Goal: Task Accomplishment & Management: Manage account settings

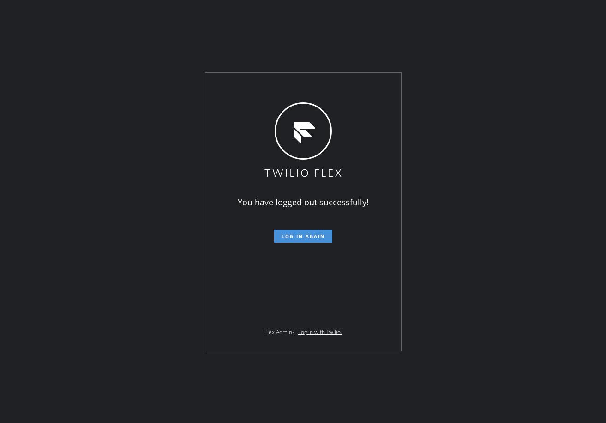
click at [309, 238] on span "Log in again" at bounding box center [302, 236] width 43 height 6
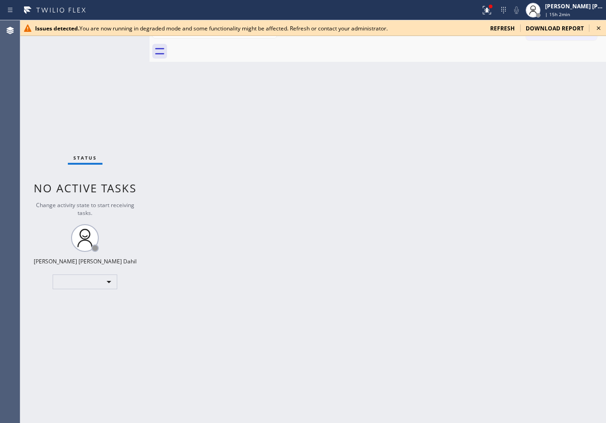
drag, startPoint x: 223, startPoint y: 210, endPoint x: 150, endPoint y: 133, distance: 105.8
click at [223, 207] on div "Back to Dashboard Change Sender ID Customers Technicians Select a contact Outbo…" at bounding box center [378, 221] width 456 height 403
click at [505, 27] on span "refresh" at bounding box center [502, 28] width 24 height 8
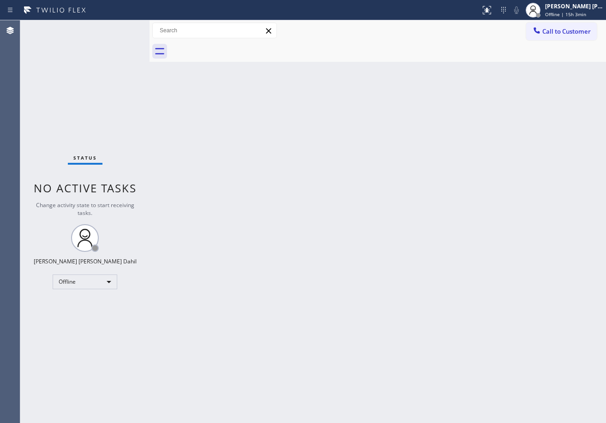
click at [158, 31] on div "Call to Customer Outbound call Location Search location Your caller id phone nu…" at bounding box center [378, 31] width 456 height 16
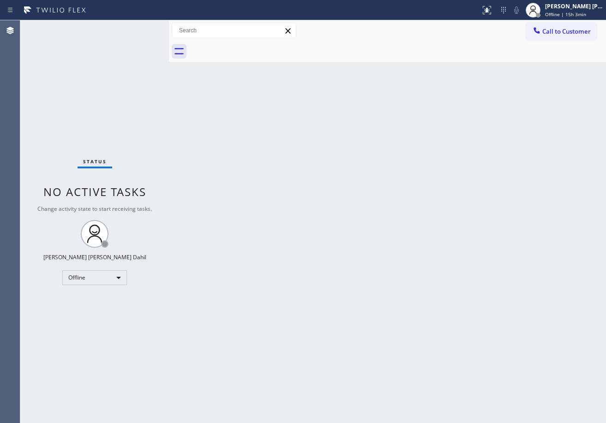
drag, startPoint x: 152, startPoint y: 27, endPoint x: 169, endPoint y: 37, distance: 19.5
click at [169, 37] on div at bounding box center [169, 221] width 0 height 403
drag, startPoint x: 354, startPoint y: 163, endPoint x: 372, endPoint y: 161, distance: 18.1
click at [372, 161] on div "Back to Dashboard Change Sender ID Customers Technicians Select a contact Outbo…" at bounding box center [387, 221] width 437 height 403
click at [564, 16] on div "[PERSON_NAME] [PERSON_NAME] Dahil Offline | 15h 3min" at bounding box center [574, 10] width 63 height 16
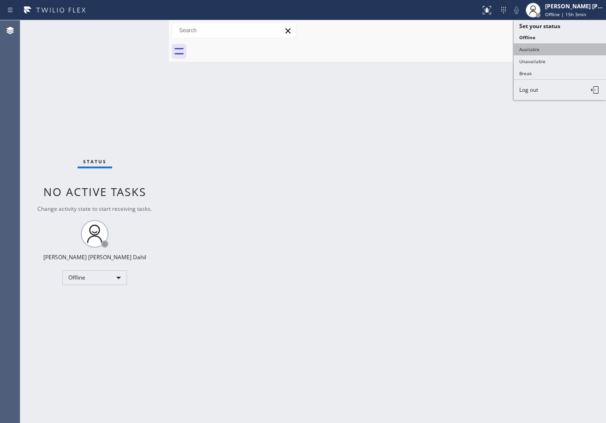
click at [540, 53] on button "Available" at bounding box center [560, 49] width 92 height 12
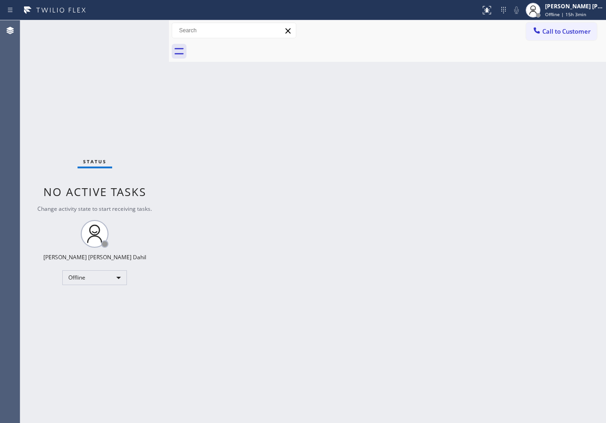
drag, startPoint x: 518, startPoint y: 176, endPoint x: 508, endPoint y: 333, distance: 157.3
click at [521, 213] on div "Back to Dashboard Change Sender ID Customers Technicians Select a contact Outbo…" at bounding box center [387, 221] width 437 height 403
drag, startPoint x: 464, startPoint y: 246, endPoint x: 506, endPoint y: 302, distance: 69.9
click at [467, 250] on div "Back to Dashboard Change Sender ID Customers Technicians Select a contact Outbo…" at bounding box center [387, 221] width 437 height 403
drag, startPoint x: 473, startPoint y: 322, endPoint x: 482, endPoint y: 326, distance: 10.1
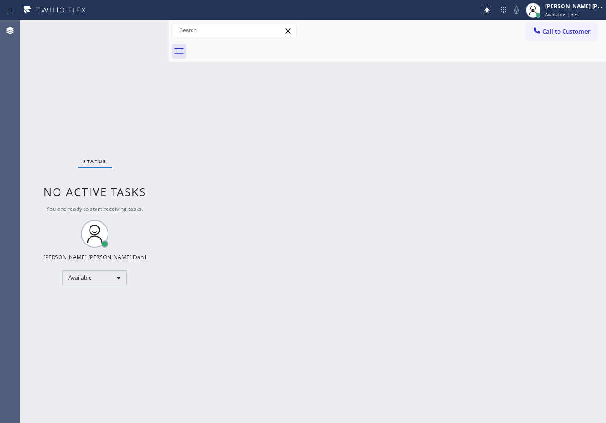
click at [482, 326] on div "Back to Dashboard Change Sender ID Customers Technicians Select a contact Outbo…" at bounding box center [387, 221] width 437 height 403
click at [242, 192] on div "Back to Dashboard Change Sender ID Customers Technicians Select a contact Outbo…" at bounding box center [387, 221] width 437 height 403
click at [139, 27] on div "Status No active tasks You are ready to start receiving tasks. [PERSON_NAME] [P…" at bounding box center [94, 221] width 149 height 403
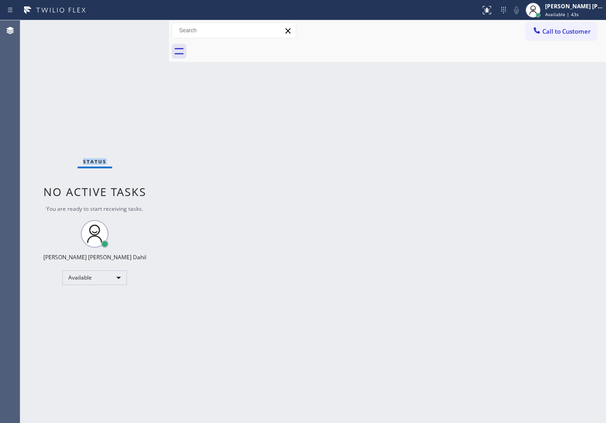
click at [139, 27] on div "Status No active tasks You are ready to start receiving tasks. [PERSON_NAME] [P…" at bounding box center [94, 221] width 149 height 403
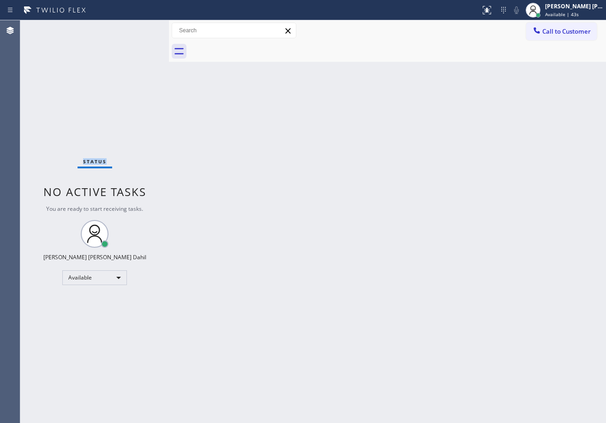
click at [139, 27] on div "Status No active tasks You are ready to start receiving tasks. [PERSON_NAME] [P…" at bounding box center [94, 221] width 149 height 403
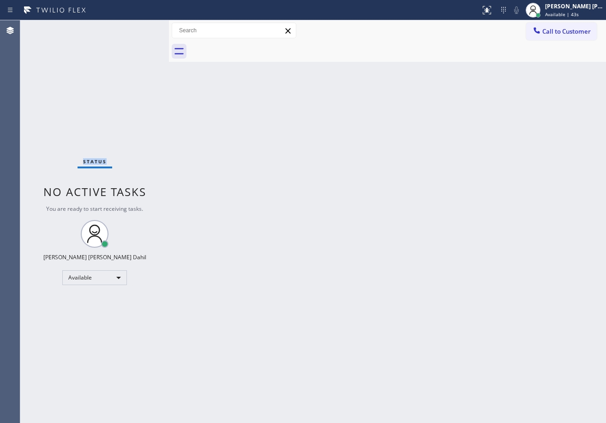
click at [139, 27] on div "Status No active tasks You are ready to start receiving tasks. [PERSON_NAME] [P…" at bounding box center [94, 221] width 149 height 403
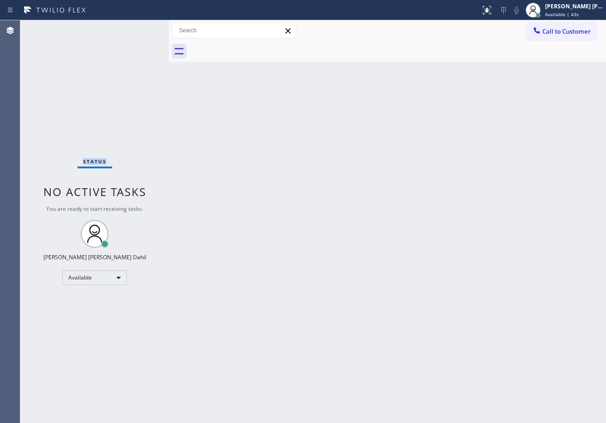
click at [139, 27] on div "Status No active tasks You are ready to start receiving tasks. [PERSON_NAME] [P…" at bounding box center [94, 221] width 149 height 403
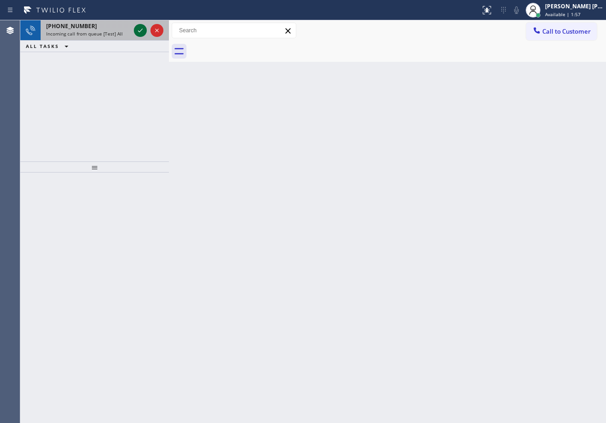
click at [139, 27] on icon at bounding box center [140, 30] width 11 height 11
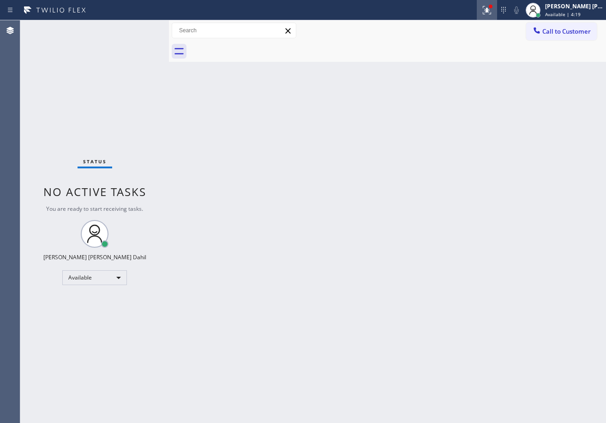
click at [492, 11] on icon at bounding box center [486, 10] width 11 height 11
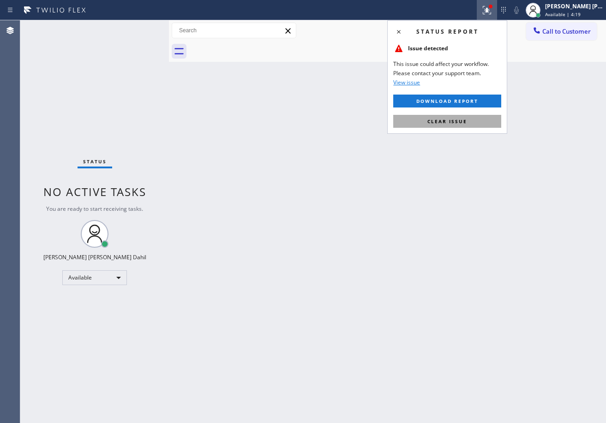
click at [446, 121] on span "Clear issue" at bounding box center [447, 121] width 40 height 6
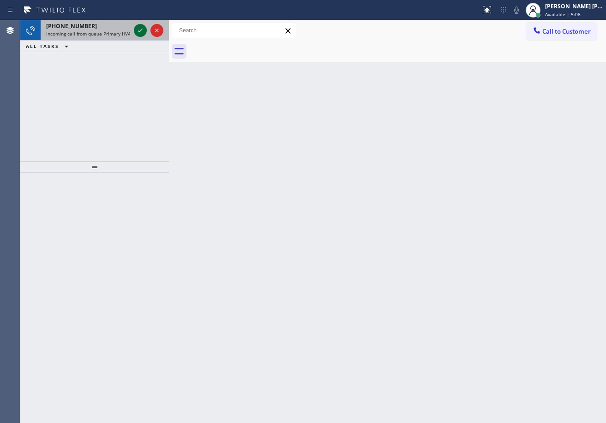
click at [139, 27] on icon at bounding box center [140, 30] width 11 height 11
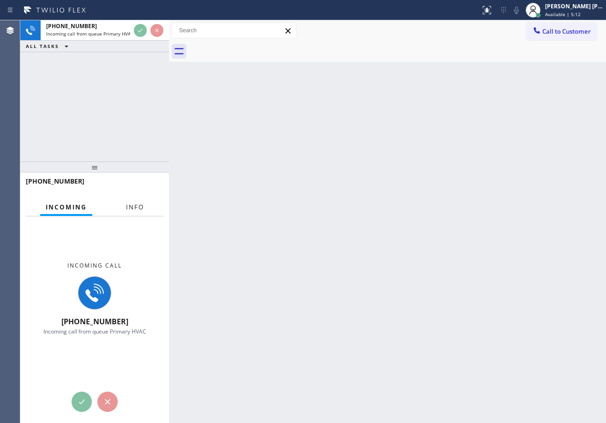
click at [141, 211] on button "Info" at bounding box center [134, 207] width 29 height 18
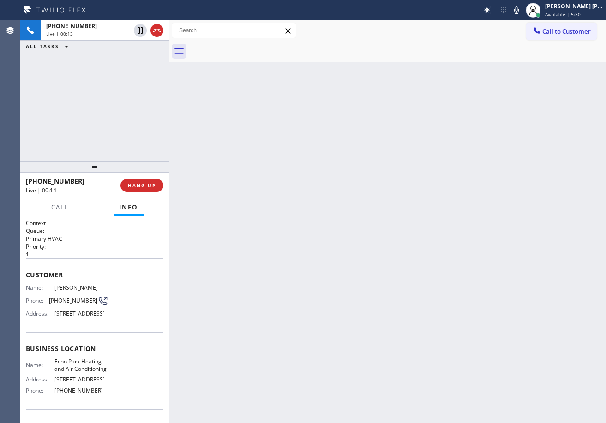
click at [341, 323] on div "Back to Dashboard Change Sender ID Customers Technicians Select a contact Outbo…" at bounding box center [387, 221] width 437 height 403
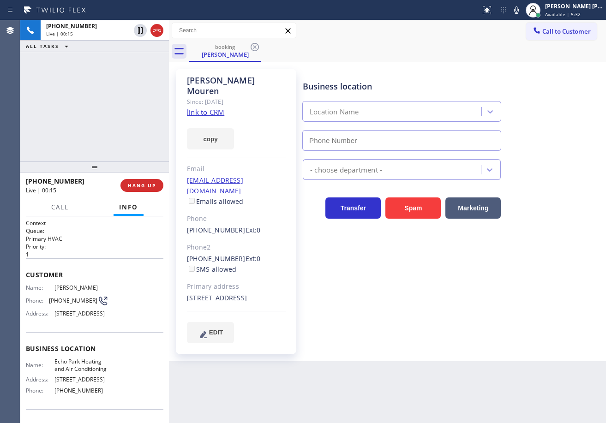
click at [209, 108] on link "link to CRM" at bounding box center [205, 112] width 37 height 9
type input "[PHONE_NUMBER]"
click at [78, 155] on div "[PHONE_NUMBER] Live | 01:33 ALL TASKS ALL TASKS ACTIVE TASKS TASKS IN WRAP UP" at bounding box center [94, 90] width 149 height 141
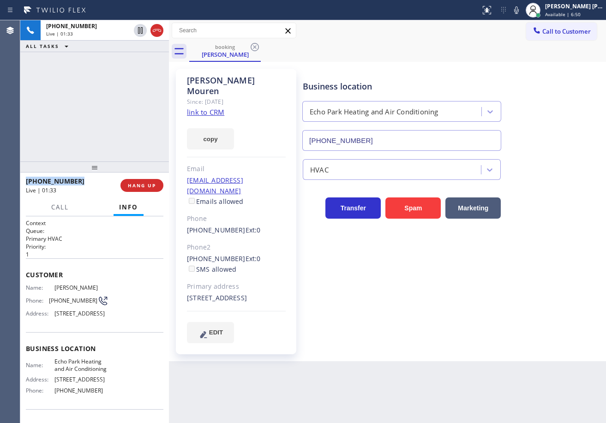
click at [78, 155] on div "[PHONE_NUMBER] Live | 01:33 ALL TASKS ALL TASKS ACTIVE TASKS TASKS IN WRAP UP" at bounding box center [94, 90] width 149 height 141
click at [78, 155] on div "[PHONE_NUMBER] Live | 01:34 ALL TASKS ALL TASKS ACTIVE TASKS TASKS IN WRAP UP" at bounding box center [94, 90] width 149 height 141
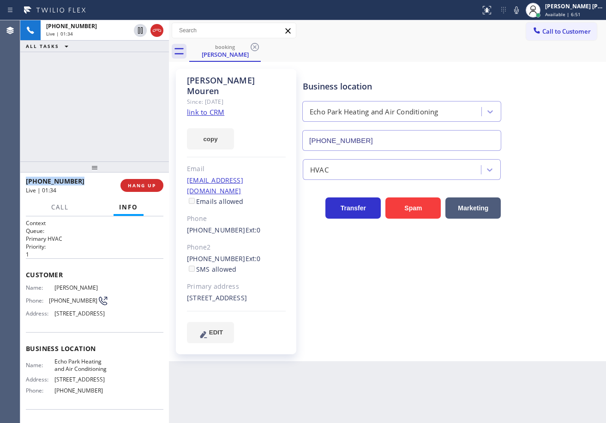
click at [78, 155] on div "[PHONE_NUMBER] Live | 01:34 ALL TASKS ALL TASKS ACTIVE TASKS TASKS IN WRAP UP" at bounding box center [94, 90] width 149 height 141
click at [78, 155] on div "[PHONE_NUMBER] Live | 01:35 ALL TASKS ALL TASKS ACTIVE TASKS TASKS IN WRAP UP" at bounding box center [94, 90] width 149 height 141
click at [132, 189] on button "HANG UP" at bounding box center [141, 185] width 43 height 13
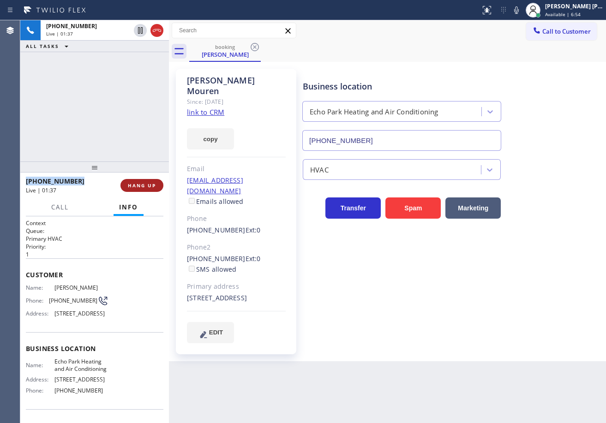
click at [132, 189] on button "HANG UP" at bounding box center [141, 185] width 43 height 13
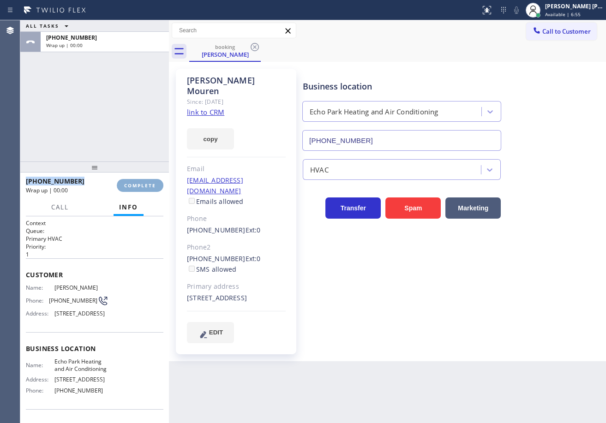
click at [132, 188] on button "COMPLETE" at bounding box center [140, 185] width 47 height 13
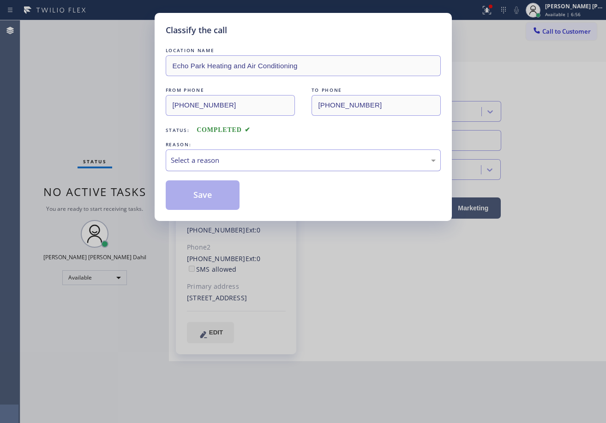
drag, startPoint x: 254, startPoint y: 150, endPoint x: 256, endPoint y: 168, distance: 17.6
click at [255, 152] on div "Select a reason" at bounding box center [303, 161] width 275 height 22
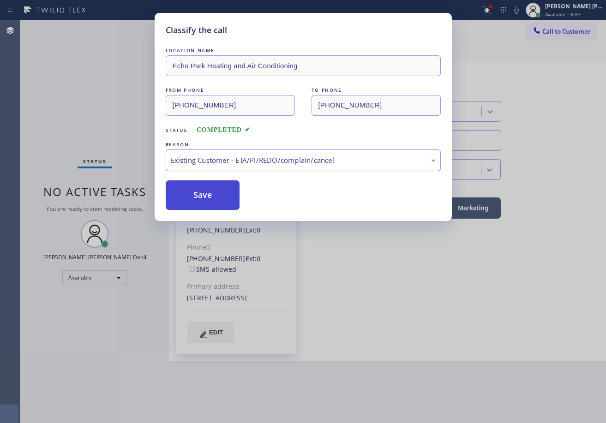
drag, startPoint x: 224, startPoint y: 210, endPoint x: 213, endPoint y: 194, distance: 19.8
click at [212, 193] on button "Save" at bounding box center [203, 195] width 74 height 30
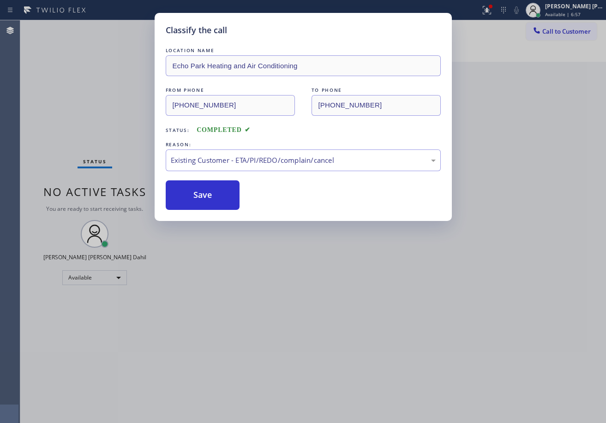
drag, startPoint x: 415, startPoint y: 377, endPoint x: 453, endPoint y: 401, distance: 44.7
click at [447, 393] on div "Classify the call LOCATION NAME Echo Park Heating and Air Conditioning FROM PHO…" at bounding box center [303, 211] width 606 height 423
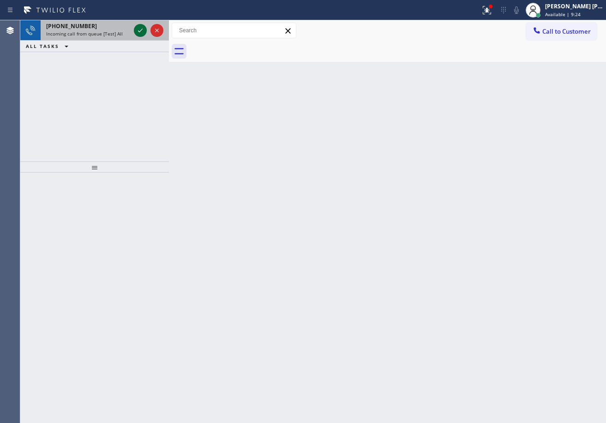
click at [139, 27] on icon at bounding box center [140, 30] width 11 height 11
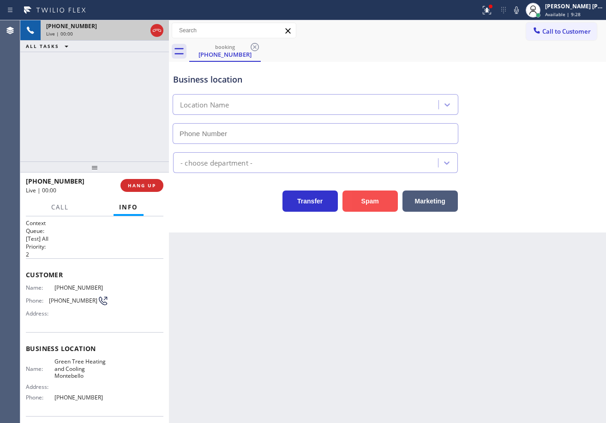
type input "[PHONE_NUMBER]"
click at [378, 211] on button "Spam" at bounding box center [369, 201] width 55 height 21
click at [376, 205] on button "Spam" at bounding box center [369, 201] width 55 height 21
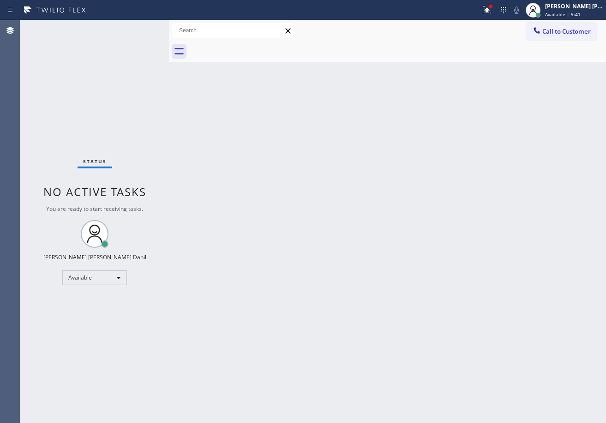
drag, startPoint x: 495, startPoint y: 8, endPoint x: 489, endPoint y: 43, distance: 35.1
click at [492, 9] on icon at bounding box center [486, 10] width 11 height 11
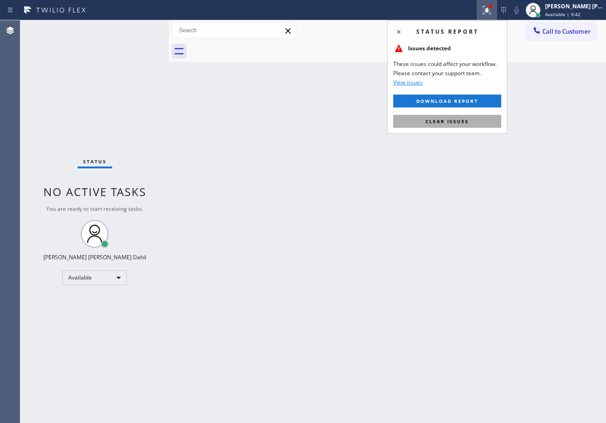
click at [457, 126] on button "Clear issues" at bounding box center [447, 121] width 108 height 13
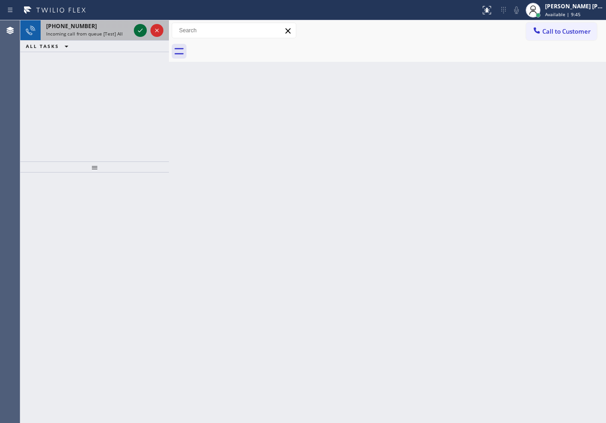
click at [139, 27] on icon at bounding box center [140, 30] width 11 height 11
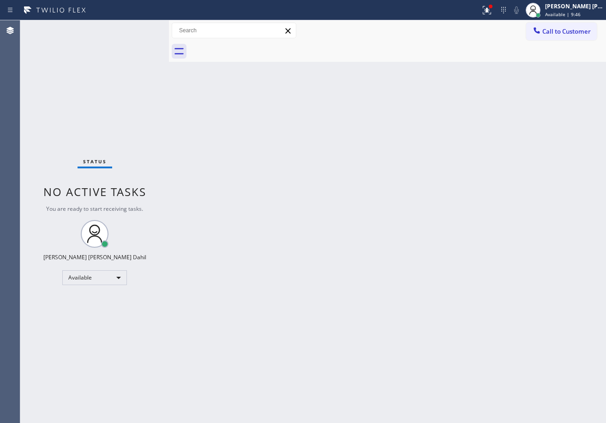
click at [139, 27] on div "Status No active tasks You are ready to start receiving tasks. [PERSON_NAME] [P…" at bounding box center [94, 221] width 149 height 403
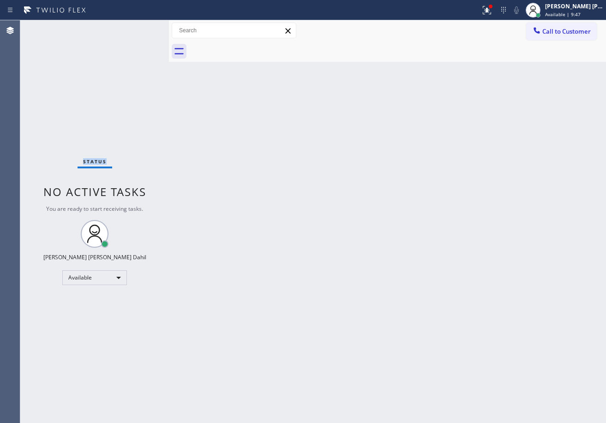
click at [139, 27] on div "Status No active tasks You are ready to start receiving tasks. [PERSON_NAME] [P…" at bounding box center [94, 221] width 149 height 403
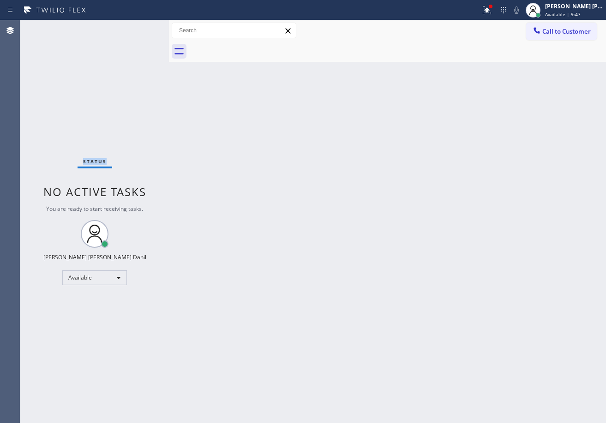
click at [139, 27] on div "Status No active tasks You are ready to start receiving tasks. [PERSON_NAME] [P…" at bounding box center [94, 221] width 149 height 403
click at [139, 28] on div "Status No active tasks You are ready to start receiving tasks. [PERSON_NAME] [P…" at bounding box center [94, 221] width 149 height 403
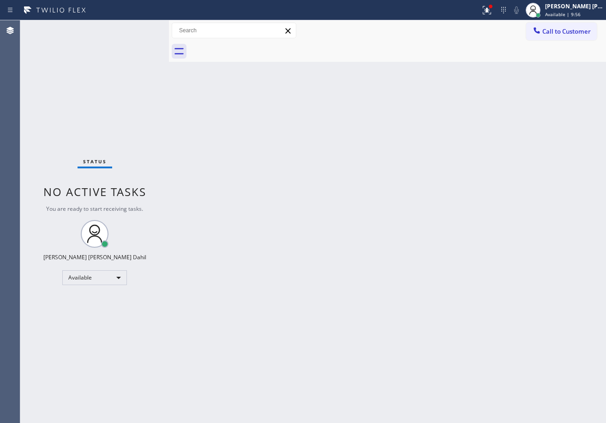
click at [139, 27] on div "Status No active tasks You are ready to start receiving tasks. [PERSON_NAME] [P…" at bounding box center [94, 221] width 149 height 403
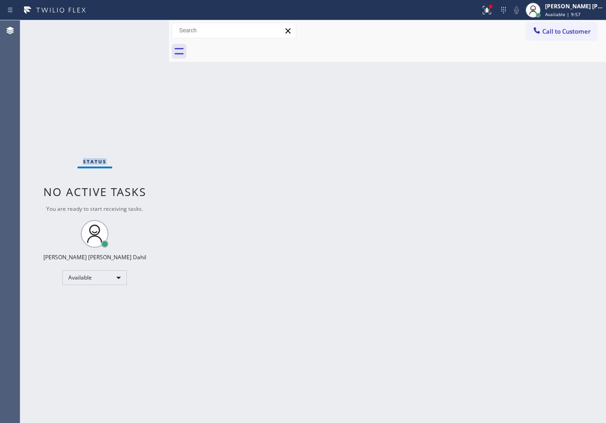
click at [139, 27] on div "Status No active tasks You are ready to start receiving tasks. [PERSON_NAME] [P…" at bounding box center [94, 221] width 149 height 403
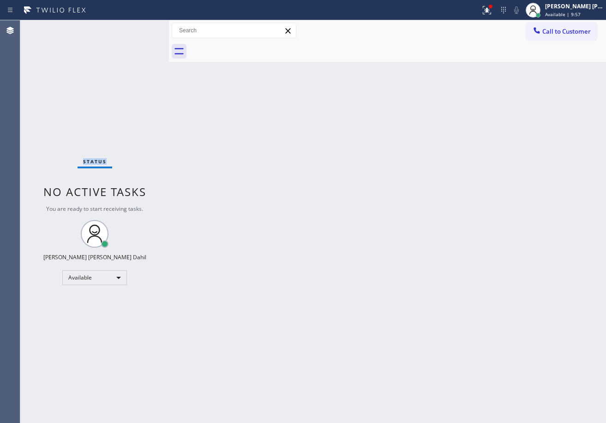
click at [139, 27] on div "Status No active tasks You are ready to start receiving tasks. [PERSON_NAME] [P…" at bounding box center [94, 221] width 149 height 403
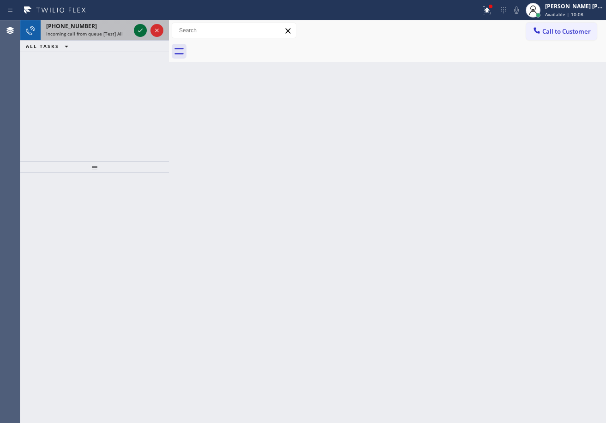
click at [139, 27] on icon at bounding box center [140, 30] width 11 height 11
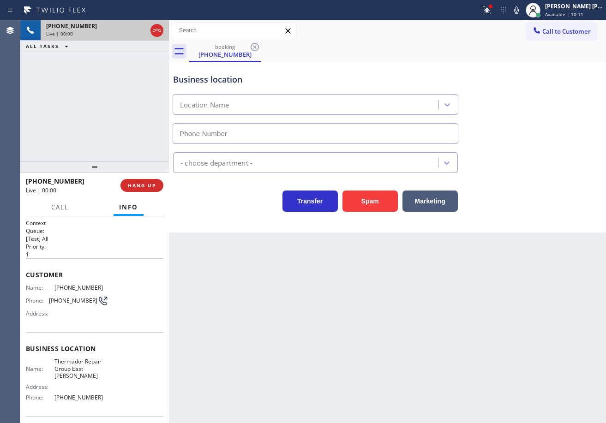
type input "[PHONE_NUMBER]"
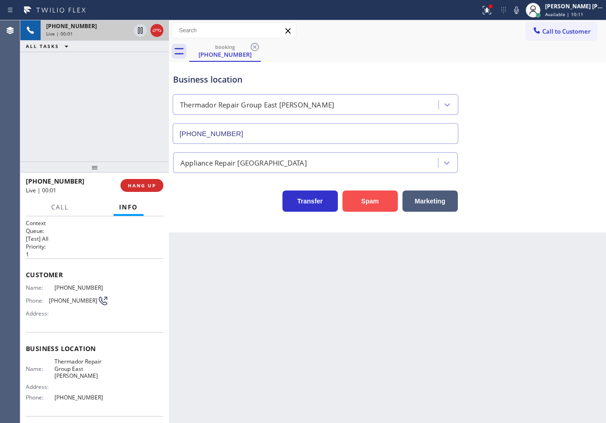
click at [367, 196] on button "Spam" at bounding box center [369, 201] width 55 height 21
click at [369, 196] on button "Spam" at bounding box center [369, 201] width 55 height 21
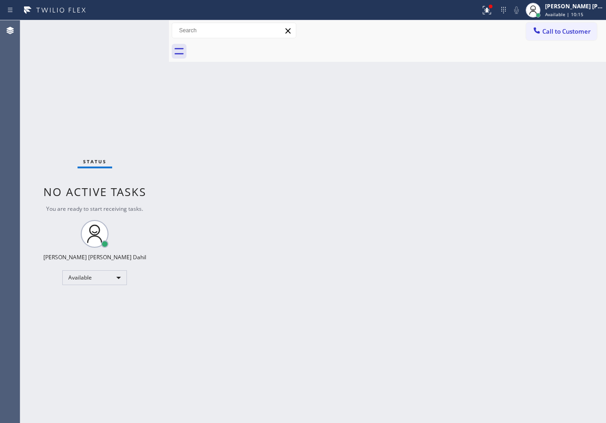
click at [139, 27] on div "Status No active tasks You are ready to start receiving tasks. [PERSON_NAME] [P…" at bounding box center [94, 221] width 149 height 403
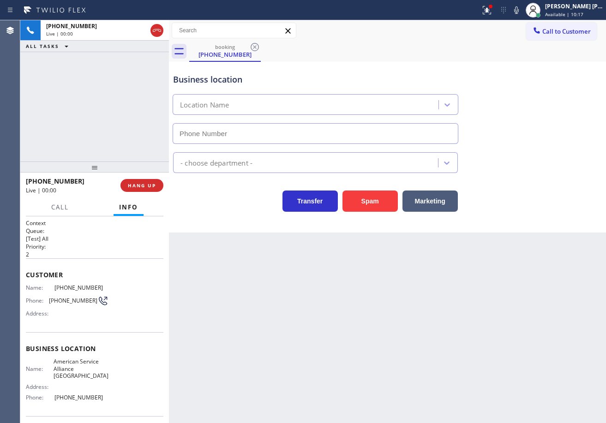
type input "[PHONE_NUMBER]"
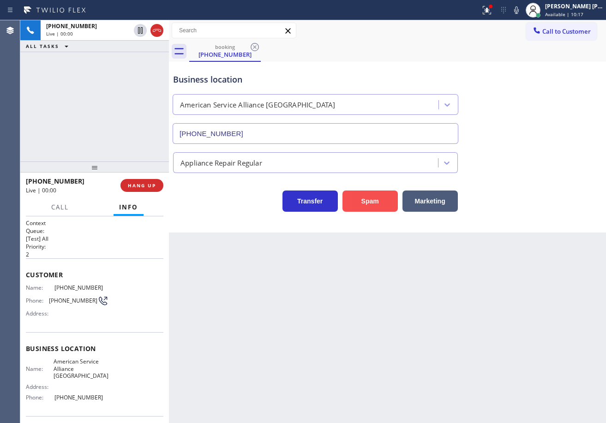
click at [373, 204] on button "Spam" at bounding box center [369, 201] width 55 height 21
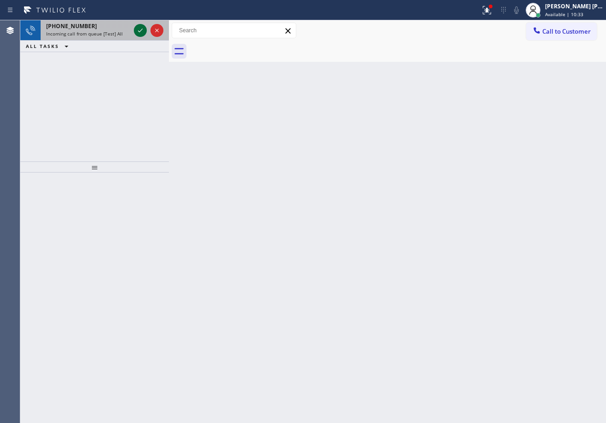
click at [139, 27] on icon at bounding box center [140, 30] width 11 height 11
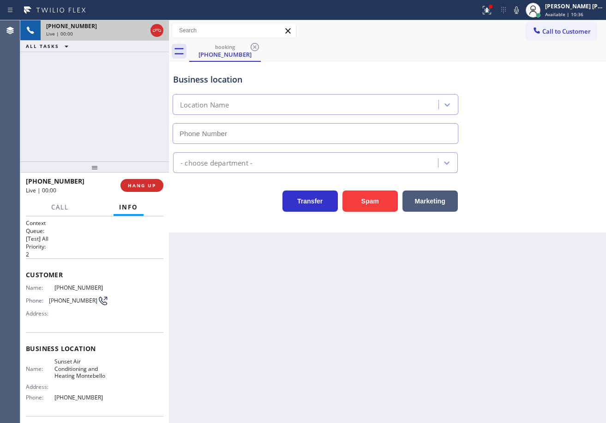
type input "[PHONE_NUMBER]"
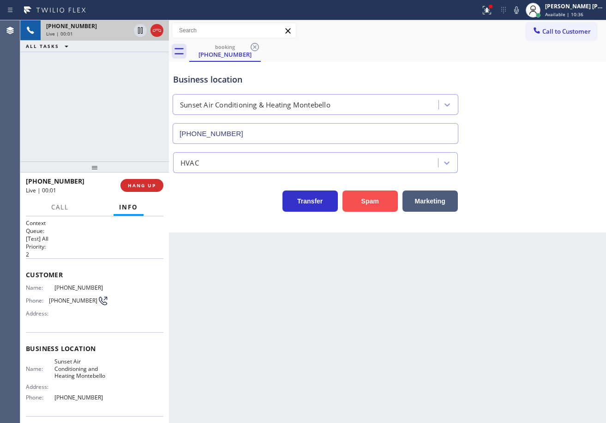
click at [367, 198] on button "Spam" at bounding box center [369, 201] width 55 height 21
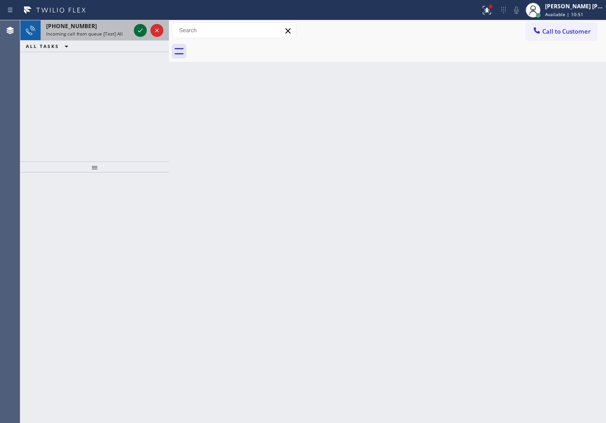
click at [139, 27] on icon at bounding box center [140, 30] width 11 height 11
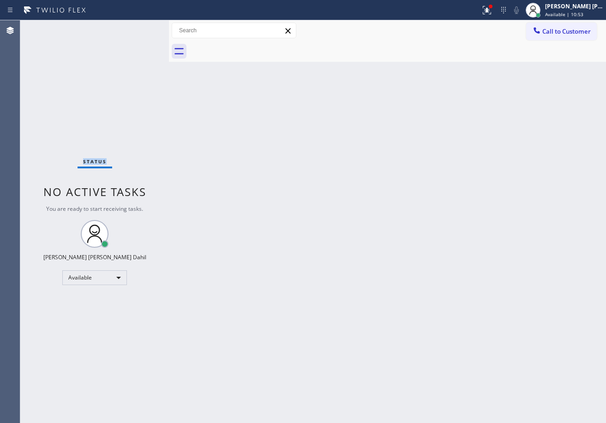
click at [139, 27] on div "Status No active tasks You are ready to start receiving tasks. [PERSON_NAME] [P…" at bounding box center [94, 221] width 149 height 403
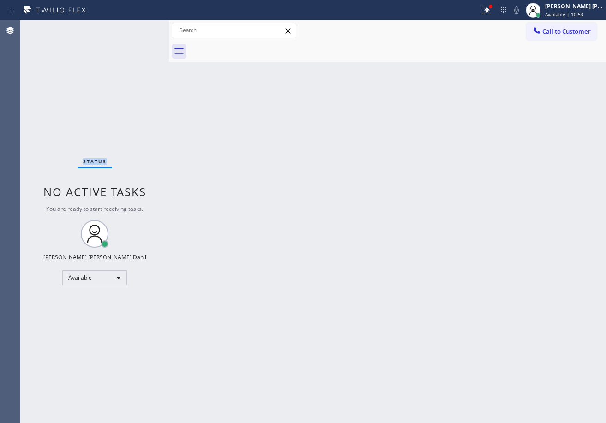
click at [139, 27] on div "Status No active tasks You are ready to start receiving tasks. [PERSON_NAME] [P…" at bounding box center [94, 221] width 149 height 403
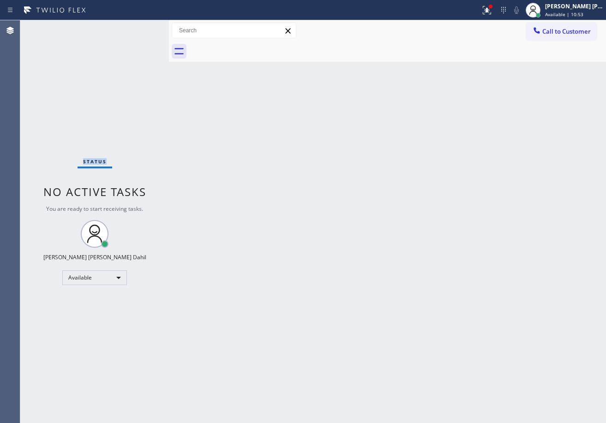
click at [139, 27] on div "Status No active tasks You are ready to start receiving tasks. [PERSON_NAME] [P…" at bounding box center [94, 221] width 149 height 403
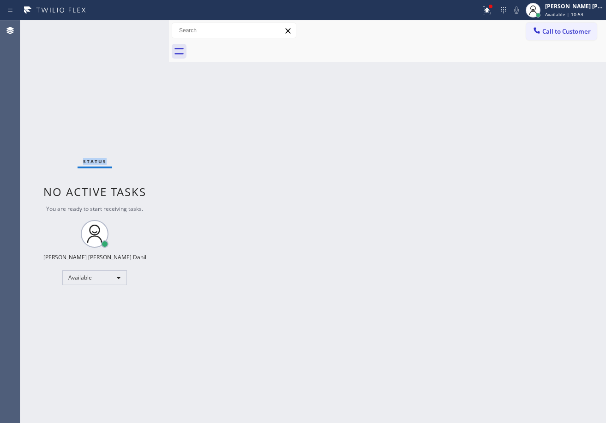
click at [139, 27] on div "Status No active tasks You are ready to start receiving tasks. [PERSON_NAME] [P…" at bounding box center [94, 221] width 149 height 403
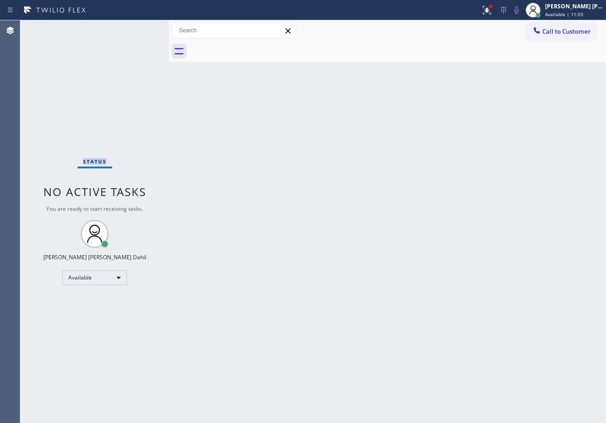
click at [139, 27] on div "Status No active tasks You are ready to start receiving tasks. [PERSON_NAME] [P…" at bounding box center [94, 221] width 149 height 403
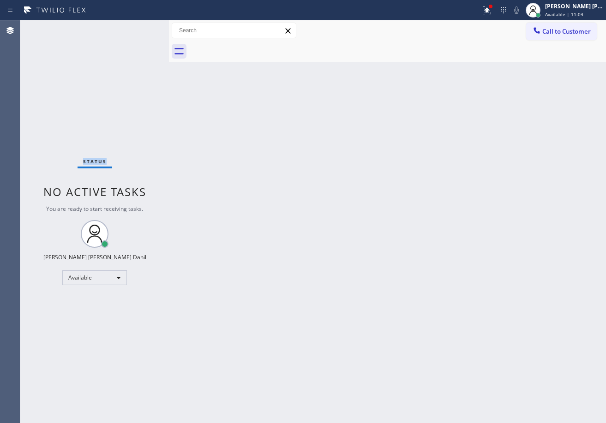
click at [139, 27] on div "Status No active tasks You are ready to start receiving tasks. [PERSON_NAME] [P…" at bounding box center [94, 221] width 149 height 403
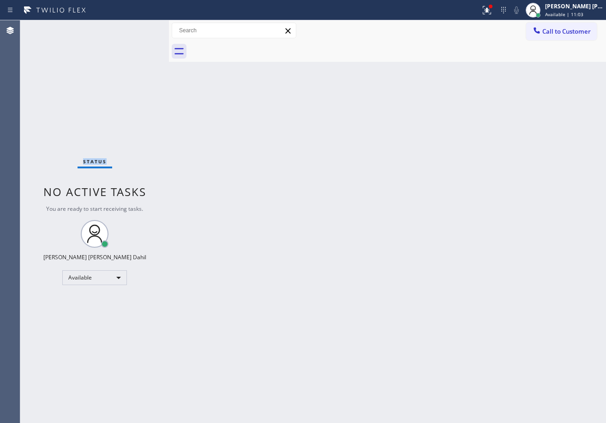
click at [139, 27] on div "Status No active tasks You are ready to start receiving tasks. [PERSON_NAME] [P…" at bounding box center [94, 221] width 149 height 403
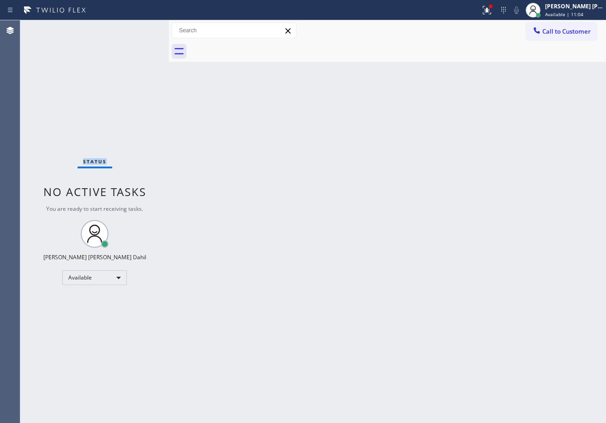
click at [139, 27] on div "Status No active tasks You are ready to start receiving tasks. [PERSON_NAME] [P…" at bounding box center [94, 221] width 149 height 403
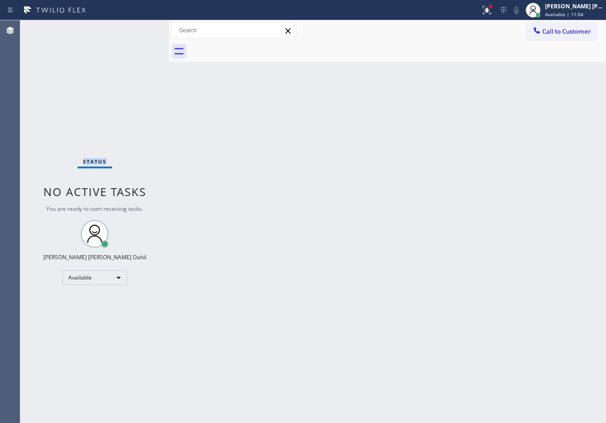
click at [139, 27] on div "Status No active tasks You are ready to start receiving tasks. [PERSON_NAME] [P…" at bounding box center [94, 221] width 149 height 403
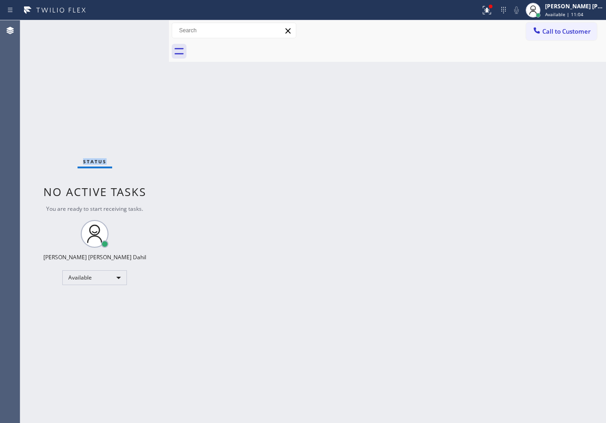
click at [139, 27] on div "Status No active tasks You are ready to start receiving tasks. [PERSON_NAME] [P…" at bounding box center [94, 221] width 149 height 403
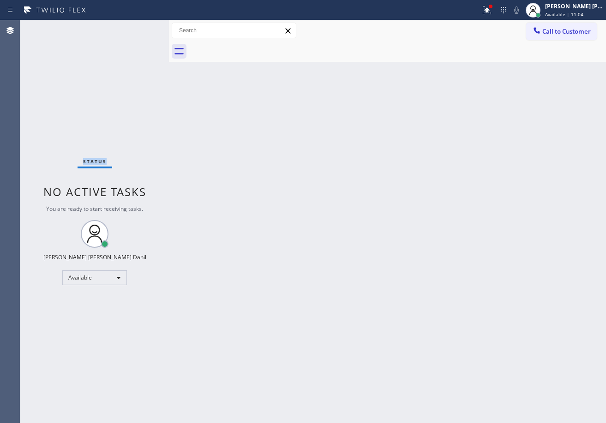
click at [139, 27] on div "Status No active tasks You are ready to start receiving tasks. [PERSON_NAME] [P…" at bounding box center [94, 221] width 149 height 403
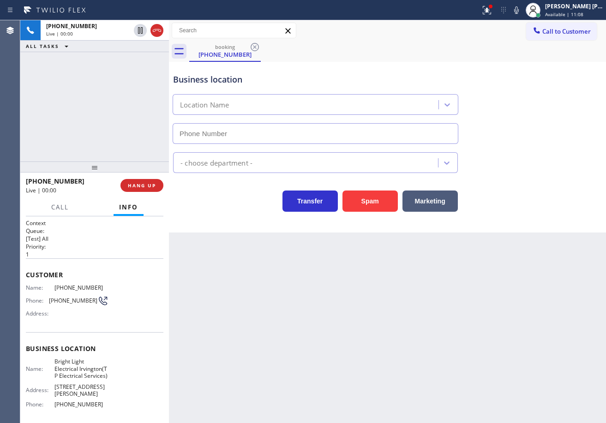
type input "[PHONE_NUMBER]"
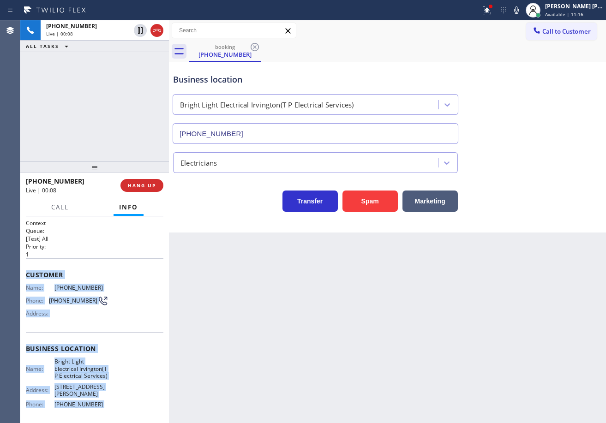
scroll to position [87, 0]
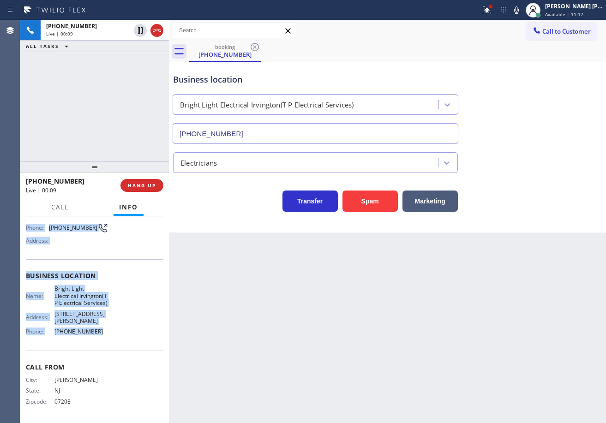
drag, startPoint x: 24, startPoint y: 271, endPoint x: 113, endPoint y: 333, distance: 108.3
click at [110, 335] on div "Context Queue: [Test] All Priority: 1 Customer Name: [PHONE_NUMBER] Phone: [PHO…" at bounding box center [94, 319] width 149 height 207
copy div "Customer Name: [PHONE_NUMBER] Phone: [PHONE_NUMBER] Address: Business location …"
drag, startPoint x: 495, startPoint y: 10, endPoint x: 491, endPoint y: 104, distance: 94.2
click at [490, 10] on icon at bounding box center [487, 8] width 6 height 3
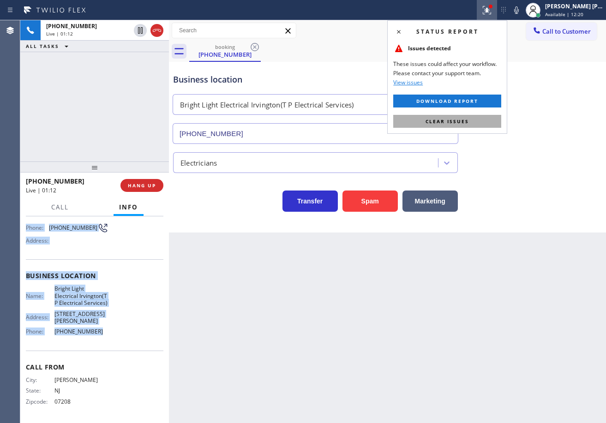
drag, startPoint x: 486, startPoint y: 127, endPoint x: 497, endPoint y: 129, distance: 11.2
click at [487, 127] on button "Clear issues" at bounding box center [447, 121] width 108 height 13
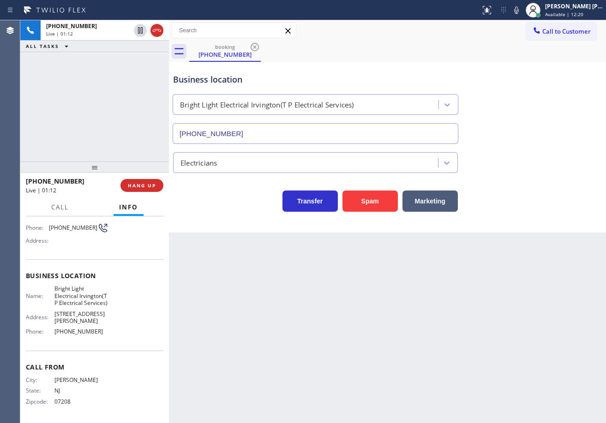
click at [520, 135] on div "Business location Bright Light Electrical [GEOGRAPHIC_DATA](T P Electrical Serv…" at bounding box center [387, 102] width 432 height 84
click at [533, 116] on div "Business location Bright Light Electrical [GEOGRAPHIC_DATA](T P Electrical Serv…" at bounding box center [387, 102] width 432 height 84
drag, startPoint x: 524, startPoint y: 11, endPoint x: 521, endPoint y: 112, distance: 101.6
click at [522, 11] on icon at bounding box center [516, 10] width 11 height 11
click at [521, 112] on div "Business location Bright Light Electrical [GEOGRAPHIC_DATA](T P Electrical Serv…" at bounding box center [387, 102] width 432 height 84
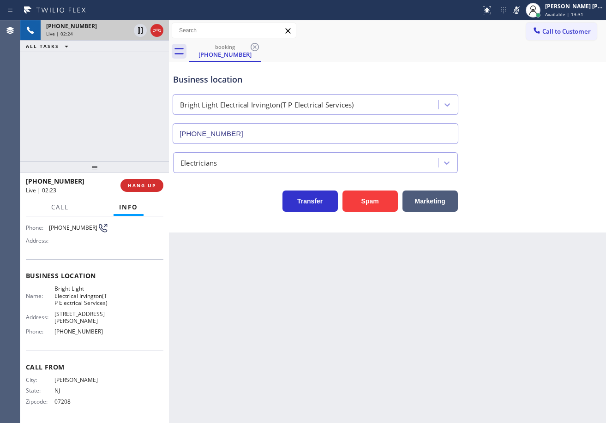
click at [138, 32] on icon at bounding box center [140, 30] width 5 height 6
drag, startPoint x: 128, startPoint y: 100, endPoint x: 604, endPoint y: 89, distance: 475.9
click at [141, 98] on div "[PHONE_NUMBER] Live | 02:25 ALL TASKS ALL TASKS ACTIVE TASKS TASKS IN WRAP UP" at bounding box center [94, 90] width 149 height 141
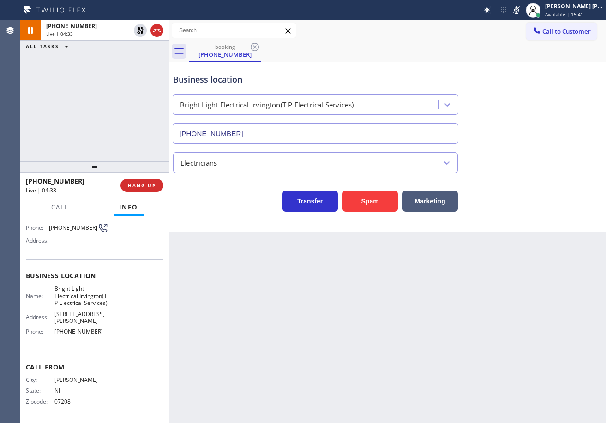
drag, startPoint x: 560, startPoint y: 75, endPoint x: 551, endPoint y: 54, distance: 22.1
click at [560, 75] on div "Business location Bright Light Electrical [GEOGRAPHIC_DATA](T P Electrical Serv…" at bounding box center [387, 102] width 432 height 84
click at [522, 10] on icon at bounding box center [516, 10] width 11 height 11
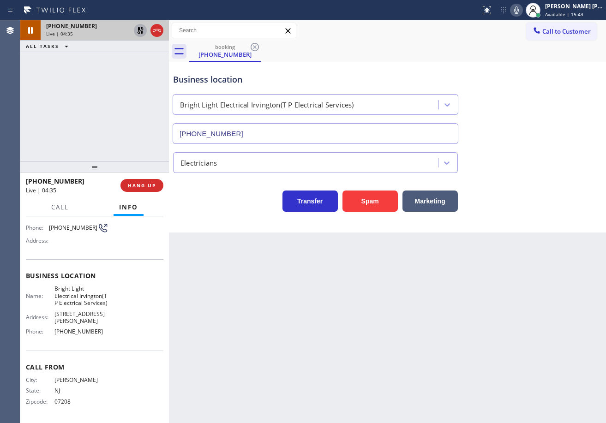
click at [137, 31] on icon at bounding box center [140, 30] width 11 height 11
click at [126, 77] on div "[PHONE_NUMBER] Live | 04:35 ALL TASKS ALL TASKS ACTIVE TASKS TASKS IN WRAP UP" at bounding box center [94, 90] width 149 height 141
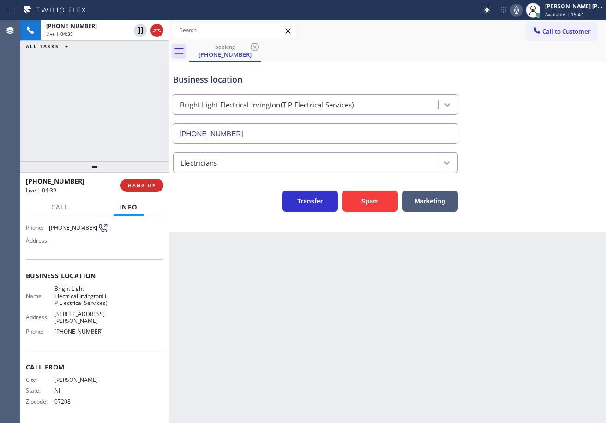
click at [519, 12] on icon at bounding box center [516, 9] width 5 height 7
click at [522, 12] on icon at bounding box center [516, 10] width 11 height 11
click at [522, 15] on icon at bounding box center [516, 10] width 11 height 11
click at [519, 12] on icon at bounding box center [516, 9] width 5 height 7
drag, startPoint x: 523, startPoint y: 119, endPoint x: 570, endPoint y: 133, distance: 49.6
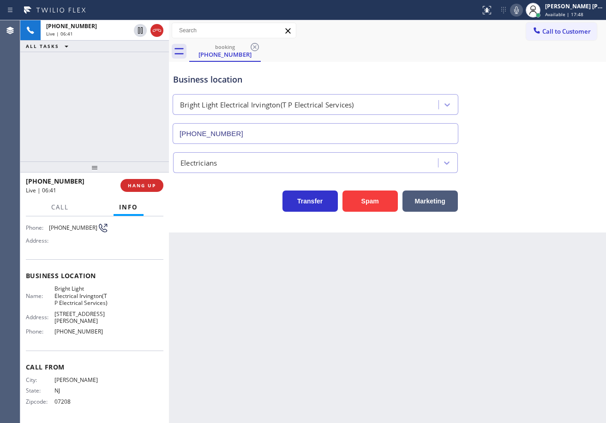
click at [522, 122] on div "Business location Bright Light Electrical [GEOGRAPHIC_DATA](T P Electrical Serv…" at bounding box center [387, 102] width 432 height 84
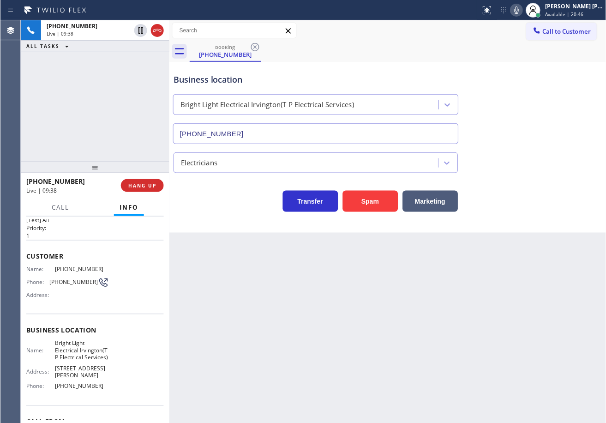
scroll to position [0, 0]
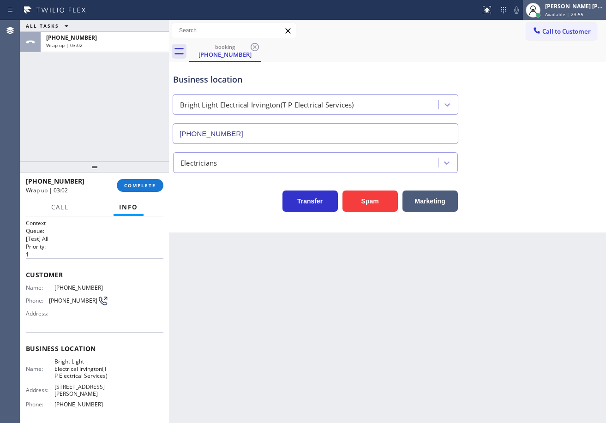
click at [594, 9] on div "[PERSON_NAME] [PERSON_NAME] Dahil" at bounding box center [574, 6] width 58 height 8
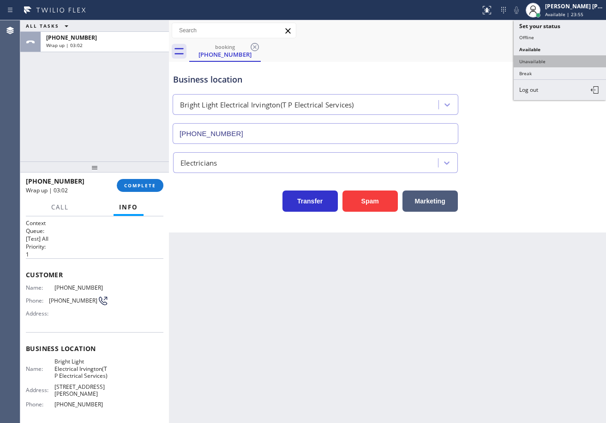
click at [549, 64] on button "Unavailable" at bounding box center [560, 61] width 92 height 12
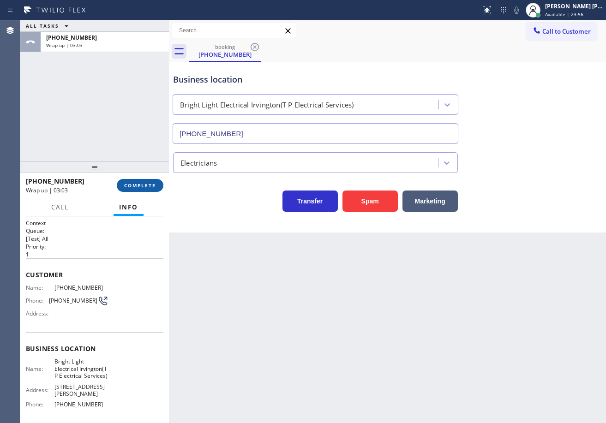
click at [117, 184] on button "COMPLETE" at bounding box center [140, 185] width 47 height 13
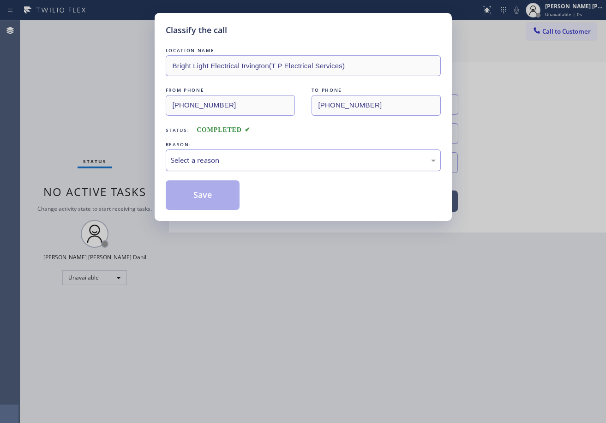
click at [212, 163] on div "Select a reason" at bounding box center [303, 160] width 265 height 11
click at [209, 195] on button "Save" at bounding box center [203, 195] width 74 height 30
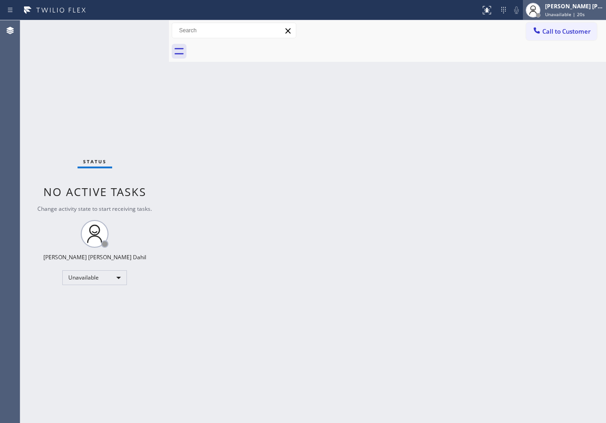
click at [569, 3] on div "[PERSON_NAME] [PERSON_NAME] Dahil" at bounding box center [574, 6] width 58 height 8
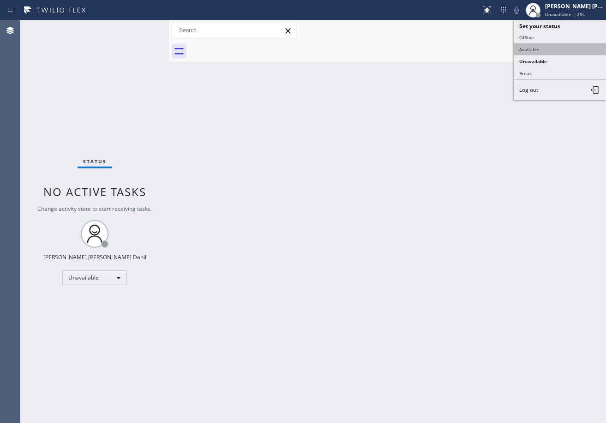
drag, startPoint x: 545, startPoint y: 48, endPoint x: 490, endPoint y: 210, distance: 171.6
click at [545, 48] on button "Available" at bounding box center [560, 49] width 92 height 12
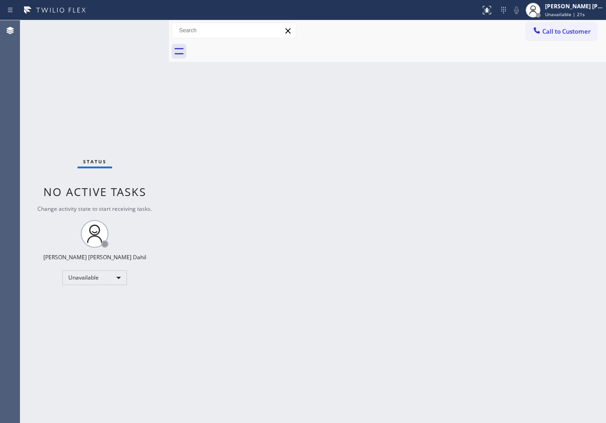
click at [489, 213] on div "Back to Dashboard Change Sender ID Customers Technicians Select a contact Outbo…" at bounding box center [387, 221] width 437 height 403
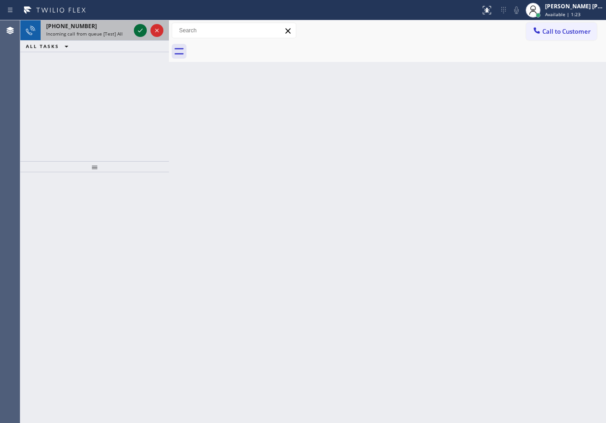
click at [139, 30] on icon at bounding box center [140, 30] width 11 height 11
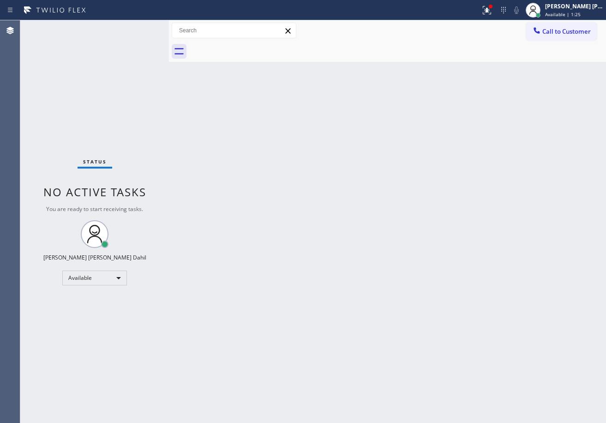
click at [139, 30] on div "Status No active tasks You are ready to start receiving tasks. [PERSON_NAME] [P…" at bounding box center [94, 221] width 149 height 402
click at [284, 216] on div "Back to Dashboard Change Sender ID Customers Technicians Select a contact Outbo…" at bounding box center [387, 221] width 437 height 402
click at [139, 27] on div "Status No active tasks You are ready to start receiving tasks. [PERSON_NAME] [P…" at bounding box center [94, 221] width 149 height 402
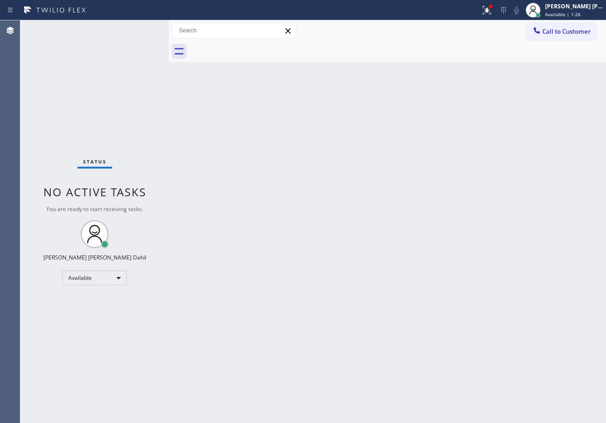
click at [139, 27] on div "Status No active tasks You are ready to start receiving tasks. [PERSON_NAME] [P…" at bounding box center [94, 221] width 149 height 402
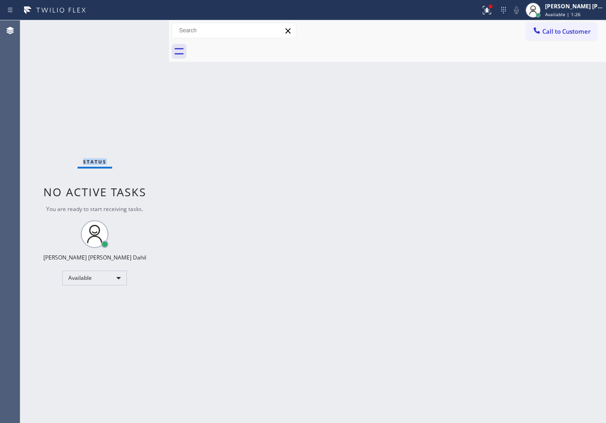
click at [139, 27] on div "Status No active tasks You are ready to start receiving tasks. [PERSON_NAME] [P…" at bounding box center [94, 221] width 149 height 402
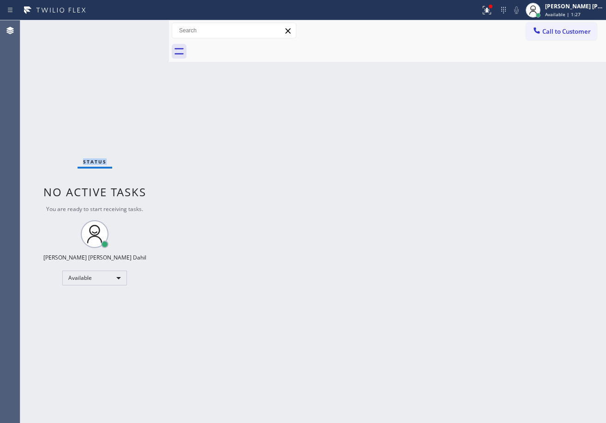
click at [139, 27] on div "Status No active tasks You are ready to start receiving tasks. [PERSON_NAME] [P…" at bounding box center [94, 221] width 149 height 402
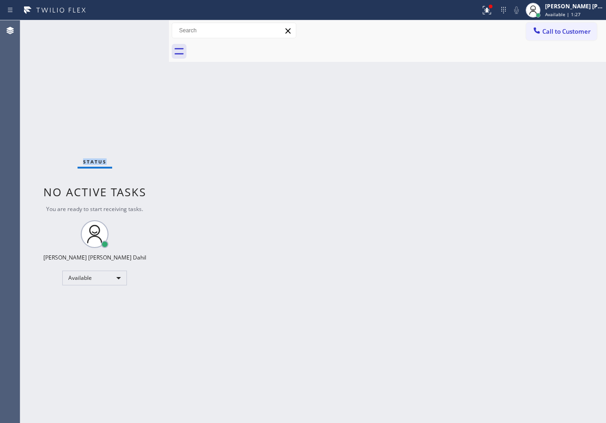
click at [139, 27] on div "Status No active tasks You are ready to start receiving tasks. [PERSON_NAME] [P…" at bounding box center [94, 221] width 149 height 402
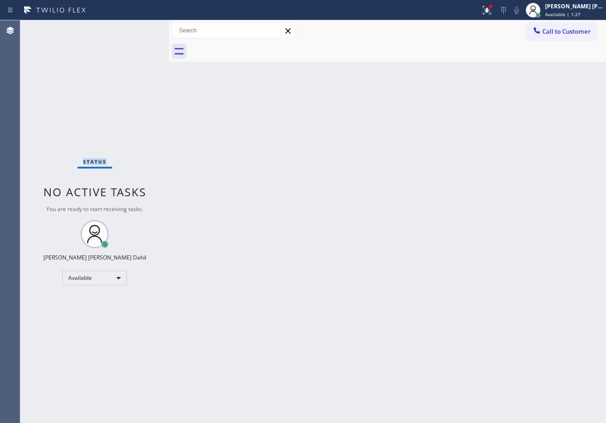
click at [139, 27] on div "Status No active tasks You are ready to start receiving tasks. [PERSON_NAME] [P…" at bounding box center [94, 221] width 149 height 402
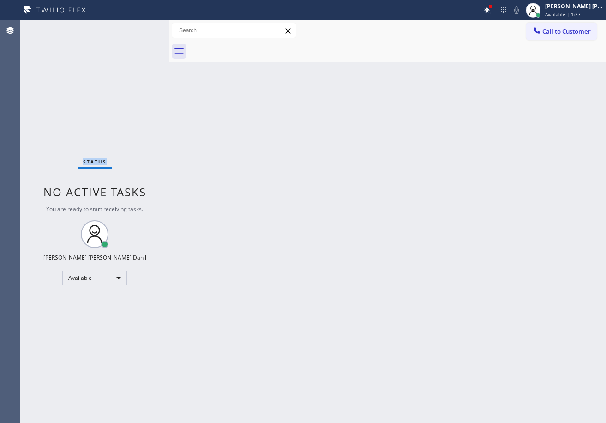
click at [139, 27] on div "Status No active tasks You are ready to start receiving tasks. [PERSON_NAME] [P…" at bounding box center [94, 221] width 149 height 402
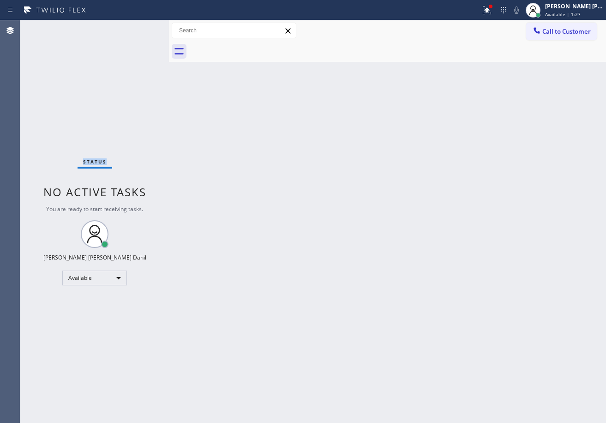
click at [139, 27] on div "Status No active tasks You are ready to start receiving tasks. [PERSON_NAME] [P…" at bounding box center [94, 221] width 149 height 402
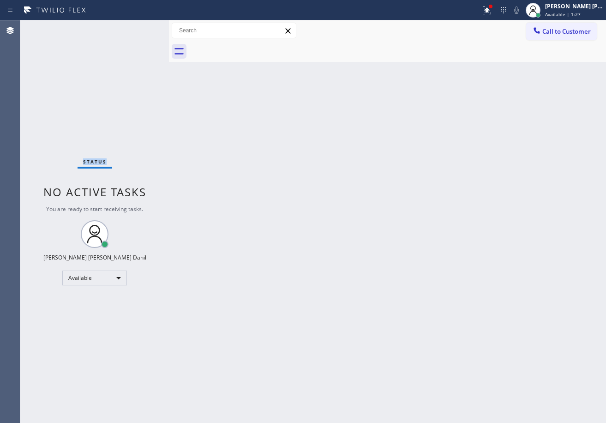
click at [139, 27] on div "Status No active tasks You are ready to start receiving tasks. [PERSON_NAME] [P…" at bounding box center [94, 221] width 149 height 402
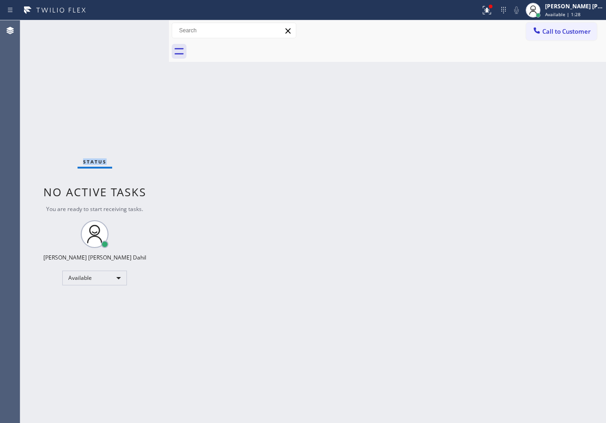
click at [139, 27] on div "Status No active tasks You are ready to start receiving tasks. [PERSON_NAME] [P…" at bounding box center [94, 221] width 149 height 402
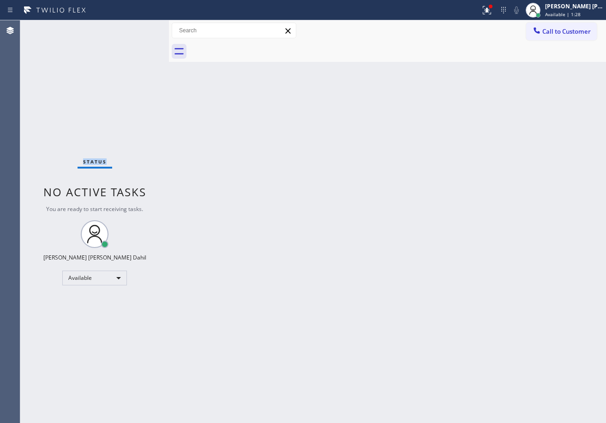
click at [139, 27] on div "Status No active tasks You are ready to start receiving tasks. [PERSON_NAME] [P…" at bounding box center [94, 221] width 149 height 402
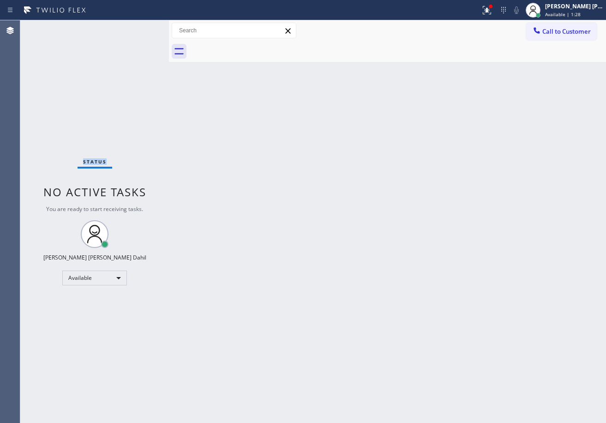
click at [139, 27] on div "Status No active tasks You are ready to start receiving tasks. [PERSON_NAME] [P…" at bounding box center [94, 221] width 149 height 402
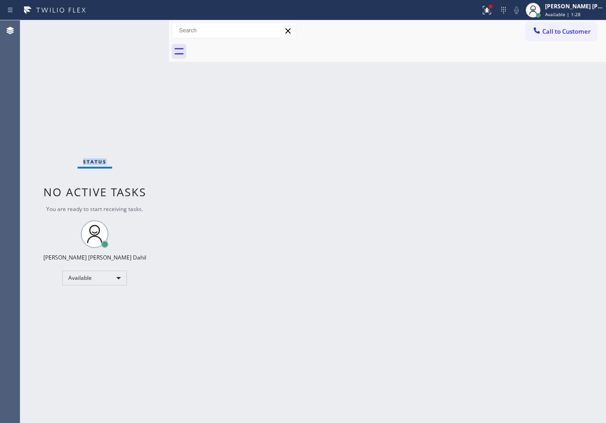
click at [139, 27] on div "Status No active tasks You are ready to start receiving tasks. [PERSON_NAME] [P…" at bounding box center [94, 221] width 149 height 402
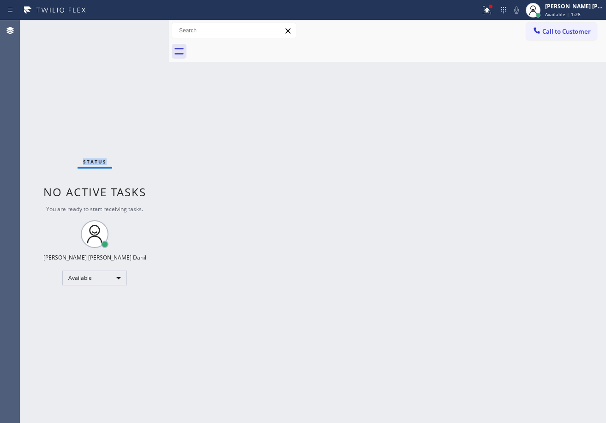
click at [139, 27] on div "Status No active tasks You are ready to start receiving tasks. [PERSON_NAME] [P…" at bounding box center [94, 221] width 149 height 402
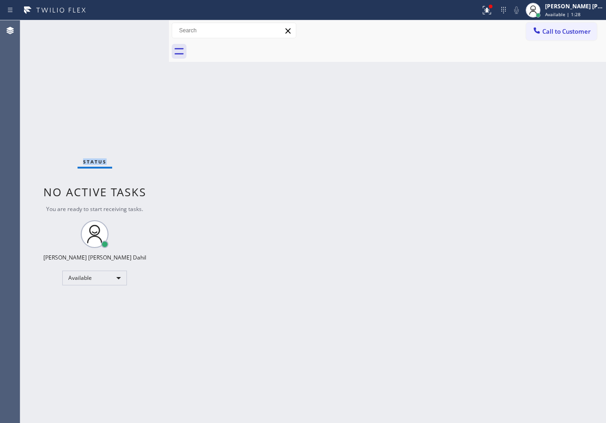
click at [139, 27] on div "Status No active tasks You are ready to start receiving tasks. [PERSON_NAME] [P…" at bounding box center [94, 221] width 149 height 402
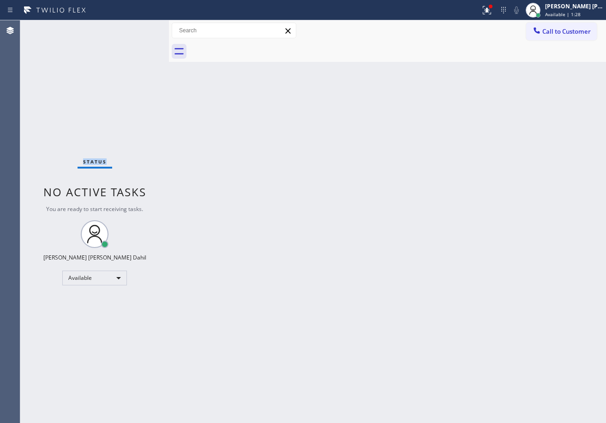
click at [139, 27] on div "Status No active tasks You are ready to start receiving tasks. [PERSON_NAME] [P…" at bounding box center [94, 221] width 149 height 402
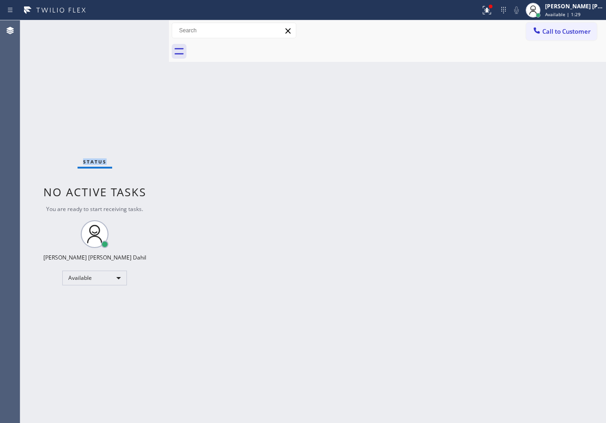
click at [139, 27] on div "Status No active tasks You are ready to start receiving tasks. [PERSON_NAME] [P…" at bounding box center [94, 221] width 149 height 402
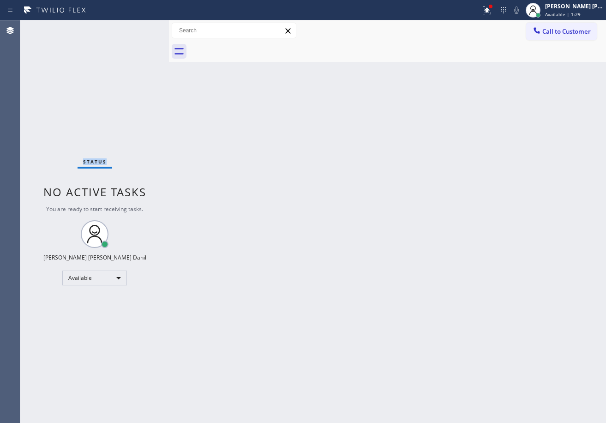
click at [139, 27] on div "Status No active tasks You are ready to start receiving tasks. [PERSON_NAME] [P…" at bounding box center [94, 221] width 149 height 402
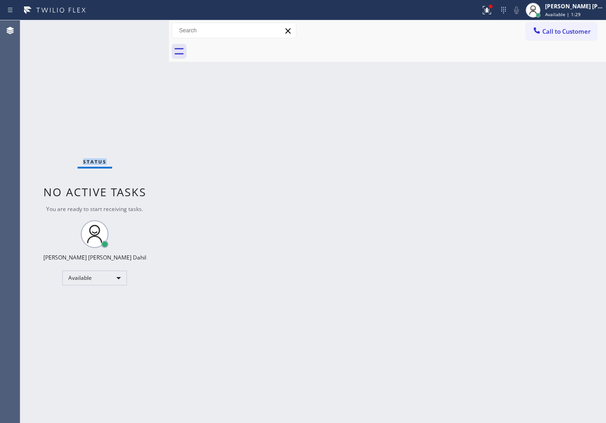
click at [139, 27] on div "Status No active tasks You are ready to start receiving tasks. [PERSON_NAME] [P…" at bounding box center [94, 221] width 149 height 402
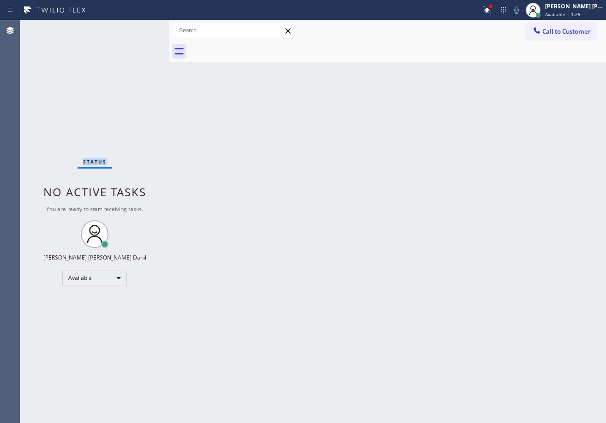
click at [139, 27] on div "Status No active tasks You are ready to start receiving tasks. [PERSON_NAME] [P…" at bounding box center [94, 221] width 149 height 402
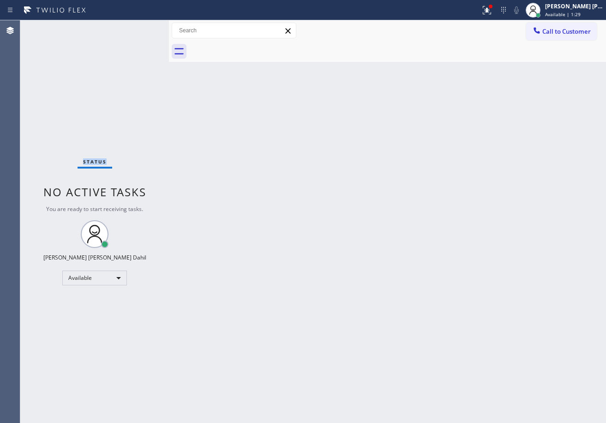
click at [139, 27] on div "Status No active tasks You are ready to start receiving tasks. [PERSON_NAME] [P…" at bounding box center [94, 221] width 149 height 402
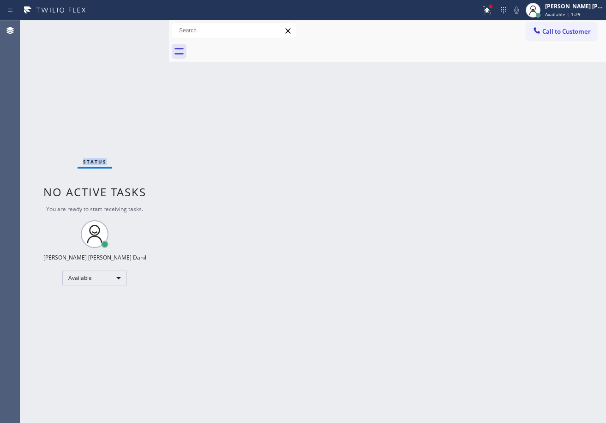
click at [139, 27] on div "Status No active tasks You are ready to start receiving tasks. [PERSON_NAME] [P…" at bounding box center [94, 221] width 149 height 402
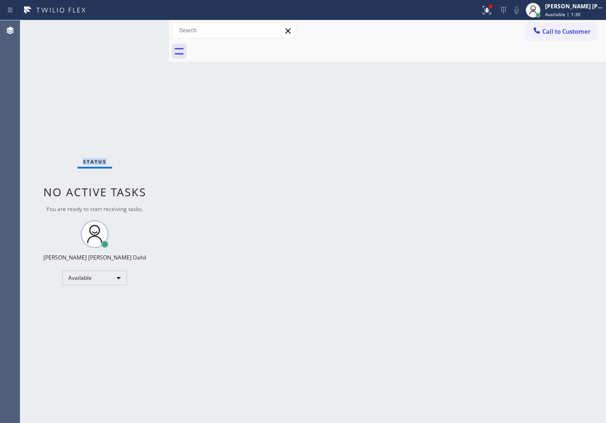
click at [139, 27] on div "Status No active tasks You are ready to start receiving tasks. [PERSON_NAME] [P…" at bounding box center [94, 221] width 149 height 402
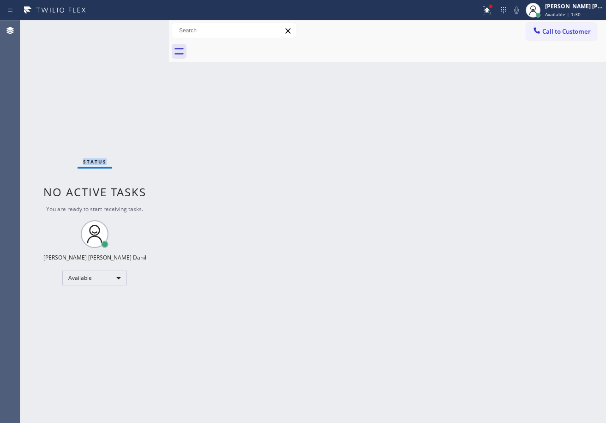
click at [139, 27] on div "Status No active tasks You are ready to start receiving tasks. [PERSON_NAME] [P…" at bounding box center [94, 221] width 149 height 402
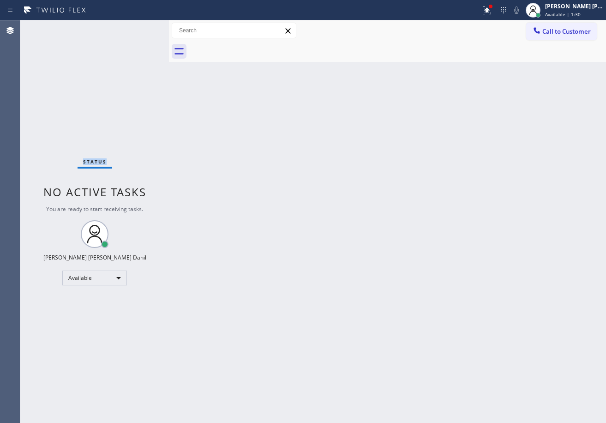
click at [139, 27] on div "Status No active tasks You are ready to start receiving tasks. [PERSON_NAME] [P…" at bounding box center [94, 221] width 149 height 402
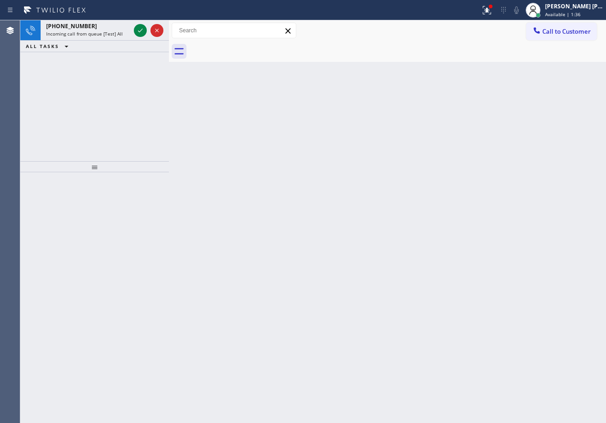
click at [131, 28] on div "[PHONE_NUMBER] Incoming call from queue [Test] All" at bounding box center [86, 30] width 91 height 20
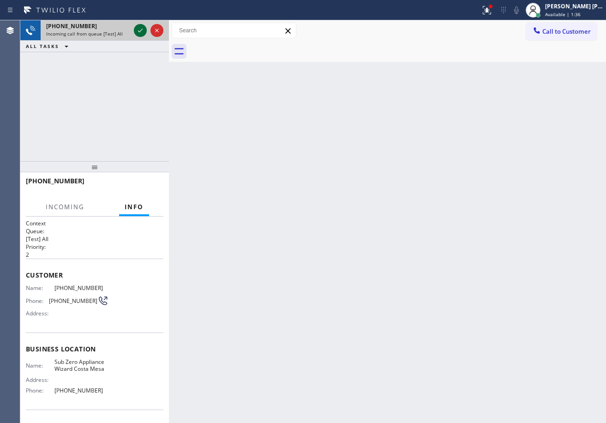
click at [139, 27] on icon at bounding box center [140, 30] width 11 height 11
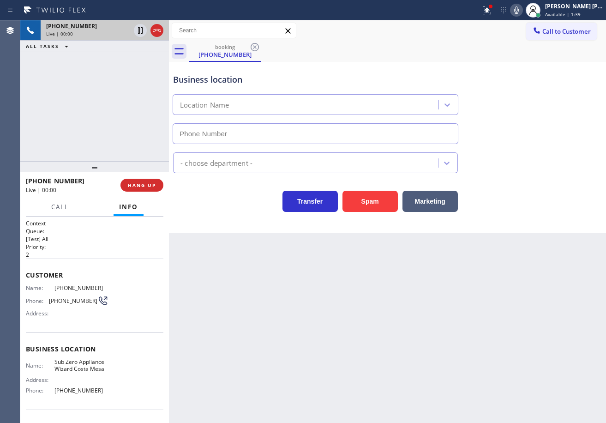
type input "[PHONE_NUMBER]"
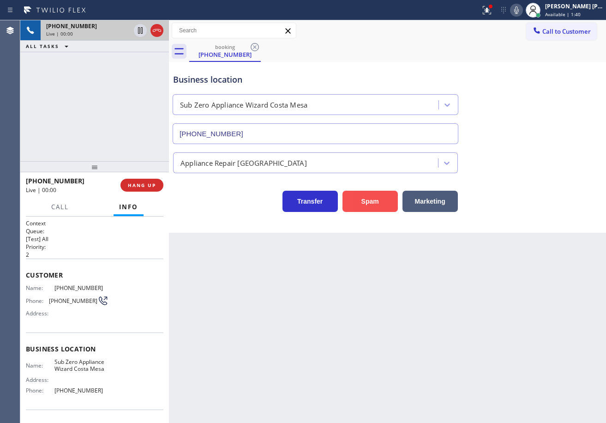
click at [361, 204] on button "Spam" at bounding box center [369, 201] width 55 height 21
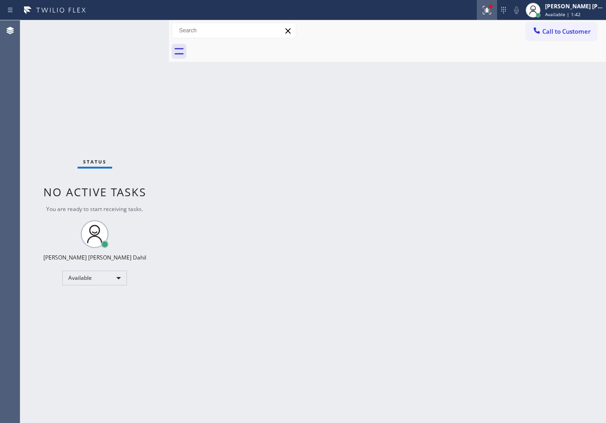
click at [491, 5] on div at bounding box center [487, 10] width 20 height 11
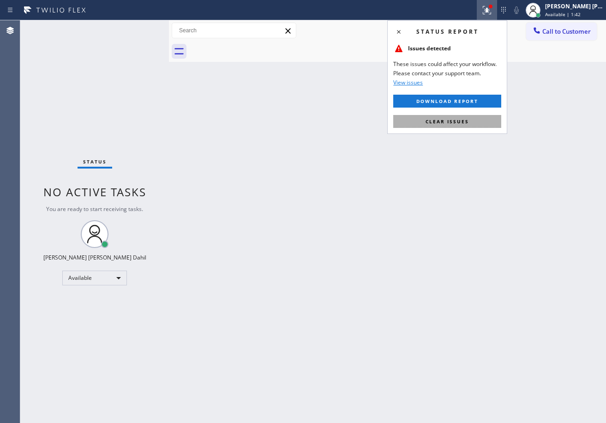
click at [456, 126] on button "Clear issues" at bounding box center [447, 121] width 108 height 13
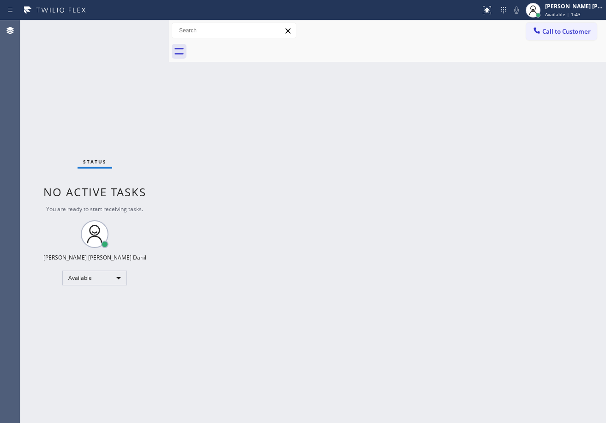
click at [129, 28] on div "Status No active tasks You are ready to start receiving tasks. [PERSON_NAME] [P…" at bounding box center [94, 221] width 149 height 402
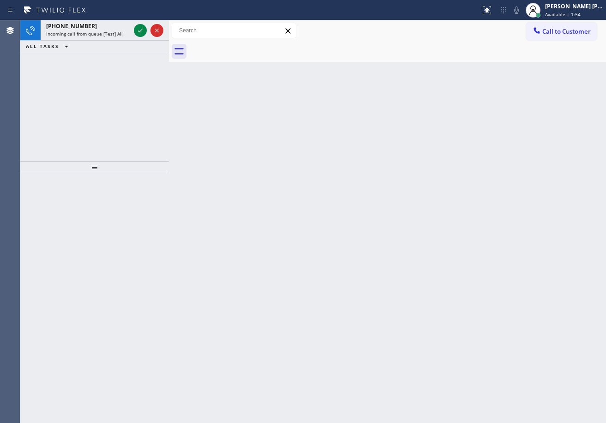
click at [132, 28] on div at bounding box center [148, 30] width 33 height 20
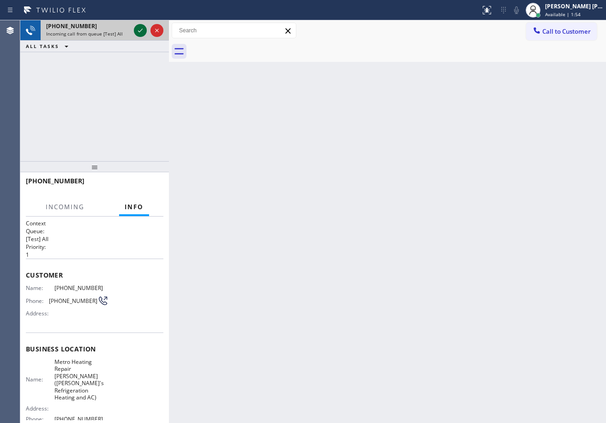
click at [139, 27] on icon at bounding box center [140, 30] width 11 height 11
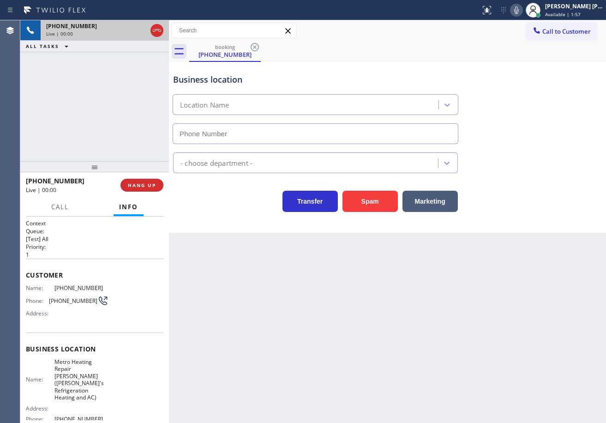
type input "[PHONE_NUMBER]"
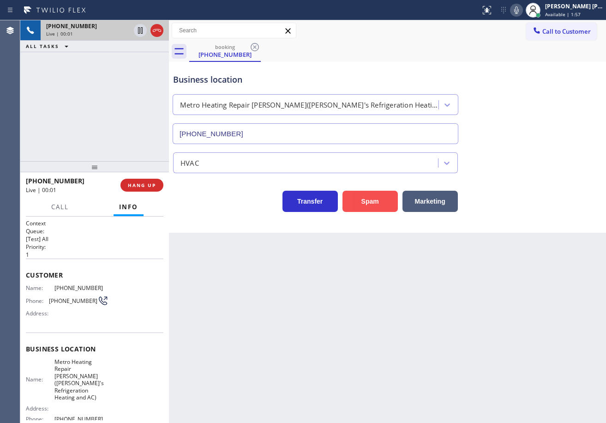
click at [360, 200] on button "Spam" at bounding box center [369, 201] width 55 height 21
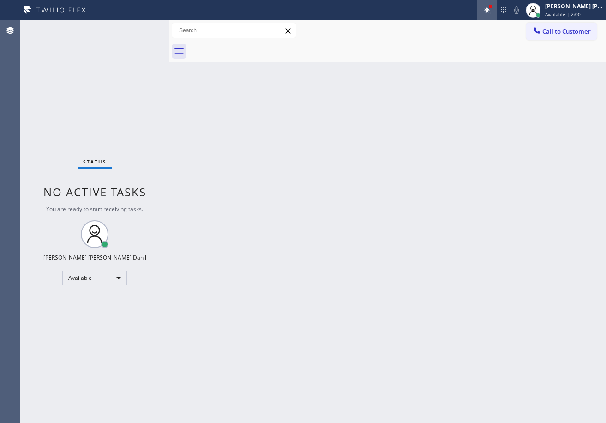
click at [497, 16] on button at bounding box center [487, 10] width 20 height 20
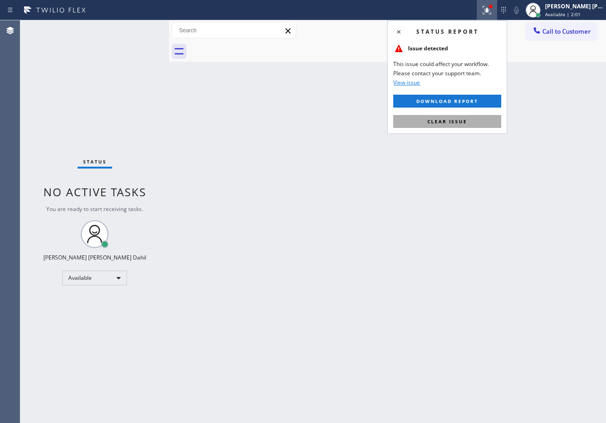
click at [473, 116] on button "Clear issue" at bounding box center [447, 121] width 108 height 13
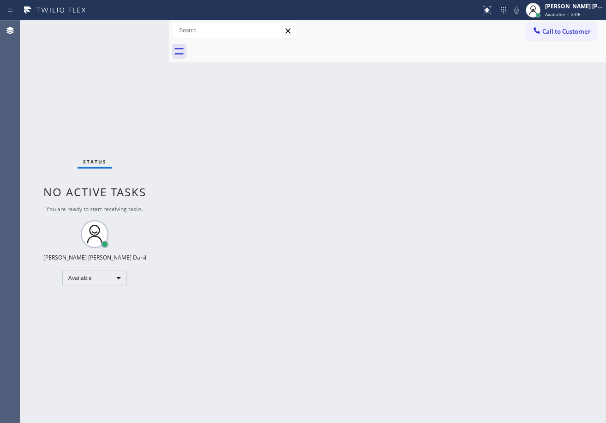
click at [474, 108] on div "Back to Dashboard Change Sender ID Customers Technicians Select a contact Outbo…" at bounding box center [387, 221] width 437 height 402
drag, startPoint x: 404, startPoint y: 171, endPoint x: 380, endPoint y: 174, distance: 24.2
click at [402, 173] on div "Back to Dashboard Change Sender ID Customers Technicians Select a contact Outbo…" at bounding box center [387, 221] width 437 height 402
click at [126, 33] on div "Status No active tasks You are ready to start receiving tasks. [PERSON_NAME] [P…" at bounding box center [94, 221] width 149 height 402
click at [126, 32] on div "Status No active tasks You are ready to start receiving tasks. [PERSON_NAME] [P…" at bounding box center [94, 221] width 149 height 402
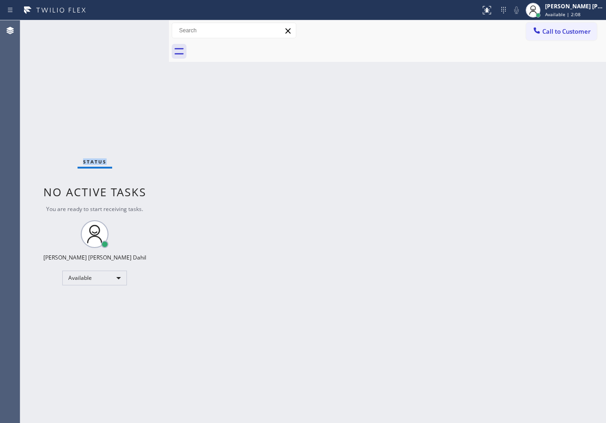
click at [126, 32] on div "Status No active tasks You are ready to start receiving tasks. [PERSON_NAME] [P…" at bounding box center [94, 221] width 149 height 402
click at [128, 28] on div "Status No active tasks You are ready to start receiving tasks. [PERSON_NAME] [P…" at bounding box center [94, 221] width 149 height 402
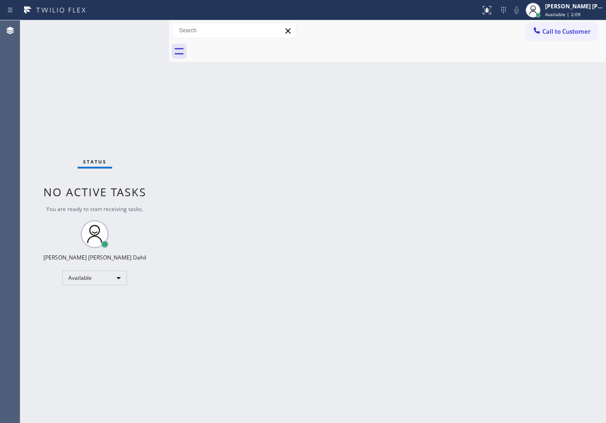
click at [128, 28] on div "Status No active tasks You are ready to start receiving tasks. [PERSON_NAME] [P…" at bounding box center [94, 221] width 149 height 402
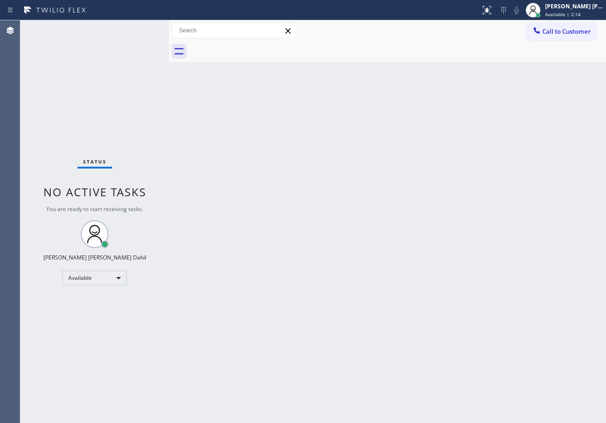
click at [128, 27] on div "Status No active tasks You are ready to start receiving tasks. [PERSON_NAME] [P…" at bounding box center [94, 221] width 149 height 402
click at [128, 26] on div "Status No active tasks You are ready to start receiving tasks. [PERSON_NAME] [P…" at bounding box center [94, 221] width 149 height 402
click at [139, 27] on div "Status No active tasks You are ready to start receiving tasks. [PERSON_NAME] [P…" at bounding box center [94, 221] width 149 height 402
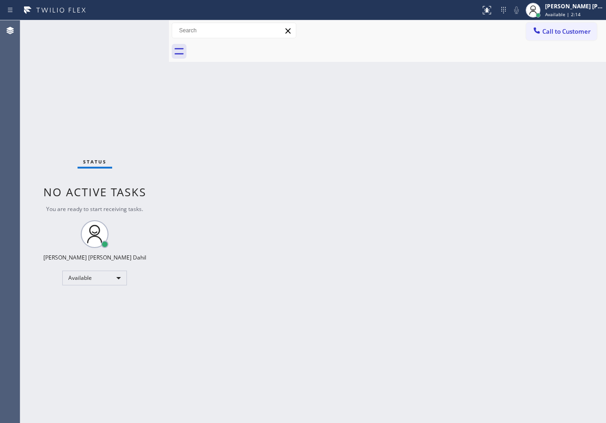
click at [139, 27] on div "Status No active tasks You are ready to start receiving tasks. [PERSON_NAME] [P…" at bounding box center [94, 221] width 149 height 402
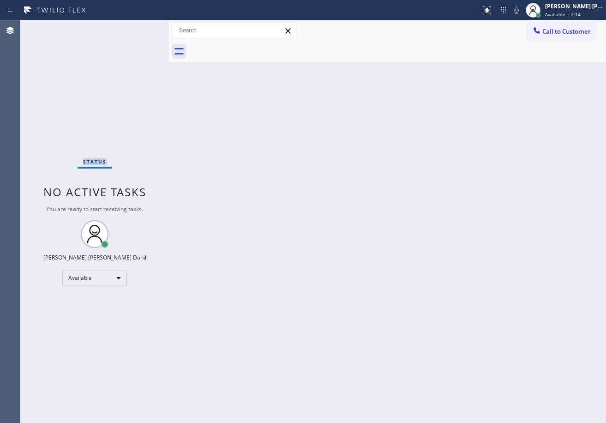
click at [139, 27] on div "Status No active tasks You are ready to start receiving tasks. [PERSON_NAME] [P…" at bounding box center [94, 221] width 149 height 402
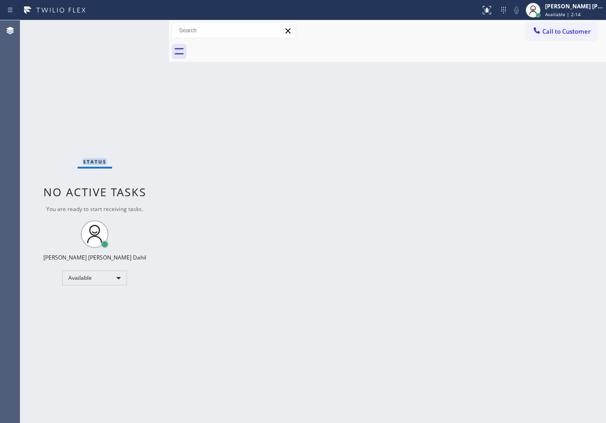
click at [139, 27] on div "Status No active tasks You are ready to start receiving tasks. [PERSON_NAME] [P…" at bounding box center [94, 221] width 149 height 402
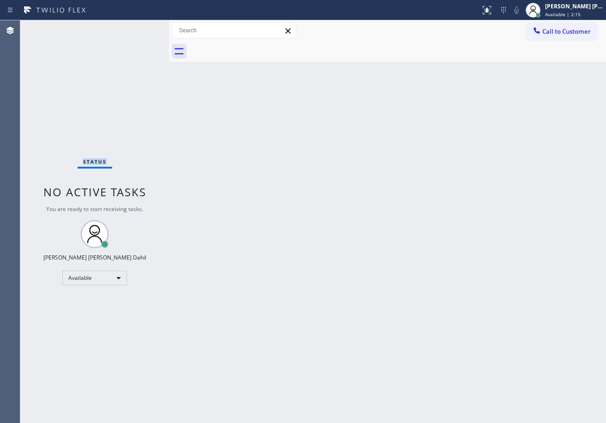
click at [139, 27] on div "Status No active tasks You are ready to start receiving tasks. [PERSON_NAME] [P…" at bounding box center [94, 221] width 149 height 402
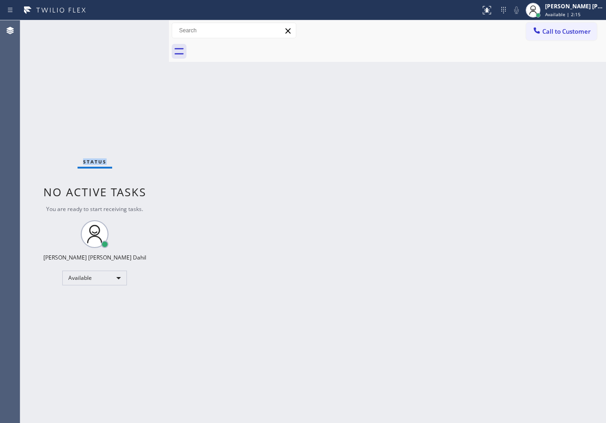
click at [139, 27] on div "Status No active tasks You are ready to start receiving tasks. [PERSON_NAME] [P…" at bounding box center [94, 221] width 149 height 402
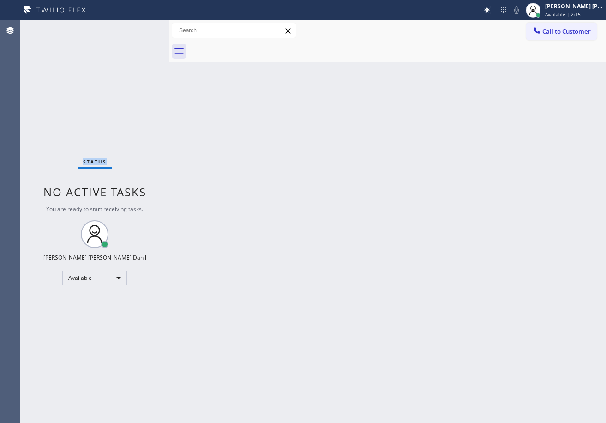
click at [139, 27] on div "Status No active tasks You are ready to start receiving tasks. [PERSON_NAME] [P…" at bounding box center [94, 221] width 149 height 402
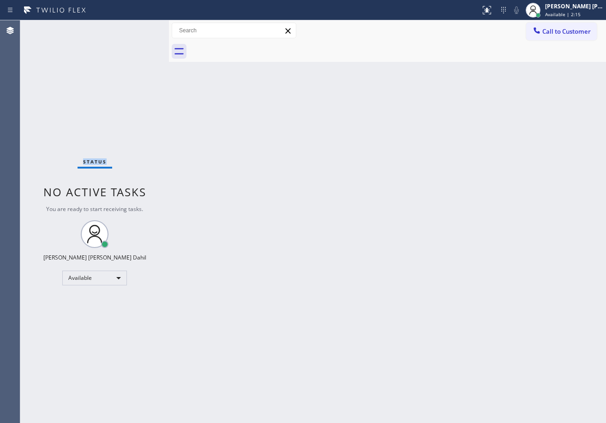
click at [139, 27] on div "Status No active tasks You are ready to start receiving tasks. [PERSON_NAME] [P…" at bounding box center [94, 221] width 149 height 402
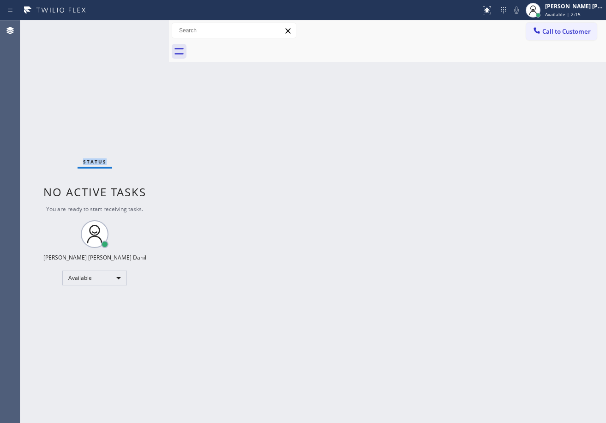
click at [139, 27] on div "Status No active tasks You are ready to start receiving tasks. [PERSON_NAME] [P…" at bounding box center [94, 221] width 149 height 402
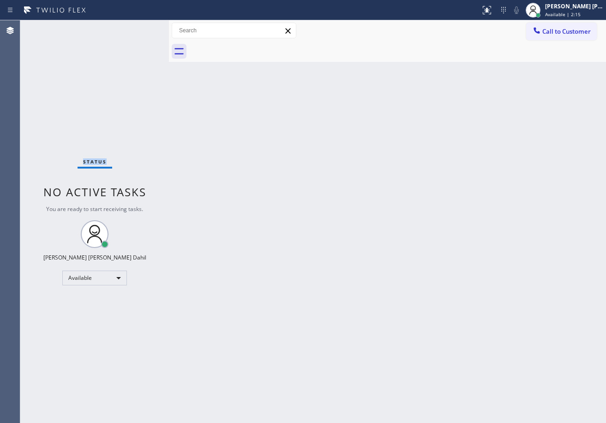
click at [139, 27] on div "Status No active tasks You are ready to start receiving tasks. [PERSON_NAME] [P…" at bounding box center [94, 221] width 149 height 402
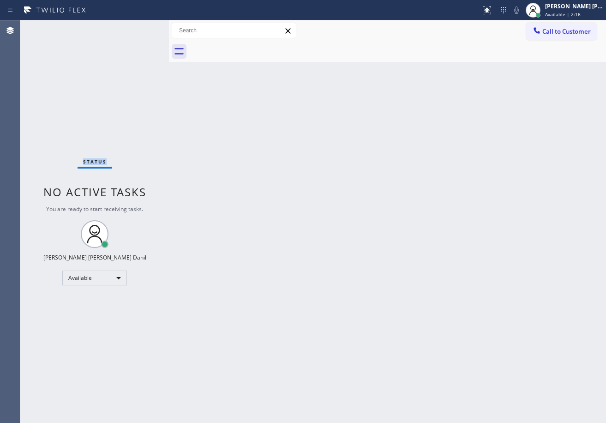
click at [139, 27] on div "Status No active tasks You are ready to start receiving tasks. [PERSON_NAME] [P…" at bounding box center [94, 221] width 149 height 402
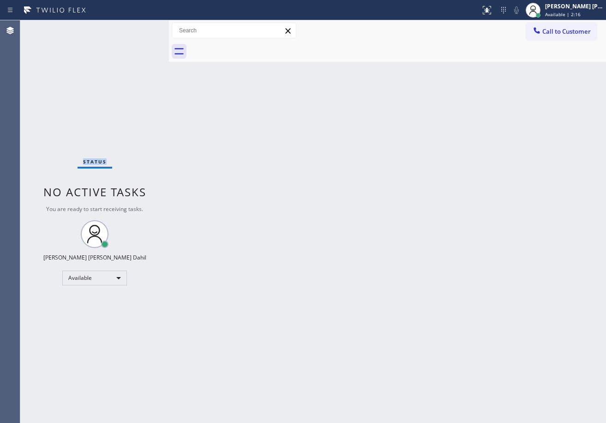
click at [139, 27] on div "Status No active tasks You are ready to start receiving tasks. [PERSON_NAME] [P…" at bounding box center [94, 221] width 149 height 402
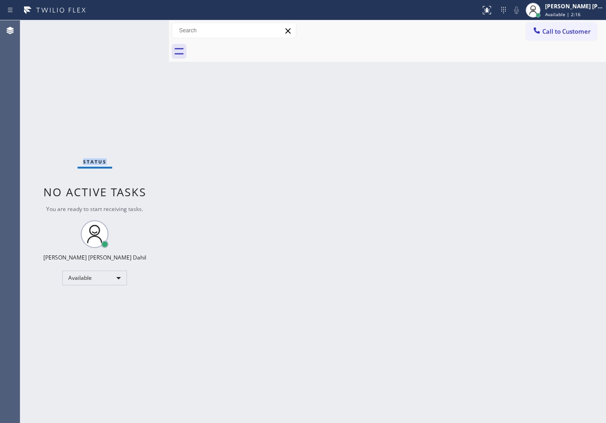
click at [139, 27] on div "Status No active tasks You are ready to start receiving tasks. [PERSON_NAME] [P…" at bounding box center [94, 221] width 149 height 402
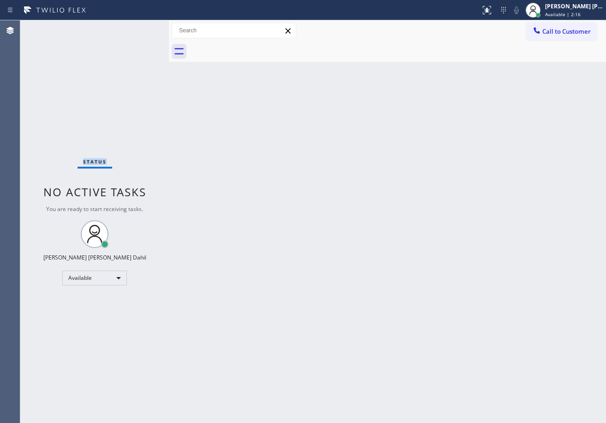
click at [139, 27] on div "Status No active tasks You are ready to start receiving tasks. [PERSON_NAME] [P…" at bounding box center [94, 221] width 149 height 402
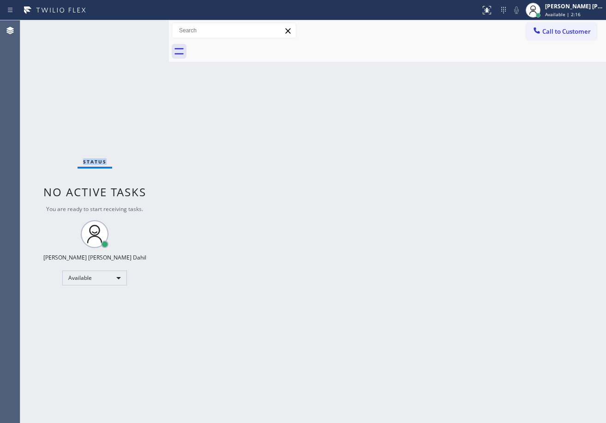
click at [139, 27] on div "Status No active tasks You are ready to start receiving tasks. [PERSON_NAME] [P…" at bounding box center [94, 221] width 149 height 402
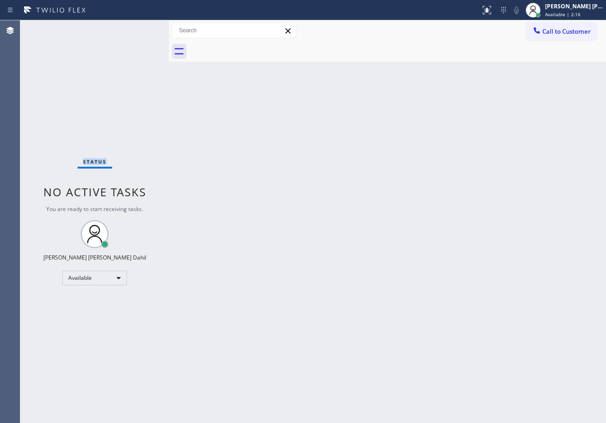
click at [139, 27] on div "Status No active tasks You are ready to start receiving tasks. [PERSON_NAME] [P…" at bounding box center [94, 221] width 149 height 402
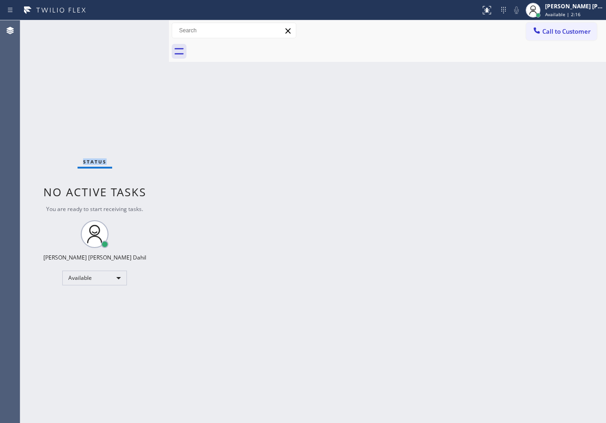
click at [139, 27] on div "Status No active tasks You are ready to start receiving tasks. [PERSON_NAME] [P…" at bounding box center [94, 221] width 149 height 402
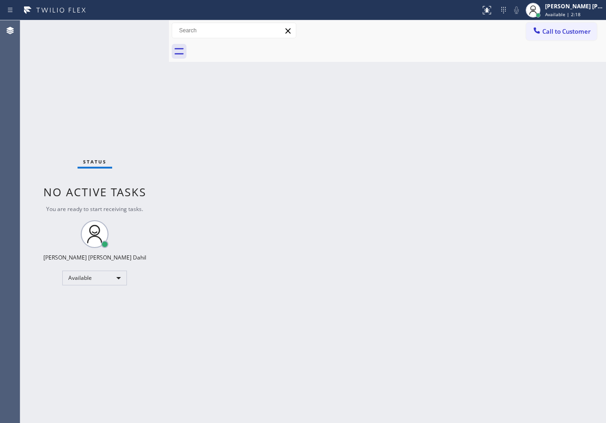
click at [213, 144] on div "Back to Dashboard Change Sender ID Customers Technicians Select a contact Outbo…" at bounding box center [387, 221] width 437 height 402
drag, startPoint x: 214, startPoint y: 144, endPoint x: 205, endPoint y: 138, distance: 10.6
click at [214, 145] on div "Back to Dashboard Change Sender ID Customers Technicians Select a contact Outbo…" at bounding box center [387, 221] width 437 height 402
click at [119, 35] on div "Status No active tasks You are ready to start receiving tasks. [PERSON_NAME] [P…" at bounding box center [94, 221] width 149 height 402
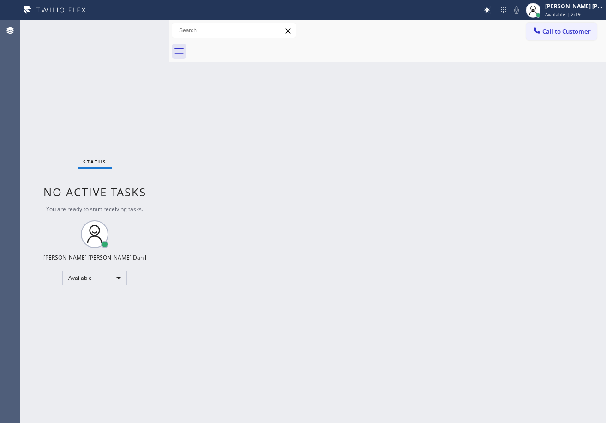
click at [115, 33] on div "Status No active tasks You are ready to start receiving tasks. [PERSON_NAME] [P…" at bounding box center [94, 221] width 149 height 402
click at [118, 32] on div "Status No active tasks You are ready to start receiving tasks. [PERSON_NAME] [P…" at bounding box center [94, 221] width 149 height 402
click at [119, 30] on div "Status No active tasks You are ready to start receiving tasks. [PERSON_NAME] [P…" at bounding box center [94, 221] width 149 height 402
click at [120, 29] on div "Status No active tasks You are ready to start receiving tasks. [PERSON_NAME] [P…" at bounding box center [94, 221] width 149 height 402
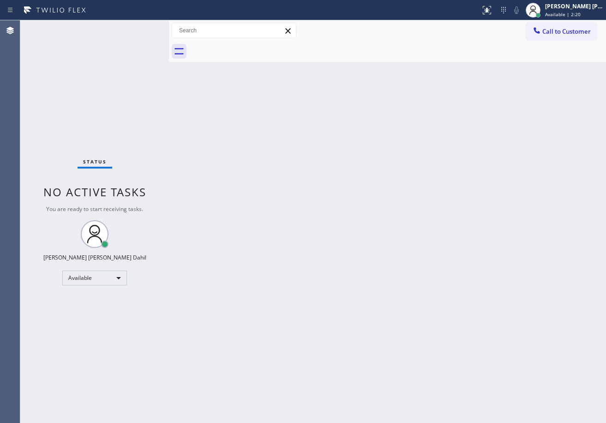
click at [120, 29] on div "Status No active tasks You are ready to start receiving tasks. [PERSON_NAME] [P…" at bounding box center [94, 221] width 149 height 402
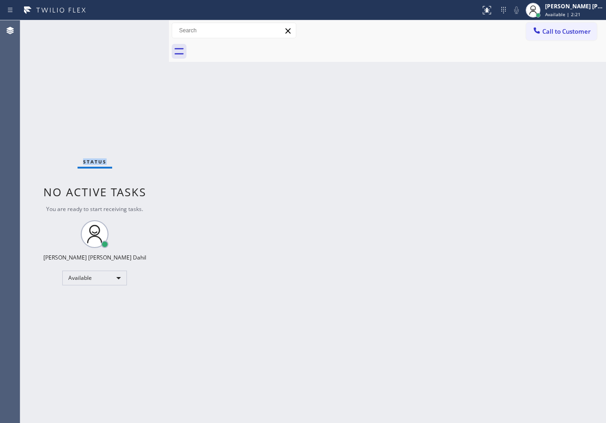
click at [120, 29] on div "Status No active tasks You are ready to start receiving tasks. [PERSON_NAME] [P…" at bounding box center [94, 221] width 149 height 402
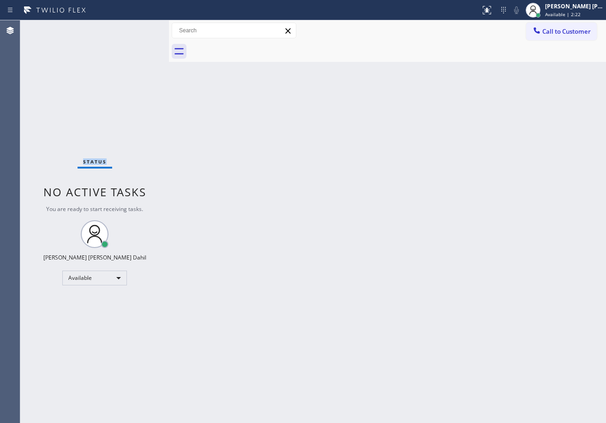
click at [120, 29] on div "Status No active tasks You are ready to start receiving tasks. [PERSON_NAME] [P…" at bounding box center [94, 221] width 149 height 402
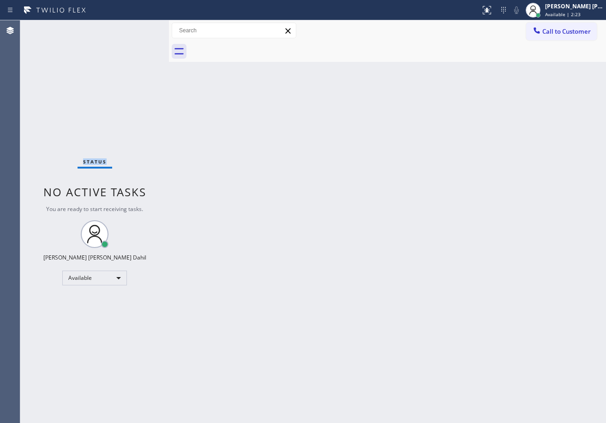
click at [120, 29] on div "Status No active tasks You are ready to start receiving tasks. [PERSON_NAME] [P…" at bounding box center [94, 221] width 149 height 402
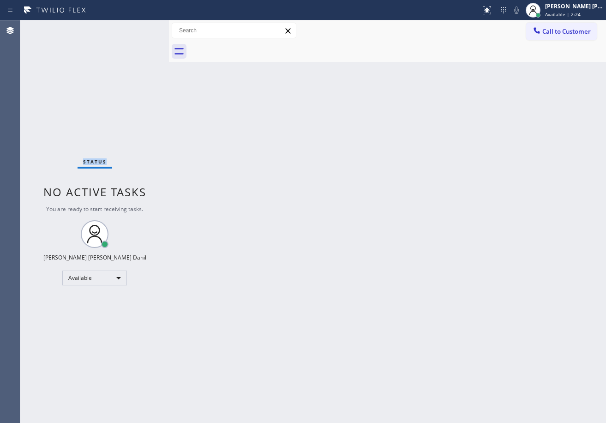
click at [120, 29] on div "Status No active tasks You are ready to start receiving tasks. [PERSON_NAME] [P…" at bounding box center [94, 221] width 149 height 402
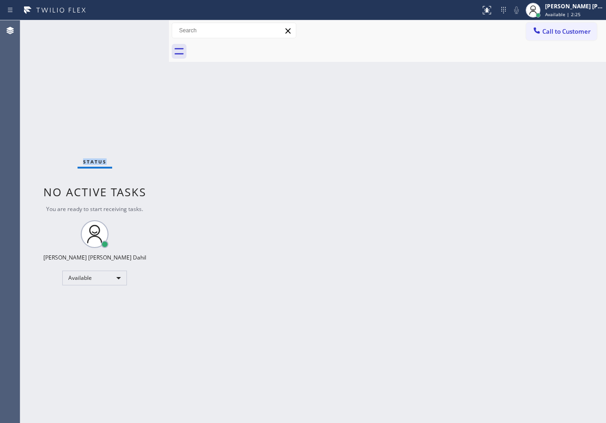
click at [120, 29] on div "Status No active tasks You are ready to start receiving tasks. [PERSON_NAME] [P…" at bounding box center [94, 221] width 149 height 402
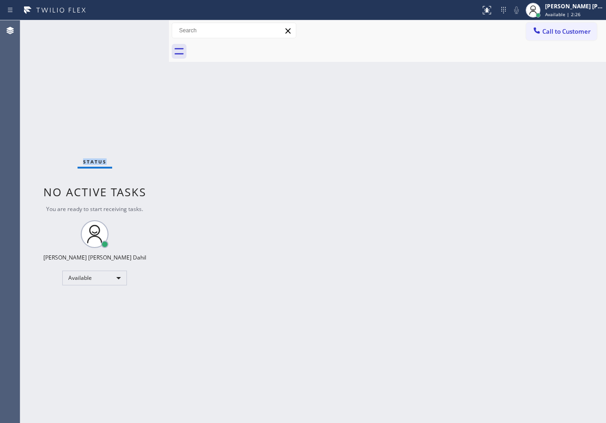
click at [120, 29] on div "Status No active tasks You are ready to start receiving tasks. [PERSON_NAME] [P…" at bounding box center [94, 221] width 149 height 402
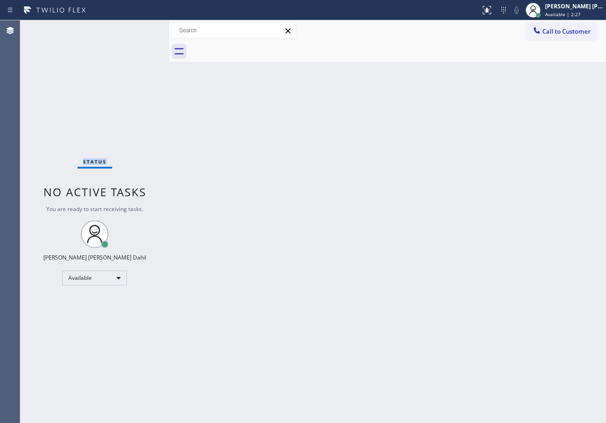
click at [120, 29] on div "Status No active tasks You are ready to start receiving tasks. [PERSON_NAME] [P…" at bounding box center [94, 221] width 149 height 402
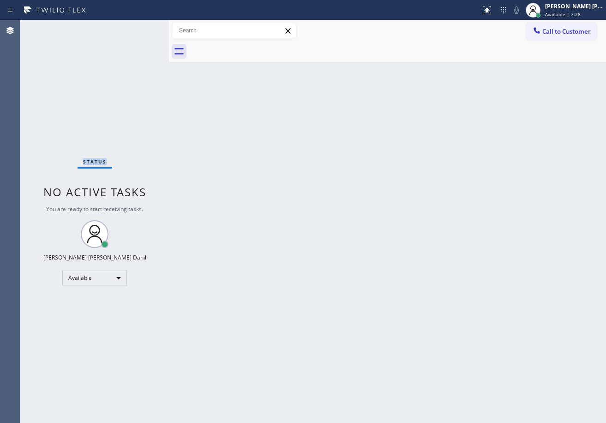
click at [120, 29] on div "Status No active tasks You are ready to start receiving tasks. [PERSON_NAME] [P…" at bounding box center [94, 221] width 149 height 402
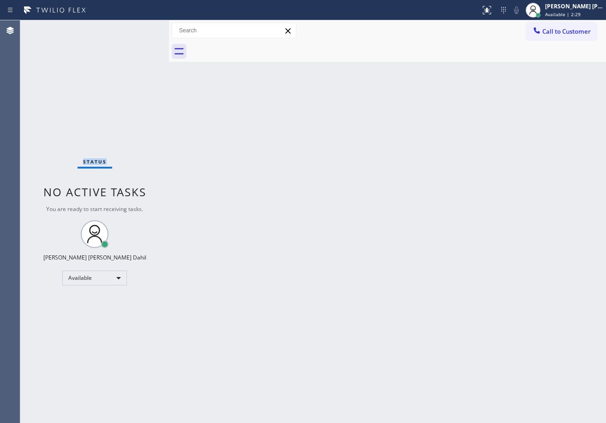
click at [120, 29] on div "Status No active tasks You are ready to start receiving tasks. [PERSON_NAME] [P…" at bounding box center [94, 221] width 149 height 402
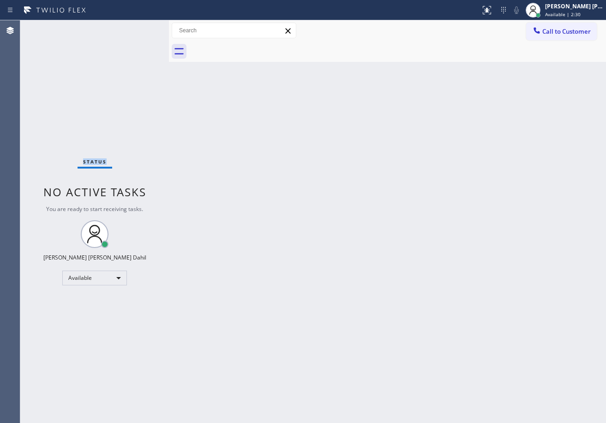
click at [120, 29] on div "Status No active tasks You are ready to start receiving tasks. [PERSON_NAME] [P…" at bounding box center [94, 221] width 149 height 402
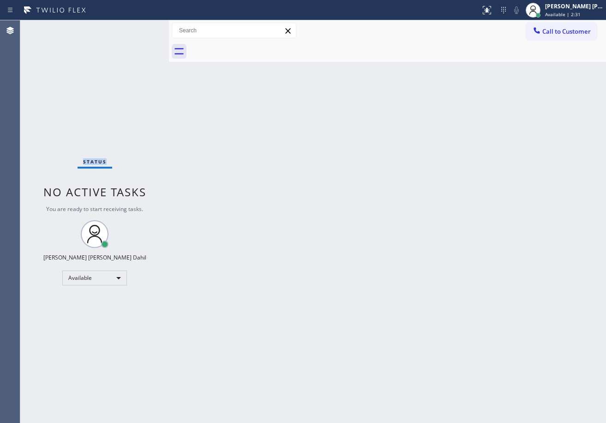
click at [120, 29] on div "Status No active tasks You are ready to start receiving tasks. [PERSON_NAME] [P…" at bounding box center [94, 221] width 149 height 402
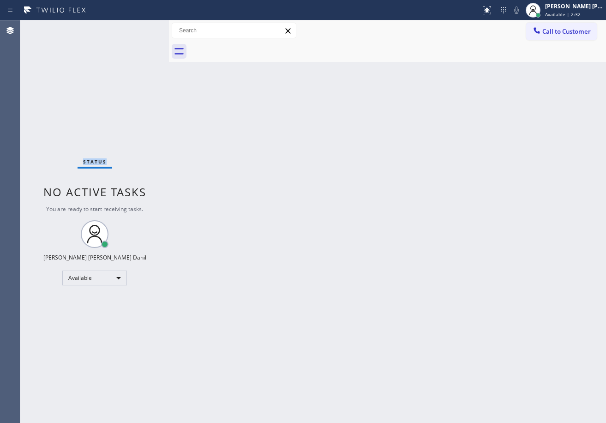
click at [120, 29] on div "Status No active tasks You are ready to start receiving tasks. [PERSON_NAME] [P…" at bounding box center [94, 221] width 149 height 402
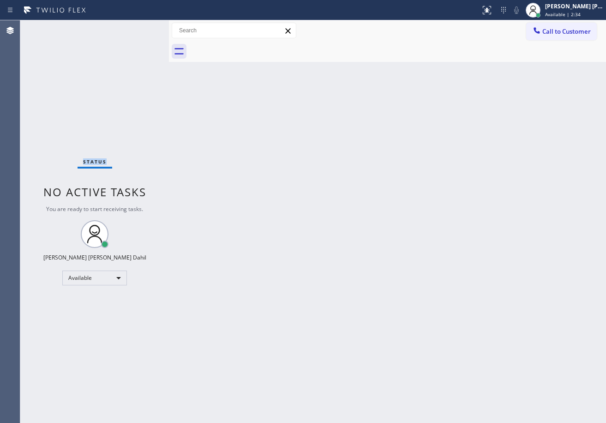
click at [120, 29] on div "Status No active tasks You are ready to start receiving tasks. [PERSON_NAME] [P…" at bounding box center [94, 221] width 149 height 402
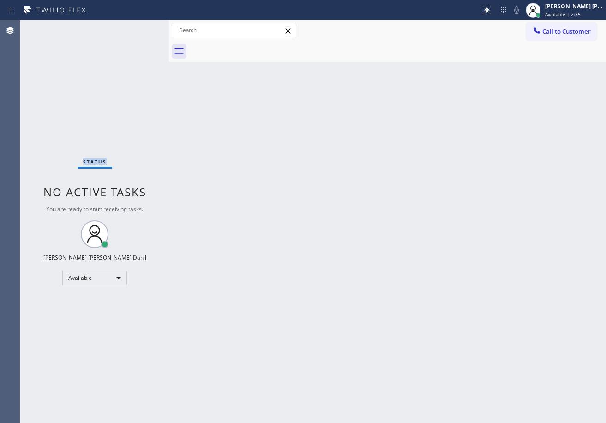
click at [120, 29] on div "Status No active tasks You are ready to start receiving tasks. [PERSON_NAME] [P…" at bounding box center [94, 221] width 149 height 402
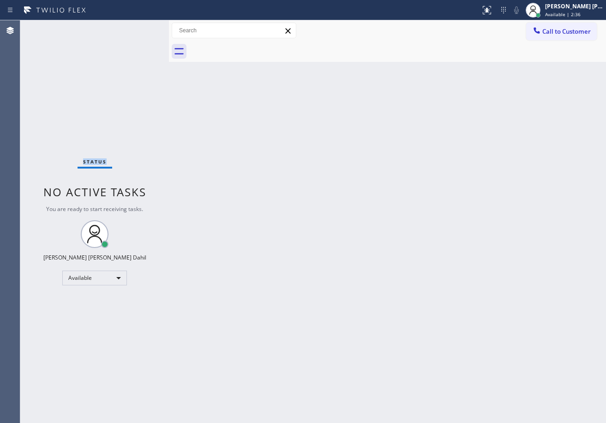
click at [120, 29] on div "Status No active tasks You are ready to start receiving tasks. [PERSON_NAME] [P…" at bounding box center [94, 221] width 149 height 402
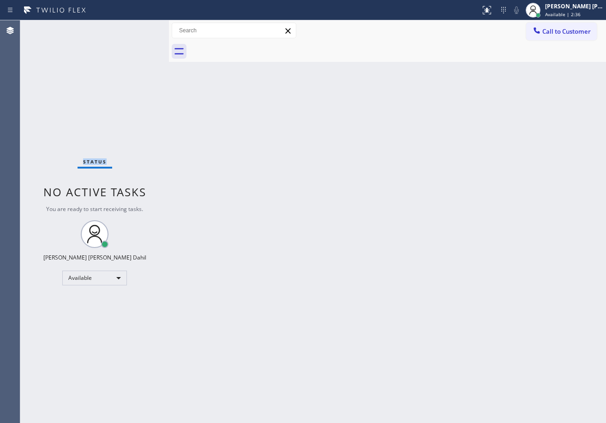
click at [120, 29] on div "Status No active tasks You are ready to start receiving tasks. [PERSON_NAME] [P…" at bounding box center [94, 221] width 149 height 402
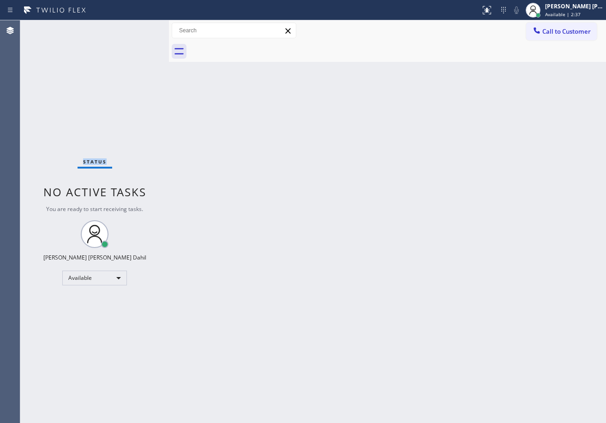
click at [120, 29] on div "Status No active tasks You are ready to start receiving tasks. [PERSON_NAME] [P…" at bounding box center [94, 221] width 149 height 402
click at [301, 206] on div "Back to Dashboard Change Sender ID Customers Technicians Select a contact Outbo…" at bounding box center [387, 221] width 437 height 402
click at [302, 205] on div "Back to Dashboard Change Sender ID Customers Technicians Select a contact Outbo…" at bounding box center [387, 221] width 437 height 402
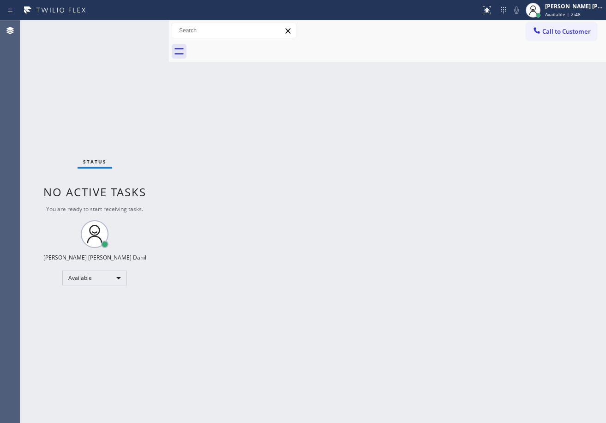
click at [301, 205] on div "Back to Dashboard Change Sender ID Customers Technicians Select a contact Outbo…" at bounding box center [387, 221] width 437 height 402
click at [139, 27] on div "Status No active tasks You are ready to start receiving tasks. [PERSON_NAME] [P…" at bounding box center [94, 221] width 149 height 402
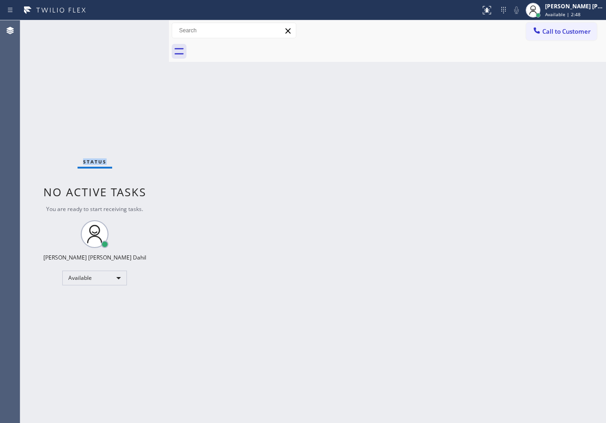
click at [139, 27] on div "Status No active tasks You are ready to start receiving tasks. [PERSON_NAME] [P…" at bounding box center [94, 221] width 149 height 402
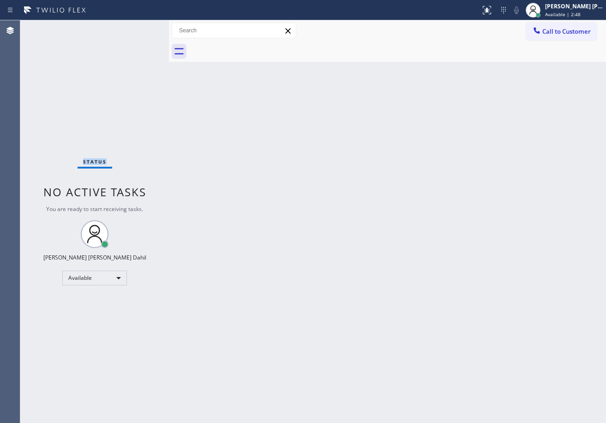
click at [139, 27] on div "Status No active tasks You are ready to start receiving tasks. [PERSON_NAME] [P…" at bounding box center [94, 221] width 149 height 402
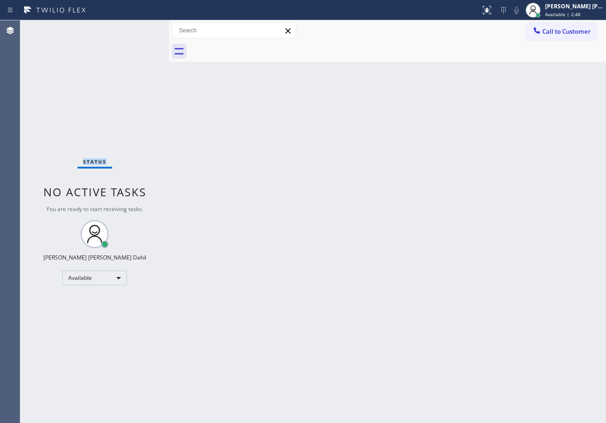
click at [139, 27] on div "Status No active tasks You are ready to start receiving tasks. [PERSON_NAME] [P…" at bounding box center [94, 221] width 149 height 402
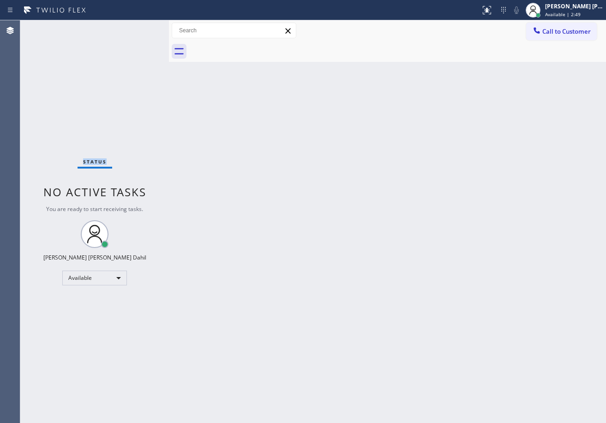
click at [139, 27] on div "Status No active tasks You are ready to start receiving tasks. [PERSON_NAME] [P…" at bounding box center [94, 221] width 149 height 402
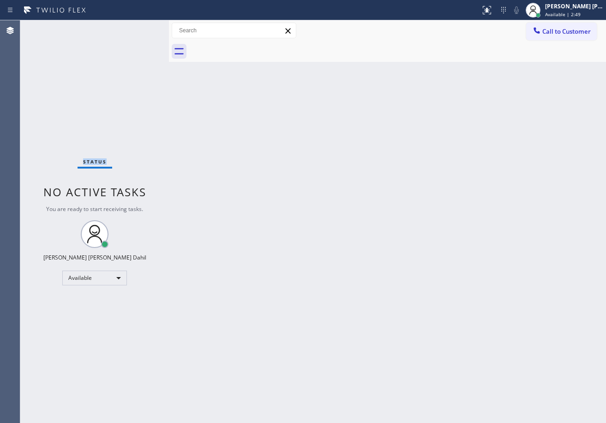
click at [139, 27] on div "Status No active tasks You are ready to start receiving tasks. [PERSON_NAME] [P…" at bounding box center [94, 221] width 149 height 402
click at [251, 130] on div "Back to Dashboard Change Sender ID Customers Technicians Select a contact Outbo…" at bounding box center [387, 221] width 437 height 402
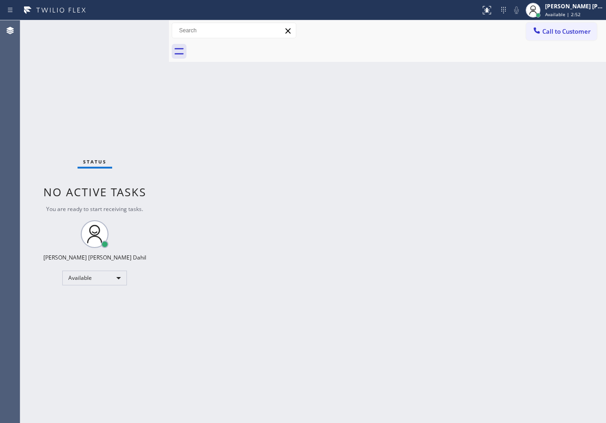
click at [139, 27] on div "Status No active tasks You are ready to start receiving tasks. [PERSON_NAME] [P…" at bounding box center [94, 221] width 149 height 402
click at [140, 28] on div "Status No active tasks You are ready to start receiving tasks. [PERSON_NAME] [P…" at bounding box center [94, 221] width 149 height 402
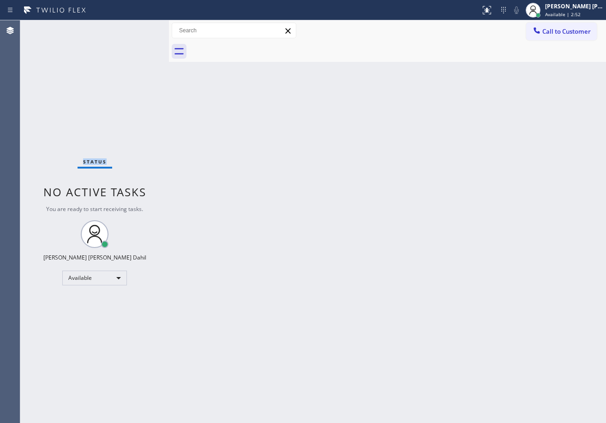
click at [144, 29] on div "Status No active tasks You are ready to start receiving tasks. [PERSON_NAME] [P…" at bounding box center [94, 221] width 149 height 402
click at [139, 27] on div "Status No active tasks You are ready to start receiving tasks. [PERSON_NAME] [P…" at bounding box center [94, 221] width 149 height 402
drag, startPoint x: 139, startPoint y: 27, endPoint x: 162, endPoint y: 36, distance: 24.9
click at [140, 27] on div "Status No active tasks You are ready to start receiving tasks. [PERSON_NAME] [P…" at bounding box center [94, 221] width 149 height 402
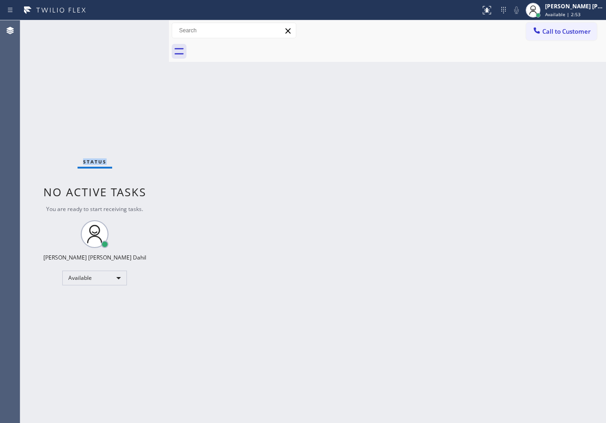
click at [142, 30] on div "Status No active tasks You are ready to start receiving tasks. [PERSON_NAME] [P…" at bounding box center [94, 221] width 149 height 402
click at [143, 30] on div "Status No active tasks You are ready to start receiving tasks. [PERSON_NAME] [P…" at bounding box center [94, 221] width 149 height 402
click at [139, 27] on div "Status No active tasks You are ready to start receiving tasks. [PERSON_NAME] [P…" at bounding box center [94, 221] width 149 height 402
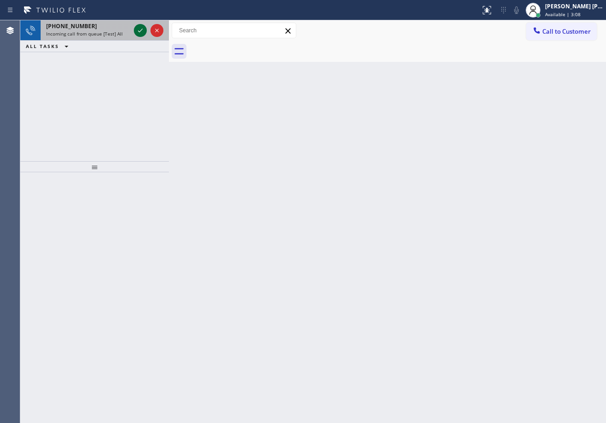
click at [139, 27] on icon at bounding box center [140, 30] width 11 height 11
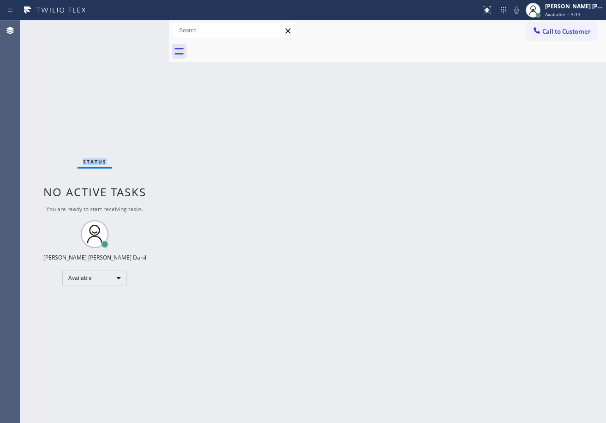
click at [139, 27] on div "Status No active tasks You are ready to start receiving tasks. [PERSON_NAME] [P…" at bounding box center [94, 221] width 149 height 402
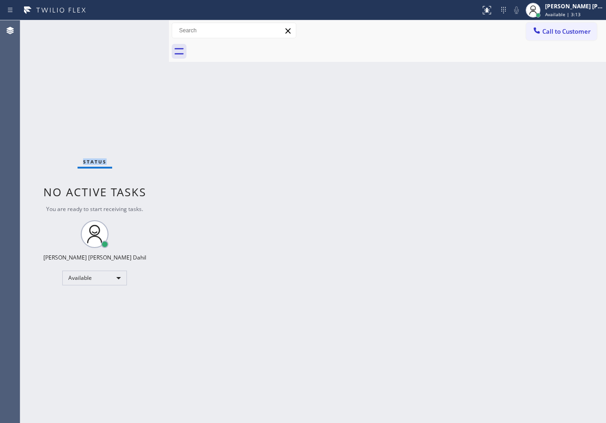
click at [139, 27] on div "Status No active tasks You are ready to start receiving tasks. [PERSON_NAME] [P…" at bounding box center [94, 221] width 149 height 402
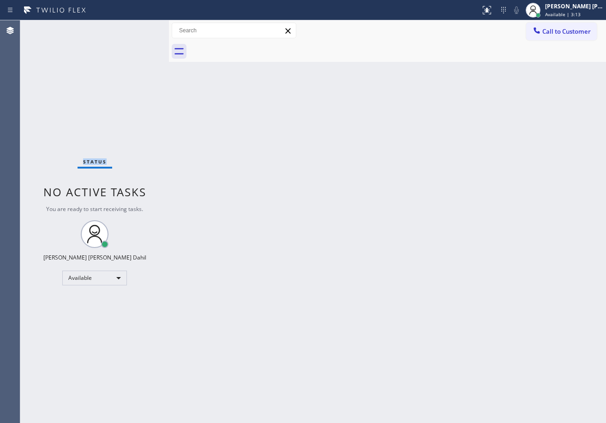
click at [139, 27] on div "Status No active tasks You are ready to start receiving tasks. [PERSON_NAME] [P…" at bounding box center [94, 221] width 149 height 402
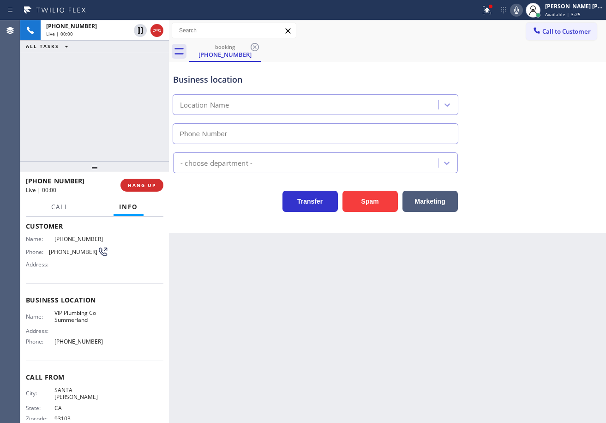
scroll to position [13, 0]
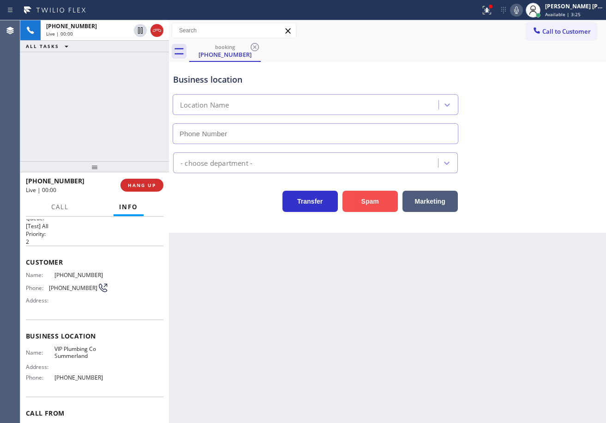
type input "[PHONE_NUMBER]"
click at [365, 201] on button "Spam" at bounding box center [369, 201] width 55 height 21
drag, startPoint x: 365, startPoint y: 201, endPoint x: 369, endPoint y: 199, distance: 5.0
click at [365, 201] on button "Spam" at bounding box center [369, 201] width 55 height 21
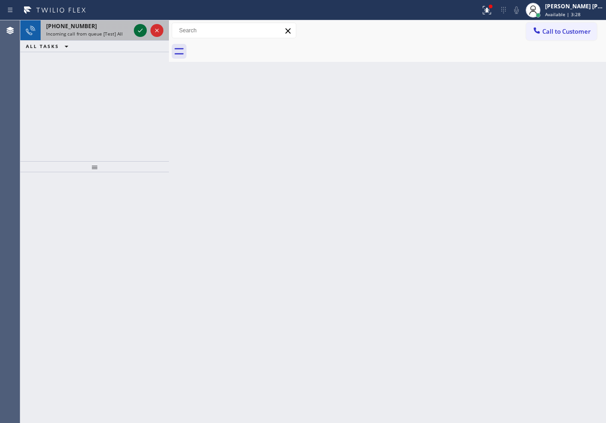
click at [139, 27] on icon at bounding box center [140, 30] width 11 height 11
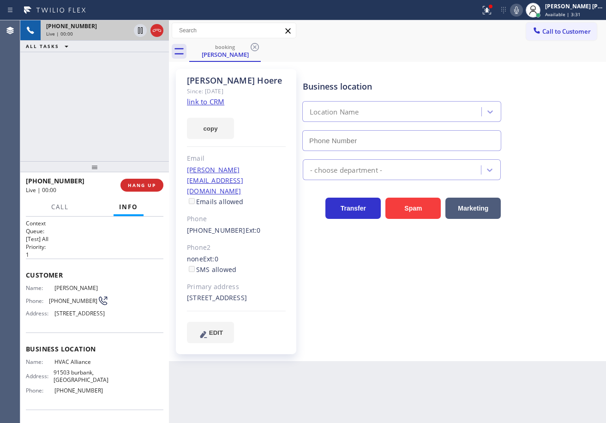
type input "[PHONE_NUMBER]"
click at [492, 13] on icon at bounding box center [486, 10] width 11 height 11
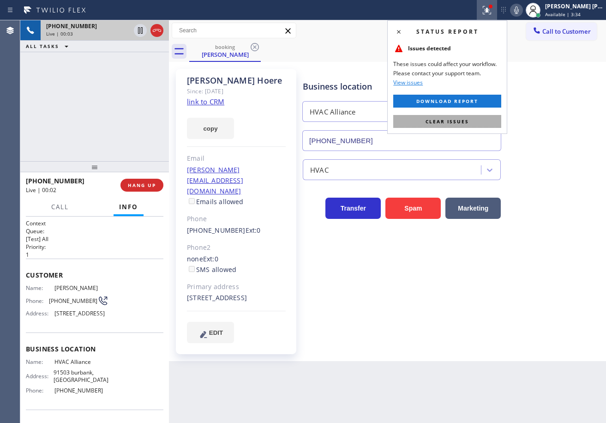
click at [467, 120] on span "Clear issues" at bounding box center [446, 121] width 43 height 6
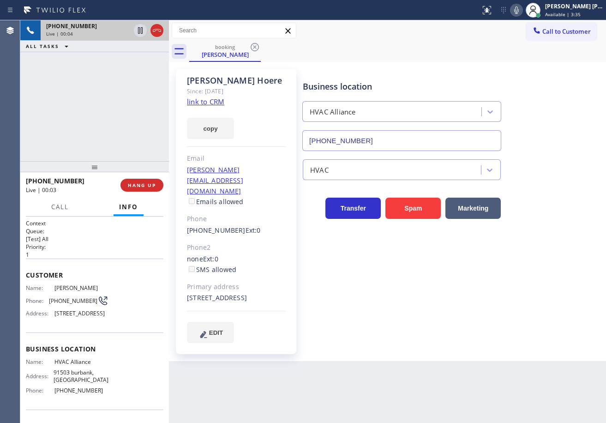
click at [206, 103] on link "link to CRM" at bounding box center [205, 101] width 37 height 9
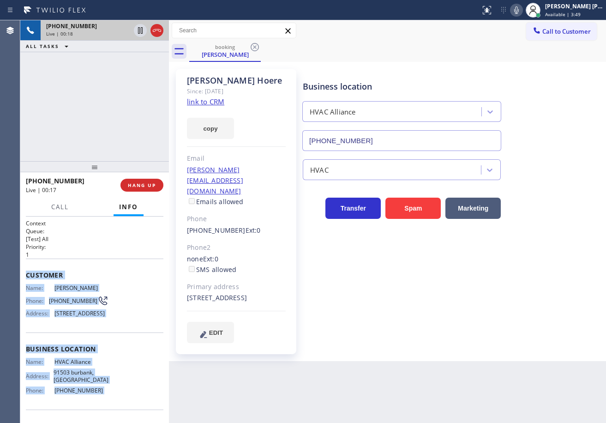
scroll to position [66, 0]
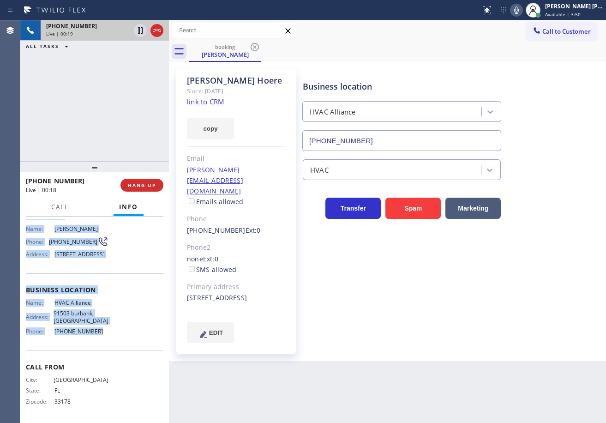
drag, startPoint x: 24, startPoint y: 271, endPoint x: 130, endPoint y: 333, distance: 122.6
click at [112, 338] on div "Context Queue: [Test] All Priority: 1 Customer Name: [PERSON_NAME] Phone: [PHON…" at bounding box center [94, 319] width 149 height 206
copy div "Customer Name: [PERSON_NAME] Phone: [PHONE_NUMBER] Address: [STREET_ADDRESS] Bu…"
click at [522, 10] on icon at bounding box center [516, 10] width 11 height 11
click at [522, 12] on icon at bounding box center [516, 10] width 11 height 11
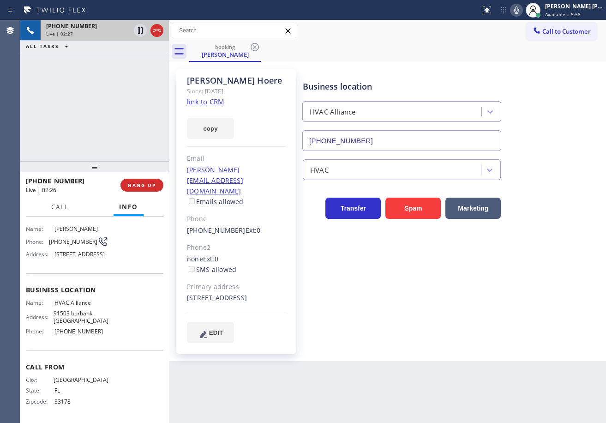
click at [449, 48] on div "booking [PERSON_NAME]" at bounding box center [397, 51] width 417 height 21
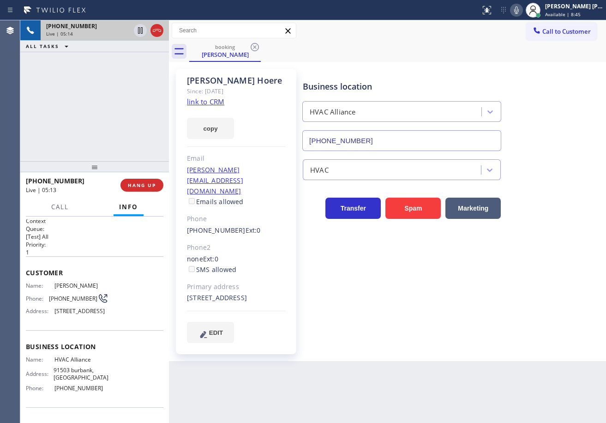
scroll to position [0, 0]
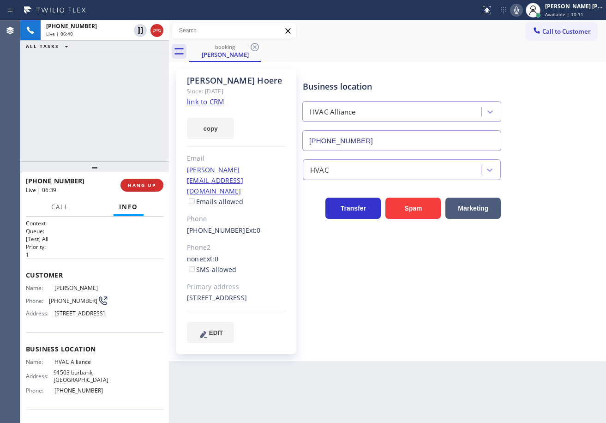
drag, startPoint x: 141, startPoint y: 30, endPoint x: 318, endPoint y: 55, distance: 178.6
click at [141, 30] on icon at bounding box center [140, 30] width 5 height 6
drag, startPoint x: 528, startPoint y: 11, endPoint x: 513, endPoint y: 22, distance: 19.5
click at [522, 11] on icon at bounding box center [516, 10] width 11 height 11
click at [513, 22] on div "Call to Customer Outbound call Location Search location Your caller id phone nu…" at bounding box center [387, 30] width 437 height 21
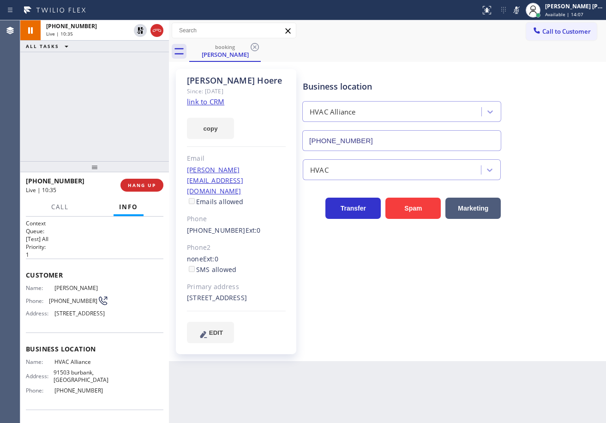
drag, startPoint x: 135, startPoint y: 137, endPoint x: 121, endPoint y: 218, distance: 82.4
click at [121, 218] on div "[PHONE_NUMBER] Live | 10:35 ALL TASKS ALL TASKS ACTIVE TASKS TASKS IN WRAP UP […" at bounding box center [94, 221] width 149 height 402
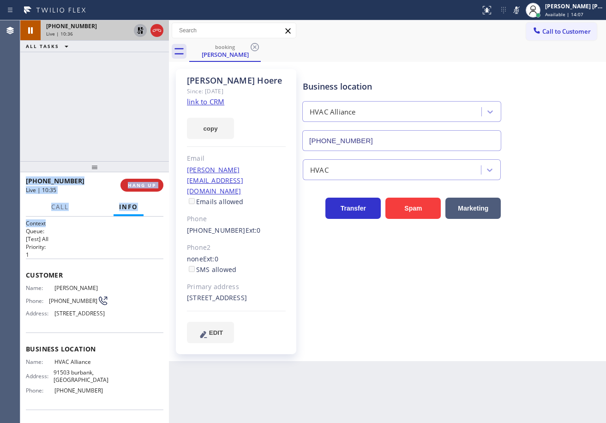
click at [139, 33] on icon at bounding box center [140, 30] width 6 height 6
drag, startPoint x: 522, startPoint y: 11, endPoint x: 522, endPoint y: 55, distance: 44.3
click at [522, 12] on icon at bounding box center [516, 10] width 11 height 11
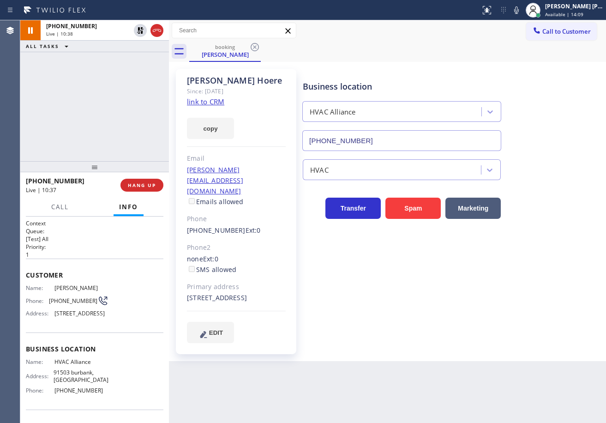
click at [522, 55] on div "booking [PERSON_NAME]" at bounding box center [397, 51] width 417 height 21
click at [411, 56] on div "booking [PERSON_NAME]" at bounding box center [397, 51] width 417 height 21
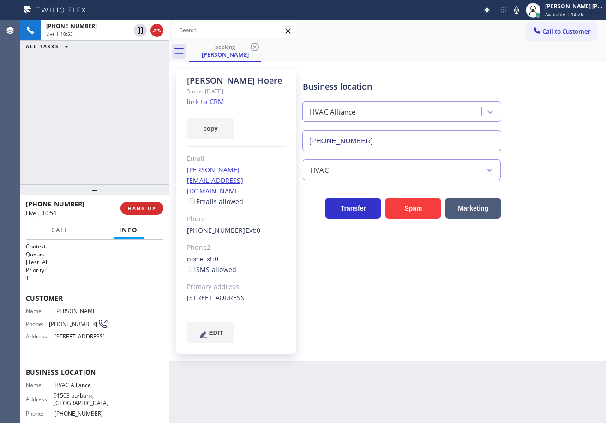
drag, startPoint x: 99, startPoint y: 167, endPoint x: 133, endPoint y: 147, distance: 39.1
click at [104, 191] on div at bounding box center [94, 189] width 149 height 11
click at [522, 10] on icon at bounding box center [516, 10] width 11 height 11
drag, startPoint x: 525, startPoint y: 11, endPoint x: 524, endPoint y: 81, distance: 70.1
click at [520, 11] on rect at bounding box center [516, 9] width 6 height 6
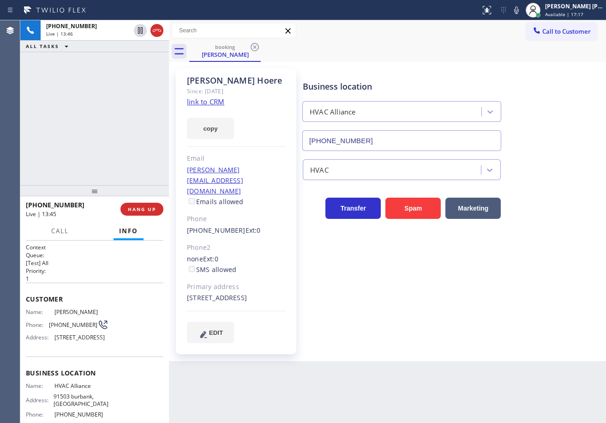
drag, startPoint x: 523, startPoint y: 11, endPoint x: 525, endPoint y: 17, distance: 6.2
click at [522, 11] on icon at bounding box center [516, 10] width 11 height 11
click at [530, 66] on div "[PERSON_NAME] Since: [DATE] link to CRM copy Email [PERSON_NAME][EMAIL_ADDRESS]…" at bounding box center [387, 211] width 437 height 299
click at [531, 73] on div "Business location HVAC Alliance [PHONE_NUMBER]" at bounding box center [452, 109] width 303 height 84
click at [520, 12] on rect at bounding box center [516, 9] width 6 height 6
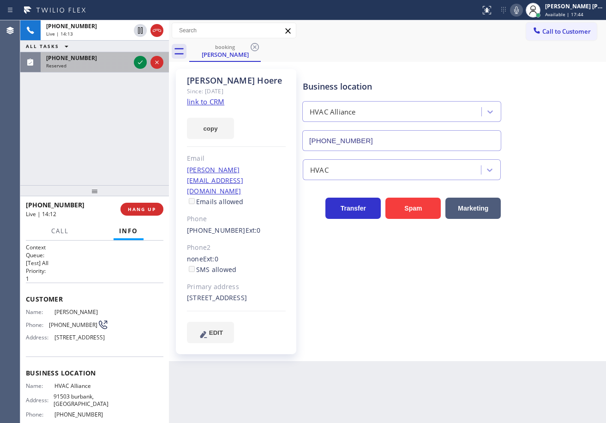
click at [67, 64] on div "Reserved" at bounding box center [88, 65] width 84 height 6
drag, startPoint x: 67, startPoint y: 64, endPoint x: 75, endPoint y: 63, distance: 7.9
click at [67, 64] on div "Reserved" at bounding box center [88, 65] width 84 height 6
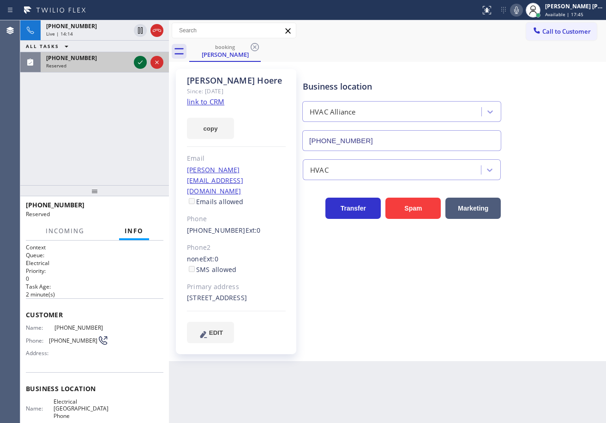
click at [141, 65] on icon at bounding box center [140, 62] width 11 height 11
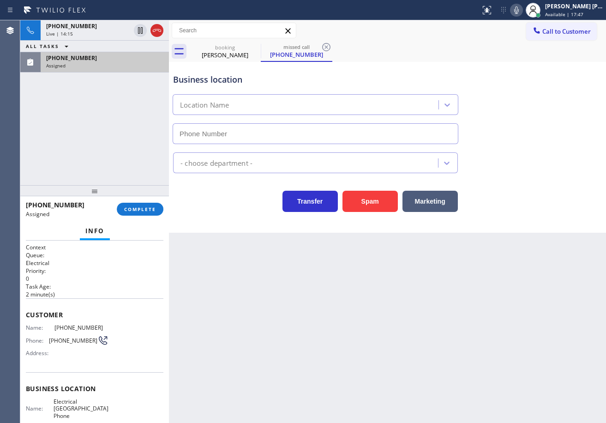
type input "[PHONE_NUMBER]"
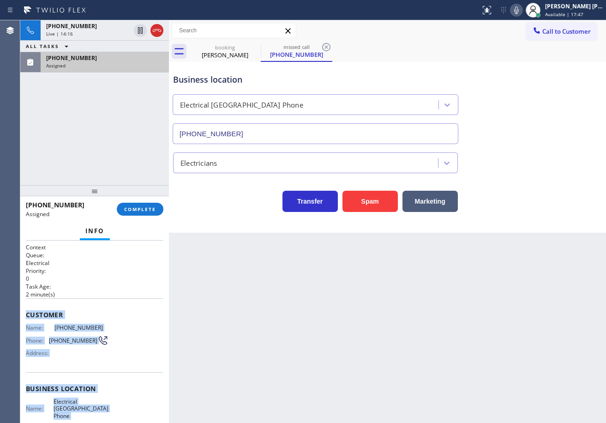
scroll to position [99, 0]
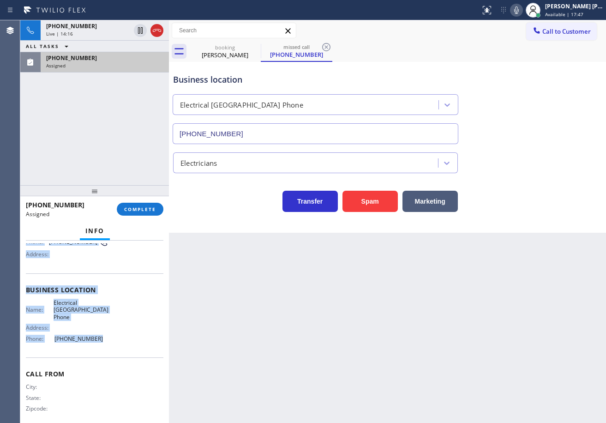
drag, startPoint x: 64, startPoint y: 365, endPoint x: 120, endPoint y: 256, distance: 122.4
click at [101, 337] on div "Context Queue: Electrical Priority: 0 Task Age: [DEMOGRAPHIC_DATA] minute(s) Cu…" at bounding box center [94, 331] width 149 height 182
copy div "Customer Name: [PHONE_NUMBER] Phone: [PHONE_NUMBER] Address: Business location …"
click at [137, 212] on span "COMPLETE" at bounding box center [140, 209] width 32 height 6
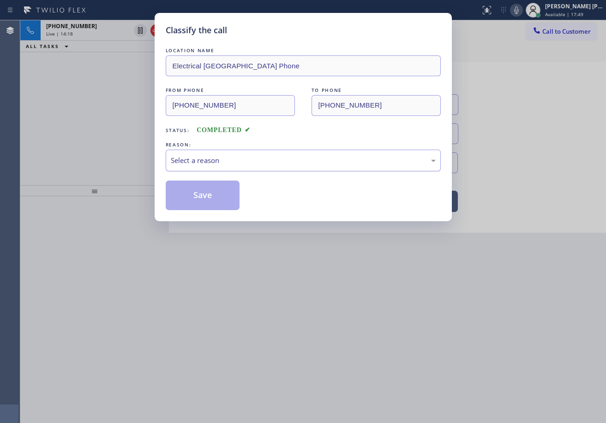
click at [214, 155] on div "Select a reason" at bounding box center [303, 160] width 265 height 11
drag, startPoint x: 217, startPoint y: 222, endPoint x: 211, endPoint y: 206, distance: 17.7
click at [211, 203] on button "Save" at bounding box center [203, 195] width 74 height 30
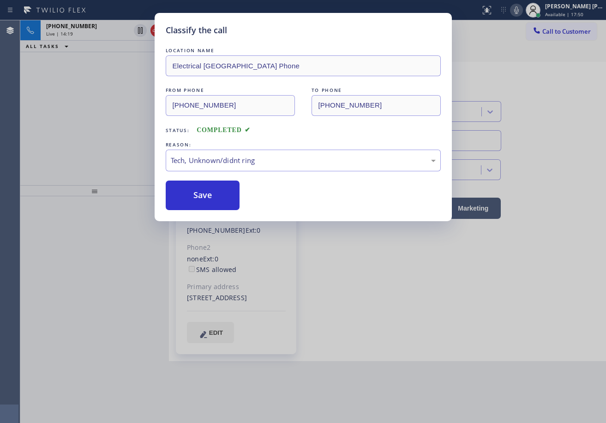
drag, startPoint x: 211, startPoint y: 203, endPoint x: 391, endPoint y: 395, distance: 263.5
click at [211, 202] on button "Save" at bounding box center [203, 195] width 74 height 30
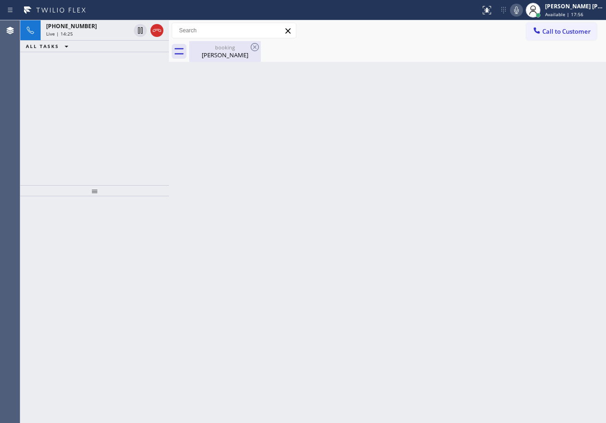
click at [216, 52] on div "[PERSON_NAME]" at bounding box center [225, 55] width 70 height 8
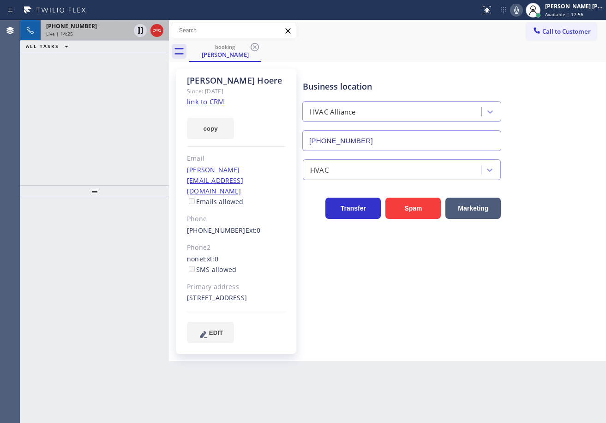
click at [105, 30] on div "Live | 14:25" at bounding box center [88, 33] width 84 height 6
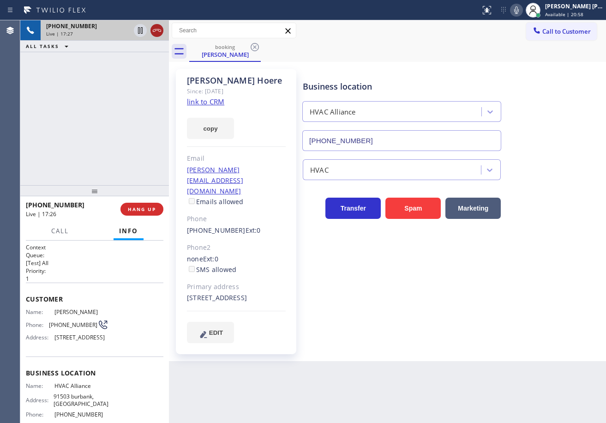
click at [157, 30] on icon at bounding box center [156, 30] width 11 height 11
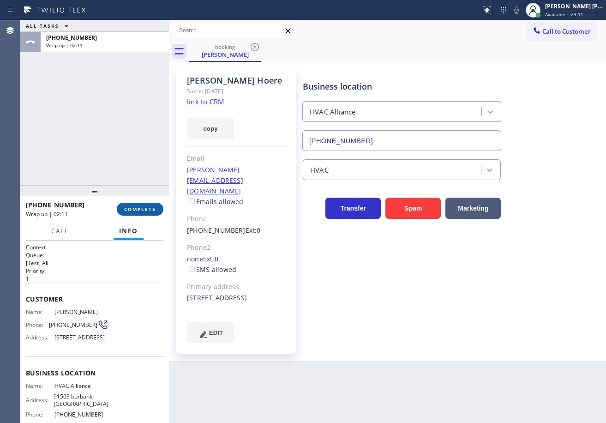
click at [143, 211] on span "COMPLETE" at bounding box center [140, 209] width 32 height 6
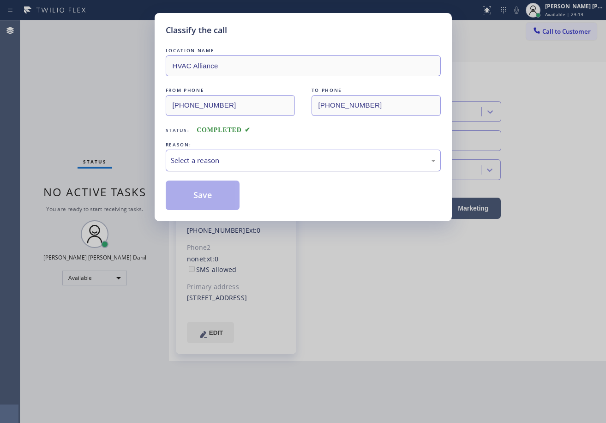
click at [217, 168] on div "Select a reason" at bounding box center [303, 161] width 275 height 22
click at [218, 194] on button "Save" at bounding box center [203, 195] width 74 height 30
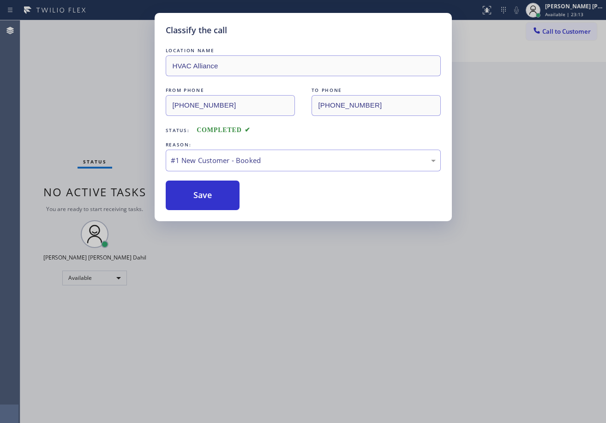
drag, startPoint x: 218, startPoint y: 195, endPoint x: 183, endPoint y: 113, distance: 88.9
click at [217, 195] on button "Save" at bounding box center [203, 195] width 74 height 30
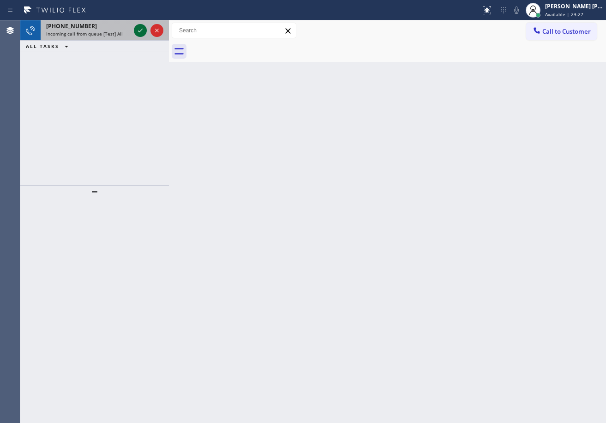
click at [137, 30] on icon at bounding box center [140, 30] width 11 height 11
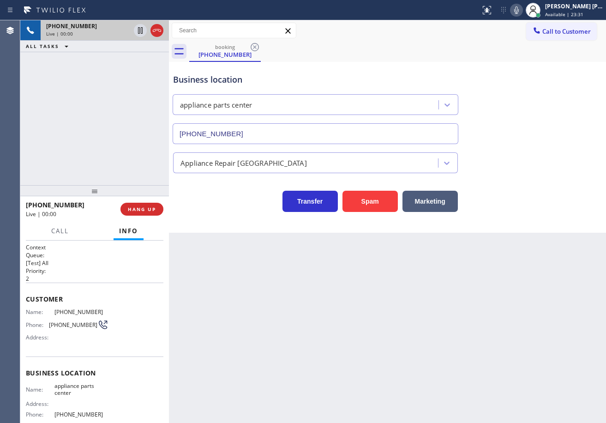
type input "[PHONE_NUMBER]"
drag, startPoint x: 290, startPoint y: 318, endPoint x: 58, endPoint y: 313, distance: 232.2
click at [264, 313] on div "Back to Dashboard Change Sender ID Customers Technicians Select a contact Outbo…" at bounding box center [387, 221] width 437 height 402
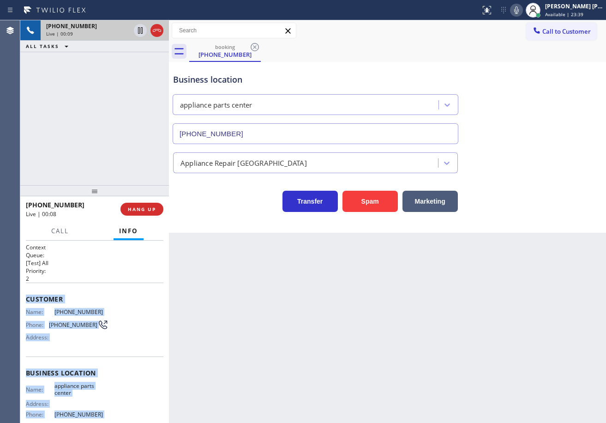
scroll to position [83, 0]
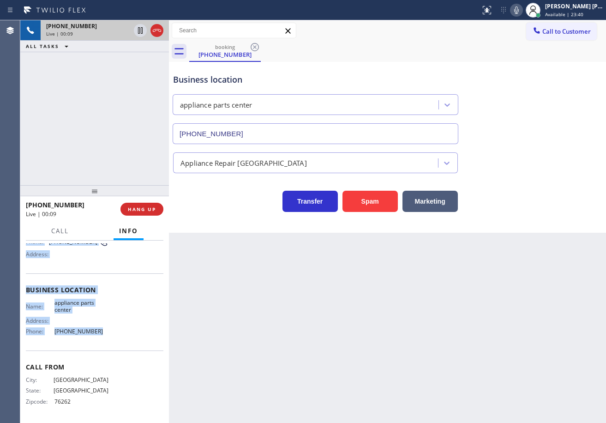
drag, startPoint x: 24, startPoint y: 296, endPoint x: 102, endPoint y: 335, distance: 87.3
click at [102, 335] on div "Context Queue: [Test] All Priority: 2 Customer Name: [PHONE_NUMBER] Phone: [PHO…" at bounding box center [94, 331] width 149 height 182
copy div "Customer Name: [PHONE_NUMBER] Phone: [PHONE_NUMBER] Address: Business location …"
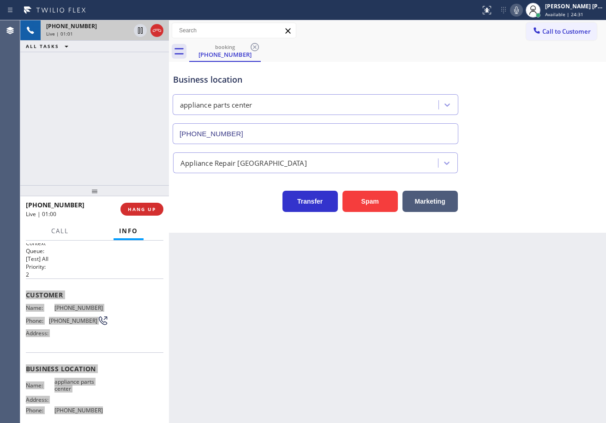
scroll to position [0, 0]
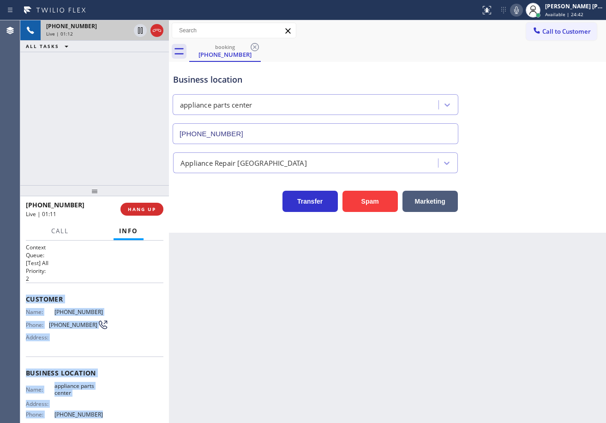
click at [522, 12] on icon at bounding box center [516, 10] width 11 height 11
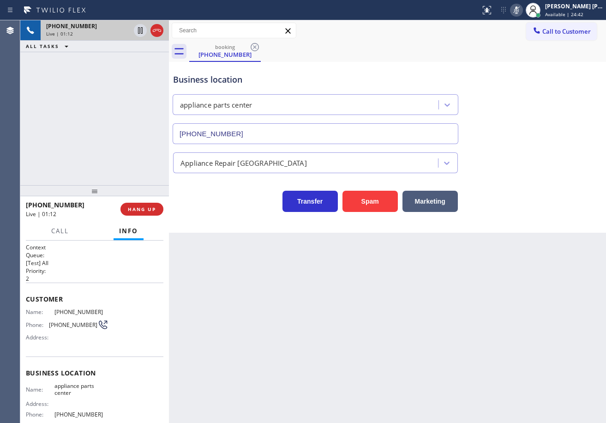
click at [548, 115] on div "Business location appliance parts center [PHONE_NUMBER]" at bounding box center [387, 102] width 432 height 84
click at [522, 12] on icon at bounding box center [516, 10] width 11 height 11
click at [533, 105] on div "Business location appliance parts center [PHONE_NUMBER]" at bounding box center [387, 102] width 432 height 84
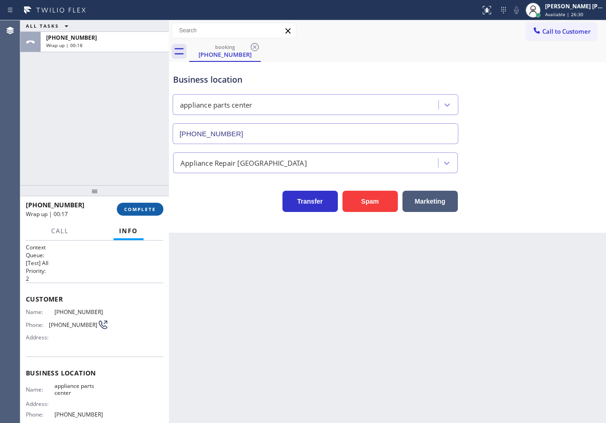
click at [166, 207] on div "[PHONE_NUMBER] Wrap up | 00:17 COMPLETE" at bounding box center [94, 209] width 149 height 26
click at [144, 205] on button "COMPLETE" at bounding box center [140, 209] width 47 height 13
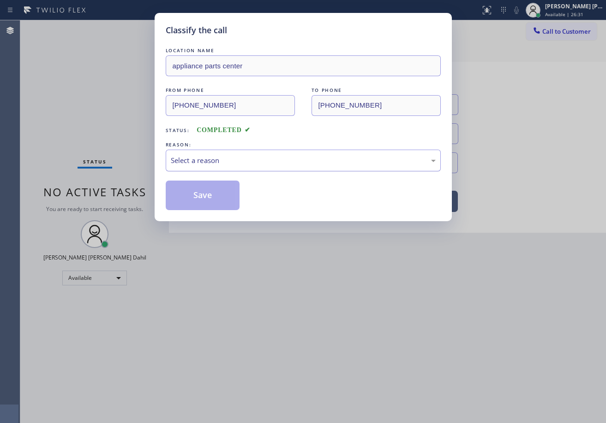
click at [215, 170] on div "Select a reason" at bounding box center [303, 161] width 275 height 22
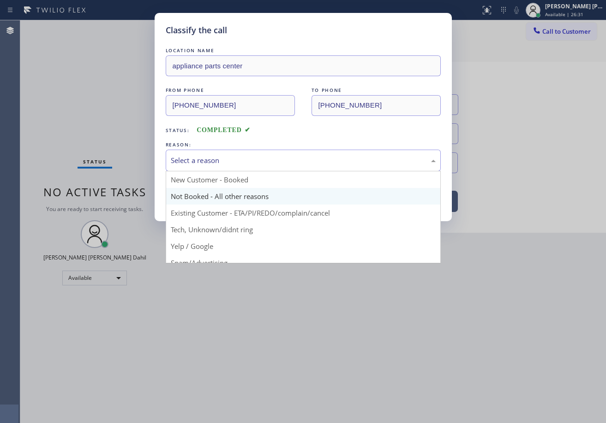
click at [208, 194] on button "Save" at bounding box center [203, 195] width 74 height 30
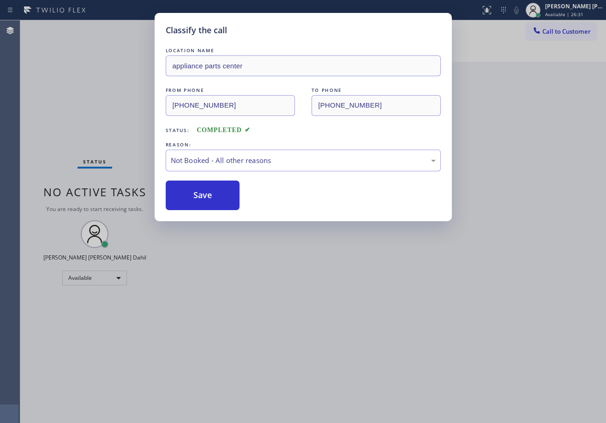
click at [208, 194] on button "Save" at bounding box center [203, 195] width 74 height 30
drag, startPoint x: 360, startPoint y: 347, endPoint x: 382, endPoint y: 362, distance: 25.9
click at [376, 357] on div "Classify the call LOCATION NAME appliance parts center FROM PHONE [PHONE_NUMBER…" at bounding box center [303, 211] width 606 height 423
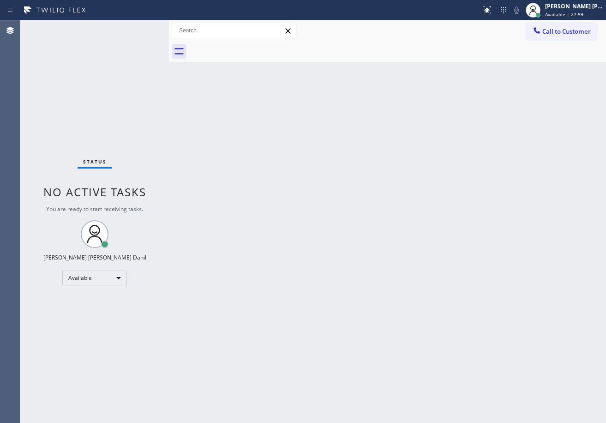
click at [134, 46] on div "Status No active tasks You are ready to start receiving tasks. [PERSON_NAME] [P…" at bounding box center [94, 221] width 149 height 402
click at [305, 246] on div "Back to Dashboard Change Sender ID Customers Technicians Select a contact Outbo…" at bounding box center [387, 221] width 437 height 402
click at [275, 197] on div "Back to Dashboard Change Sender ID Customers Technicians Select a contact Outbo…" at bounding box center [387, 221] width 437 height 402
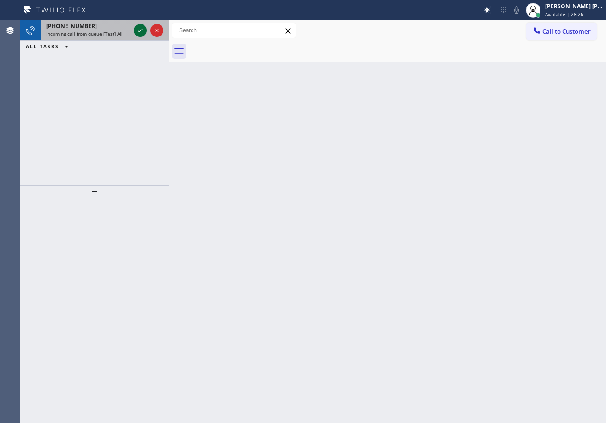
click at [139, 27] on icon at bounding box center [140, 30] width 11 height 11
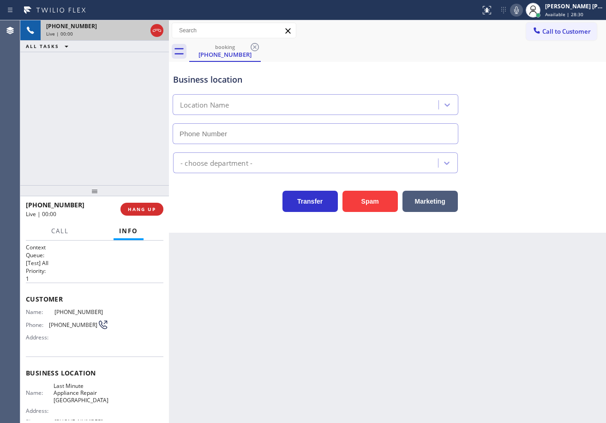
type input "[PHONE_NUMBER]"
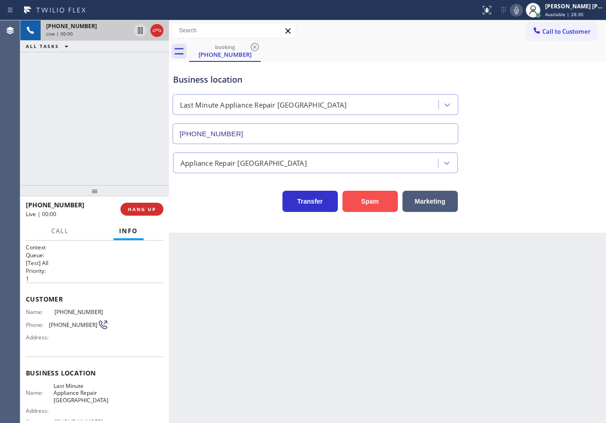
click at [367, 201] on button "Spam" at bounding box center [369, 201] width 55 height 21
click at [402, 288] on div "Back to Dashboard Change Sender ID Customers Technicians Select a contact Outbo…" at bounding box center [387, 221] width 437 height 402
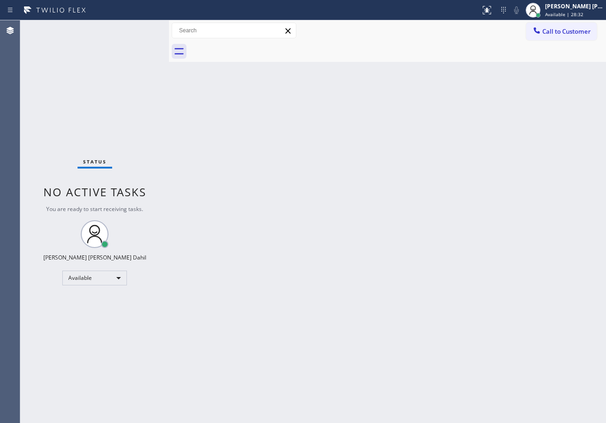
click at [139, 27] on div "Status No active tasks You are ready to start receiving tasks. [PERSON_NAME] [P…" at bounding box center [94, 221] width 149 height 402
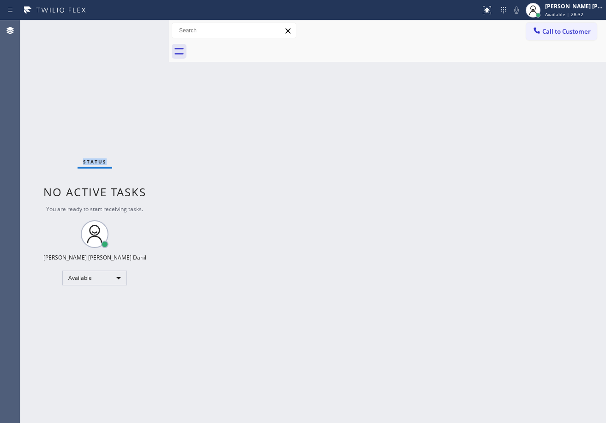
click at [139, 27] on div "Status No active tasks You are ready to start receiving tasks. [PERSON_NAME] [P…" at bounding box center [94, 221] width 149 height 402
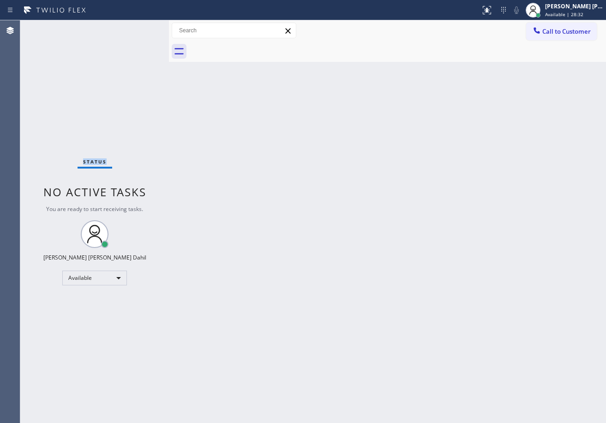
click at [139, 27] on div "Status No active tasks You are ready to start receiving tasks. [PERSON_NAME] [P…" at bounding box center [94, 221] width 149 height 402
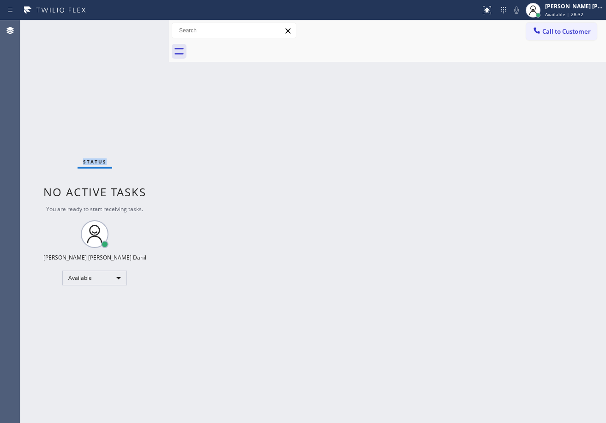
click at [139, 27] on div "Status No active tasks You are ready to start receiving tasks. [PERSON_NAME] [P…" at bounding box center [94, 221] width 149 height 402
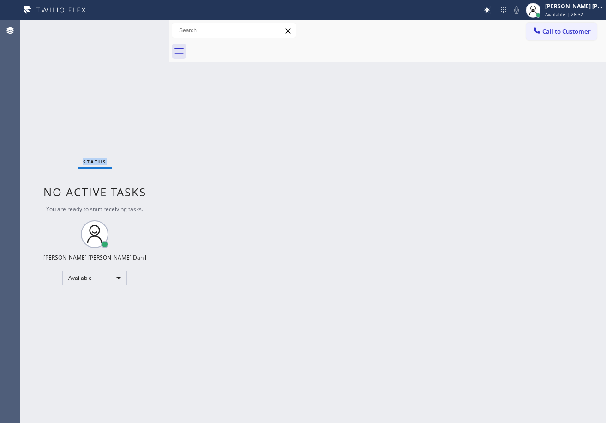
click at [139, 27] on div "Status No active tasks You are ready to start receiving tasks. [PERSON_NAME] [P…" at bounding box center [94, 221] width 149 height 402
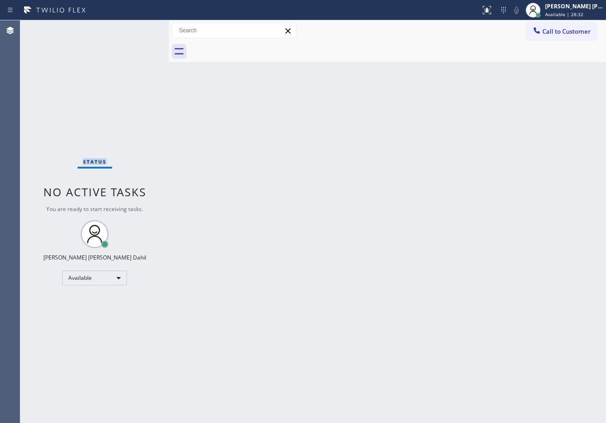
click at [139, 27] on div "Status No active tasks You are ready to start receiving tasks. [PERSON_NAME] [P…" at bounding box center [94, 221] width 149 height 402
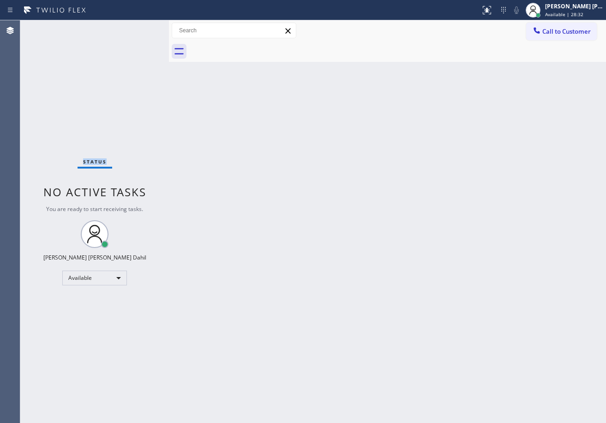
click at [139, 27] on div "Status No active tasks You are ready to start receiving tasks. [PERSON_NAME] [P…" at bounding box center [94, 221] width 149 height 402
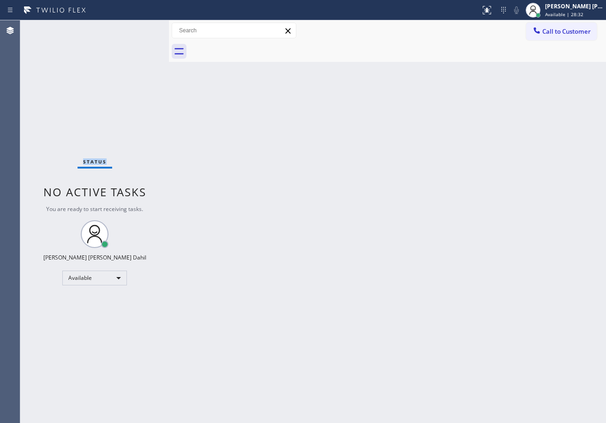
click at [139, 27] on div "Status No active tasks You are ready to start receiving tasks. [PERSON_NAME] [P…" at bounding box center [94, 221] width 149 height 402
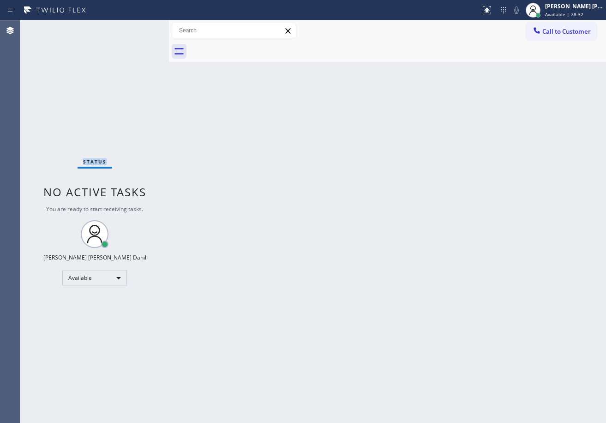
click at [139, 27] on div "Status No active tasks You are ready to start receiving tasks. [PERSON_NAME] [P…" at bounding box center [94, 221] width 149 height 402
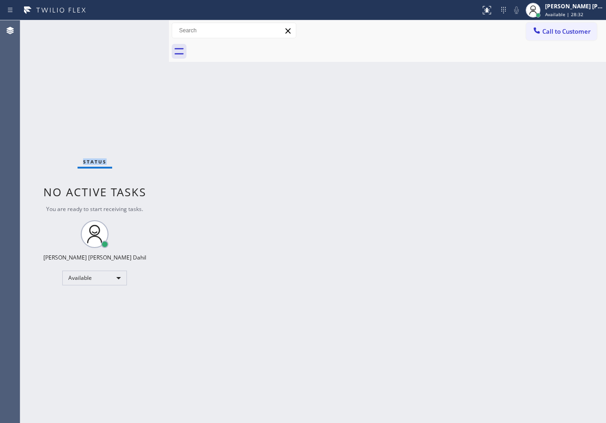
click at [139, 27] on div "Status No active tasks You are ready to start receiving tasks. [PERSON_NAME] [P…" at bounding box center [94, 221] width 149 height 402
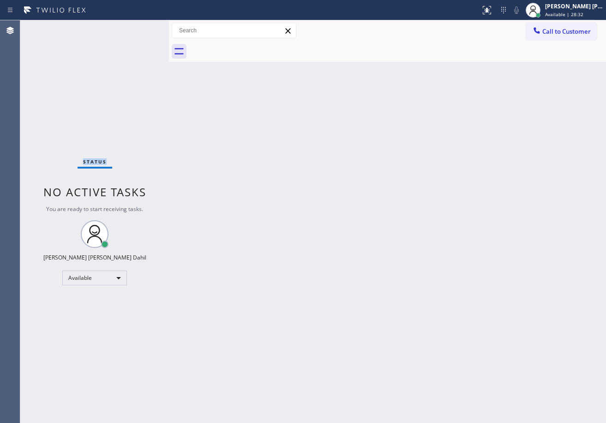
click at [139, 27] on div "Status No active tasks You are ready to start receiving tasks. [PERSON_NAME] [P…" at bounding box center [94, 221] width 149 height 402
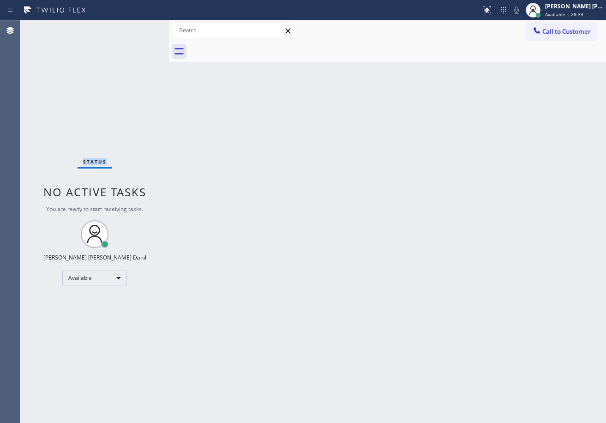
click at [139, 27] on div "Status No active tasks You are ready to start receiving tasks. [PERSON_NAME] [P…" at bounding box center [94, 221] width 149 height 402
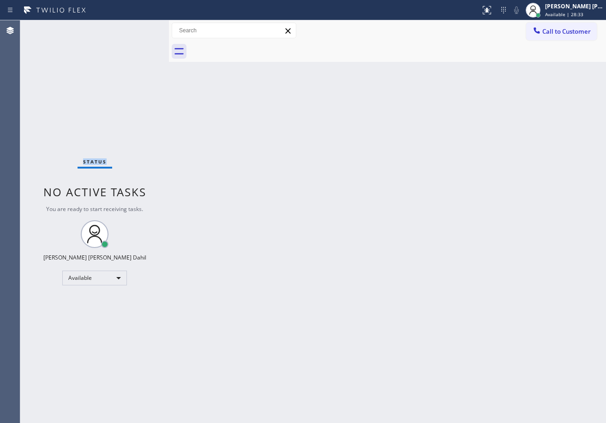
click at [139, 27] on div "Status No active tasks You are ready to start receiving tasks. [PERSON_NAME] [P…" at bounding box center [94, 221] width 149 height 402
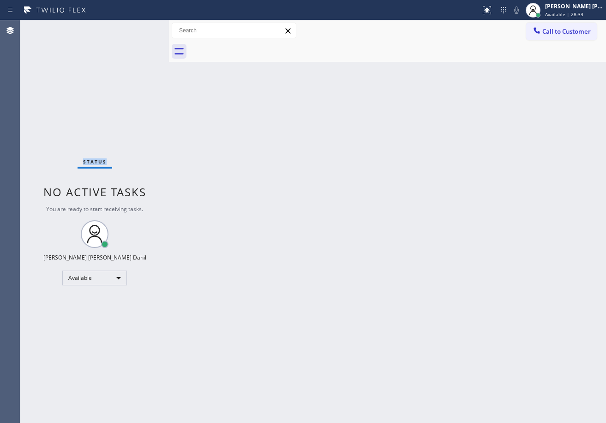
click at [139, 27] on div "Status No active tasks You are ready to start receiving tasks. [PERSON_NAME] [P…" at bounding box center [94, 221] width 149 height 402
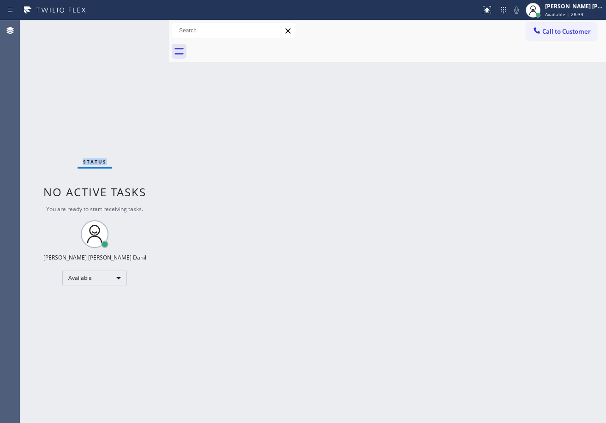
click at [139, 27] on div "Status No active tasks You are ready to start receiving tasks. [PERSON_NAME] [P…" at bounding box center [94, 221] width 149 height 402
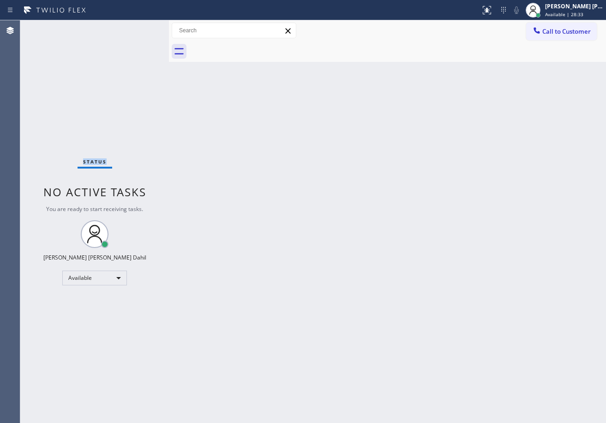
click at [139, 27] on div "Status No active tasks You are ready to start receiving tasks. [PERSON_NAME] [P…" at bounding box center [94, 221] width 149 height 402
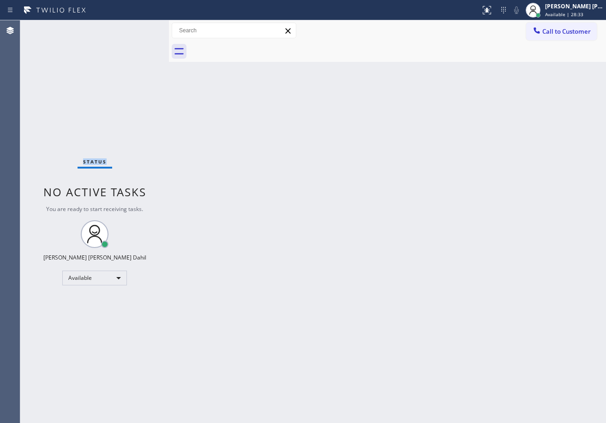
click at [139, 27] on div "Status No active tasks You are ready to start receiving tasks. [PERSON_NAME] [P…" at bounding box center [94, 221] width 149 height 402
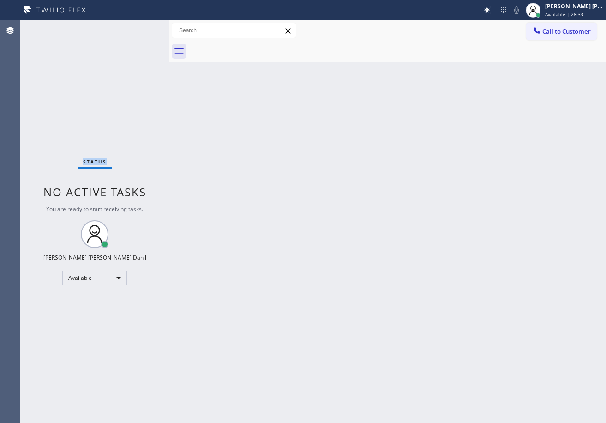
click at [139, 27] on div "Status No active tasks You are ready to start receiving tasks. [PERSON_NAME] [P…" at bounding box center [94, 221] width 149 height 402
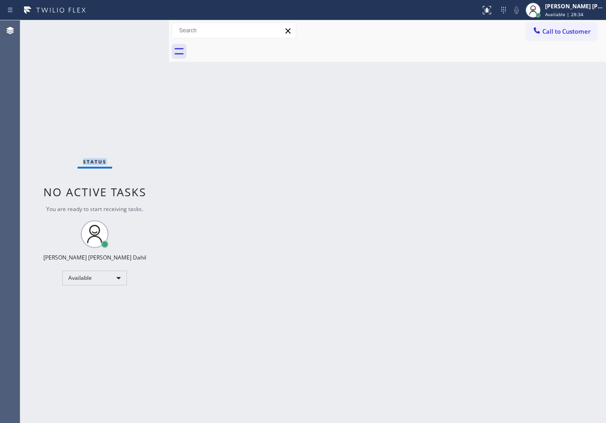
click at [139, 27] on div "Status No active tasks You are ready to start receiving tasks. [PERSON_NAME] [P…" at bounding box center [94, 221] width 149 height 402
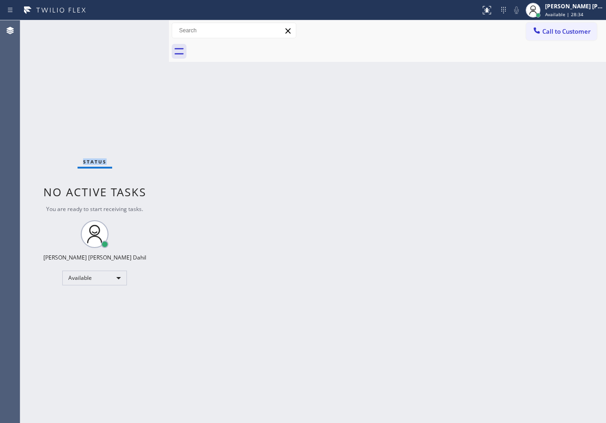
click at [139, 27] on div "Status No active tasks You are ready to start receiving tasks. [PERSON_NAME] [P…" at bounding box center [94, 221] width 149 height 402
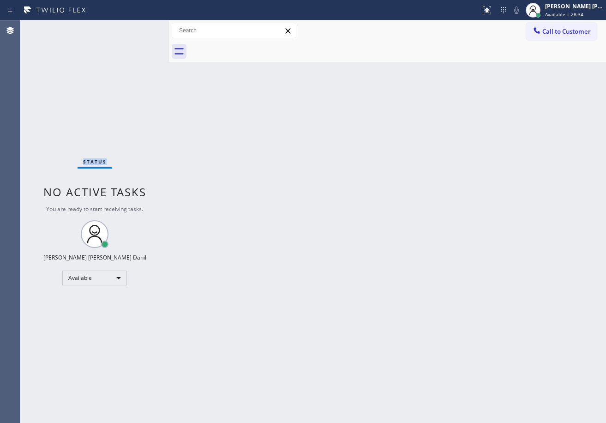
click at [139, 27] on div "Status No active tasks You are ready to start receiving tasks. [PERSON_NAME] [P…" at bounding box center [94, 221] width 149 height 402
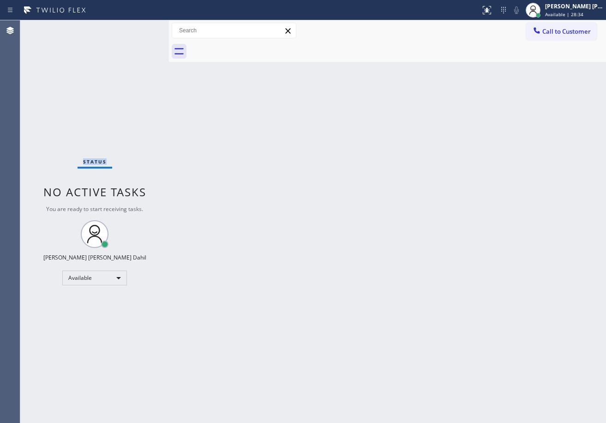
click at [139, 27] on div "Status No active tasks You are ready to start receiving tasks. [PERSON_NAME] [P…" at bounding box center [94, 221] width 149 height 402
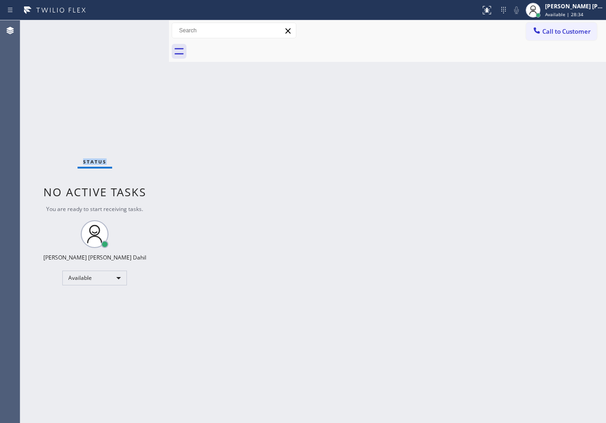
click at [139, 27] on div "Status No active tasks You are ready to start receiving tasks. [PERSON_NAME] [P…" at bounding box center [94, 221] width 149 height 402
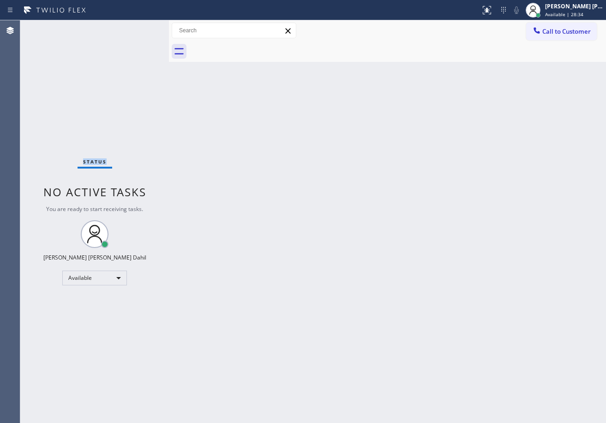
click at [139, 27] on div "Status No active tasks You are ready to start receiving tasks. [PERSON_NAME] [P…" at bounding box center [94, 221] width 149 height 402
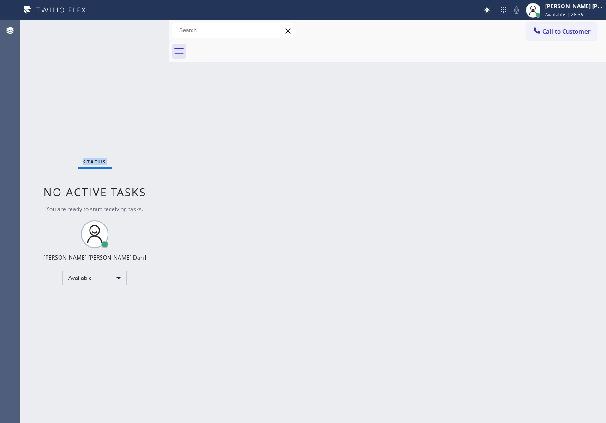
click at [139, 27] on div "Status No active tasks You are ready to start receiving tasks. [PERSON_NAME] [P…" at bounding box center [94, 221] width 149 height 402
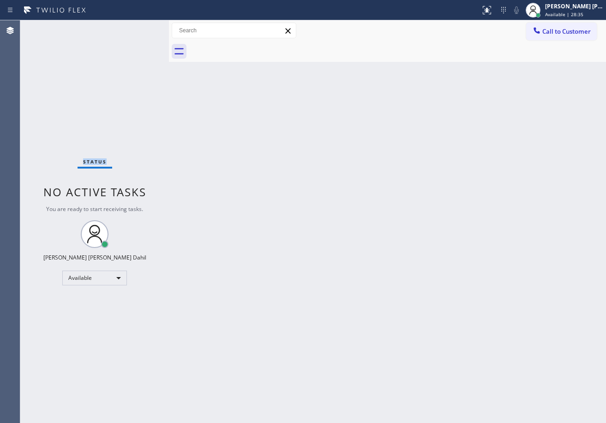
click at [139, 27] on div "Status No active tasks You are ready to start receiving tasks. [PERSON_NAME] [P…" at bounding box center [94, 221] width 149 height 402
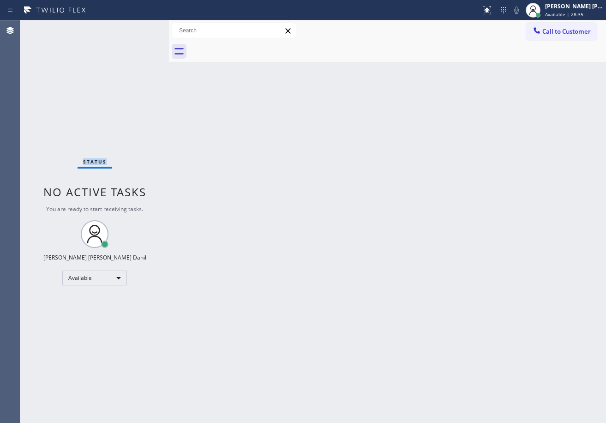
click at [139, 27] on div "Status No active tasks You are ready to start receiving tasks. [PERSON_NAME] [P…" at bounding box center [94, 221] width 149 height 402
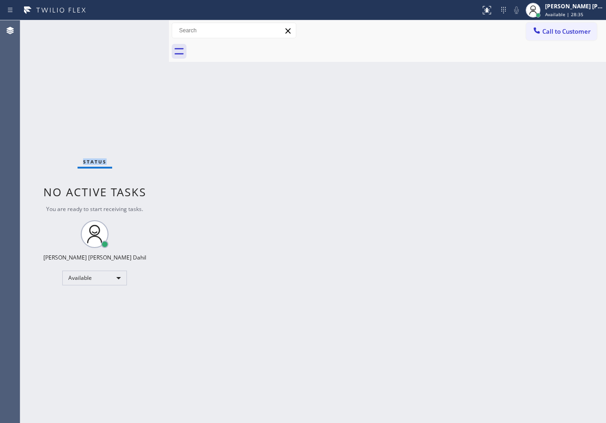
click at [139, 27] on div "Status No active tasks You are ready to start receiving tasks. [PERSON_NAME] [P…" at bounding box center [94, 221] width 149 height 402
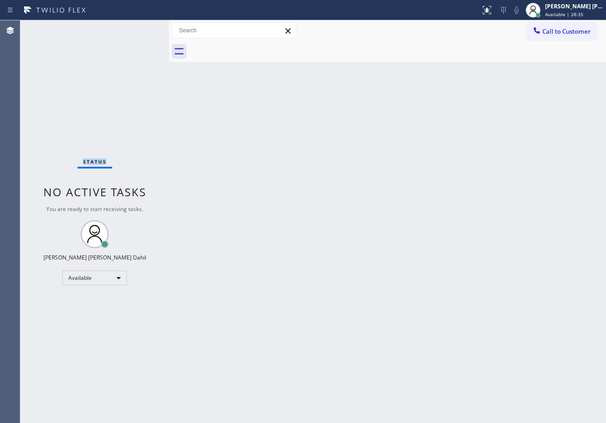
click at [139, 27] on div "Status No active tasks You are ready to start receiving tasks. [PERSON_NAME] [P…" at bounding box center [94, 221] width 149 height 402
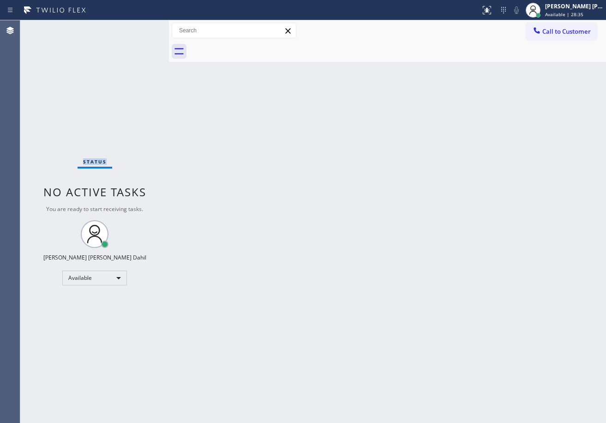
click at [139, 27] on div "Status No active tasks You are ready to start receiving tasks. [PERSON_NAME] [P…" at bounding box center [94, 221] width 149 height 402
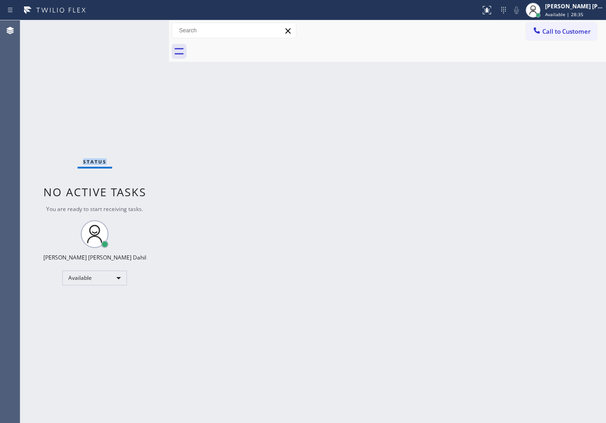
click at [139, 27] on div "Status No active tasks You are ready to start receiving tasks. [PERSON_NAME] [P…" at bounding box center [94, 221] width 149 height 402
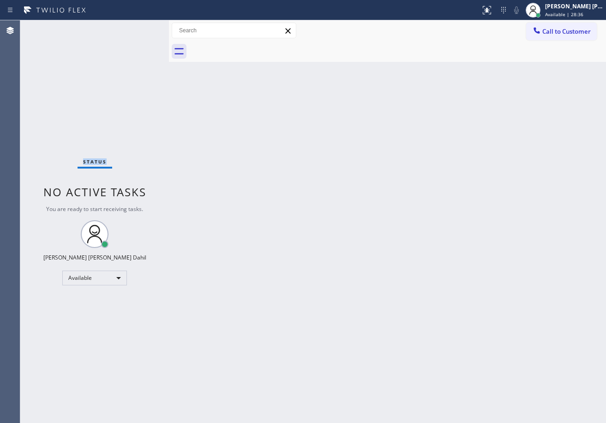
click at [139, 27] on div "Status No active tasks You are ready to start receiving tasks. [PERSON_NAME] [P…" at bounding box center [94, 221] width 149 height 402
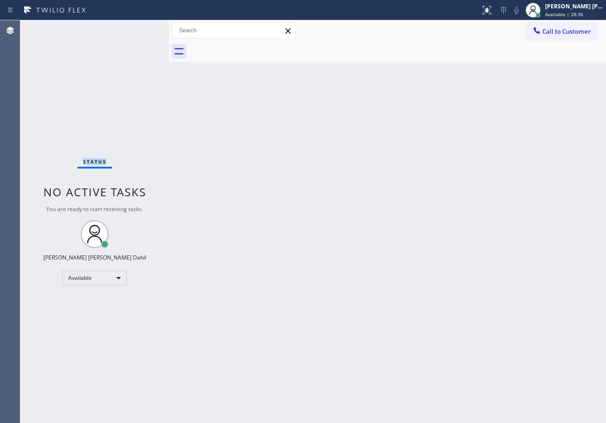
click at [139, 27] on div "Status No active tasks You are ready to start receiving tasks. [PERSON_NAME] [P…" at bounding box center [94, 221] width 149 height 402
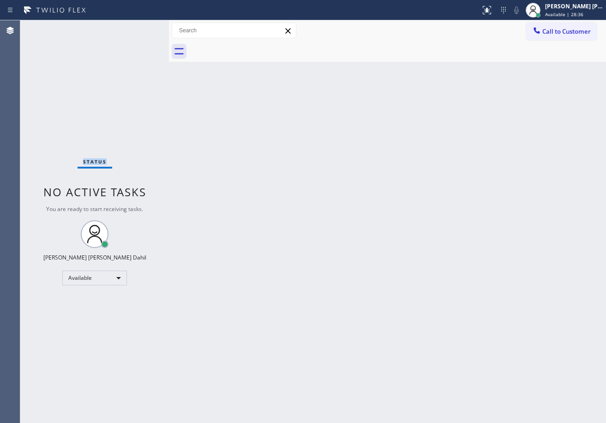
click at [139, 27] on div "Status No active tasks You are ready to start receiving tasks. [PERSON_NAME] [P…" at bounding box center [94, 221] width 149 height 402
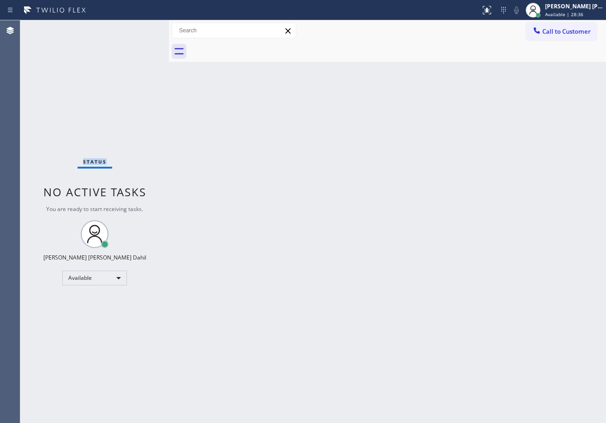
click at [139, 27] on div "Status No active tasks You are ready to start receiving tasks. [PERSON_NAME] [P…" at bounding box center [94, 221] width 149 height 402
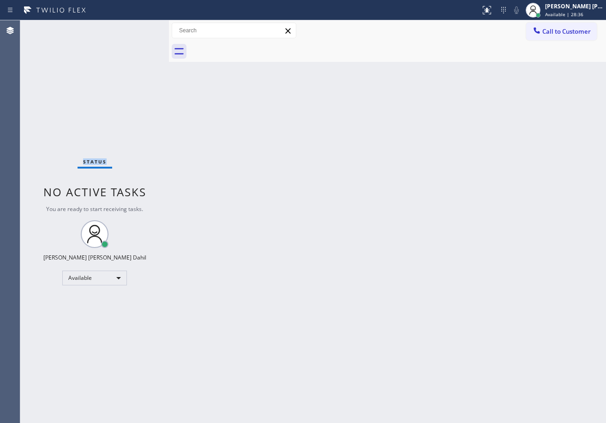
click at [139, 27] on div "Status No active tasks You are ready to start receiving tasks. [PERSON_NAME] [P…" at bounding box center [94, 221] width 149 height 402
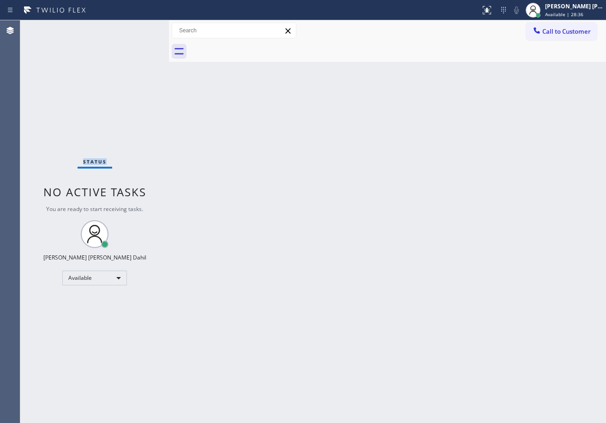
click at [139, 27] on div "Status No active tasks You are ready to start receiving tasks. [PERSON_NAME] [P…" at bounding box center [94, 221] width 149 height 402
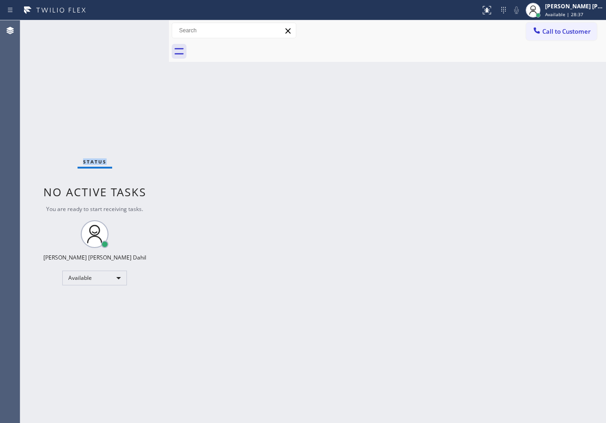
click at [139, 27] on div "Status No active tasks You are ready to start receiving tasks. [PERSON_NAME] [P…" at bounding box center [94, 221] width 149 height 402
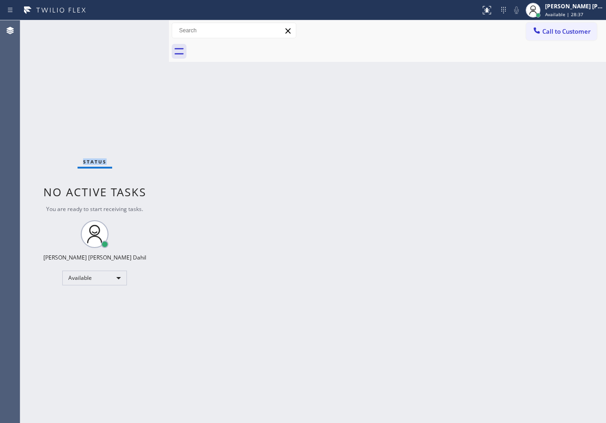
click at [139, 27] on div "Status No active tasks You are ready to start receiving tasks. [PERSON_NAME] [P…" at bounding box center [94, 221] width 149 height 402
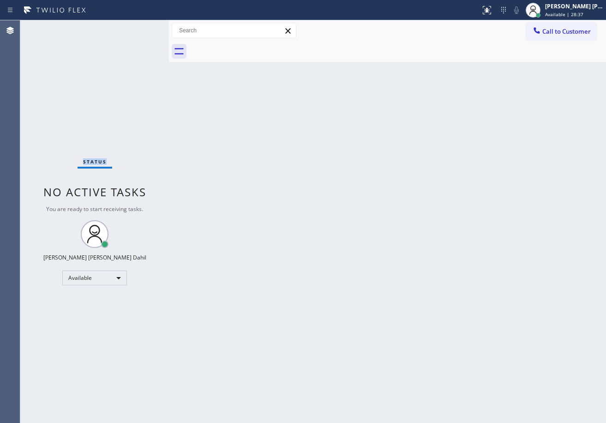
click at [139, 27] on div "Status No active tasks You are ready to start receiving tasks. [PERSON_NAME] [P…" at bounding box center [94, 221] width 149 height 402
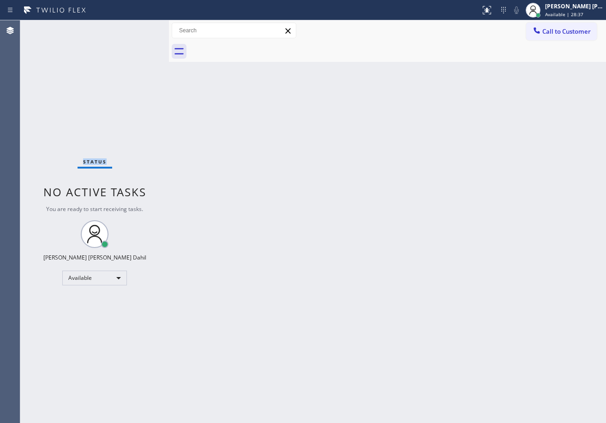
click at [139, 27] on div "Status No active tasks You are ready to start receiving tasks. [PERSON_NAME] [P…" at bounding box center [94, 221] width 149 height 402
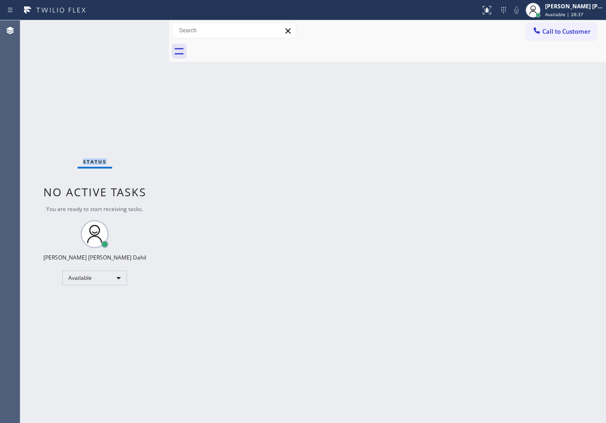
click at [139, 27] on div "Status No active tasks You are ready to start receiving tasks. [PERSON_NAME] [P…" at bounding box center [94, 221] width 149 height 402
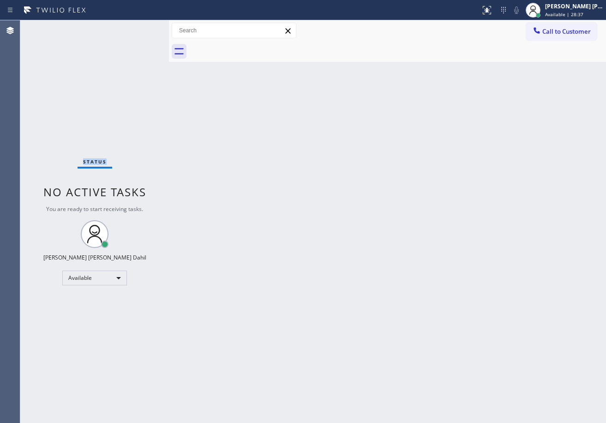
click at [139, 27] on div "Status No active tasks You are ready to start receiving tasks. [PERSON_NAME] [P…" at bounding box center [94, 221] width 149 height 402
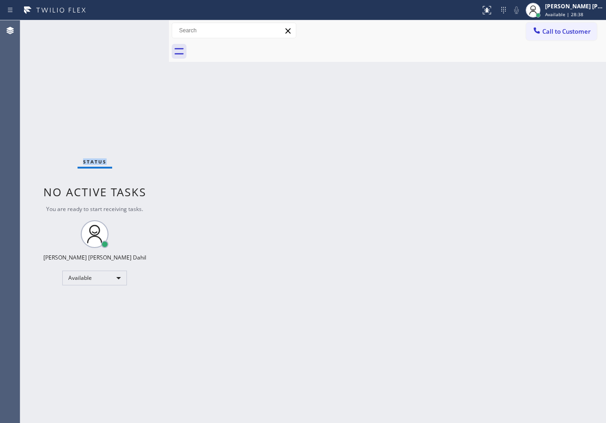
click at [139, 27] on div "Status No active tasks You are ready to start receiving tasks. [PERSON_NAME] [P…" at bounding box center [94, 221] width 149 height 402
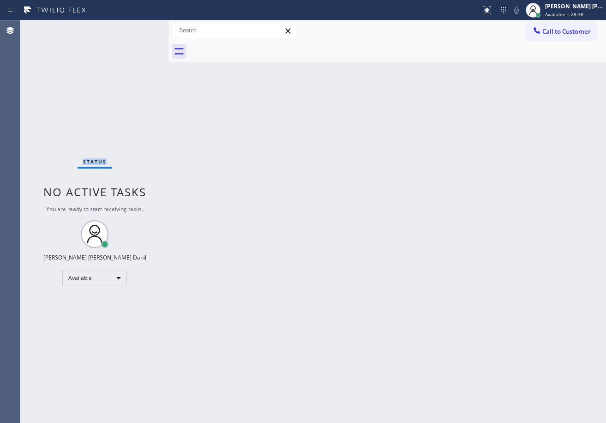
click at [139, 27] on div "Status No active tasks You are ready to start receiving tasks. [PERSON_NAME] [P…" at bounding box center [94, 221] width 149 height 402
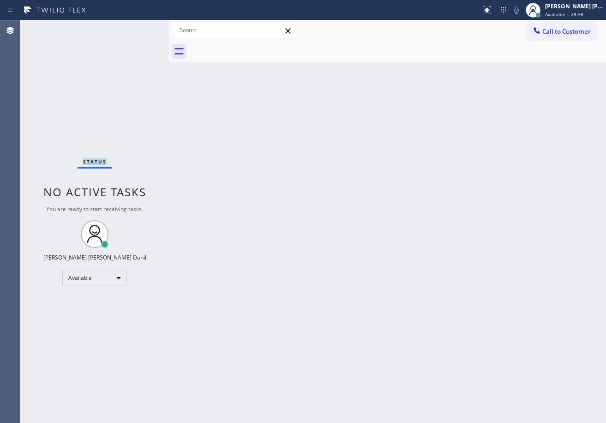
click at [139, 27] on div "Status No active tasks You are ready to start receiving tasks. [PERSON_NAME] [P…" at bounding box center [94, 221] width 149 height 402
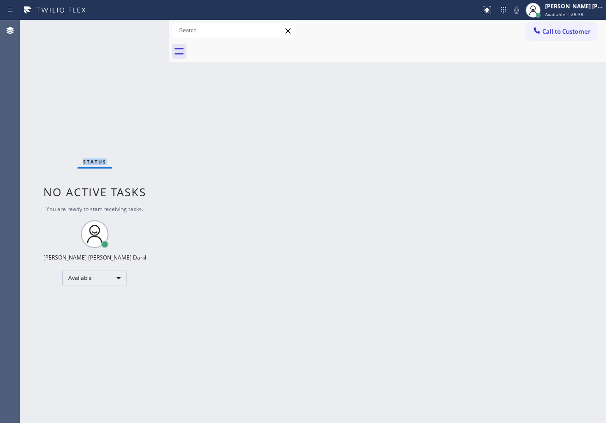
click at [139, 27] on div "Status No active tasks You are ready to start receiving tasks. [PERSON_NAME] [P…" at bounding box center [94, 221] width 149 height 402
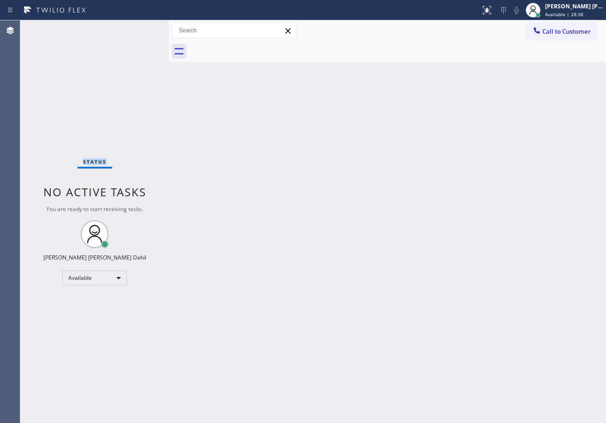
click at [139, 27] on div "Status No active tasks You are ready to start receiving tasks. [PERSON_NAME] [P…" at bounding box center [94, 221] width 149 height 402
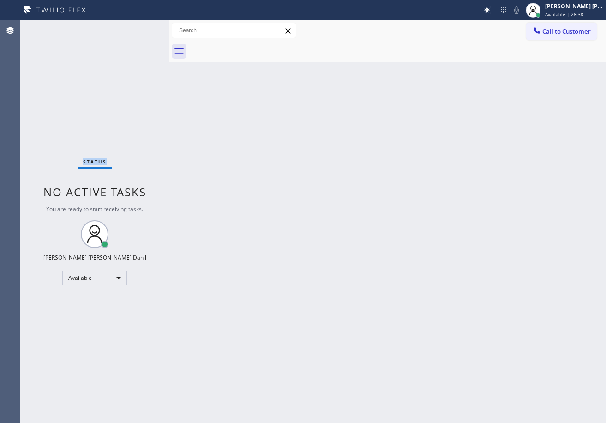
click at [139, 27] on div "Status No active tasks You are ready to start receiving tasks. [PERSON_NAME] [P…" at bounding box center [94, 221] width 149 height 402
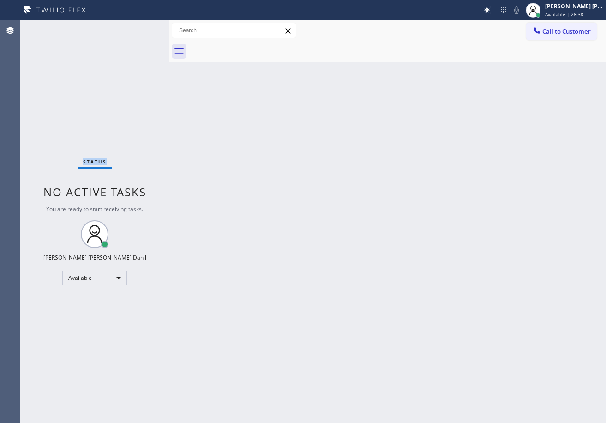
click at [139, 27] on div "Status No active tasks You are ready to start receiving tasks. [PERSON_NAME] [P…" at bounding box center [94, 221] width 149 height 402
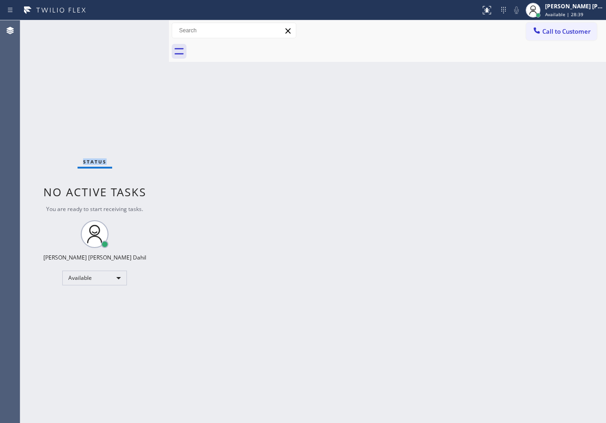
click at [139, 27] on div "Status No active tasks You are ready to start receiving tasks. [PERSON_NAME] [P…" at bounding box center [94, 221] width 149 height 402
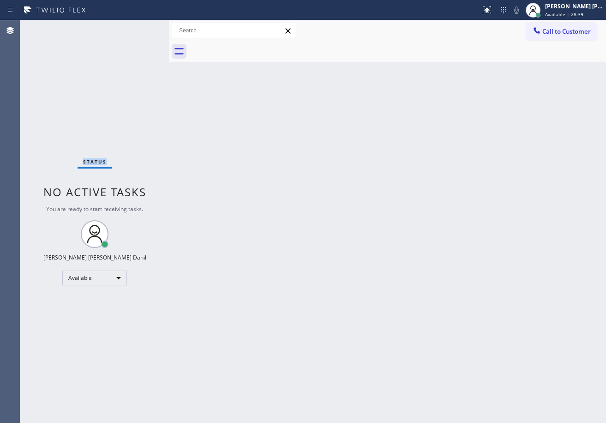
click at [139, 27] on div "Status No active tasks You are ready to start receiving tasks. [PERSON_NAME] [P…" at bounding box center [94, 221] width 149 height 402
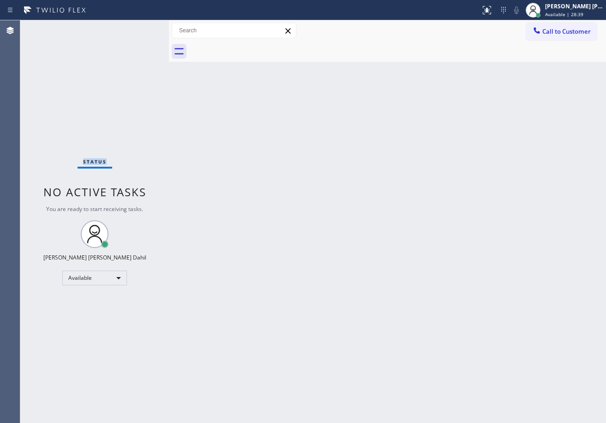
click at [139, 27] on div "Status No active tasks You are ready to start receiving tasks. [PERSON_NAME] [P…" at bounding box center [94, 221] width 149 height 402
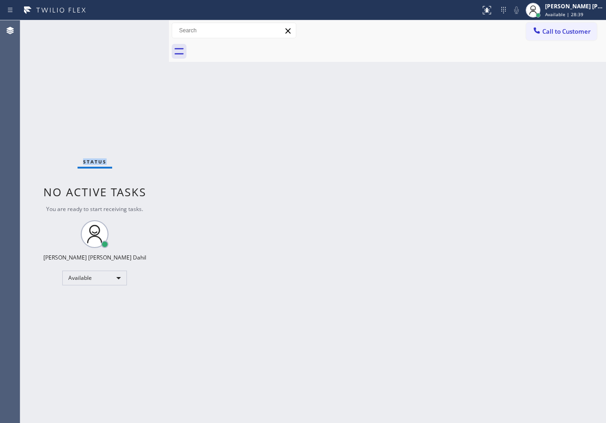
click at [139, 27] on div "Status No active tasks You are ready to start receiving tasks. [PERSON_NAME] [P…" at bounding box center [94, 221] width 149 height 402
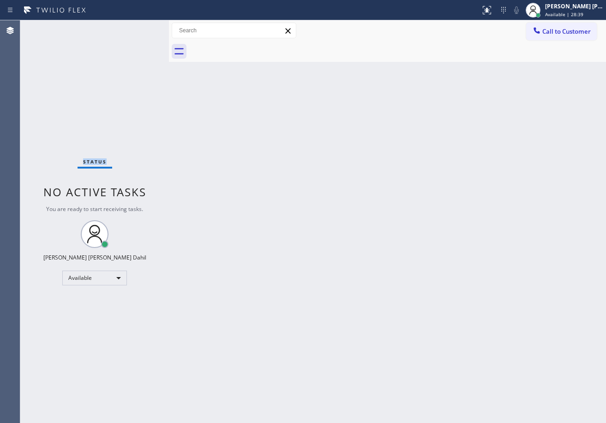
click at [139, 27] on div "Status No active tasks You are ready to start receiving tasks. [PERSON_NAME] [P…" at bounding box center [94, 221] width 149 height 402
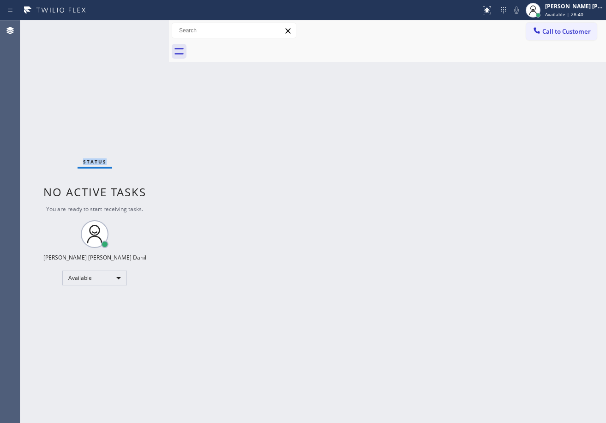
click at [139, 27] on div "Status No active tasks You are ready to start receiving tasks. [PERSON_NAME] [P…" at bounding box center [94, 221] width 149 height 402
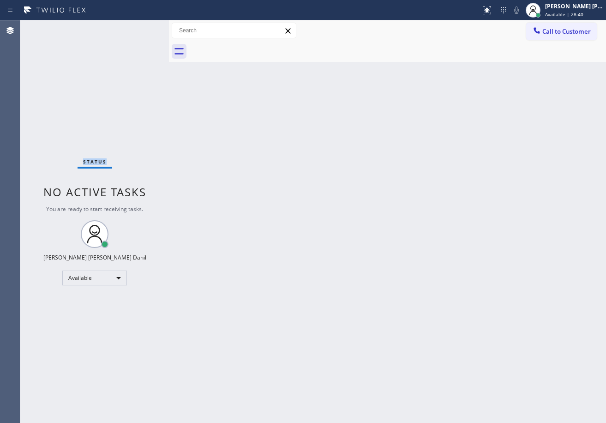
click at [139, 27] on div "Status No active tasks You are ready to start receiving tasks. [PERSON_NAME] [P…" at bounding box center [94, 221] width 149 height 402
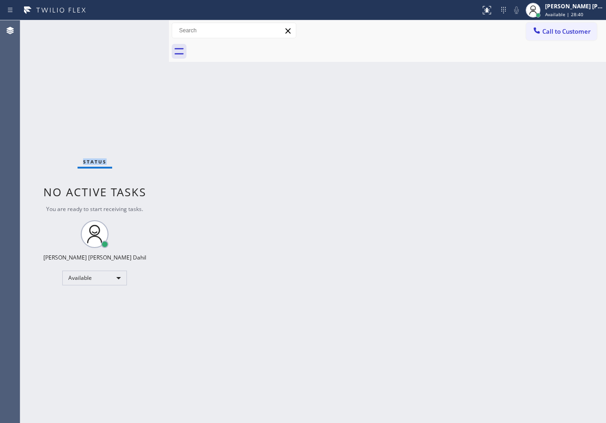
click
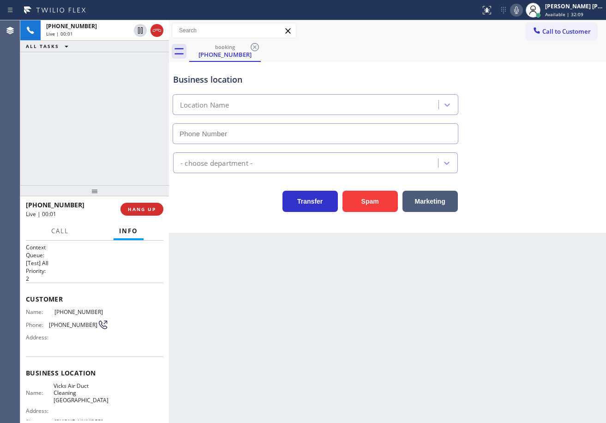
type input "[PHONE_NUMBER]"
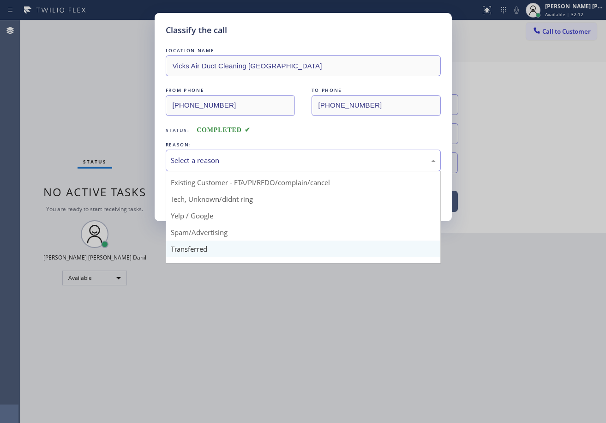
scroll to position [58, 0]
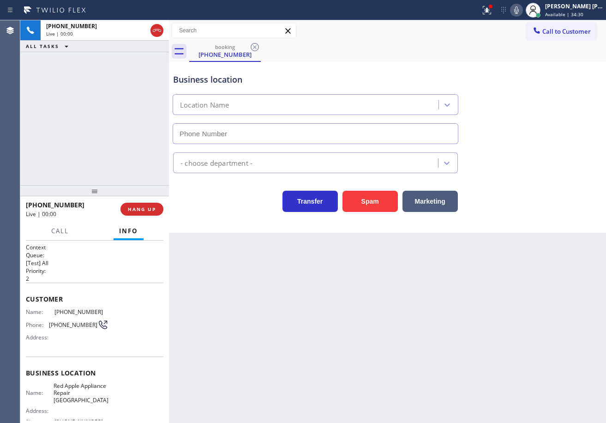
type input "[PHONE_NUMBER]"
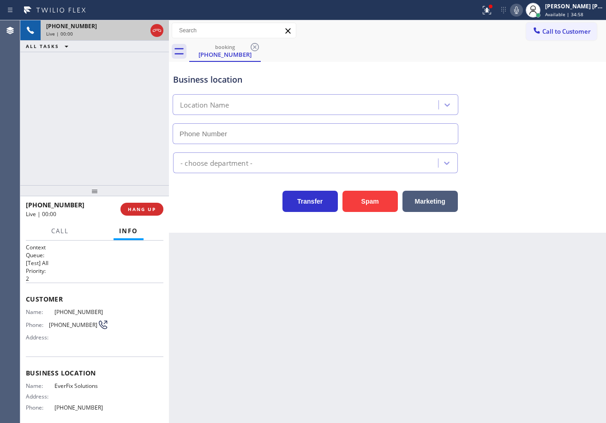
type input "[PHONE_NUMBER]"
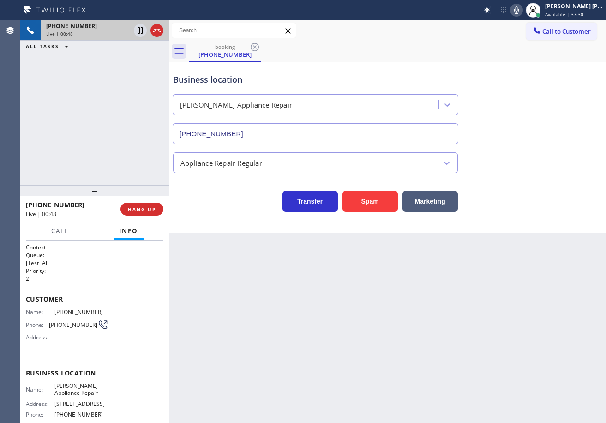
drag, startPoint x: 251, startPoint y: 295, endPoint x: 290, endPoint y: 281, distance: 41.3
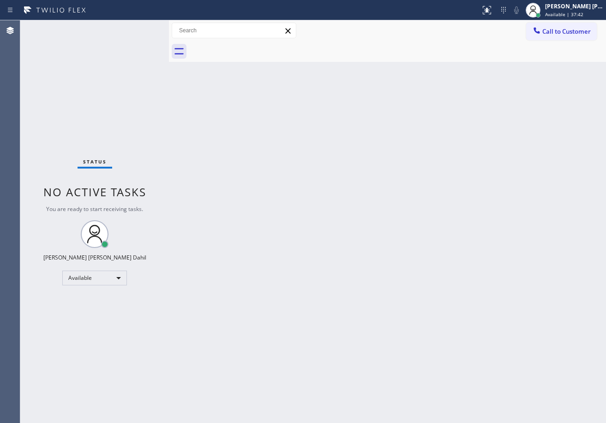
drag, startPoint x: 448, startPoint y: 122, endPoint x: 445, endPoint y: 126, distance: 5.0
drag, startPoint x: 448, startPoint y: 122, endPoint x: 449, endPoint y: 128, distance: 6.5
drag, startPoint x: 449, startPoint y: 132, endPoint x: 449, endPoint y: 142, distance: 10.2
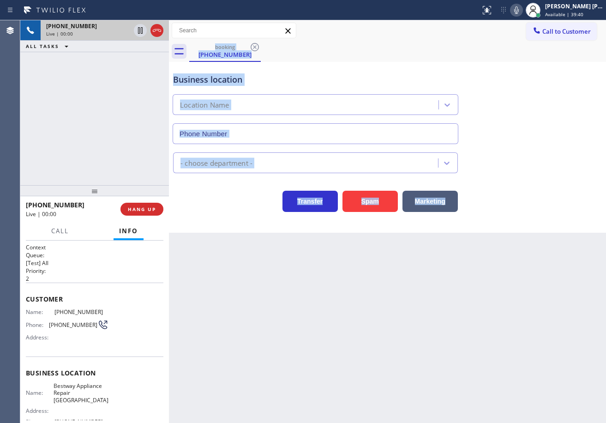
type input "[PHONE_NUMBER]"
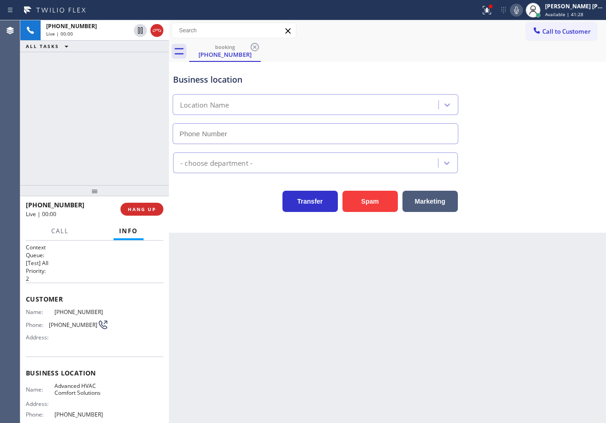
type input "[PHONE_NUMBER]"
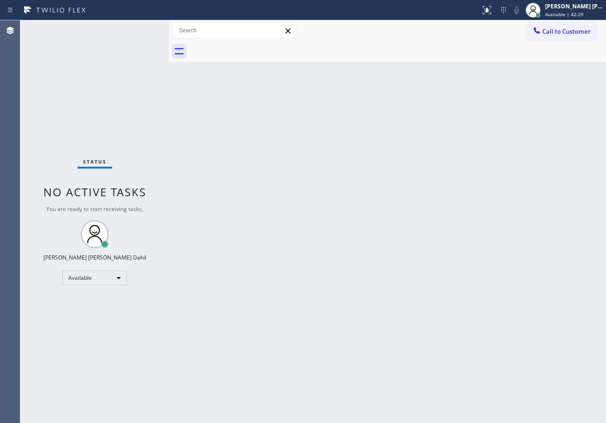
drag, startPoint x: 465, startPoint y: 127, endPoint x: 464, endPoint y: 156, distance: 28.6
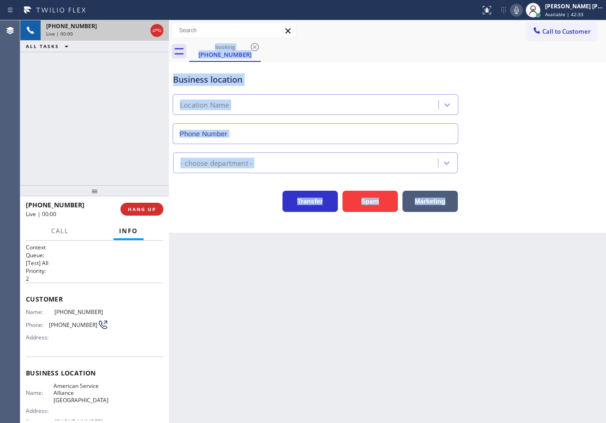
type input "[PHONE_NUMBER]"
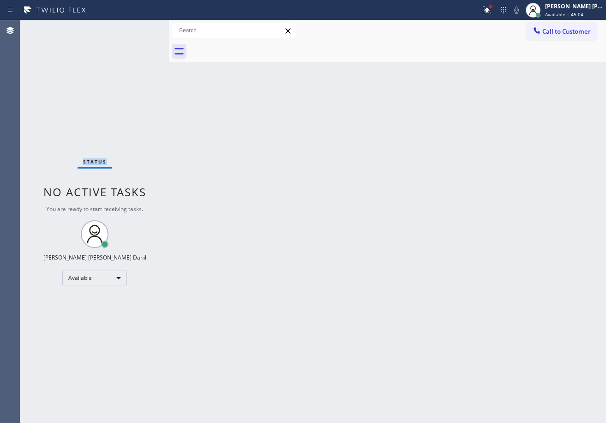
drag, startPoint x: 493, startPoint y: 7, endPoint x: 481, endPoint y: 118, distance: 111.4
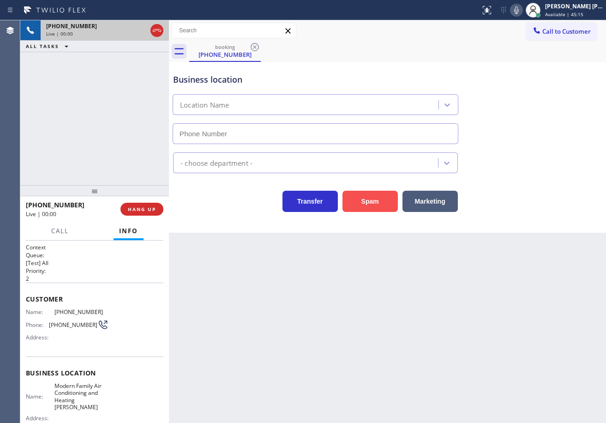
type input "[PHONE_NUMBER]"
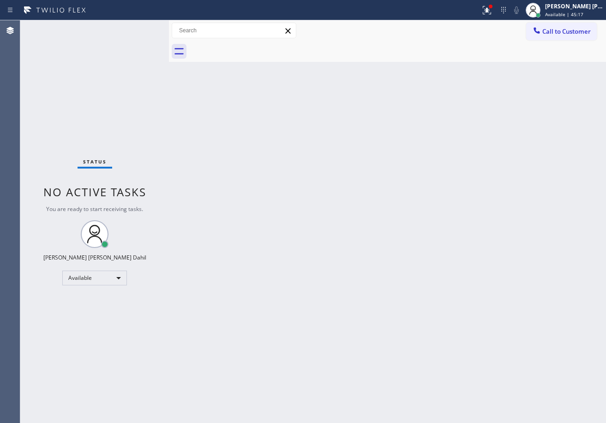
drag, startPoint x: 493, startPoint y: 8, endPoint x: 473, endPoint y: 102, distance: 95.9
drag, startPoint x: 464, startPoint y: 124, endPoint x: 471, endPoint y: 137, distance: 14.7
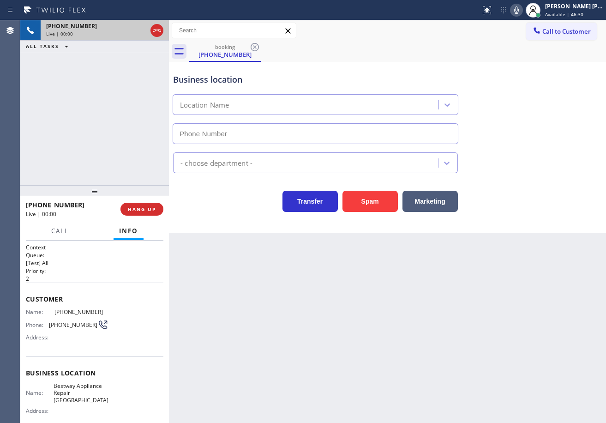
type input "[PHONE_NUMBER]"
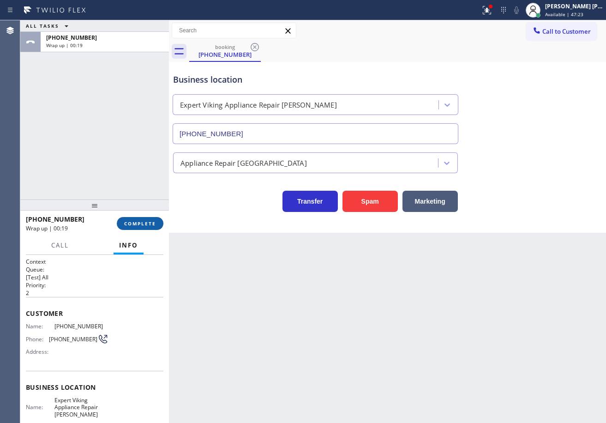
drag, startPoint x: 149, startPoint y: 219, endPoint x: 144, endPoint y: 222, distance: 6.0
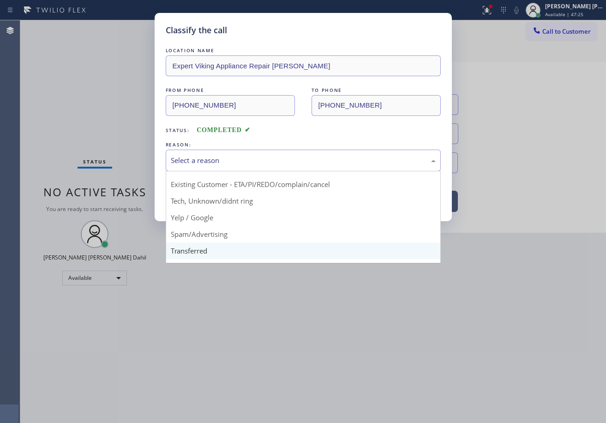
scroll to position [58, 0]
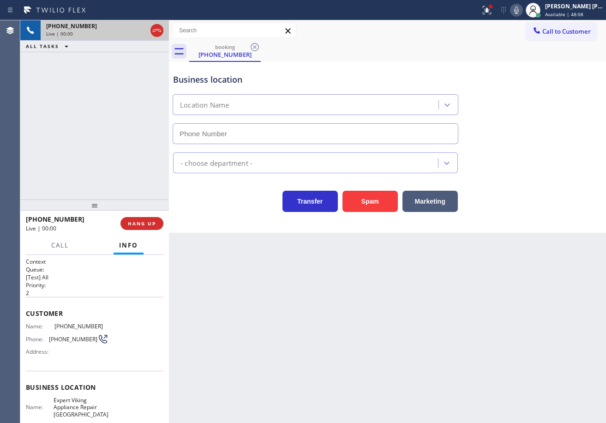
type input "[PHONE_NUMBER]"
drag, startPoint x: 557, startPoint y: 13, endPoint x: 555, endPoint y: 30, distance: 17.2
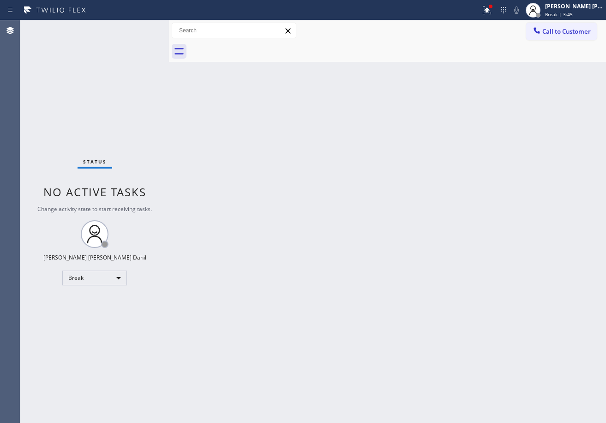
drag, startPoint x: 561, startPoint y: 4, endPoint x: 557, endPoint y: 46, distance: 41.7
drag, startPoint x: 411, startPoint y: 286, endPoint x: 416, endPoint y: 402, distance: 115.9
drag, startPoint x: 491, startPoint y: 176, endPoint x: 496, endPoint y: 188, distance: 13.3
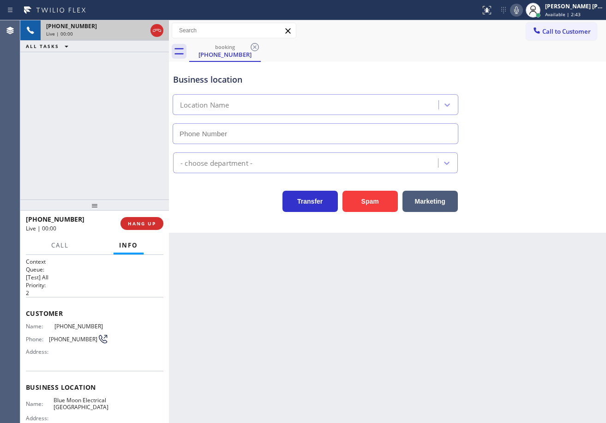
type input "[PHONE_NUMBER]"
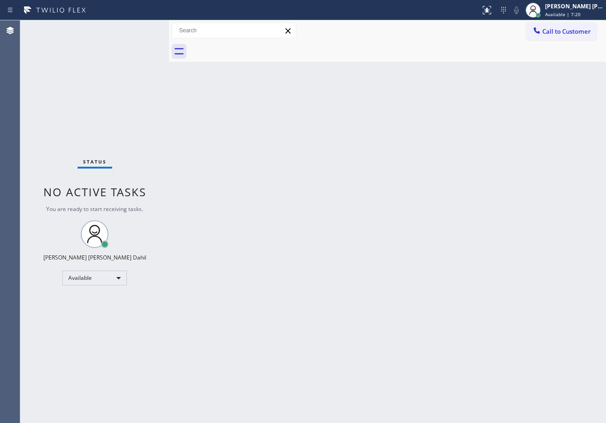
click at [426, 177] on div "Back to Dashboard Change Sender ID Customers Technicians Select a contact Outbo…" at bounding box center [387, 221] width 437 height 402
click at [538, 324] on div "Back to Dashboard Change Sender ID Customers Technicians Select a contact Outbo…" at bounding box center [387, 221] width 437 height 402
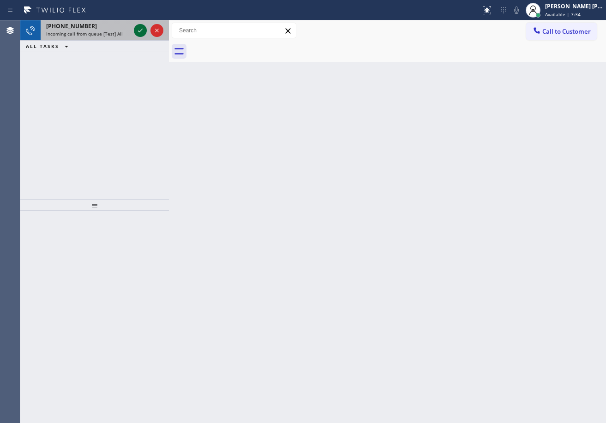
click at [138, 30] on icon at bounding box center [140, 30] width 11 height 11
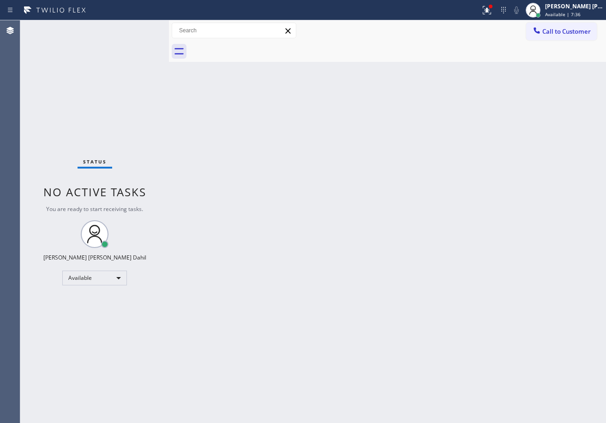
drag, startPoint x: 291, startPoint y: 158, endPoint x: 412, endPoint y: 106, distance: 131.4
click at [296, 159] on div "Back to Dashboard Change Sender ID Customers Technicians Select a contact Outbo…" at bounding box center [387, 221] width 437 height 402
click at [492, 12] on icon at bounding box center [486, 10] width 11 height 11
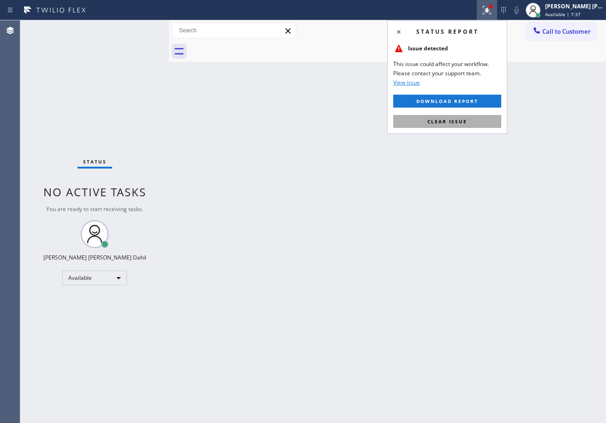
click at [463, 120] on span "Clear issue" at bounding box center [447, 121] width 40 height 6
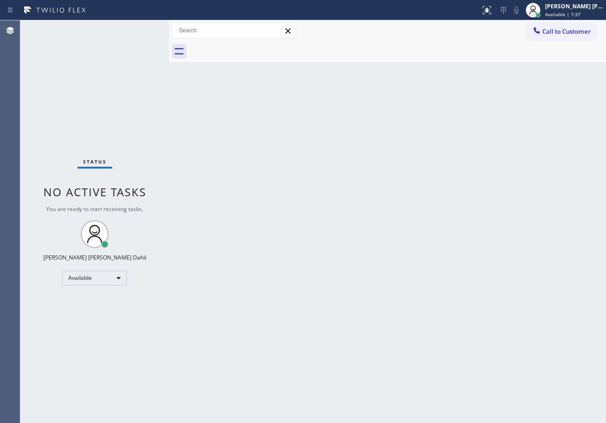
click at [463, 120] on div "Back to Dashboard Change Sender ID Customers Technicians Select a contact Outbo…" at bounding box center [387, 221] width 437 height 402
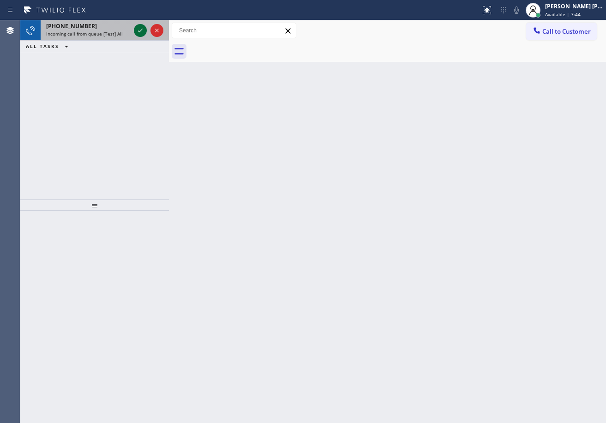
click at [142, 32] on icon at bounding box center [140, 30] width 11 height 11
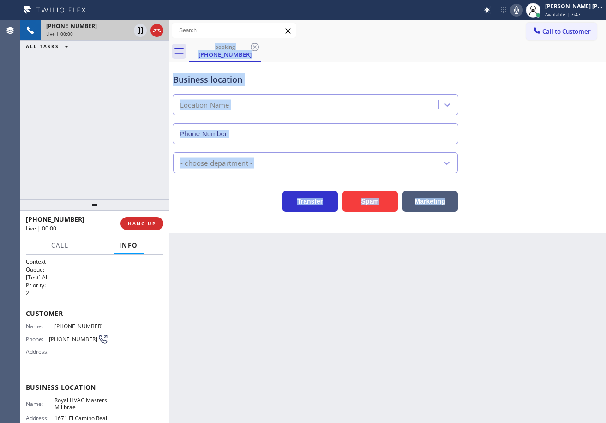
type input "[PHONE_NUMBER]"
click at [256, 359] on div "Back to Dashboard Change Sender ID Customers Technicians Select a contact Outbo…" at bounding box center [387, 221] width 437 height 402
click at [248, 347] on div "Back to Dashboard Change Sender ID Customers Technicians Select a contact Outbo…" at bounding box center [387, 221] width 437 height 402
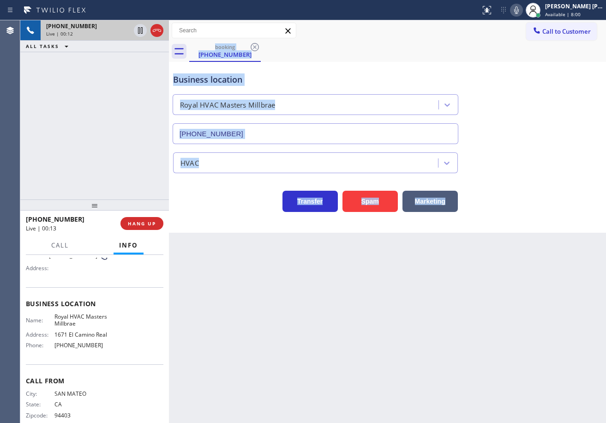
scroll to position [105, 0]
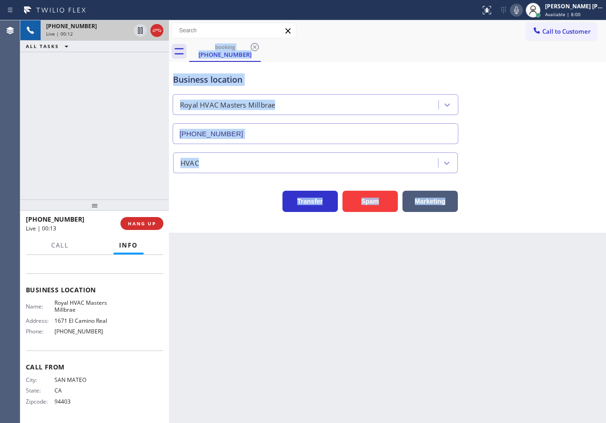
click at [276, 298] on div "Back to Dashboard Change Sender ID Customers Technicians Select a contact Outbo…" at bounding box center [387, 221] width 437 height 402
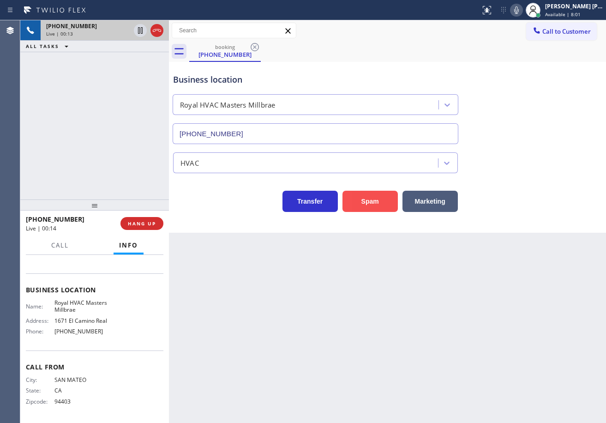
click at [376, 200] on button "Spam" at bounding box center [369, 201] width 55 height 21
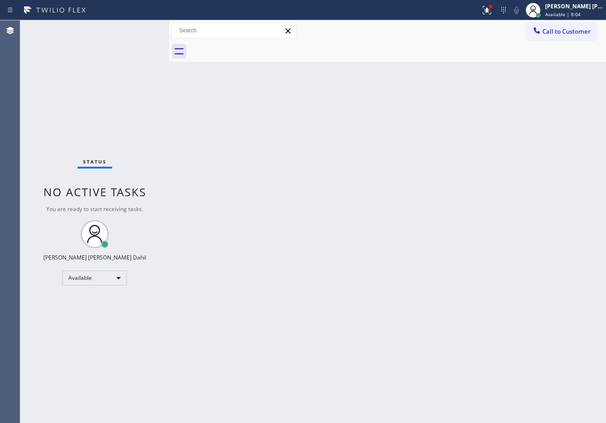
drag, startPoint x: 95, startPoint y: 204, endPoint x: 96, endPoint y: 200, distance: 4.8
click at [420, 239] on div "Back to Dashboard Change Sender ID Customers Technicians Select a contact Outbo…" at bounding box center [387, 221] width 437 height 402
click at [495, 4] on button at bounding box center [487, 10] width 20 height 20
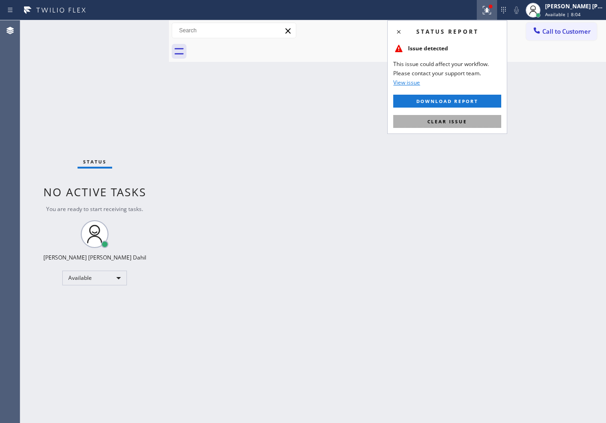
click at [456, 123] on span "Clear issue" at bounding box center [447, 121] width 40 height 6
click at [455, 124] on div "Back to Dashboard Change Sender ID Customers Technicians Select a contact Outbo…" at bounding box center [387, 221] width 437 height 402
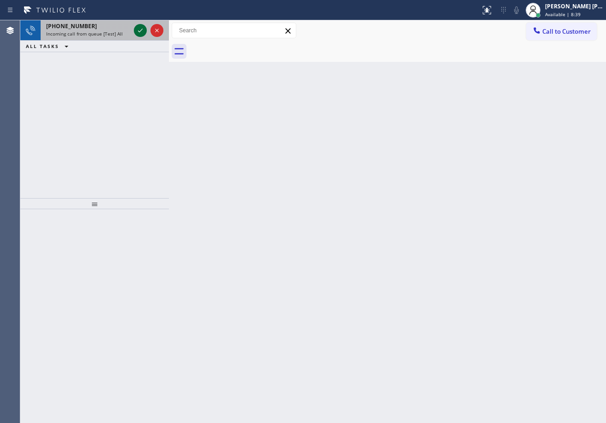
click at [139, 27] on icon at bounding box center [140, 30] width 11 height 11
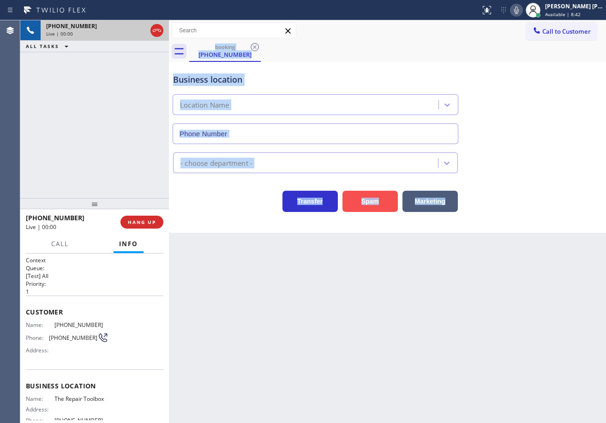
type input "[PHONE_NUMBER]"
click at [355, 207] on button "Spam" at bounding box center [369, 201] width 55 height 21
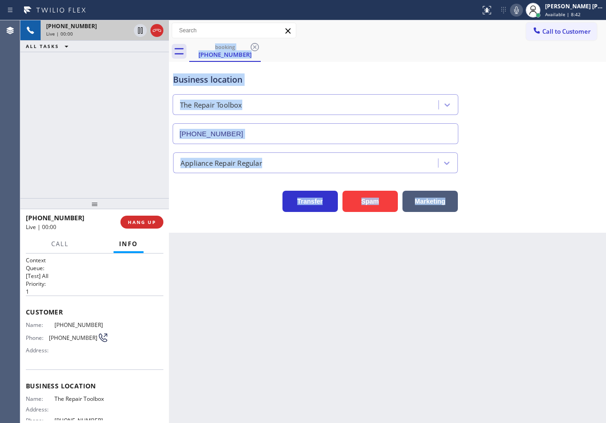
click at [452, 356] on div "Back to Dashboard Change Sender ID Customers Technicians Select a contact Outbo…" at bounding box center [387, 221] width 437 height 402
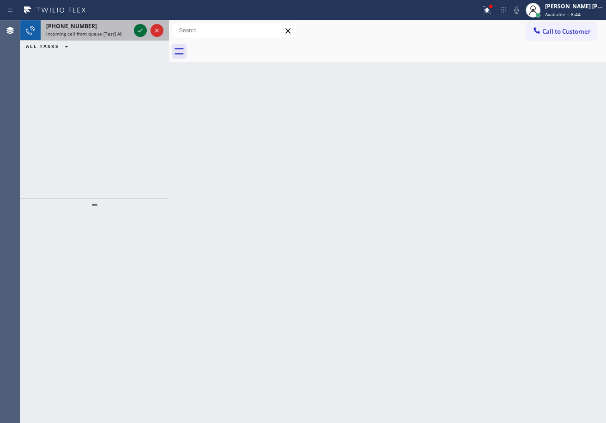
click at [139, 27] on icon at bounding box center [140, 30] width 11 height 11
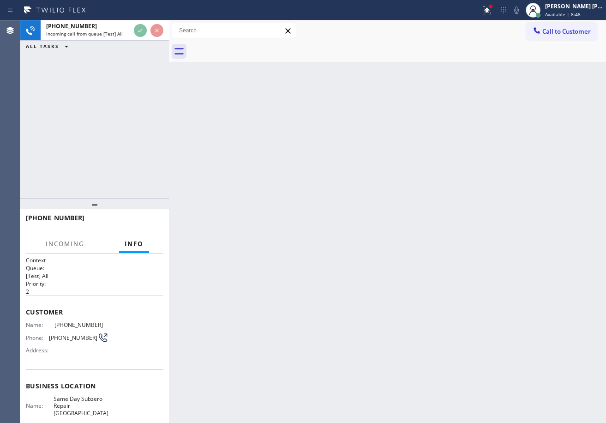
click at [378, 207] on div "Back to Dashboard Change Sender ID Customers Technicians Select a contact Outbo…" at bounding box center [387, 221] width 437 height 402
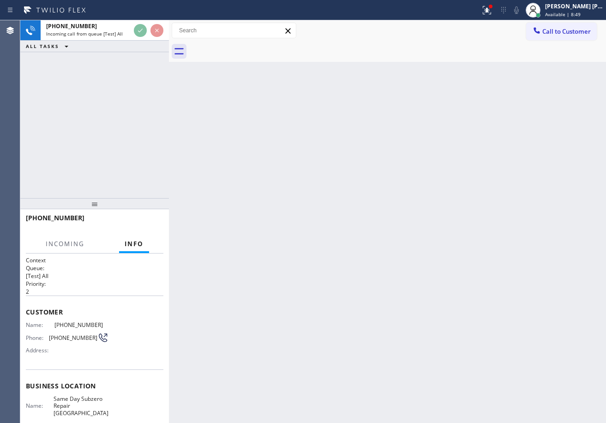
click at [378, 207] on div "Back to Dashboard Change Sender ID Customers Technicians Select a contact Outbo…" at bounding box center [387, 221] width 437 height 402
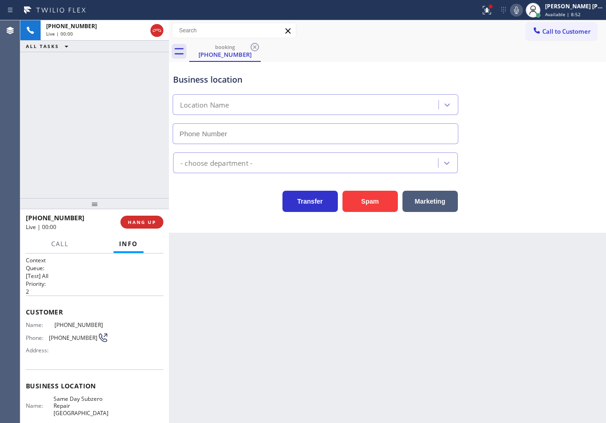
type input "[PHONE_NUMBER]"
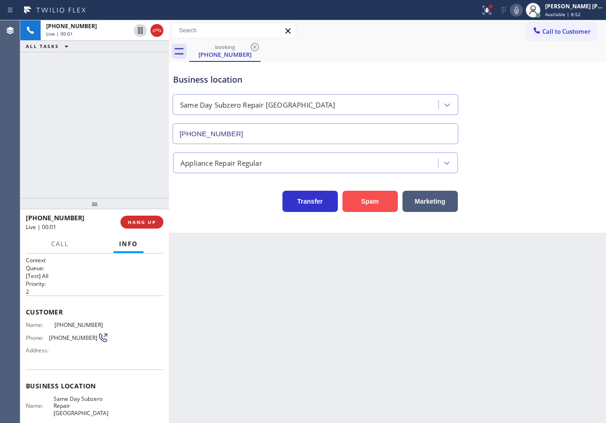
click at [369, 203] on button "Spam" at bounding box center [369, 201] width 55 height 21
click at [383, 320] on div "Back to Dashboard Change Sender ID Customers Technicians Select a contact Outbo…" at bounding box center [387, 221] width 437 height 402
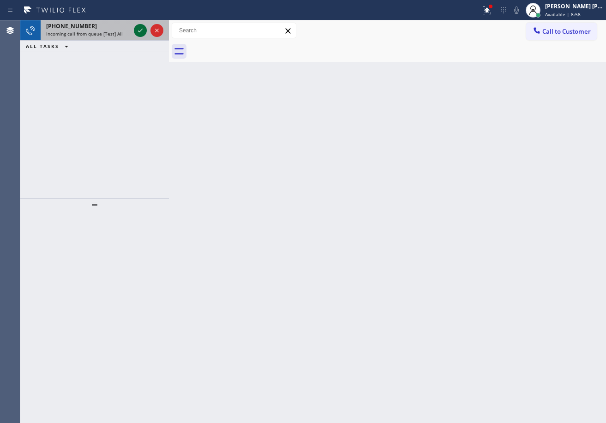
click at [139, 27] on icon at bounding box center [140, 30] width 11 height 11
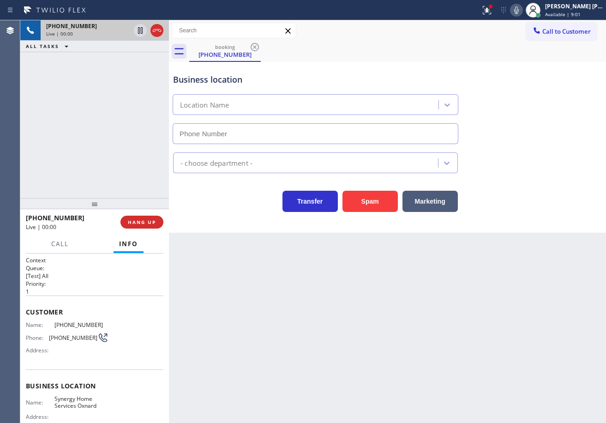
click at [497, 13] on div at bounding box center [487, 10] width 20 height 11
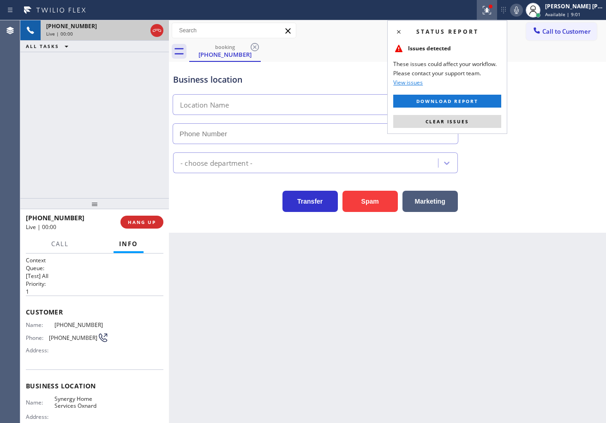
type input "[PHONE_NUMBER]"
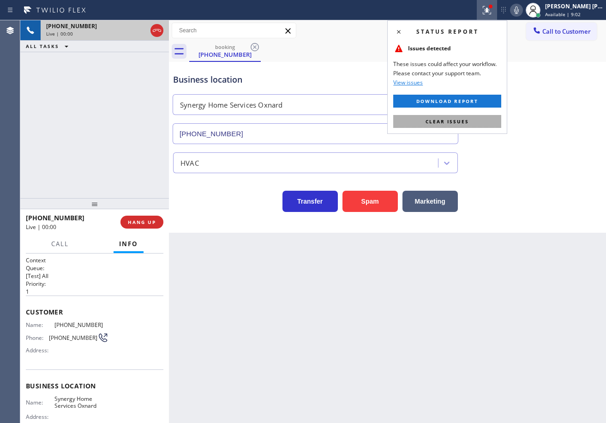
click at [487, 124] on button "Clear issues" at bounding box center [447, 121] width 108 height 13
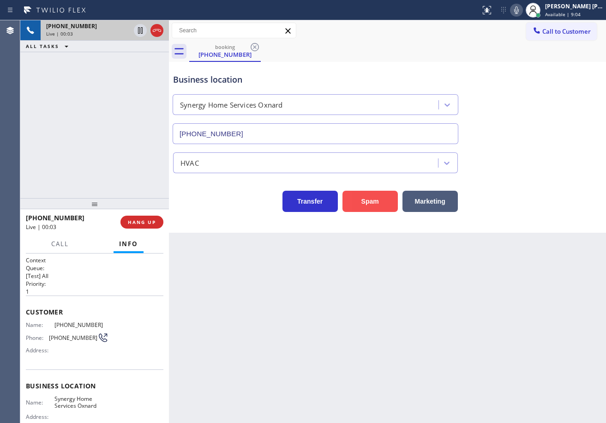
click at [358, 205] on button "Spam" at bounding box center [369, 201] width 55 height 21
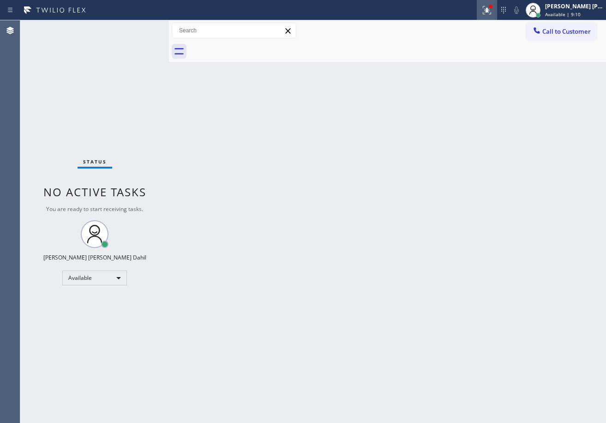
click at [492, 9] on icon at bounding box center [486, 10] width 11 height 11
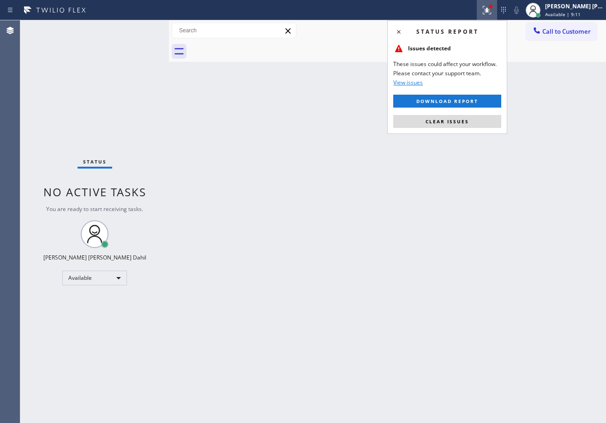
click at [471, 119] on button "Clear issues" at bounding box center [447, 121] width 108 height 13
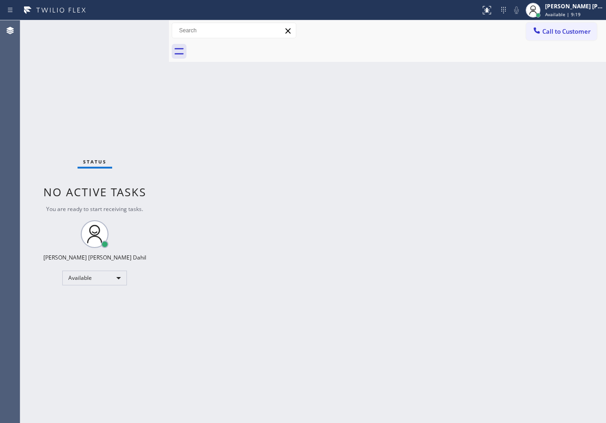
click at [299, 161] on div "Back to Dashboard Change Sender ID Customers Technicians Select a contact Outbo…" at bounding box center [387, 221] width 437 height 402
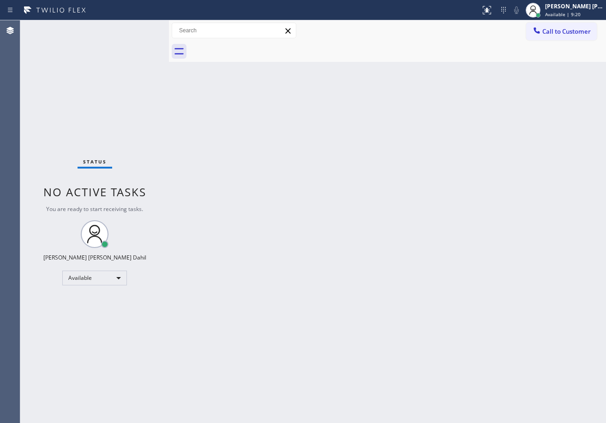
click at [299, 161] on div "Back to Dashboard Change Sender ID Customers Technicians Select a contact Outbo…" at bounding box center [387, 221] width 437 height 402
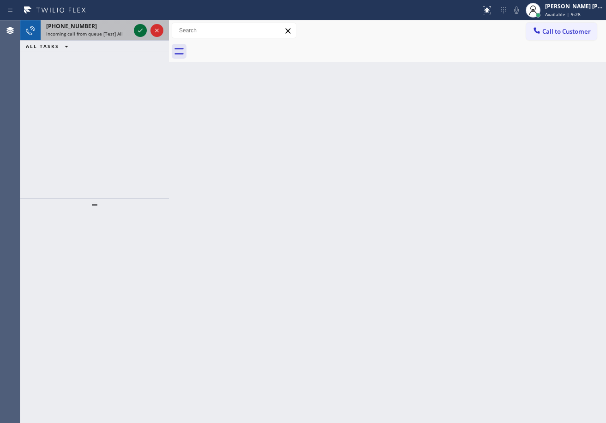
click at [139, 27] on icon at bounding box center [140, 30] width 11 height 11
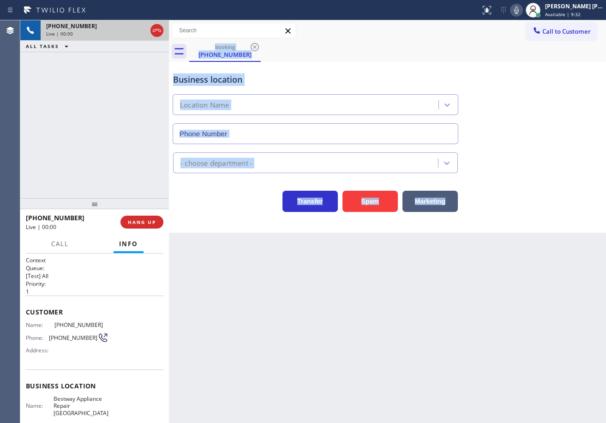
type input "[PHONE_NUMBER]"
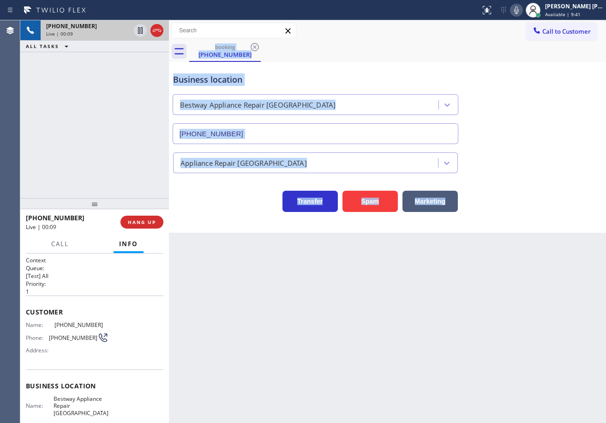
click at [94, 174] on div "[PHONE_NUMBER] Live | 00:09 ALL TASKS ALL TASKS ACTIVE TASKS TASKS IN WRAP UP" at bounding box center [94, 109] width 149 height 178
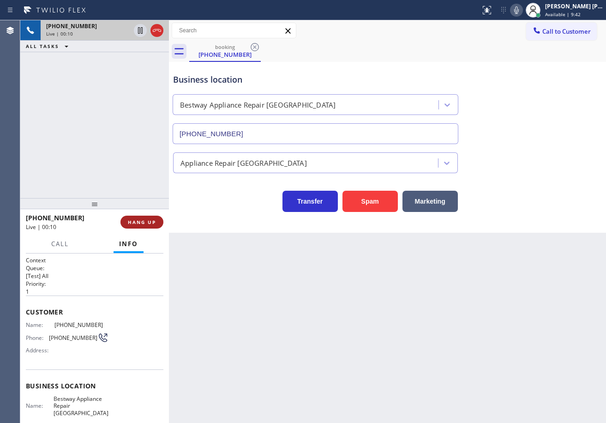
click at [142, 221] on span "HANG UP" at bounding box center [142, 222] width 28 height 6
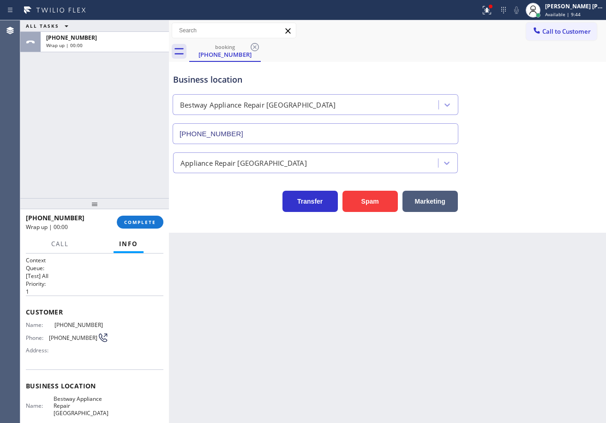
drag, startPoint x: 97, startPoint y: 206, endPoint x: 100, endPoint y: 198, distance: 8.3
click at [100, 198] on div at bounding box center [94, 203] width 149 height 11
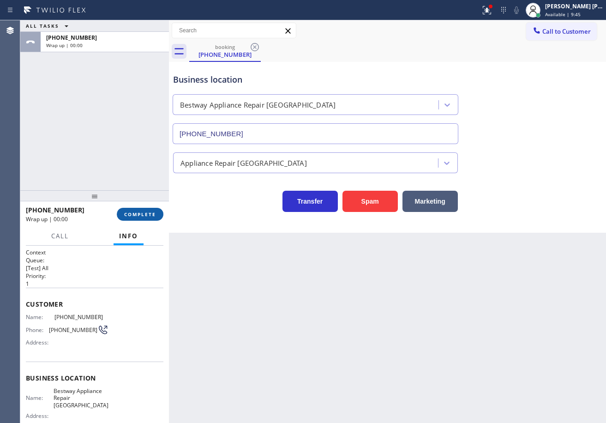
click at [144, 220] on button "COMPLETE" at bounding box center [140, 214] width 47 height 13
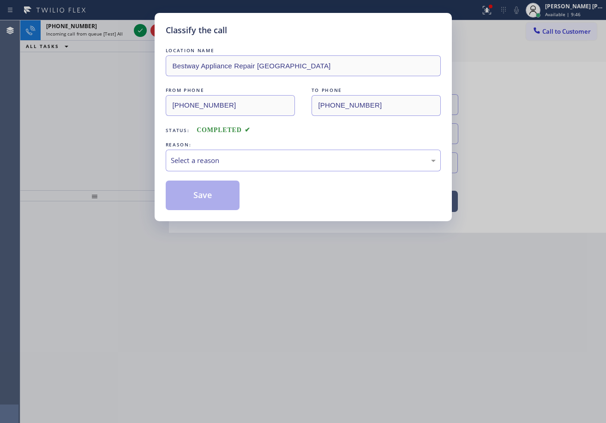
click at [210, 175] on div "LOCATION NAME Bestway Appliance Repair [GEOGRAPHIC_DATA] FROM PHONE [PHONE_NUMB…" at bounding box center [303, 128] width 275 height 164
click at [225, 163] on div "Select a reason" at bounding box center [303, 160] width 265 height 11
click at [220, 217] on div "Classify the call LOCATION NAME Bestway Appliance Repair [GEOGRAPHIC_DATA] FROM…" at bounding box center [303, 117] width 297 height 208
click at [213, 207] on button "Save" at bounding box center [203, 195] width 74 height 30
click at [212, 205] on button "Save" at bounding box center [203, 195] width 74 height 30
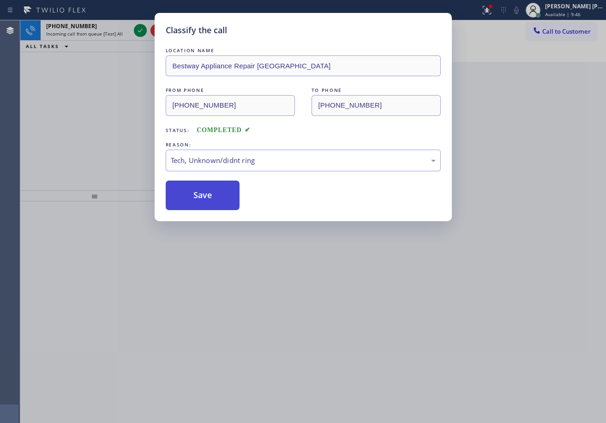
click at [213, 203] on button "Save" at bounding box center [203, 195] width 74 height 30
click at [214, 202] on div "Back to Dashboard Change Sender ID Customers Technicians Select a contact Outbo…" at bounding box center [387, 221] width 437 height 402
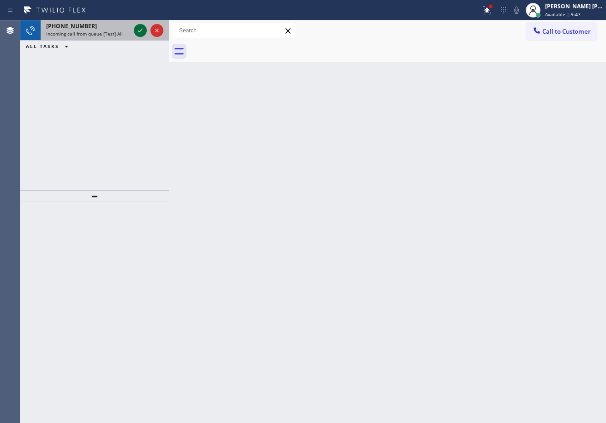
click at [139, 27] on icon at bounding box center [140, 30] width 11 height 11
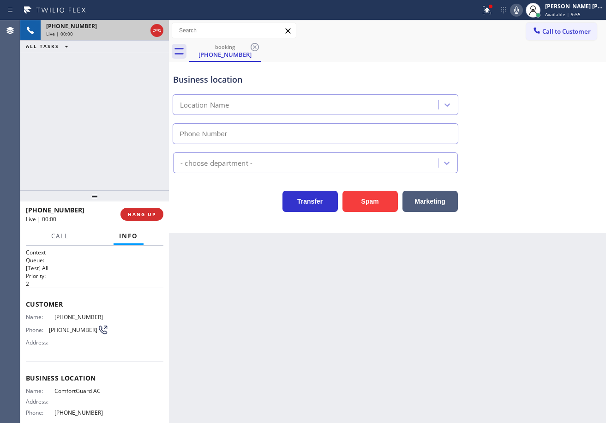
type input "[PHONE_NUMBER]"
click at [99, 133] on div "[PHONE_NUMBER] Live | 00:00 ALL TASKS ALL TASKS ACTIVE TASKS TASKS IN WRAP UP" at bounding box center [94, 105] width 149 height 170
click at [148, 214] on span "HANG UP" at bounding box center [142, 214] width 28 height 6
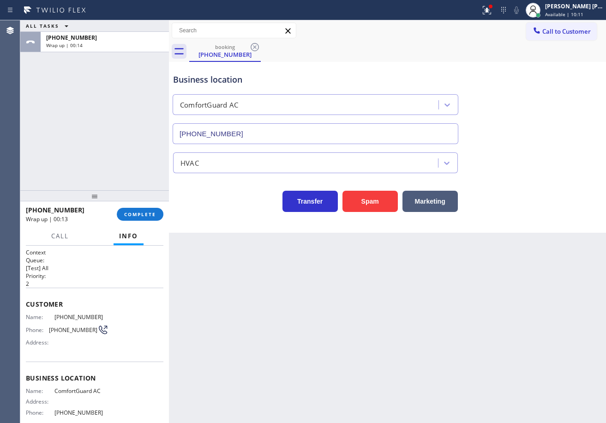
drag, startPoint x: 76, startPoint y: 155, endPoint x: 150, endPoint y: 242, distance: 113.6
click at [76, 155] on div "ALL TASKS ALL TASKS ACTIVE TASKS TASKS IN WRAP UP [PHONE_NUMBER] Wrap up | 00:14" at bounding box center [94, 105] width 149 height 170
click at [125, 210] on button "COMPLETE" at bounding box center [140, 214] width 47 height 13
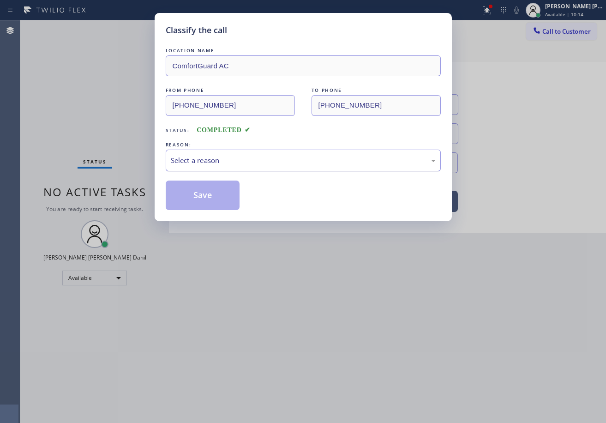
click at [201, 167] on div "Select a reason" at bounding box center [303, 161] width 275 height 22
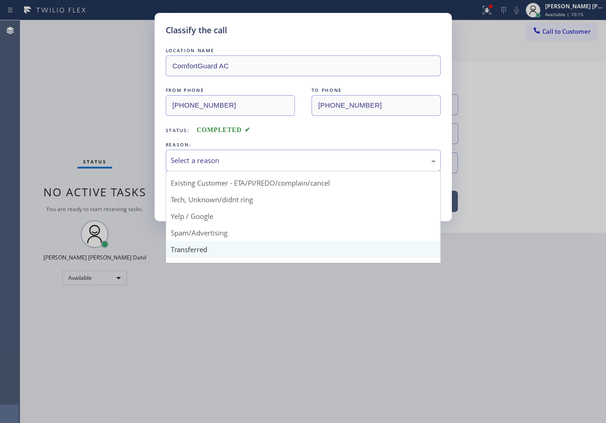
scroll to position [58, 0]
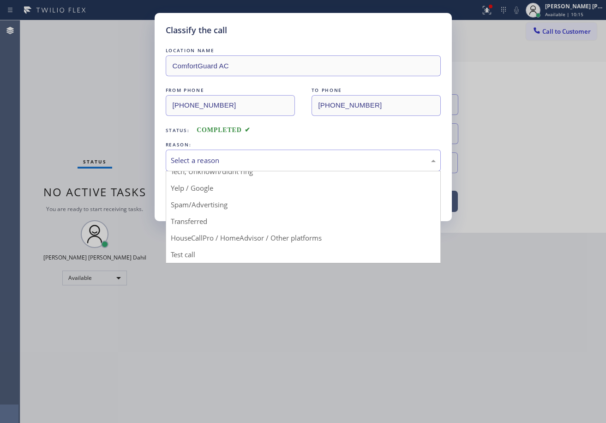
drag, startPoint x: 222, startPoint y: 204, endPoint x: 202, endPoint y: 199, distance: 21.2
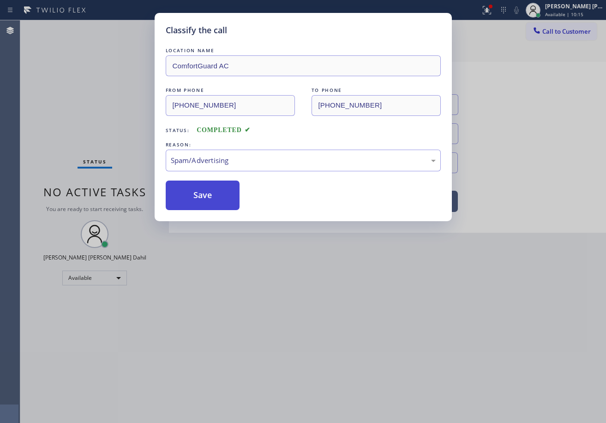
click at [193, 194] on button "Save" at bounding box center [203, 195] width 74 height 30
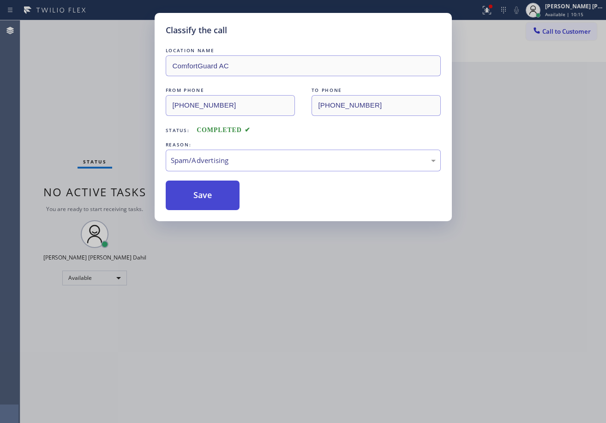
click at [193, 194] on button "Save" at bounding box center [203, 195] width 74 height 30
click at [279, 343] on div "Classify the call LOCATION NAME ComfortGuard AC FROM PHONE [PHONE_NUMBER] TO PH…" at bounding box center [303, 211] width 606 height 423
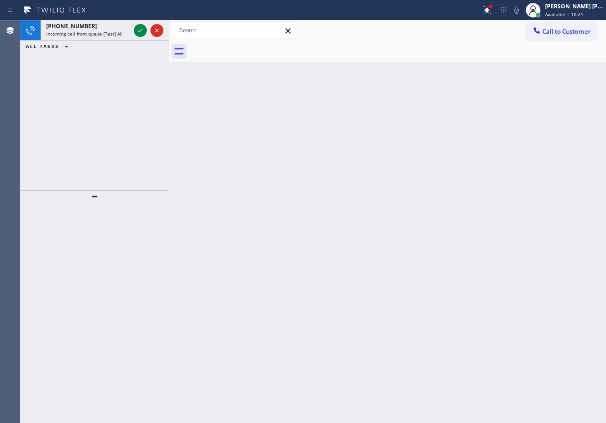
click at [239, 136] on div "Back to Dashboard Change Sender ID Customers Technicians Select a contact Outbo…" at bounding box center [387, 221] width 437 height 402
click at [139, 27] on icon at bounding box center [140, 30] width 11 height 11
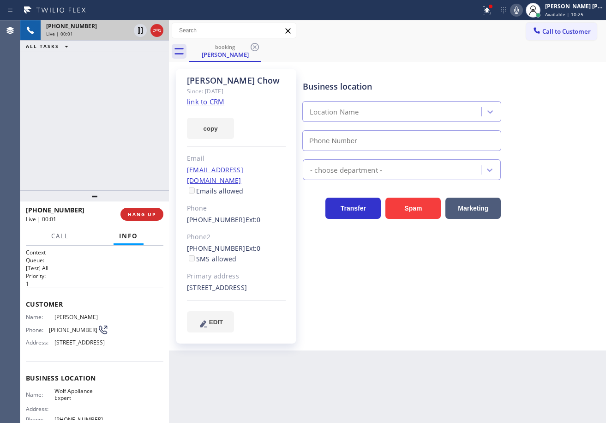
type input "[PHONE_NUMBER]"
click at [493, 6] on div at bounding box center [491, 7] width 6 height 6
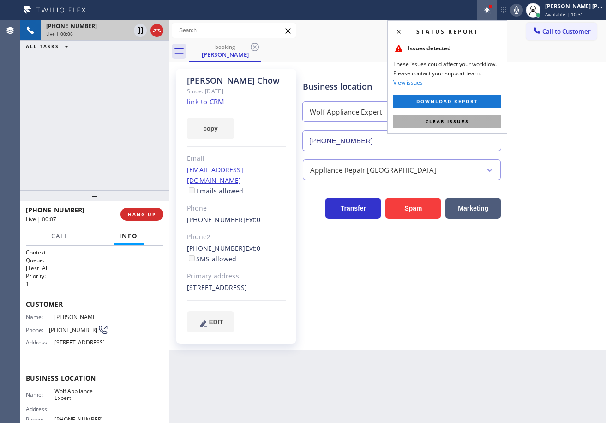
click at [473, 115] on button "Clear issues" at bounding box center [447, 121] width 108 height 13
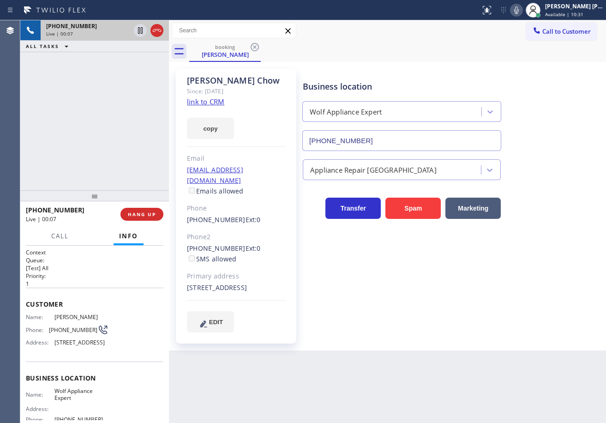
click at [481, 68] on div "Business location Wolf Appliance Expert [PHONE_NUMBER]" at bounding box center [452, 109] width 303 height 84
click at [207, 101] on link "link to CRM" at bounding box center [205, 101] width 37 height 9
click at [522, 12] on icon at bounding box center [516, 10] width 11 height 11
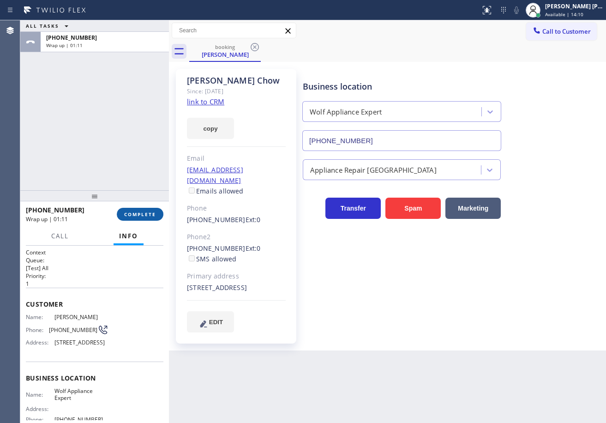
click at [138, 210] on div "[PHONE_NUMBER] Wrap up | 01:11 COMPLETE" at bounding box center [95, 214] width 138 height 24
click at [139, 211] on span "COMPLETE" at bounding box center [140, 214] width 32 height 6
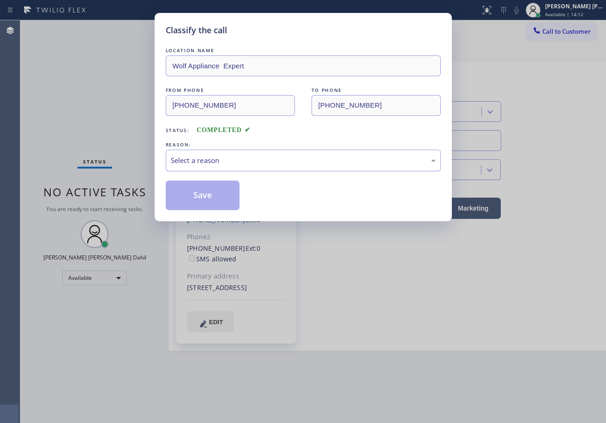
click at [202, 164] on div "Select a reason" at bounding box center [303, 160] width 265 height 11
click at [228, 156] on div "Tech, Unknown/didnt ring" at bounding box center [303, 160] width 265 height 11
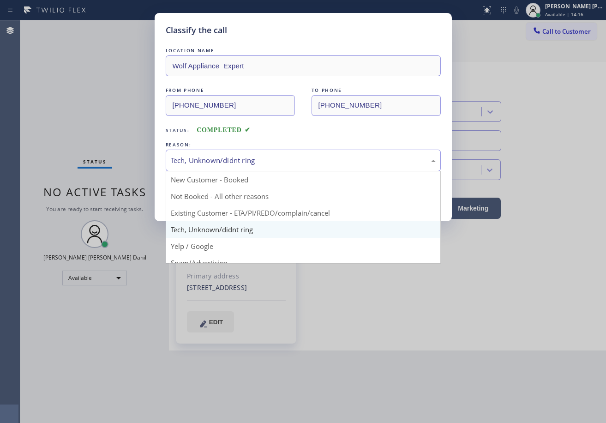
drag, startPoint x: 220, startPoint y: 210, endPoint x: 206, endPoint y: 201, distance: 16.1
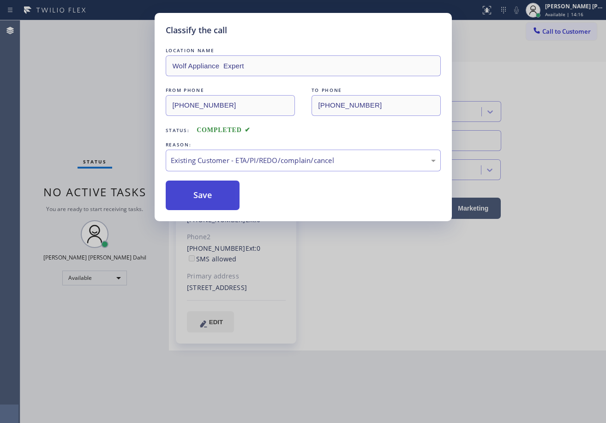
click at [204, 197] on button "Save" at bounding box center [203, 195] width 74 height 30
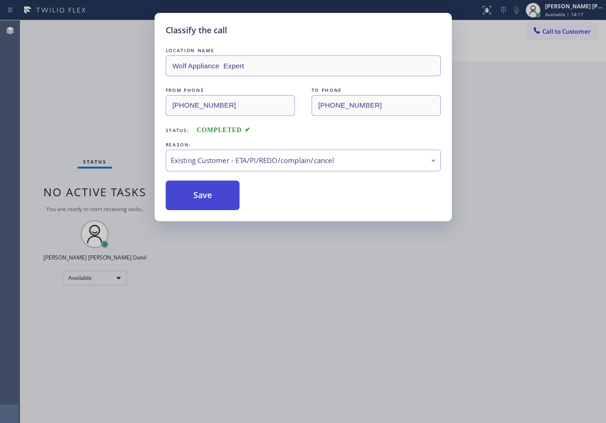
click at [204, 197] on button "Save" at bounding box center [203, 195] width 74 height 30
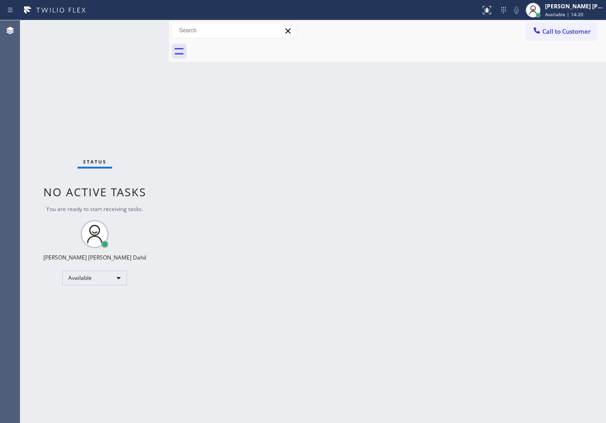
drag, startPoint x: 379, startPoint y: 333, endPoint x: 379, endPoint y: 377, distance: 44.8
click at [378, 335] on div "Back to Dashboard Change Sender ID Customers Technicians Select a contact Outbo…" at bounding box center [387, 221] width 437 height 402
click at [227, 83] on div "Back to Dashboard Change Sender ID Customers Technicians Select a contact Outbo…" at bounding box center [387, 221] width 437 height 402
click at [478, 313] on div "Back to Dashboard Change Sender ID Customers Technicians Select a contact Outbo…" at bounding box center [387, 221] width 437 height 402
click at [129, 43] on div "Status No active tasks You are ready to start receiving tasks. [PERSON_NAME] [P…" at bounding box center [94, 221] width 149 height 402
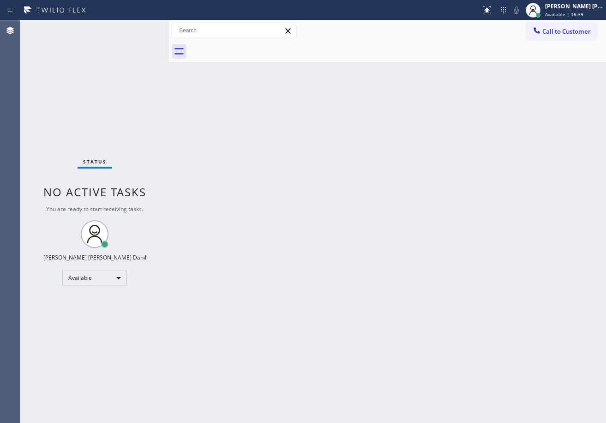
click at [129, 42] on div "Status No active tasks You are ready to start receiving tasks. [PERSON_NAME] [P…" at bounding box center [94, 221] width 149 height 402
drag, startPoint x: 129, startPoint y: 42, endPoint x: 395, endPoint y: 192, distance: 306.4
click at [129, 42] on div "Status No active tasks You are ready to start receiving tasks. [PERSON_NAME] [P…" at bounding box center [94, 221] width 149 height 402
drag, startPoint x: 395, startPoint y: 192, endPoint x: 414, endPoint y: 204, distance: 22.0
click at [413, 203] on div "Back to Dashboard Change Sender ID Customers Technicians Select a contact Outbo…" at bounding box center [387, 221] width 437 height 402
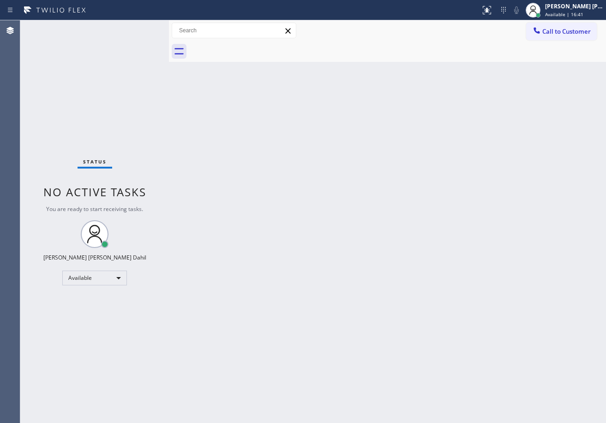
click at [526, 336] on div "Back to Dashboard Change Sender ID Customers Technicians Select a contact Outbo…" at bounding box center [387, 221] width 437 height 402
click at [359, 275] on div "Back to Dashboard Change Sender ID Customers Technicians Select a contact Outbo…" at bounding box center [387, 221] width 437 height 402
drag, startPoint x: 241, startPoint y: 62, endPoint x: 492, endPoint y: 186, distance: 279.2
click at [242, 62] on div "Back to Dashboard Change Sender ID Customers Technicians Select a contact Outbo…" at bounding box center [387, 221] width 437 height 402
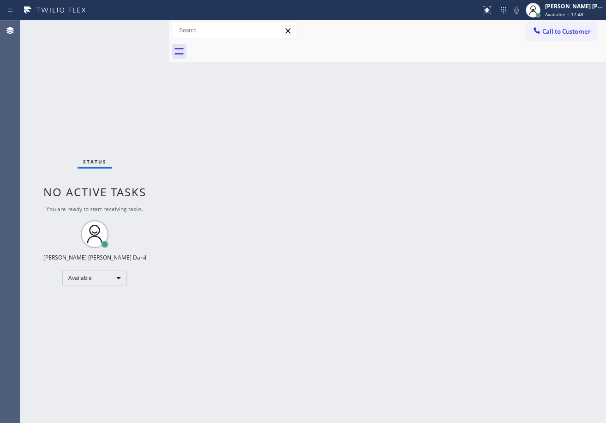
click at [433, 340] on div "Back to Dashboard Change Sender ID Customers Technicians Select a contact Outbo…" at bounding box center [387, 221] width 437 height 402
click at [315, 293] on div "Back to Dashboard Change Sender ID Customers Technicians Select a contact Outbo…" at bounding box center [387, 221] width 437 height 402
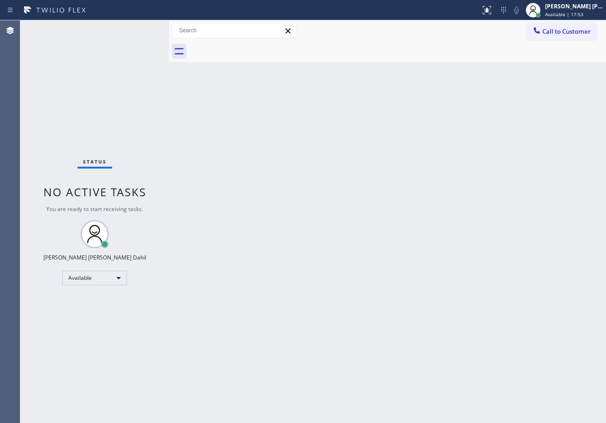
click at [315, 293] on div "Back to Dashboard Change Sender ID Customers Technicians Select a contact Outbo…" at bounding box center [387, 221] width 437 height 402
click at [138, 42] on div "Status No active tasks You are ready to start receiving tasks. [PERSON_NAME] [P…" at bounding box center [94, 221] width 149 height 402
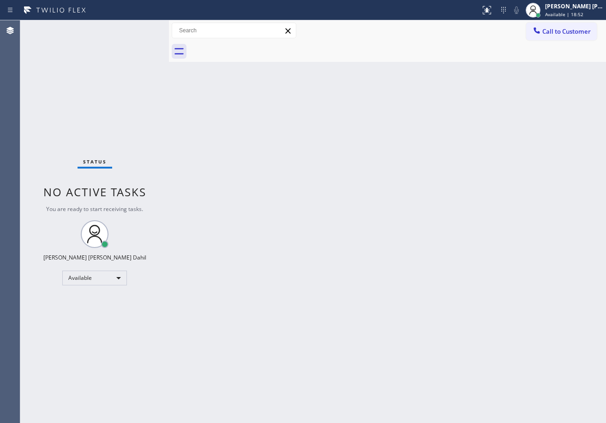
click at [140, 42] on div "Status No active tasks You are ready to start receiving tasks. [PERSON_NAME] [P…" at bounding box center [94, 221] width 149 height 402
click at [141, 42] on div "Status No active tasks You are ready to start receiving tasks. [PERSON_NAME] [P…" at bounding box center [94, 221] width 149 height 402
click at [310, 208] on div "Back to Dashboard Change Sender ID Customers Technicians Select a contact Outbo…" at bounding box center [387, 221] width 437 height 402
click at [440, 269] on div "Back to Dashboard Change Sender ID Customers Technicians Select a contact Outbo…" at bounding box center [387, 221] width 437 height 402
click at [82, 329] on div "Status No active tasks You are ready to start receiving tasks. [PERSON_NAME] [P…" at bounding box center [94, 221] width 149 height 402
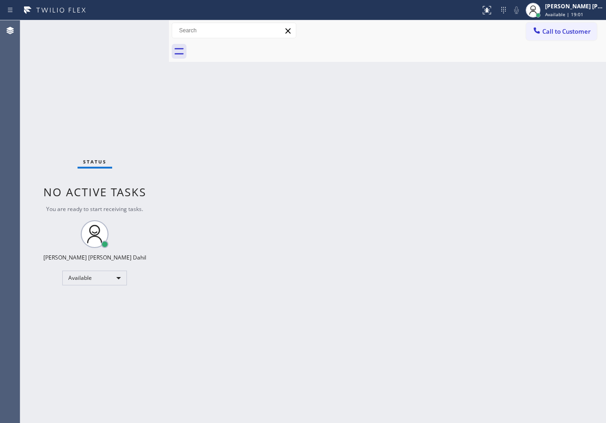
drag, startPoint x: 82, startPoint y: 329, endPoint x: 95, endPoint y: 333, distance: 13.8
click at [82, 330] on div "Status No active tasks You are ready to start receiving tasks. [PERSON_NAME] [P…" at bounding box center [94, 221] width 149 height 402
click at [95, 333] on div "Status No active tasks You are ready to start receiving tasks. [PERSON_NAME] [P…" at bounding box center [94, 221] width 149 height 402
click at [109, 283] on div "Available" at bounding box center [94, 277] width 65 height 15
click at [253, 293] on div at bounding box center [303, 211] width 606 height 423
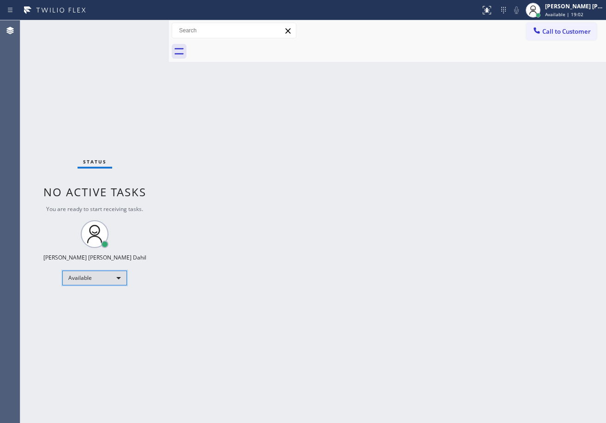
click at [107, 278] on div "Available" at bounding box center [94, 277] width 65 height 15
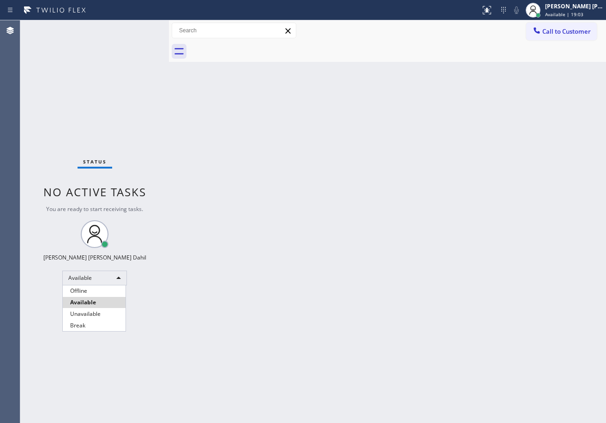
click at [356, 320] on div at bounding box center [303, 211] width 606 height 423
click at [355, 64] on div "Back to Dashboard Change Sender ID Customers Technicians Select a contact Outbo…" at bounding box center [387, 221] width 437 height 402
click at [360, 76] on div "Back to Dashboard Change Sender ID Customers Technicians Select a contact Outbo…" at bounding box center [387, 221] width 437 height 402
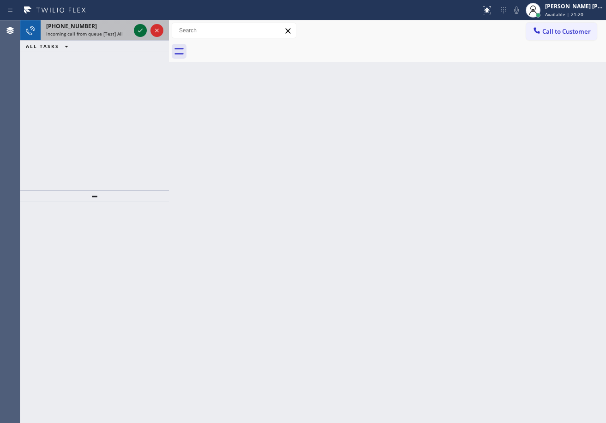
click at [139, 27] on icon at bounding box center [140, 30] width 11 height 11
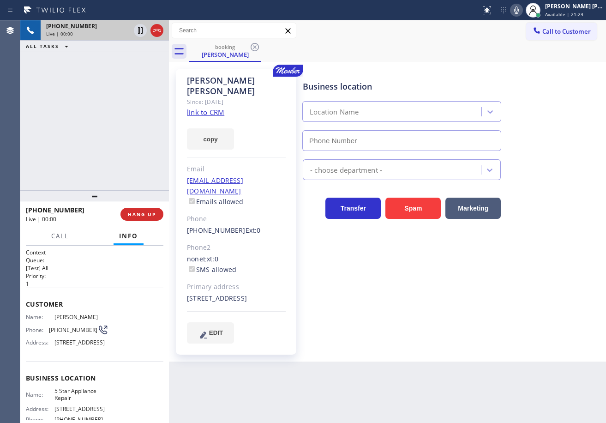
type input "[PHONE_NUMBER]"
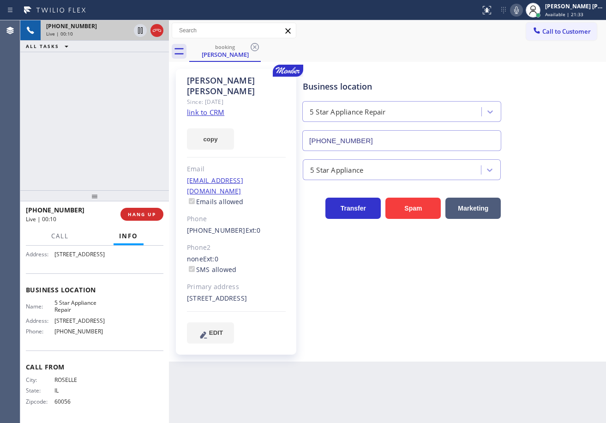
click at [205, 108] on link "link to CRM" at bounding box center [205, 112] width 37 height 9
click at [122, 76] on div "[PHONE_NUMBER] Live | 01:27 ALL TASKS ALL TASKS ACTIVE TASKS TASKS IN WRAP UP" at bounding box center [94, 105] width 149 height 170
click at [138, 32] on icon at bounding box center [140, 30] width 5 height 6
click at [129, 56] on div "[PHONE_NUMBER] Live | 01:27 ALL TASKS ALL TASKS ACTIVE TASKS TASKS IN WRAP UP" at bounding box center [94, 105] width 149 height 170
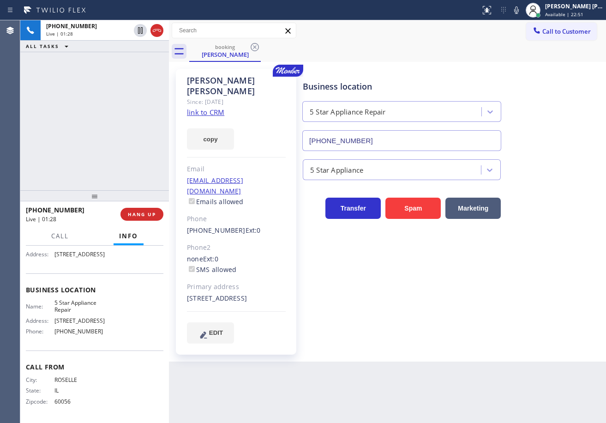
drag, startPoint x: 522, startPoint y: 12, endPoint x: 484, endPoint y: 47, distance: 51.9
click at [522, 13] on icon at bounding box center [516, 10] width 11 height 11
click at [480, 49] on div "booking [PERSON_NAME]" at bounding box center [397, 51] width 417 height 21
drag, startPoint x: 142, startPoint y: 30, endPoint x: 341, endPoint y: 72, distance: 203.8
click at [143, 30] on icon at bounding box center [140, 30] width 11 height 11
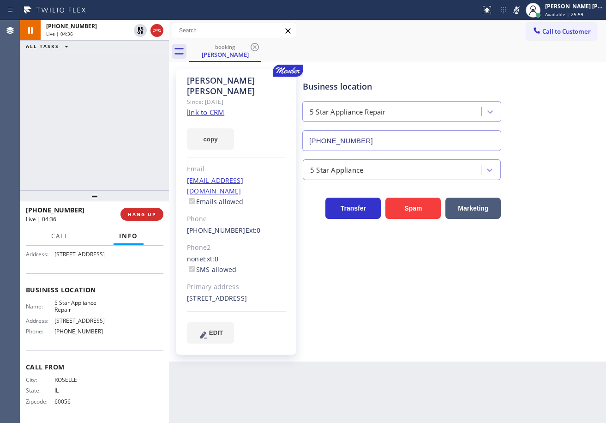
click at [522, 11] on icon at bounding box center [516, 10] width 11 height 11
click at [509, 42] on div "booking [PERSON_NAME]" at bounding box center [397, 51] width 417 height 21
click at [140, 99] on div "[PHONE_NUMBER] Live | 08:30 ALL TASKS ALL TASKS ACTIVE TASKS TASKS IN WRAP UP" at bounding box center [94, 105] width 149 height 170
click at [491, 65] on div "[PERSON_NAME] Since: [DATE] link to CRM copy Email [EMAIL_ADDRESS][DOMAIN_NAME]…" at bounding box center [387, 211] width 432 height 295
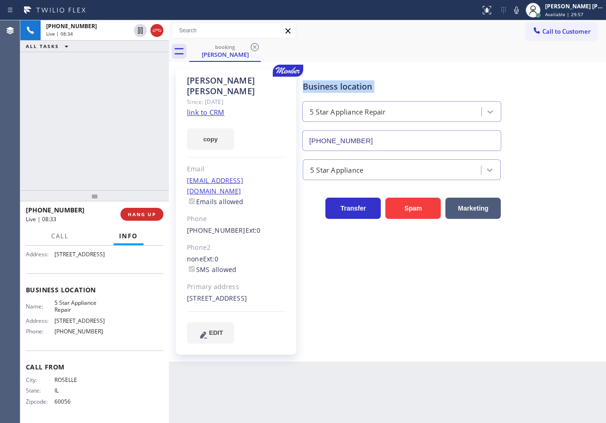
click at [491, 65] on div "[PERSON_NAME] Since: [DATE] link to CRM copy Email [EMAIL_ADDRESS][DOMAIN_NAME]…" at bounding box center [387, 211] width 432 height 295
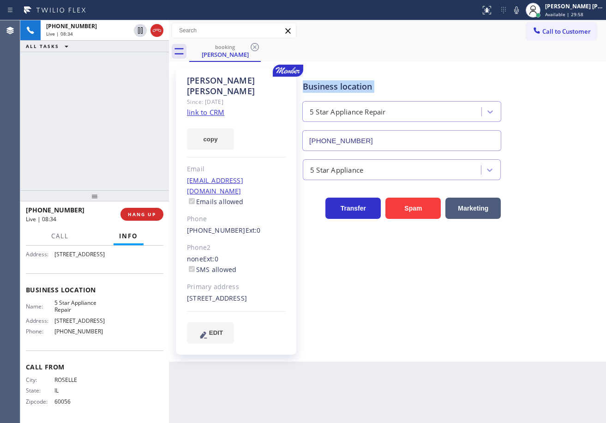
click at [491, 65] on div "[PERSON_NAME] Since: [DATE] link to CRM copy Email [EMAIL_ADDRESS][DOMAIN_NAME]…" at bounding box center [387, 211] width 432 height 295
click at [522, 10] on icon at bounding box center [516, 10] width 11 height 11
drag, startPoint x: 513, startPoint y: 56, endPoint x: 365, endPoint y: 66, distance: 148.9
click at [509, 59] on div "booking [PERSON_NAME]" at bounding box center [397, 51] width 417 height 21
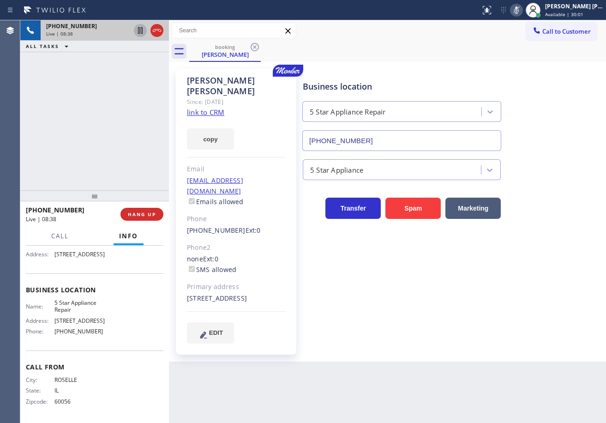
click at [141, 31] on icon at bounding box center [140, 30] width 5 height 6
click at [142, 31] on icon at bounding box center [140, 30] width 6 height 6
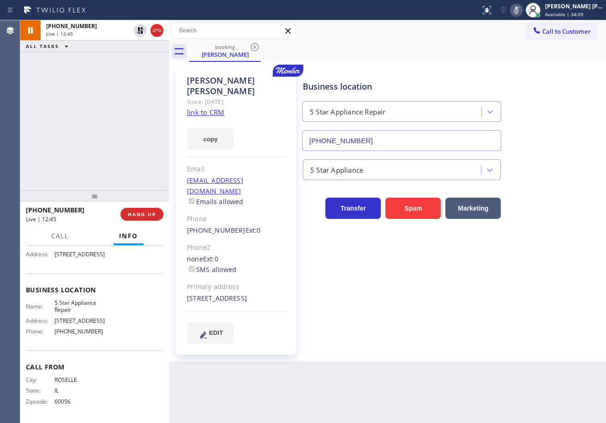
click at [116, 105] on div "[PHONE_NUMBER] Live | 12:45 ALL TASKS ALL TASKS ACTIVE TASKS TASKS IN WRAP UP" at bounding box center [94, 105] width 149 height 170
click at [521, 13] on div at bounding box center [516, 10] width 13 height 11
click at [563, 83] on div "Business location 5 Star Appliance Repair [PHONE_NUMBER]" at bounding box center [452, 109] width 303 height 84
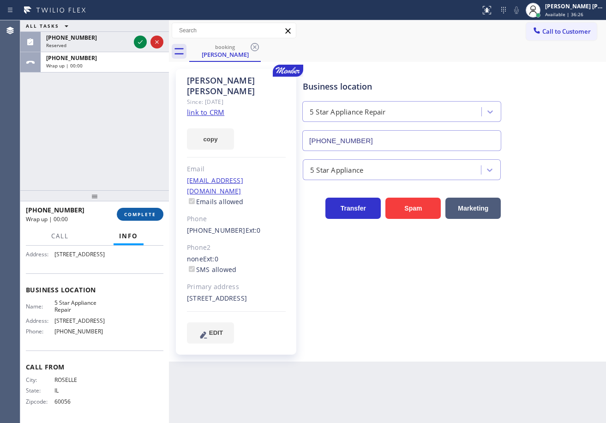
click at [150, 217] on span "COMPLETE" at bounding box center [140, 214] width 32 height 6
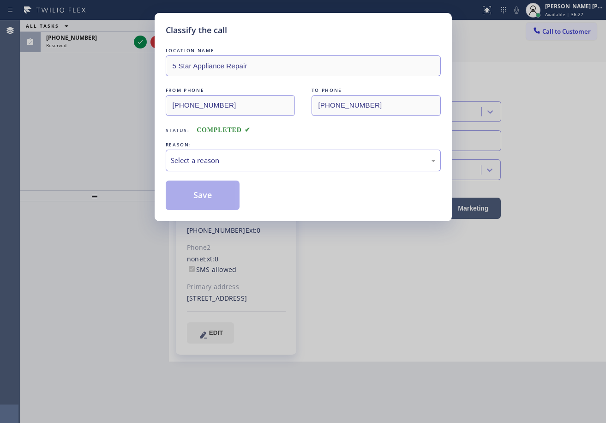
click at [242, 174] on div "LOCATION NAME 5 Star Appliance Repair FROM PHONE [PHONE_NUMBER] TO PHONE [PHONE…" at bounding box center [303, 128] width 275 height 164
click at [246, 166] on div "Select a reason" at bounding box center [303, 161] width 275 height 22
drag, startPoint x: 226, startPoint y: 144, endPoint x: 226, endPoint y: 152, distance: 8.8
click at [226, 144] on div "REASON:" at bounding box center [303, 145] width 275 height 10
click at [227, 158] on div "Tech, Unknown/didnt ring" at bounding box center [303, 160] width 265 height 11
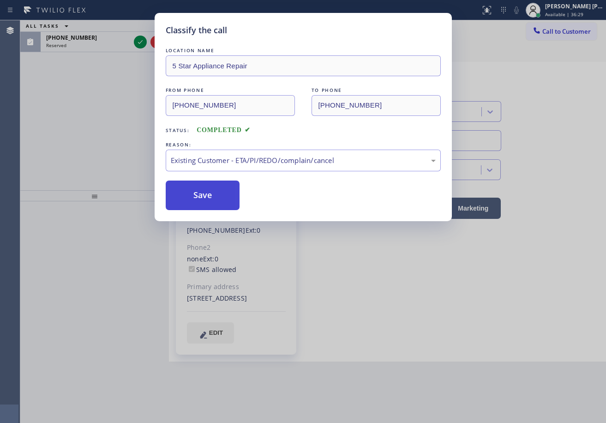
click at [216, 200] on button "Save" at bounding box center [203, 195] width 74 height 30
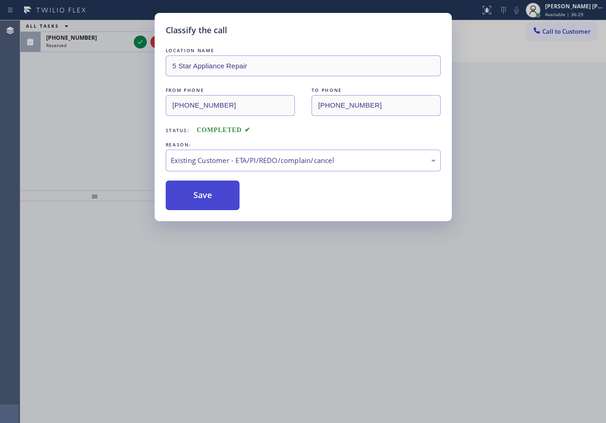
click at [216, 200] on button "Save" at bounding box center [203, 195] width 74 height 30
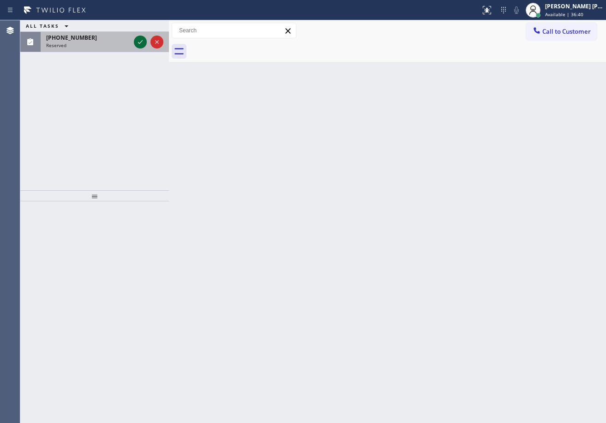
click at [137, 36] on div at bounding box center [148, 42] width 33 height 20
click at [137, 37] on button at bounding box center [140, 42] width 13 height 13
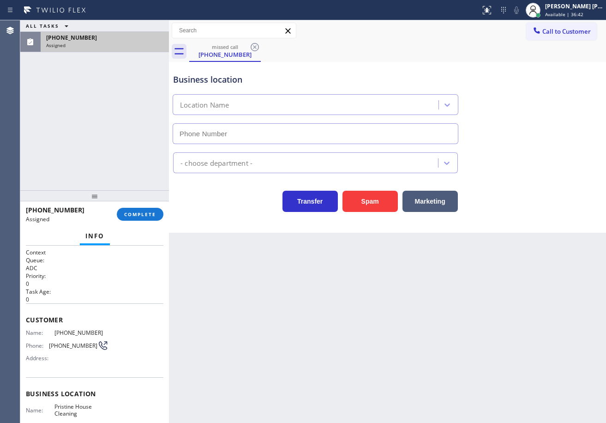
type input "[PHONE_NUMBER]"
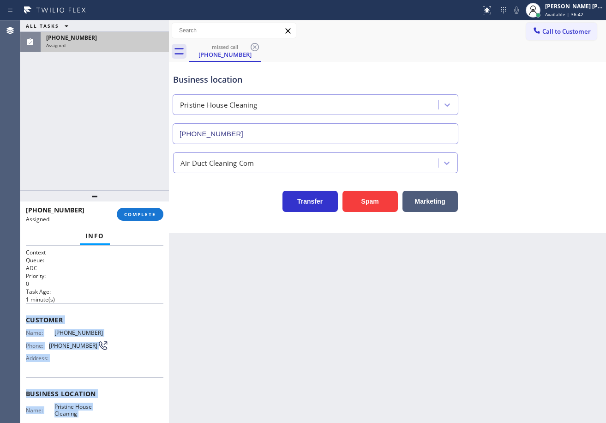
scroll to position [104, 0]
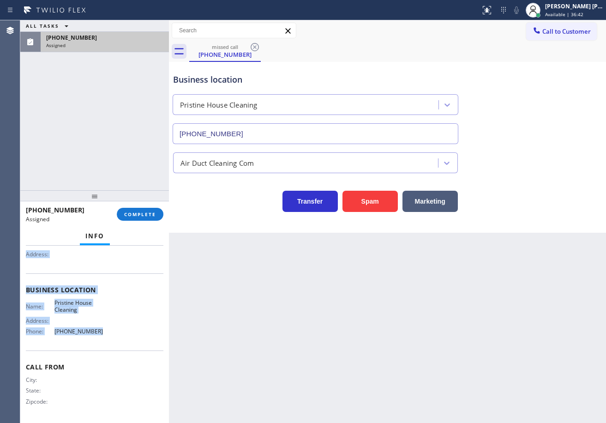
drag, startPoint x: 23, startPoint y: 318, endPoint x: 114, endPoint y: 334, distance: 92.6
click at [114, 335] on div "Context Queue: ADC Priority: 0 Task Age: [DEMOGRAPHIC_DATA] minute(s) Customer …" at bounding box center [94, 333] width 149 height 177
copy div "Customer Name: [PHONE_NUMBER] Phone: [PHONE_NUMBER] Address: Business location …"
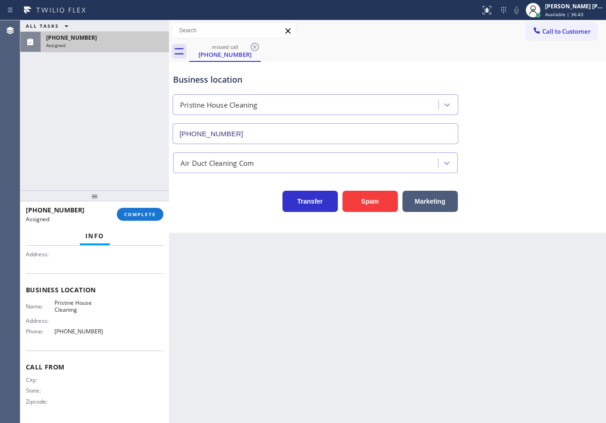
click at [137, 207] on div "[PHONE_NUMBER] Assigned COMPLETE" at bounding box center [95, 214] width 138 height 24
click at [141, 210] on button "COMPLETE" at bounding box center [140, 214] width 47 height 13
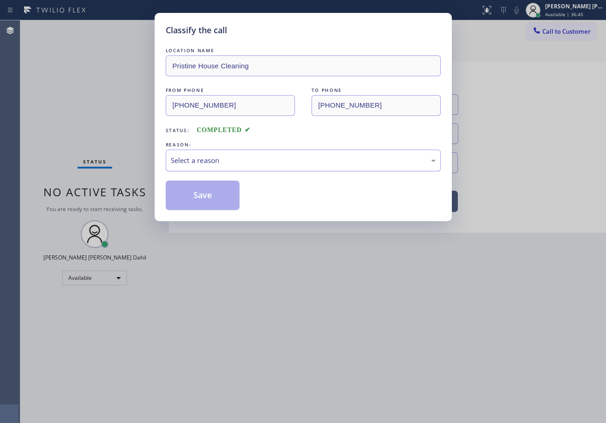
click at [224, 165] on div "Select a reason" at bounding box center [303, 161] width 275 height 22
click at [229, 208] on button "Save" at bounding box center [203, 195] width 74 height 30
click at [227, 208] on button "Save" at bounding box center [203, 195] width 74 height 30
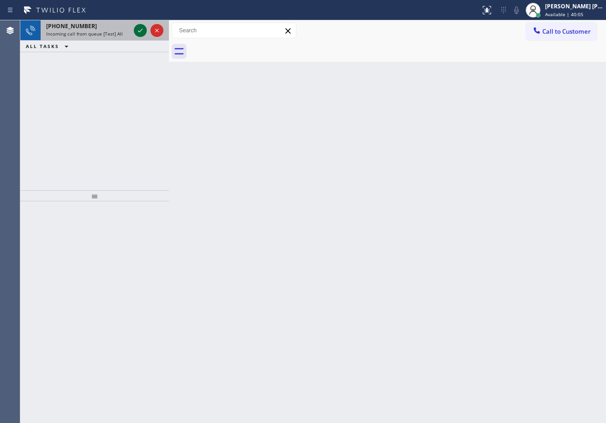
click at [139, 27] on icon at bounding box center [140, 30] width 11 height 11
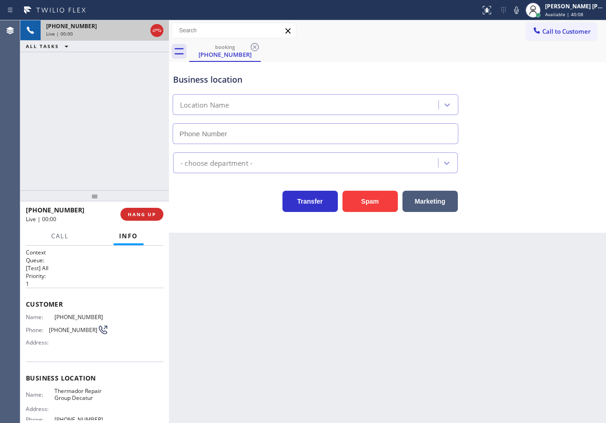
type input "[PHONE_NUMBER]"
click at [372, 298] on div "Back to Dashboard Change Sender ID Customers Technicians Select a contact Outbo…" at bounding box center [387, 221] width 437 height 402
click at [373, 296] on div "Back to Dashboard Change Sender ID Customers Technicians Select a contact Outbo…" at bounding box center [387, 221] width 437 height 402
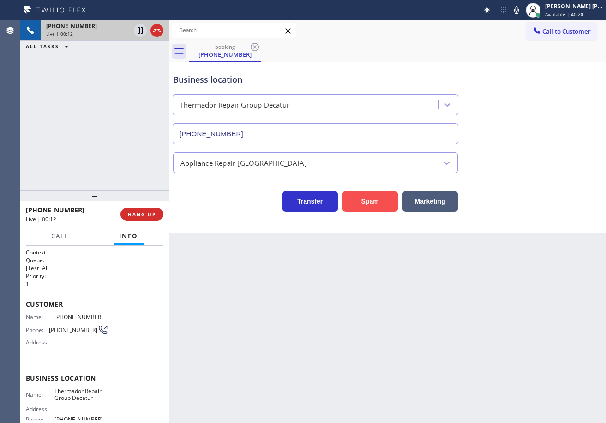
click at [370, 205] on button "Spam" at bounding box center [369, 201] width 55 height 21
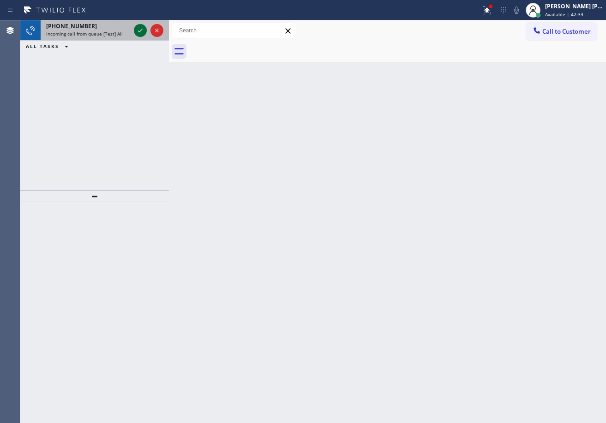
click at [139, 27] on icon at bounding box center [140, 30] width 11 height 11
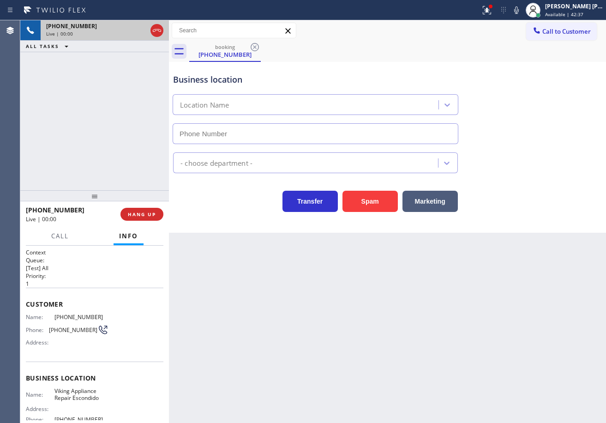
type input "[PHONE_NUMBER]"
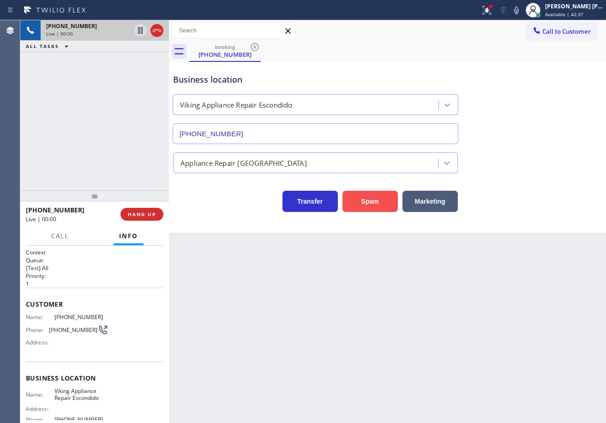
click at [366, 201] on button "Spam" at bounding box center [369, 201] width 55 height 21
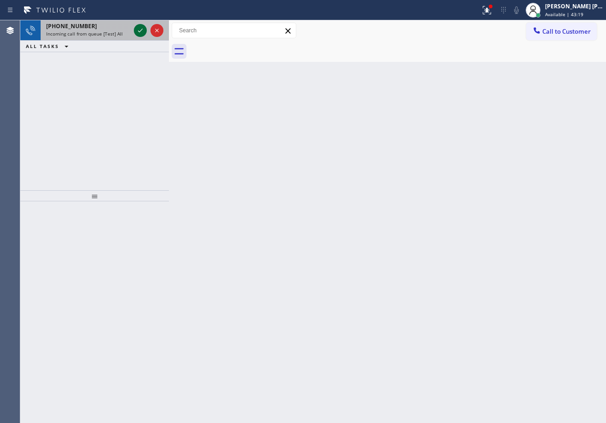
click at [139, 27] on icon at bounding box center [140, 30] width 11 height 11
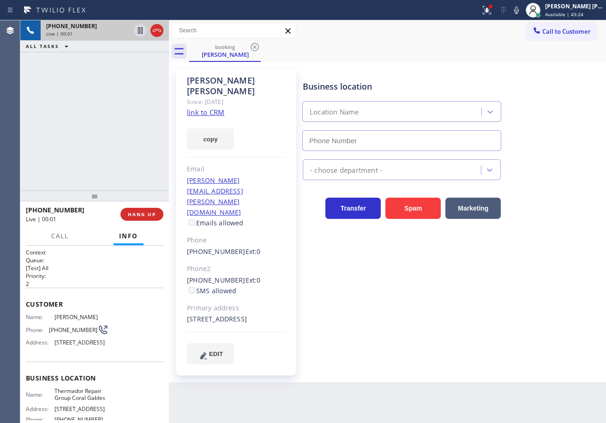
type input "[PHONE_NUMBER]"
click at [376, 317] on div "Business location Thermador Repair Group Coral Gables [PHONE_NUMBER] Appliance …" at bounding box center [452, 216] width 303 height 290
click at [483, 376] on div "Back to Dashboard Change Sender ID Customers Technicians Select a contact Outbo…" at bounding box center [387, 221] width 437 height 402
click at [208, 108] on link "link to CRM" at bounding box center [205, 112] width 37 height 9
drag, startPoint x: 497, startPoint y: 18, endPoint x: 492, endPoint y: 48, distance: 30.9
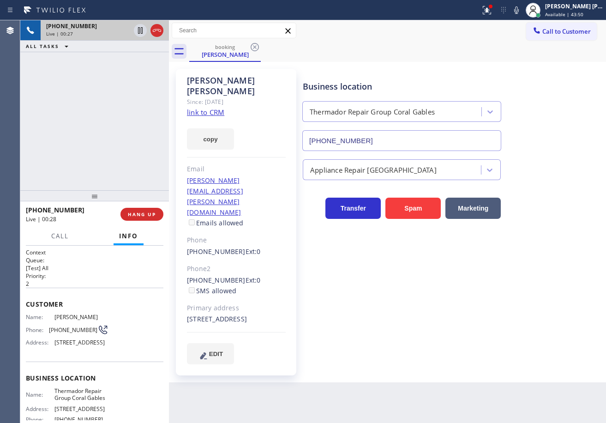
click at [497, 18] on button at bounding box center [487, 10] width 20 height 20
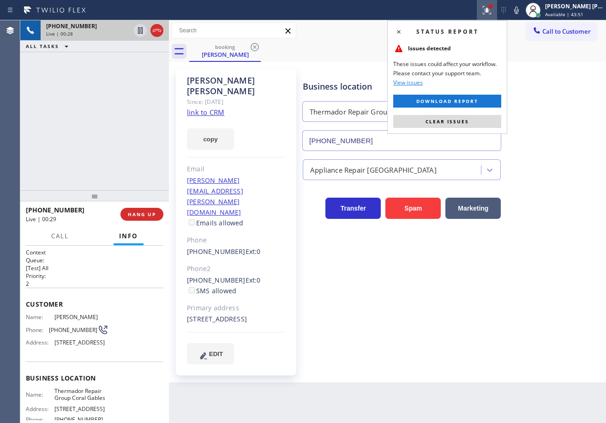
click at [470, 123] on button "Clear issues" at bounding box center [447, 121] width 108 height 13
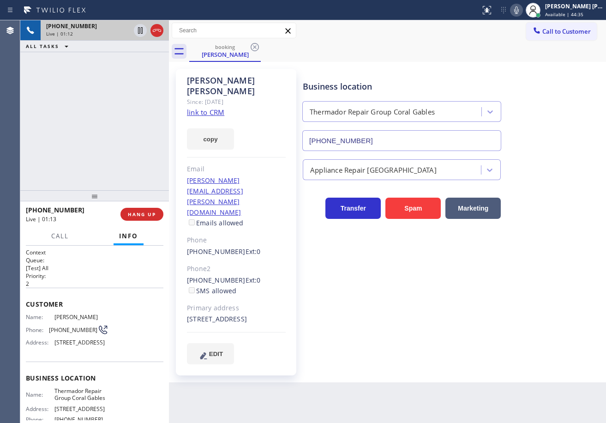
click at [522, 13] on icon at bounding box center [516, 10] width 11 height 11
click at [519, 12] on icon at bounding box center [516, 9] width 5 height 7
click at [106, 118] on div "[PHONE_NUMBER] Live | 04:03 ALL TASKS ALL TASKS ACTIVE TASKS TASKS IN WRAP UP" at bounding box center [94, 105] width 149 height 170
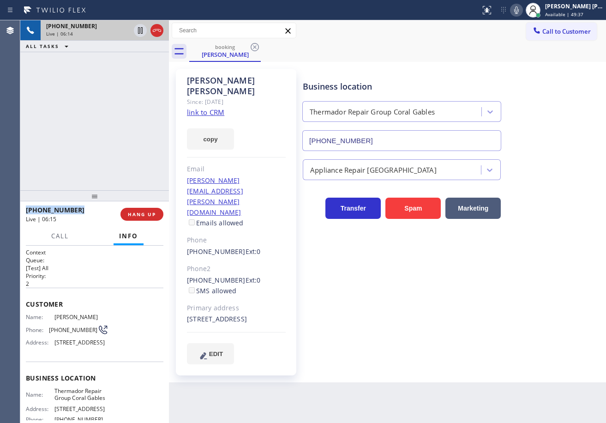
click at [522, 14] on icon at bounding box center [516, 10] width 11 height 11
click at [522, 13] on icon at bounding box center [516, 10] width 11 height 11
click at [84, 104] on div "[PHONE_NUMBER] Live | 08:20 ALL TASKS ALL TASKS ACTIVE TASKS TASKS IN WRAP UP […" at bounding box center [94, 105] width 149 height 170
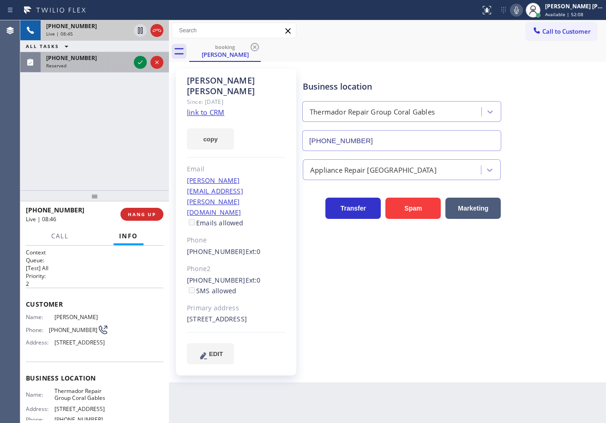
drag, startPoint x: 104, startPoint y: 68, endPoint x: 135, endPoint y: 59, distance: 31.8
click at [105, 67] on div "Reserved" at bounding box center [88, 65] width 84 height 6
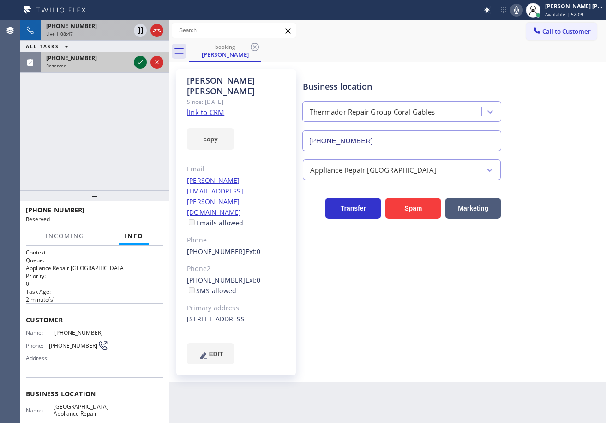
click at [137, 60] on icon at bounding box center [140, 62] width 11 height 11
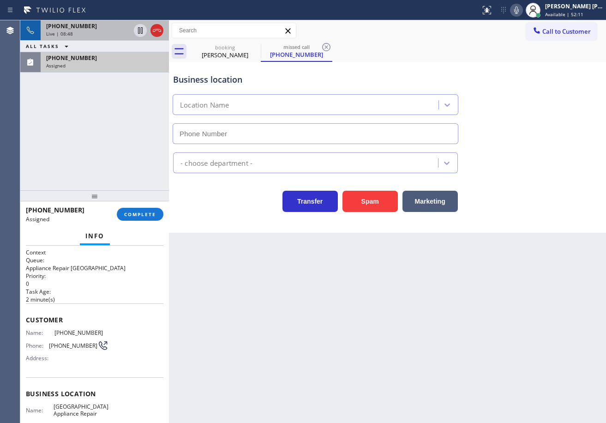
type input "[PHONE_NUMBER]"
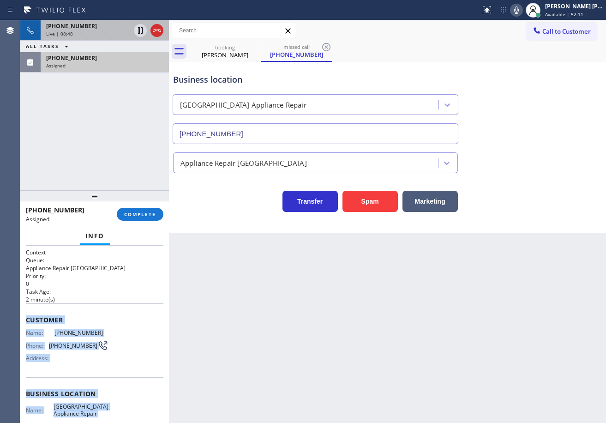
scroll to position [104, 0]
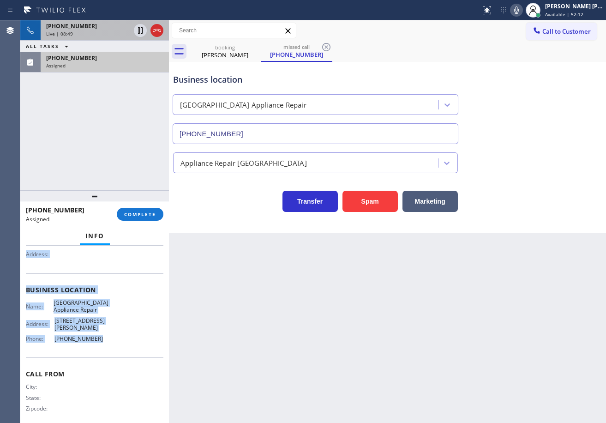
drag, startPoint x: 22, startPoint y: 317, endPoint x: 140, endPoint y: 230, distance: 147.2
click at [116, 329] on div "Context Queue: Appliance Repair High End Priority: 0 Task Age: [DEMOGRAPHIC_DAT…" at bounding box center [94, 333] width 149 height 177
copy div "Customer Name: [PHONE_NUMBER] Phone: [PHONE_NUMBER] Address: Business location …"
click at [144, 216] on span "COMPLETE" at bounding box center [140, 214] width 32 height 6
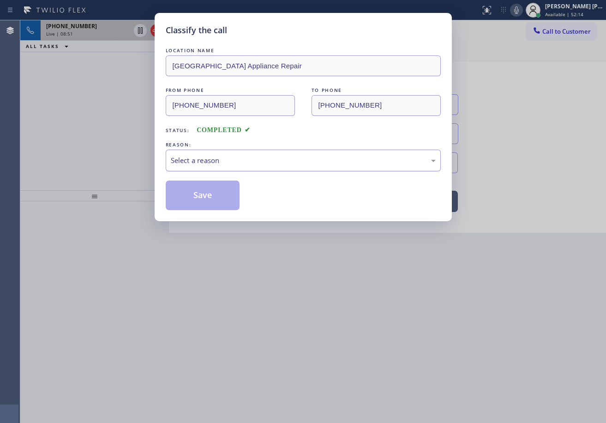
click at [205, 163] on div "Select a reason" at bounding box center [303, 160] width 265 height 11
click at [204, 203] on button "Save" at bounding box center [203, 195] width 74 height 30
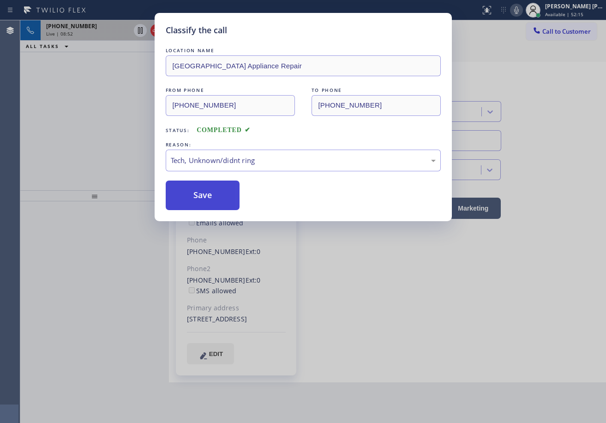
click at [204, 203] on button "Save" at bounding box center [203, 195] width 74 height 30
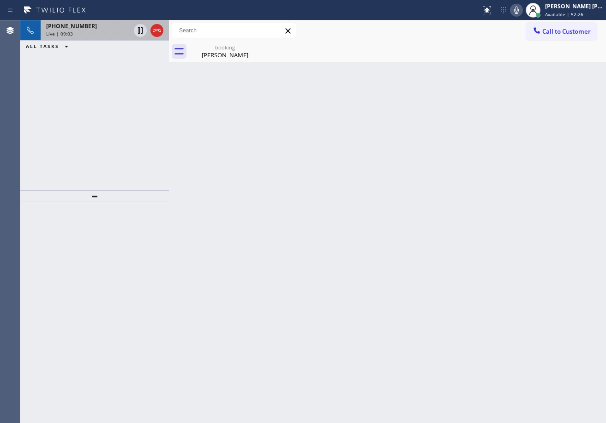
click at [288, 63] on div "Back to Dashboard Change Sender ID Customers Technicians Select a contact Outbo…" at bounding box center [387, 221] width 437 height 402
click at [210, 54] on div "[PERSON_NAME]" at bounding box center [225, 55] width 70 height 8
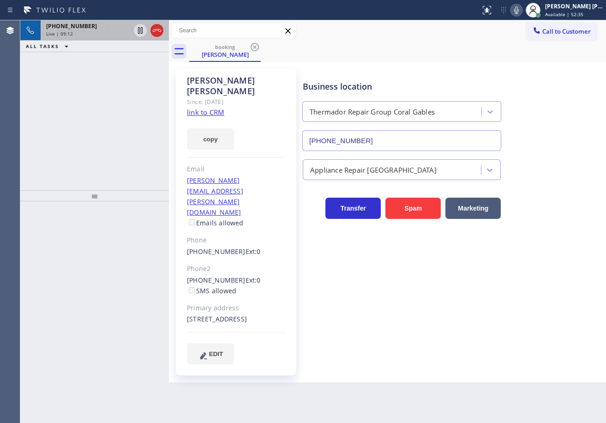
drag, startPoint x: 103, startPoint y: 30, endPoint x: 138, endPoint y: 82, distance: 63.1
click at [103, 30] on div "[PHONE_NUMBER] Live | 09:12" at bounding box center [86, 30] width 91 height 20
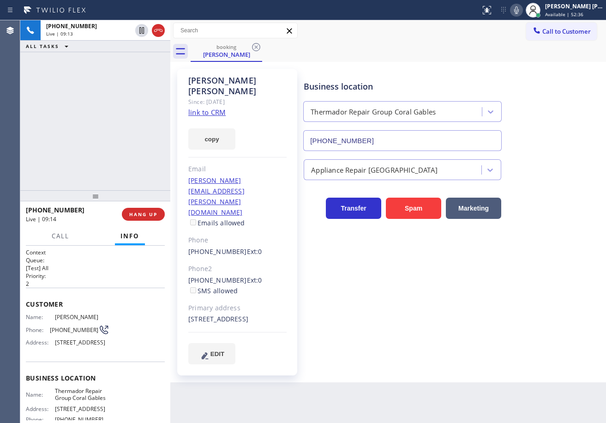
click at [170, 42] on div at bounding box center [170, 221] width 0 height 402
click at [522, 12] on icon at bounding box center [516, 10] width 11 height 11
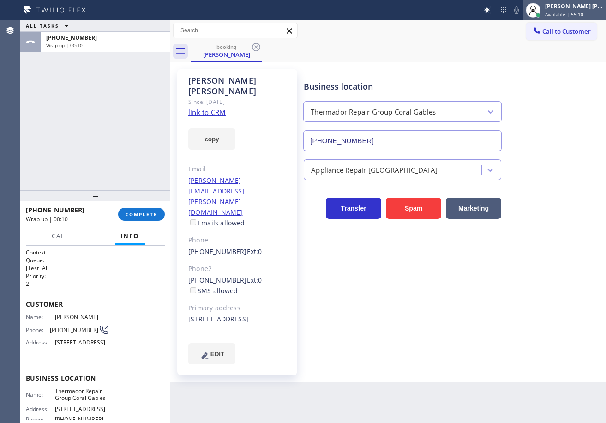
click at [563, 11] on span "Available | 55:10" at bounding box center [564, 14] width 38 height 6
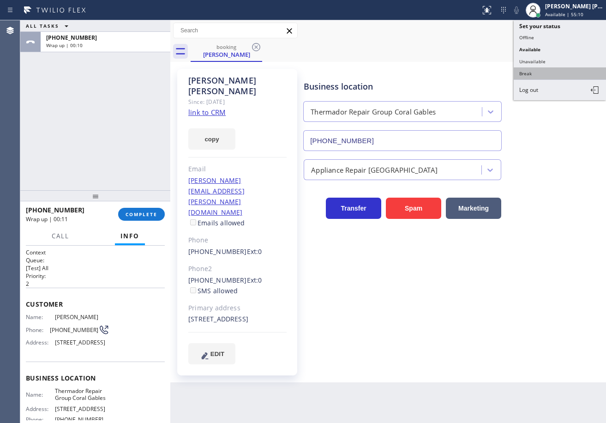
click at [543, 72] on button "Break" at bounding box center [560, 73] width 92 height 12
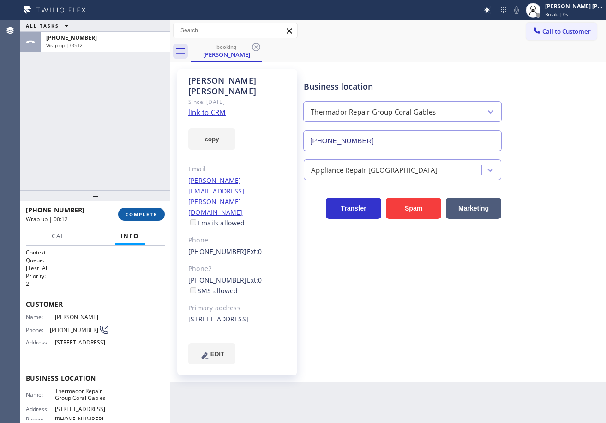
click at [141, 213] on span "COMPLETE" at bounding box center [142, 214] width 32 height 6
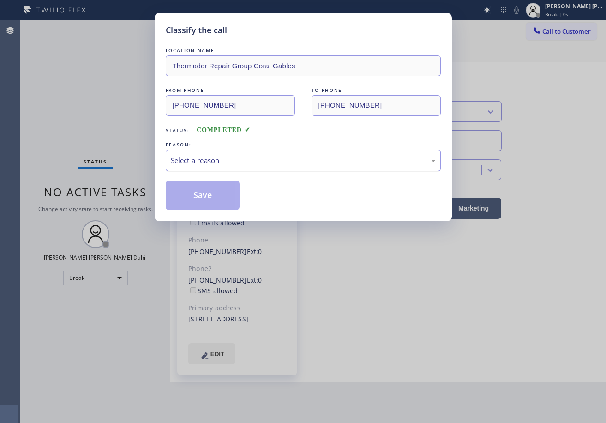
click at [219, 163] on div "Select a reason" at bounding box center [303, 160] width 265 height 11
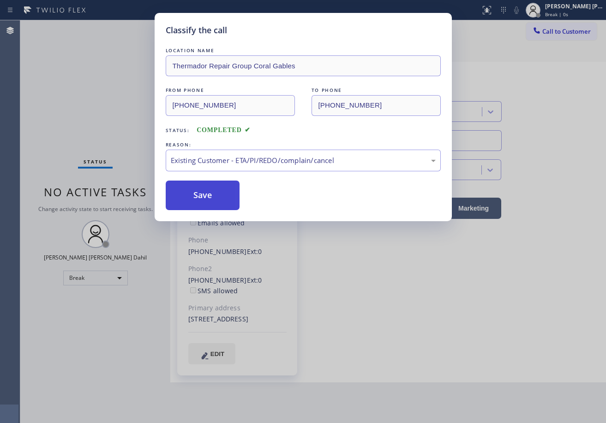
drag, startPoint x: 207, startPoint y: 207, endPoint x: 204, endPoint y: 195, distance: 12.8
drag, startPoint x: 204, startPoint y: 195, endPoint x: 202, endPoint y: 164, distance: 30.5
click at [204, 194] on button "Save" at bounding box center [203, 195] width 74 height 30
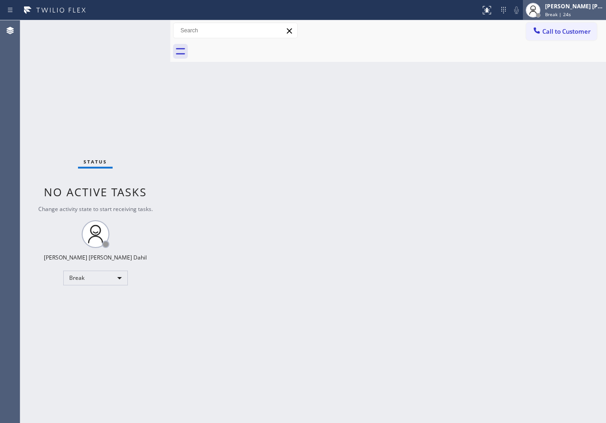
click at [575, 5] on div "[PERSON_NAME] [PERSON_NAME] Dahil" at bounding box center [574, 6] width 58 height 8
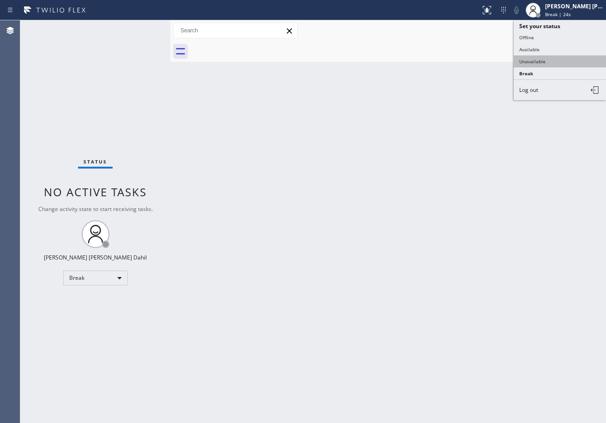
click at [560, 62] on button "Unavailable" at bounding box center [560, 61] width 92 height 12
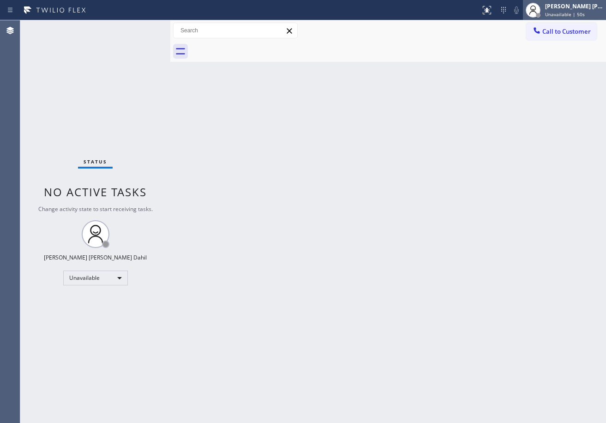
click at [570, 10] on div "[PERSON_NAME] [PERSON_NAME] Dahil" at bounding box center [574, 6] width 58 height 8
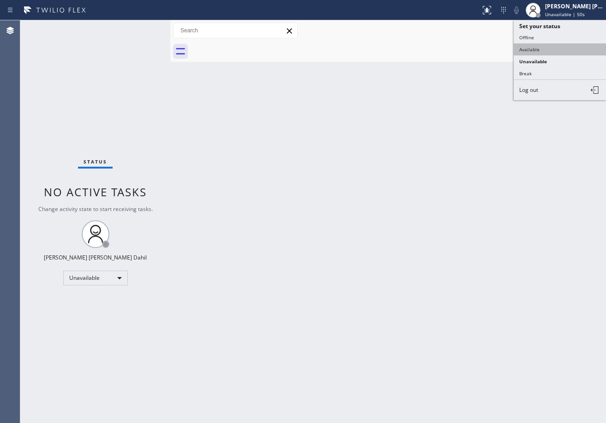
click at [552, 48] on button "Available" at bounding box center [560, 49] width 92 height 12
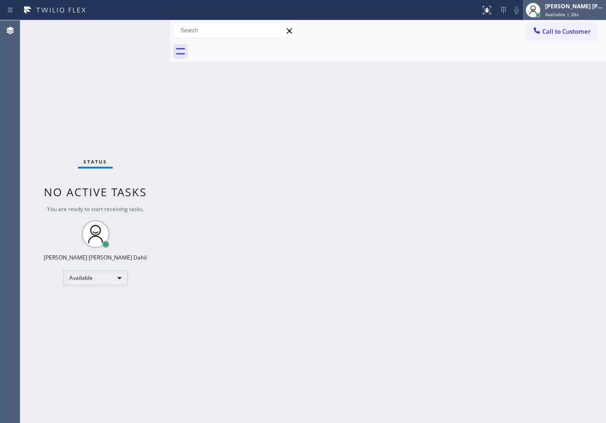
click at [558, 3] on div "[PERSON_NAME] [PERSON_NAME] Dahil" at bounding box center [574, 6] width 58 height 8
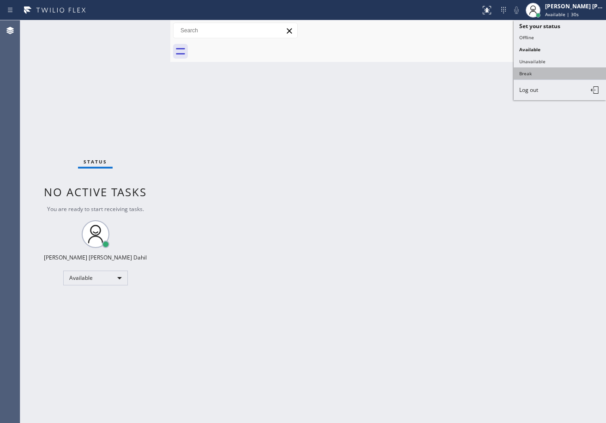
click at [542, 74] on button "Break" at bounding box center [560, 73] width 92 height 12
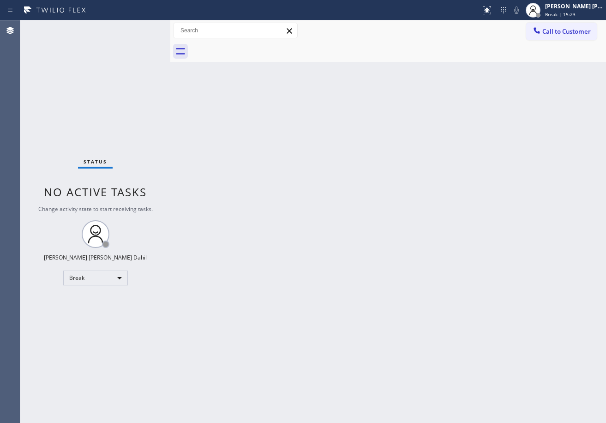
click at [567, 13] on span "Break | 15:23" at bounding box center [560, 14] width 30 height 6
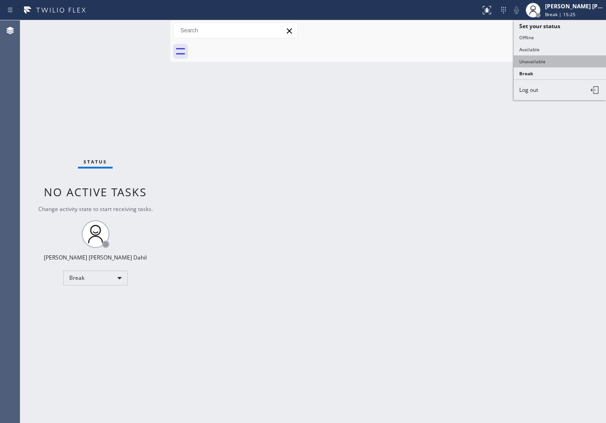
click at [559, 62] on button "Unavailable" at bounding box center [560, 61] width 92 height 12
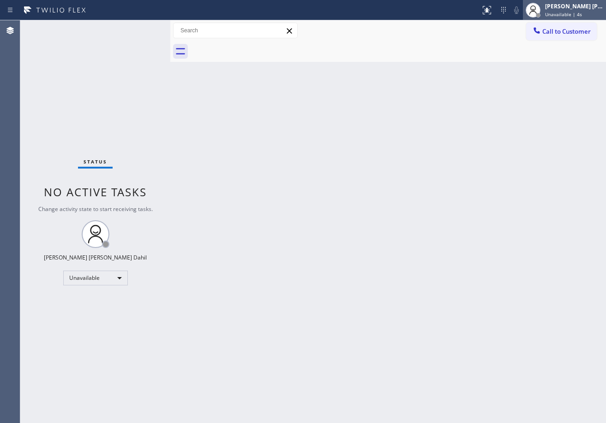
click at [561, 12] on span "Unavailable | 4s" at bounding box center [563, 14] width 37 height 6
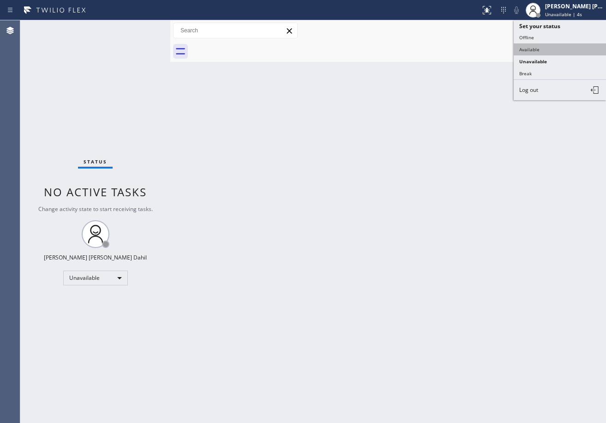
click at [546, 52] on button "Available" at bounding box center [560, 49] width 92 height 12
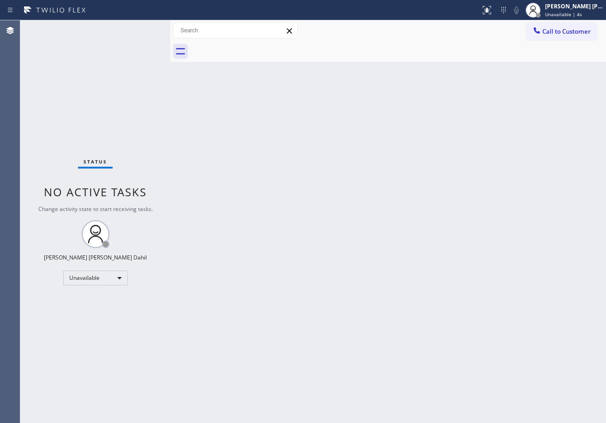
click at [479, 145] on div "Back to Dashboard Change Sender ID Customers Technicians Select a contact Outbo…" at bounding box center [388, 221] width 436 height 402
click at [461, 332] on div "Back to Dashboard Change Sender ID Customers Technicians Select a contact Outbo…" at bounding box center [388, 221] width 436 height 402
click at [123, 35] on div "Status No active tasks You are ready to start receiving tasks. [PERSON_NAME] [P…" at bounding box center [95, 221] width 150 height 402
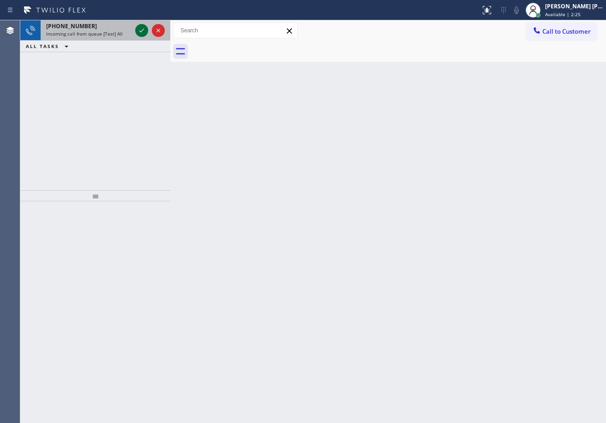
click at [143, 28] on icon at bounding box center [141, 30] width 11 height 11
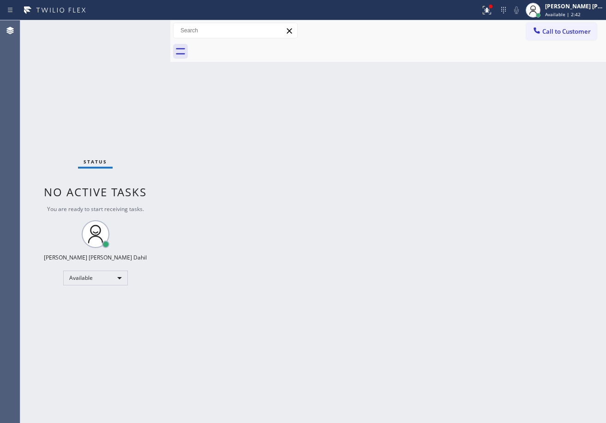
click at [310, 227] on div "Back to Dashboard Change Sender ID Customers Technicians Select a contact Outbo…" at bounding box center [388, 221] width 436 height 402
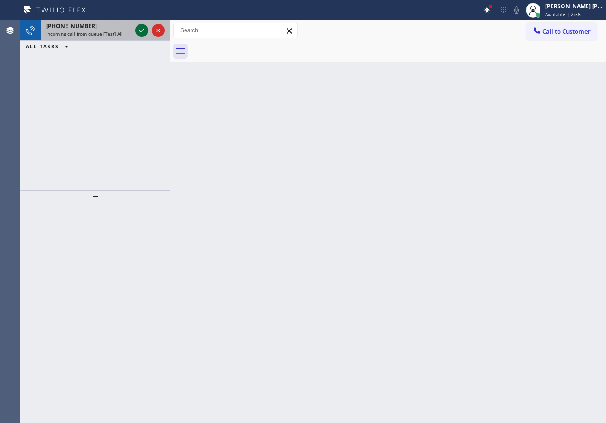
click at [141, 27] on icon at bounding box center [141, 30] width 11 height 11
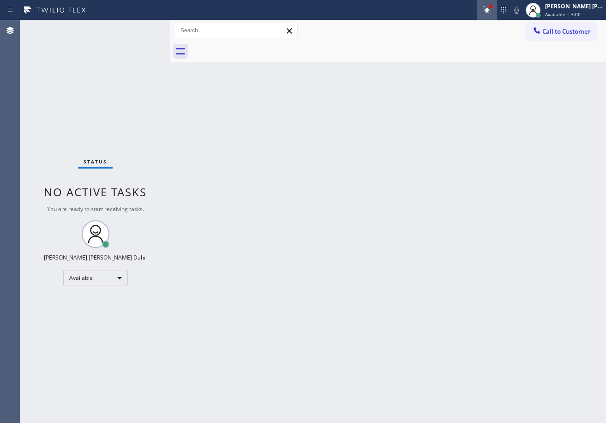
click at [491, 8] on div at bounding box center [487, 10] width 20 height 11
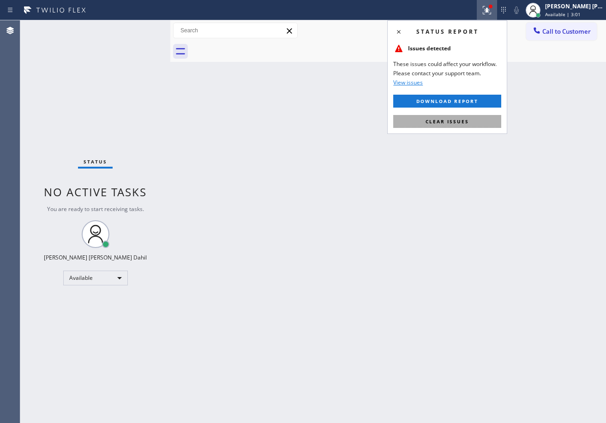
click at [466, 115] on button "Clear issues" at bounding box center [447, 121] width 108 height 13
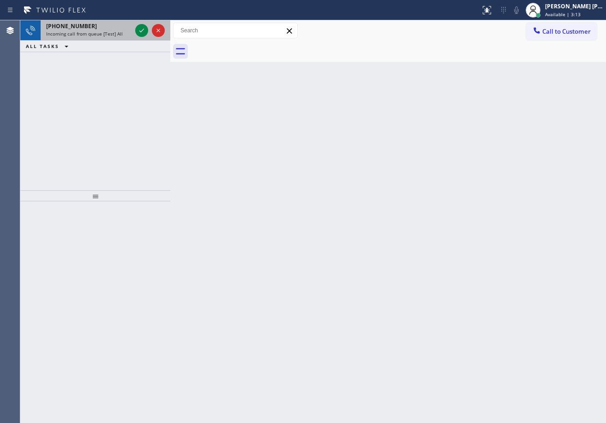
click at [138, 24] on div at bounding box center [149, 30] width 33 height 20
click at [139, 24] on div at bounding box center [149, 30] width 33 height 20
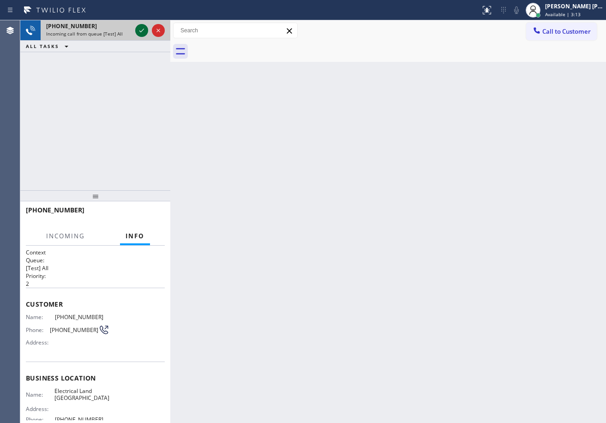
click at [139, 24] on button at bounding box center [141, 30] width 13 height 13
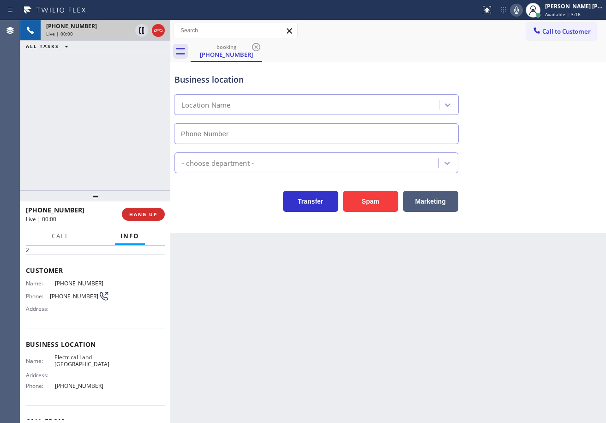
scroll to position [3, 0]
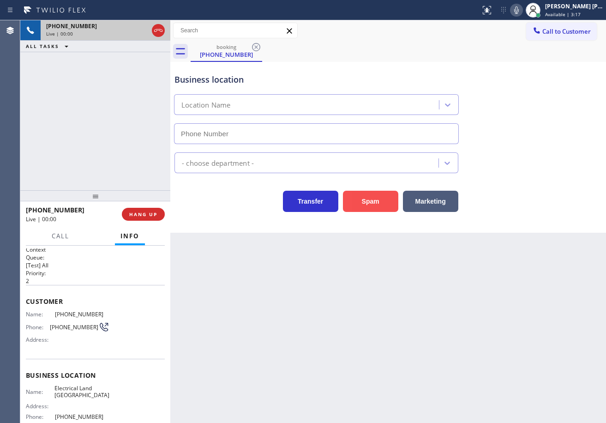
type input "[PHONE_NUMBER]"
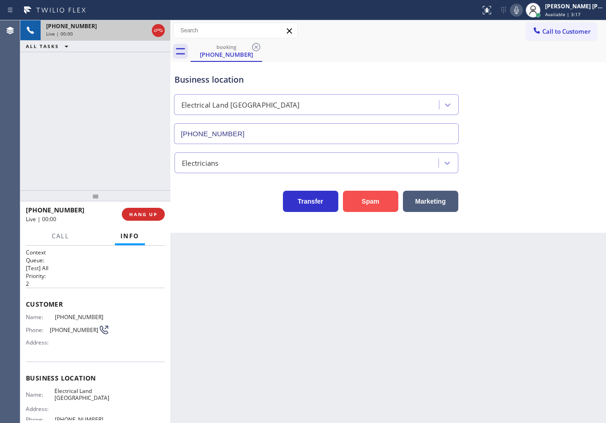
click at [365, 204] on button "Spam" at bounding box center [370, 201] width 55 height 21
click at [365, 203] on button "Spam" at bounding box center [370, 201] width 55 height 21
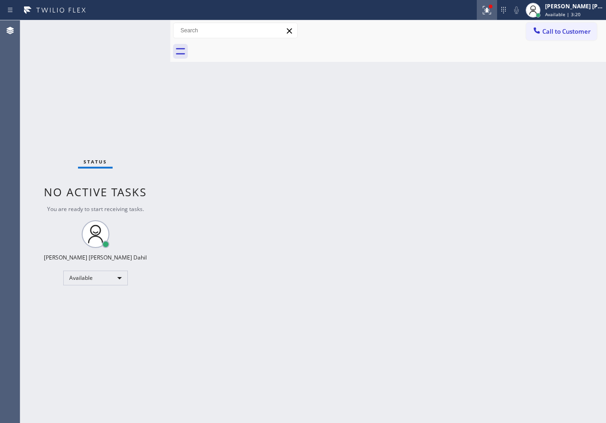
click at [492, 10] on icon at bounding box center [486, 10] width 11 height 11
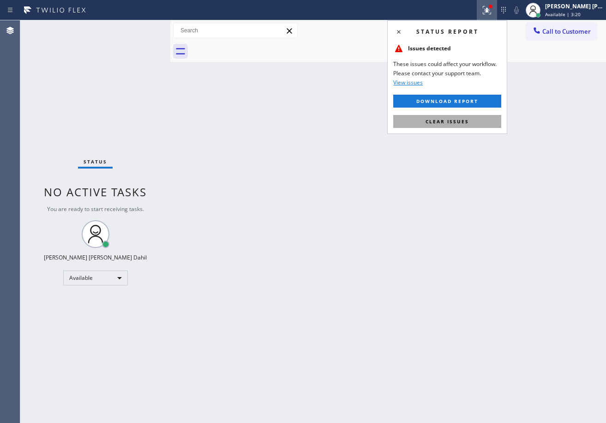
click at [468, 124] on button "Clear issues" at bounding box center [447, 121] width 108 height 13
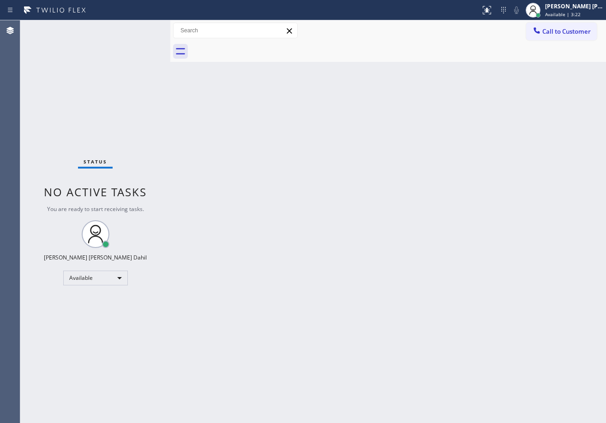
click at [238, 180] on div "Back to Dashboard Change Sender ID Customers Technicians Select a contact Outbo…" at bounding box center [388, 221] width 436 height 402
drag, startPoint x: 373, startPoint y: 246, endPoint x: 437, endPoint y: 283, distance: 73.6
click at [385, 256] on div "Back to Dashboard Change Sender ID Customers Technicians Select a contact Outbo…" at bounding box center [388, 221] width 436 height 402
click at [425, 293] on div "Back to Dashboard Change Sender ID Customers Technicians Select a contact Outbo…" at bounding box center [388, 221] width 436 height 402
click at [382, 38] on div "Call to Customer Outbound call Location Search location Your caller id phone nu…" at bounding box center [388, 31] width 436 height 16
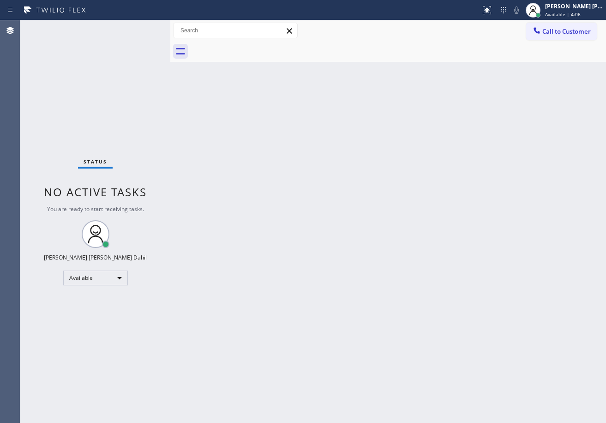
drag, startPoint x: 433, startPoint y: 217, endPoint x: 434, endPoint y: 232, distance: 14.8
click at [434, 217] on div "Back to Dashboard Change Sender ID Customers Technicians Select a contact Outbo…" at bounding box center [388, 221] width 436 height 402
drag, startPoint x: 374, startPoint y: 260, endPoint x: 404, endPoint y: 379, distance: 122.3
click at [374, 263] on div "Back to Dashboard Change Sender ID Customers Technicians Select a contact Outbo…" at bounding box center [388, 221] width 436 height 402
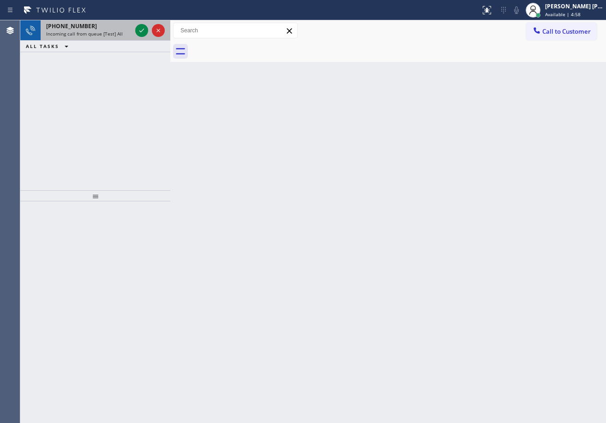
click at [123, 37] on div "[PHONE_NUMBER] Incoming call from queue [Test] All" at bounding box center [87, 30] width 93 height 20
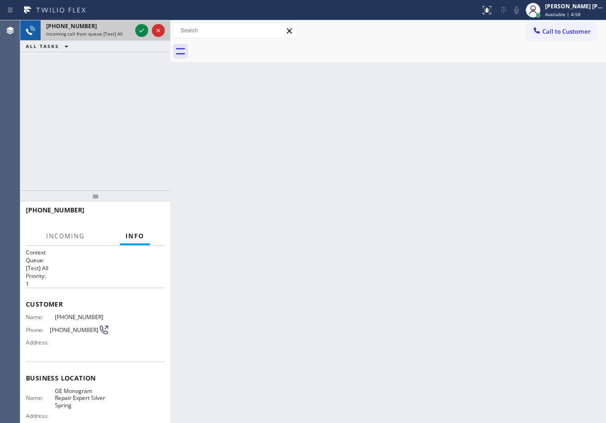
click at [125, 31] on div "Incoming call from queue [Test] All" at bounding box center [88, 33] width 85 height 6
click at [138, 25] on icon at bounding box center [141, 30] width 11 height 11
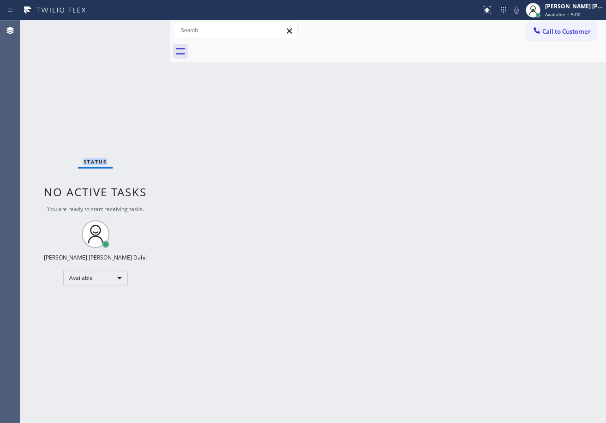
click at [139, 25] on div "Status No active tasks You are ready to start receiving tasks. [PERSON_NAME] [P…" at bounding box center [95, 221] width 150 height 402
click at [138, 25] on div "Status No active tasks You are ready to start receiving tasks. [PERSON_NAME] [P…" at bounding box center [95, 221] width 150 height 402
click at [139, 27] on div "Status No active tasks You are ready to start receiving tasks. [PERSON_NAME] [P…" at bounding box center [95, 221] width 150 height 402
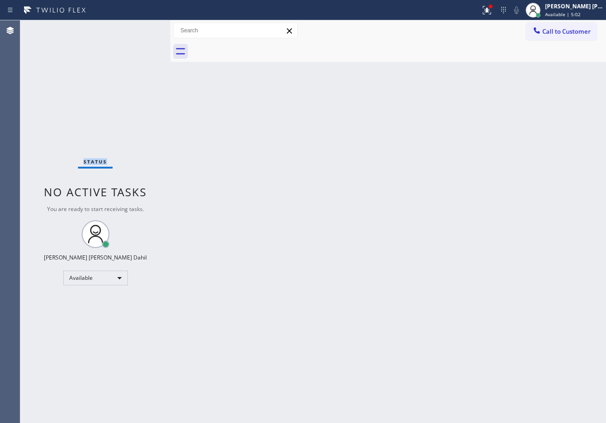
click at [139, 27] on div "Status No active tasks You are ready to start receiving tasks. [PERSON_NAME] [P…" at bounding box center [95, 221] width 150 height 402
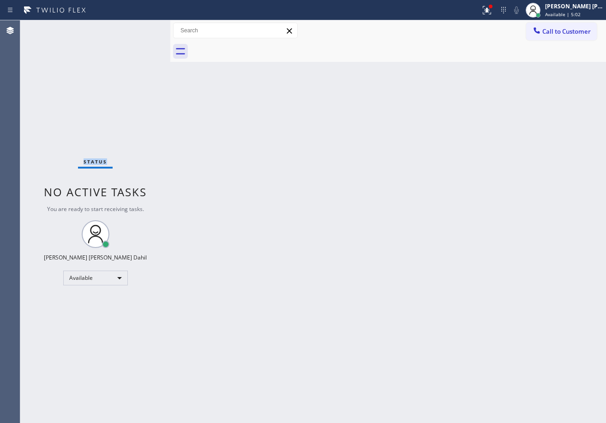
click at [139, 27] on div "Status No active tasks You are ready to start receiving tasks. [PERSON_NAME] [P…" at bounding box center [95, 221] width 150 height 402
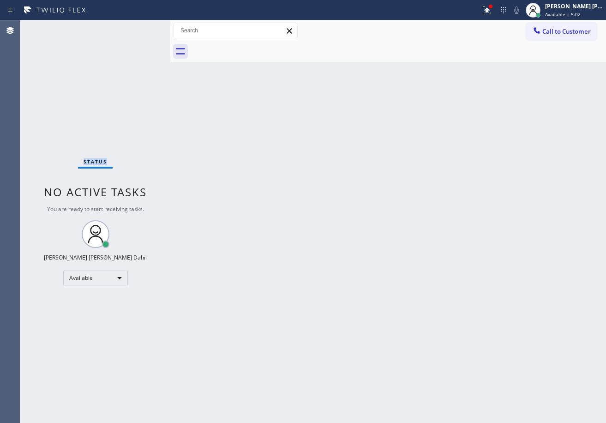
click at [139, 27] on div "Status No active tasks You are ready to start receiving tasks. [PERSON_NAME] [P…" at bounding box center [95, 221] width 150 height 402
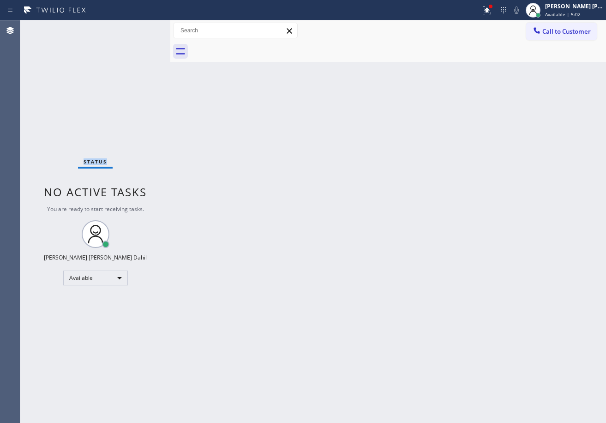
click at [139, 27] on div "Status No active tasks You are ready to start receiving tasks. [PERSON_NAME] [P…" at bounding box center [95, 221] width 150 height 402
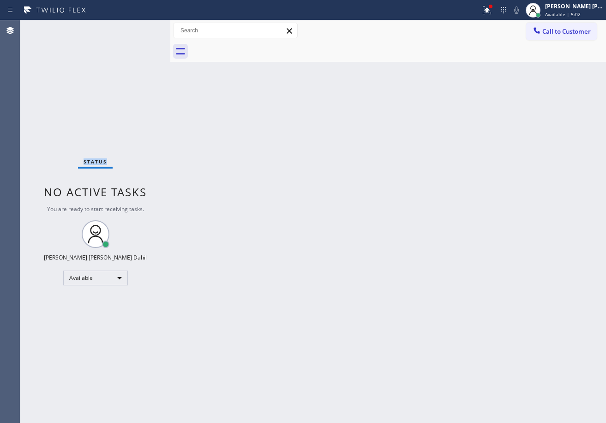
click at [139, 27] on div "Status No active tasks You are ready to start receiving tasks. [PERSON_NAME] [P…" at bounding box center [95, 221] width 150 height 402
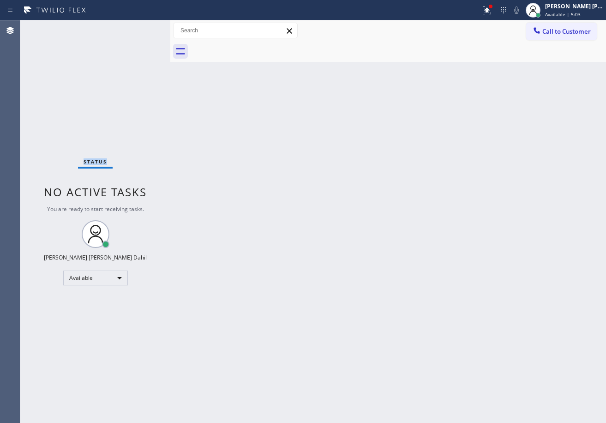
click at [139, 27] on div "Status No active tasks You are ready to start receiving tasks. [PERSON_NAME] [P…" at bounding box center [95, 221] width 150 height 402
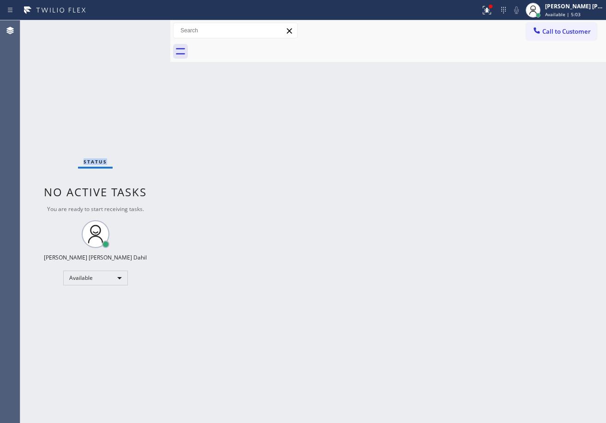
click at [139, 27] on div "Status No active tasks You are ready to start receiving tasks. [PERSON_NAME] [P…" at bounding box center [95, 221] width 150 height 402
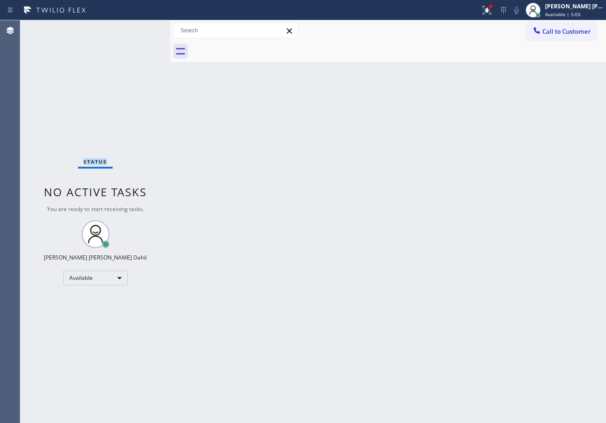
click at [139, 27] on div "Status No active tasks You are ready to start receiving tasks. [PERSON_NAME] [P…" at bounding box center [95, 221] width 150 height 402
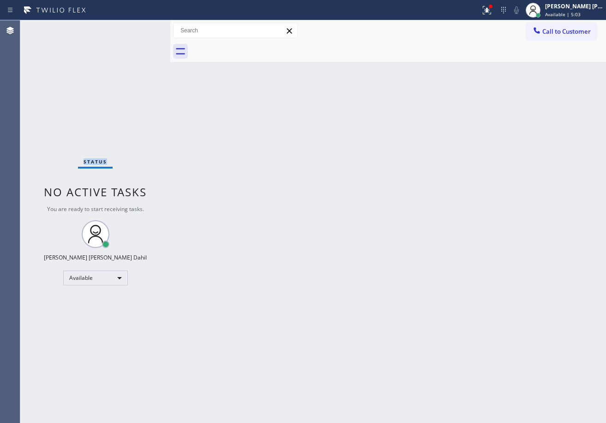
click at [139, 27] on div "Status No active tasks You are ready to start receiving tasks. [PERSON_NAME] [P…" at bounding box center [95, 221] width 150 height 402
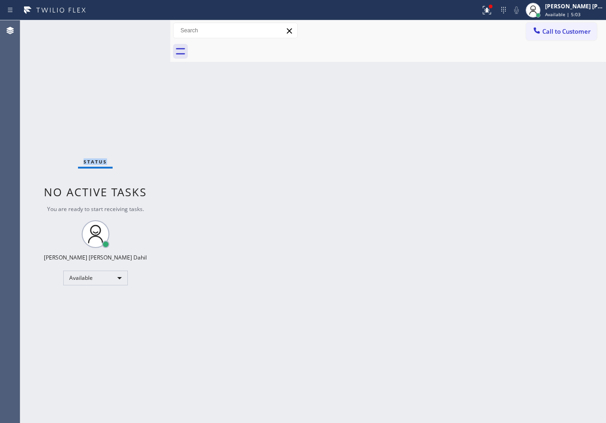
click at [139, 27] on div "Status No active tasks You are ready to start receiving tasks. [PERSON_NAME] [P…" at bounding box center [95, 221] width 150 height 402
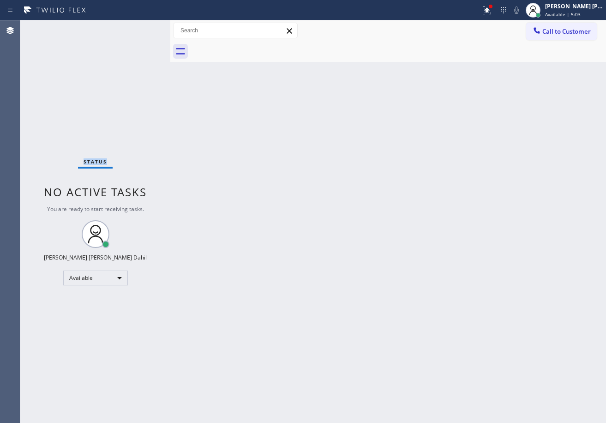
click at [139, 27] on div "Status No active tasks You are ready to start receiving tasks. [PERSON_NAME] [P…" at bounding box center [95, 221] width 150 height 402
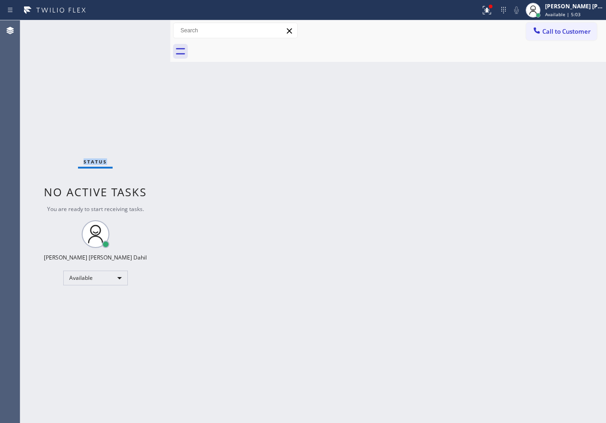
click at [139, 27] on div "Status No active tasks You are ready to start receiving tasks. [PERSON_NAME] [P…" at bounding box center [95, 221] width 150 height 402
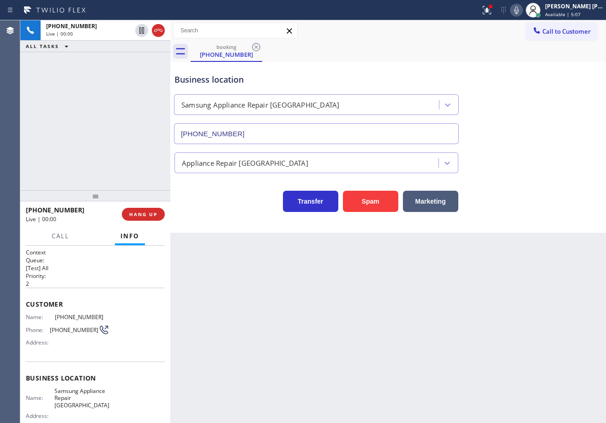
type input "[PHONE_NUMBER]"
click at [382, 192] on button "Spam" at bounding box center [370, 201] width 55 height 21
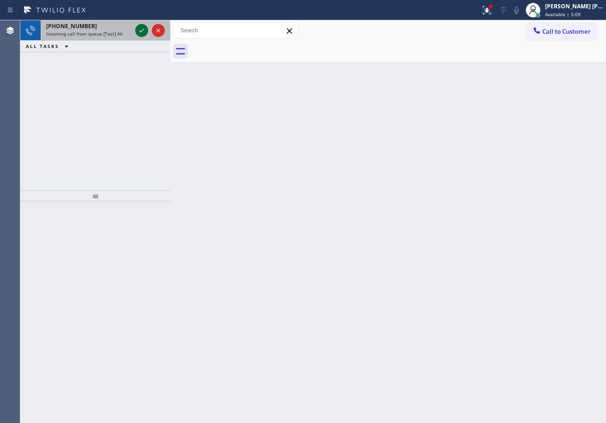
click at [139, 27] on icon at bounding box center [141, 30] width 11 height 11
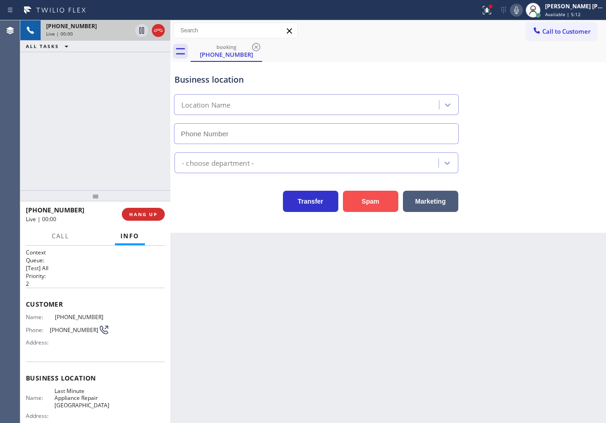
type input "[PHONE_NUMBER]"
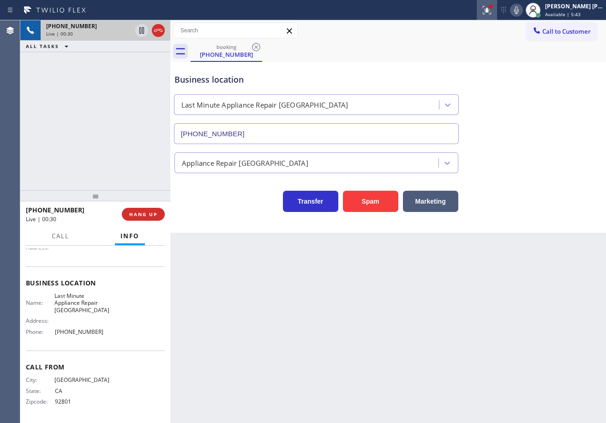
scroll to position [96, 0]
click at [522, 11] on icon at bounding box center [516, 10] width 11 height 11
click at [492, 13] on icon at bounding box center [486, 10] width 11 height 11
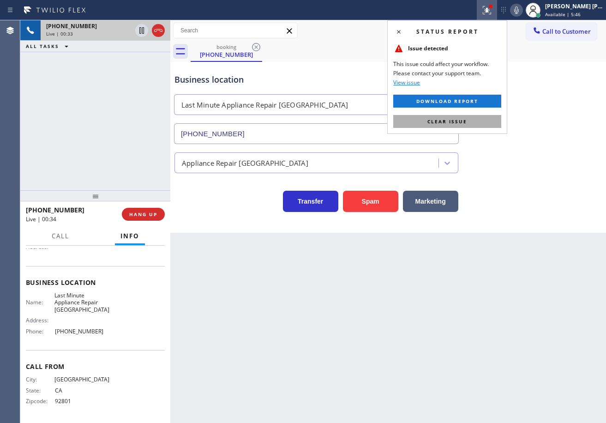
click at [468, 122] on div "Status report Issue detected This issue could affect your workflow. Please cont…" at bounding box center [447, 77] width 120 height 114
click at [468, 122] on button "Clear issue" at bounding box center [447, 121] width 108 height 13
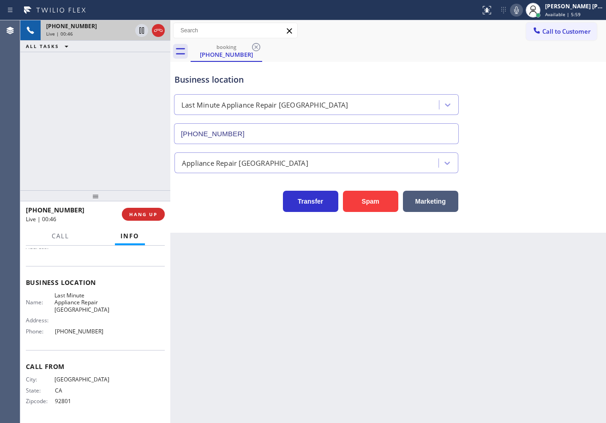
scroll to position [0, 0]
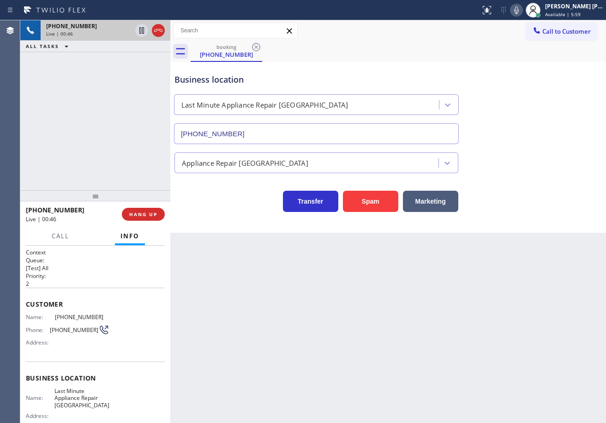
click at [89, 158] on div "[PHONE_NUMBER] Live | 00:46 ALL TASKS ALL TASKS ACTIVE TASKS TASKS IN WRAP UP" at bounding box center [95, 105] width 150 height 170
drag, startPoint x: 89, startPoint y: 158, endPoint x: 88, endPoint y: 153, distance: 5.2
click at [88, 153] on div "[PHONE_NUMBER] Live | 00:47 ALL TASKS ALL TASKS ACTIVE TASKS TASKS IN WRAP UP" at bounding box center [95, 105] width 150 height 170
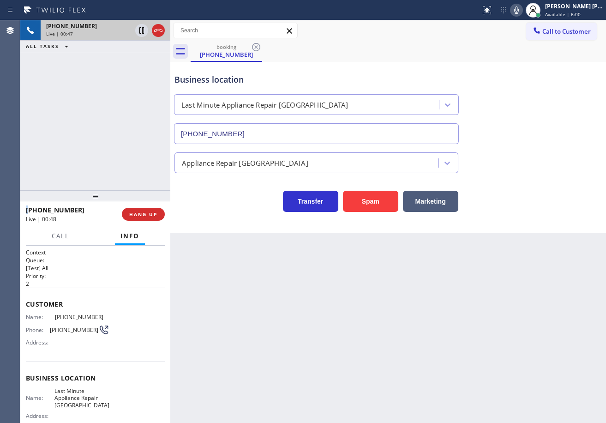
click at [88, 153] on div "[PHONE_NUMBER] Live | 00:47 ALL TASKS ALL TASKS ACTIVE TASKS TASKS IN WRAP UP" at bounding box center [95, 105] width 150 height 170
click at [88, 153] on div "[PHONE_NUMBER] Live | 00:48 ALL TASKS ALL TASKS ACTIVE TASKS TASKS IN WRAP UP" at bounding box center [95, 105] width 150 height 170
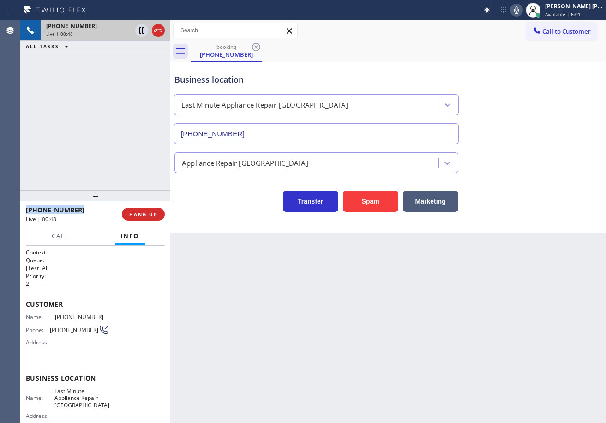
click at [88, 153] on div "[PHONE_NUMBER] Live | 00:48 ALL TASKS ALL TASKS ACTIVE TASKS TASKS IN WRAP UP" at bounding box center [95, 105] width 150 height 170
click at [346, 342] on div "Back to Dashboard Change Sender ID Customers Technicians Select a contact Outbo…" at bounding box center [388, 221] width 436 height 402
click at [273, 325] on div "Back to Dashboard Change Sender ID Customers Technicians Select a contact Outbo…" at bounding box center [388, 221] width 436 height 402
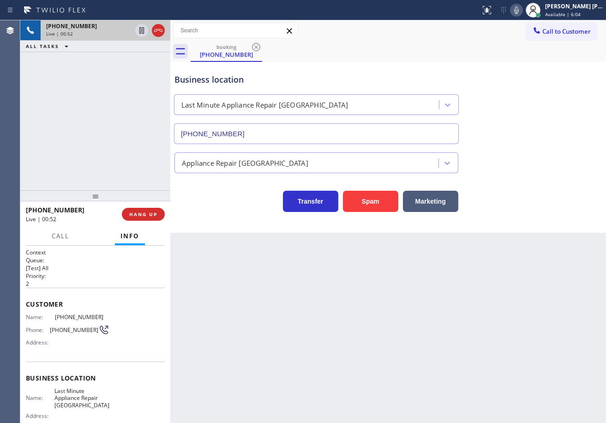
click at [434, 347] on div "Back to Dashboard Change Sender ID Customers Technicians Select a contact Outbo…" at bounding box center [388, 221] width 436 height 402
click at [410, 303] on div "Back to Dashboard Change Sender ID Customers Technicians Select a contact Outbo…" at bounding box center [388, 221] width 436 height 402
drag, startPoint x: 362, startPoint y: 339, endPoint x: 347, endPoint y: 343, distance: 15.8
click at [354, 343] on div "Back to Dashboard Change Sender ID Customers Technicians Select a contact Outbo…" at bounding box center [388, 221] width 436 height 402
click at [285, 308] on div "Back to Dashboard Change Sender ID Customers Technicians Select a contact Outbo…" at bounding box center [388, 221] width 436 height 402
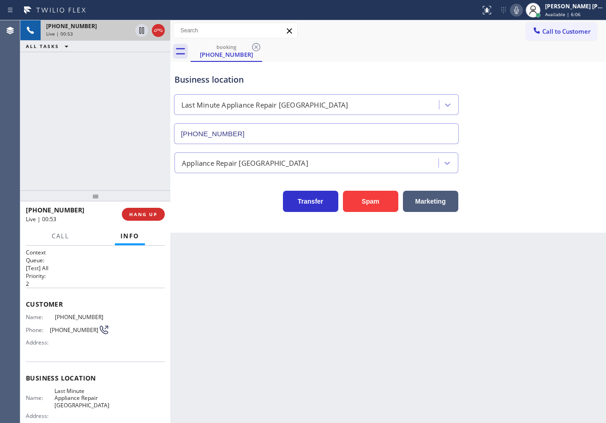
click at [305, 282] on div "Back to Dashboard Change Sender ID Customers Technicians Select a contact Outbo…" at bounding box center [388, 221] width 436 height 402
drag, startPoint x: 386, startPoint y: 306, endPoint x: 389, endPoint y: 312, distance: 7.0
click at [387, 307] on div "Back to Dashboard Change Sender ID Customers Technicians Select a contact Outbo…" at bounding box center [388, 221] width 436 height 402
click at [389, 313] on div "Back to Dashboard Change Sender ID Customers Technicians Select a contact Outbo…" at bounding box center [388, 221] width 436 height 402
click at [132, 152] on div "[PHONE_NUMBER] Live | 01:00 ALL TASKS ALL TASKS ACTIVE TASKS TASKS IN WRAP UP" at bounding box center [95, 105] width 150 height 170
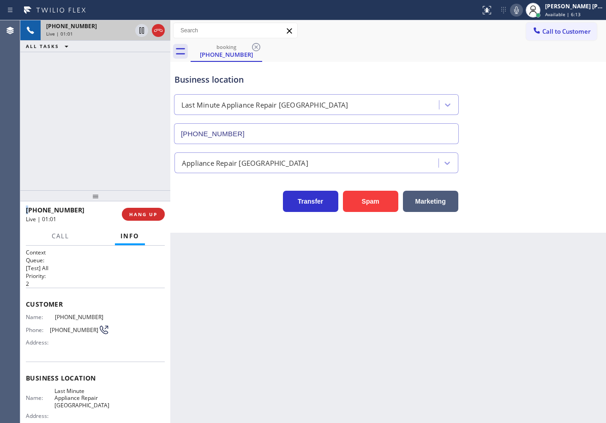
click at [132, 152] on div "[PHONE_NUMBER] Live | 01:01 ALL TASKS ALL TASKS ACTIVE TASKS TASKS IN WRAP UP" at bounding box center [95, 105] width 150 height 170
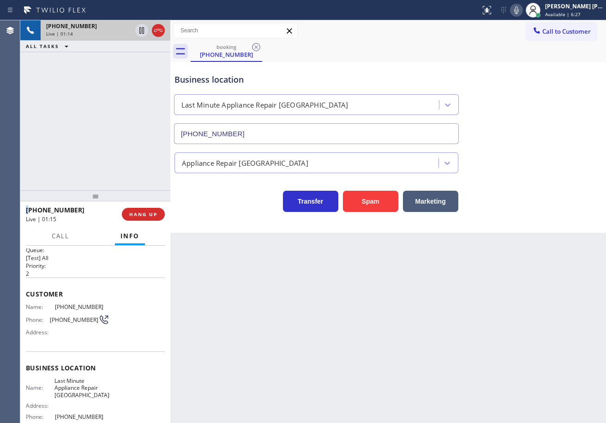
scroll to position [3, 0]
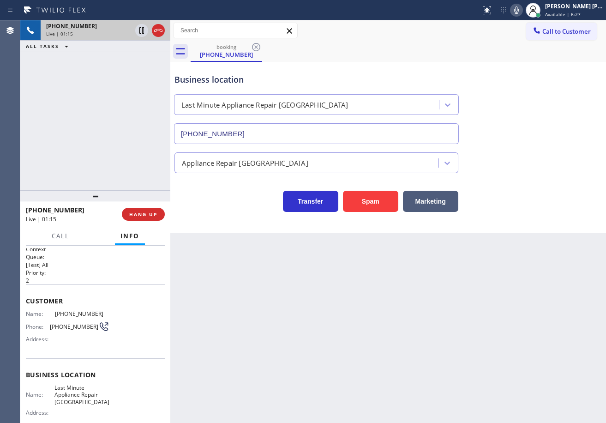
click at [135, 132] on div "[PHONE_NUMBER] Live | 01:15 ALL TASKS ALL TASKS ACTIVE TASKS TASKS IN WRAP UP" at bounding box center [95, 105] width 150 height 170
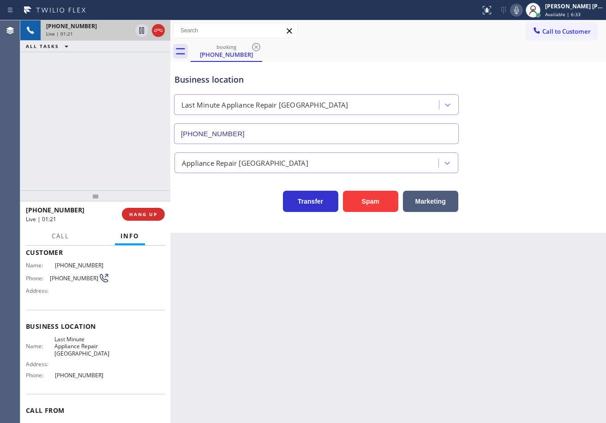
scroll to position [96, 0]
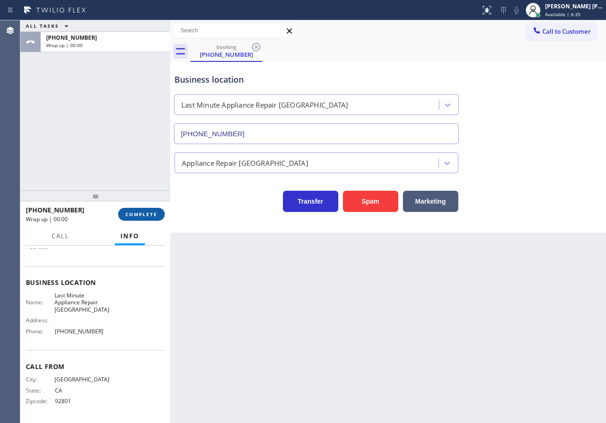
click at [151, 214] on span "COMPLETE" at bounding box center [142, 214] width 32 height 6
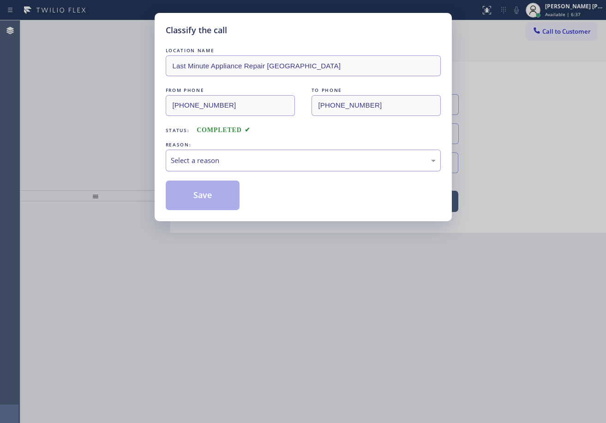
click at [215, 168] on div "Select a reason" at bounding box center [303, 161] width 275 height 22
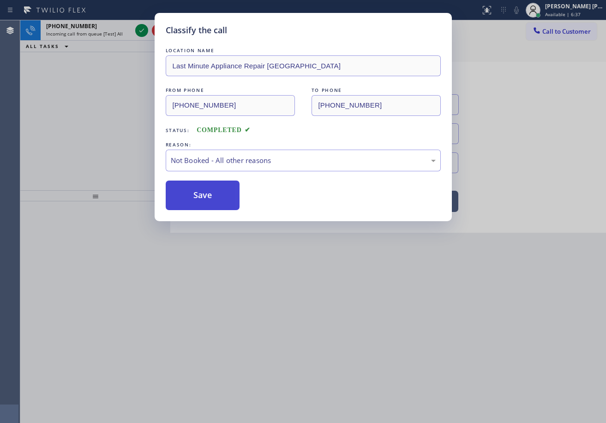
click at [194, 198] on button "Save" at bounding box center [203, 195] width 74 height 30
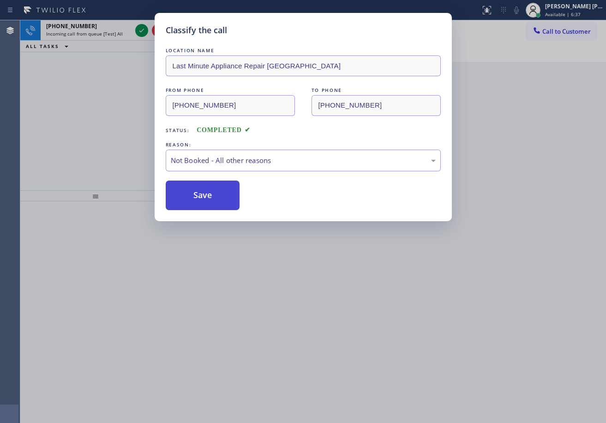
click at [193, 198] on button "Save" at bounding box center [203, 195] width 74 height 30
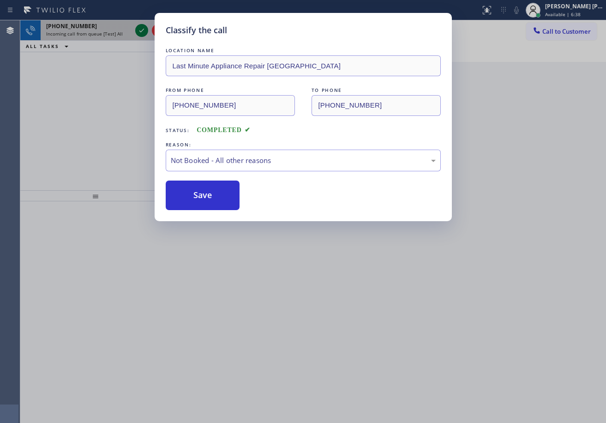
click at [141, 30] on div "Classify the call LOCATION NAME Echo Park Heating and Air Conditioning FROM PHO…" at bounding box center [313, 221] width 586 height 402
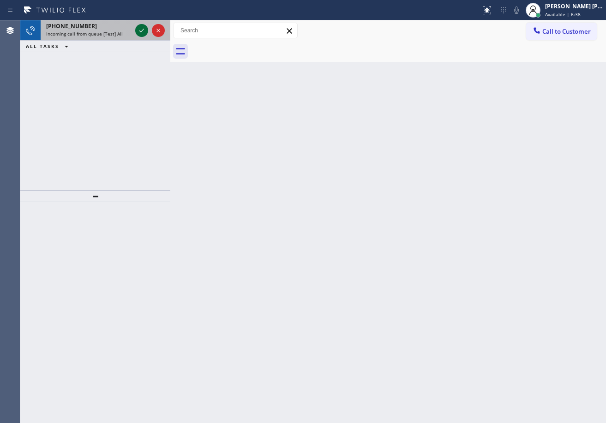
click at [141, 30] on icon at bounding box center [141, 30] width 11 height 11
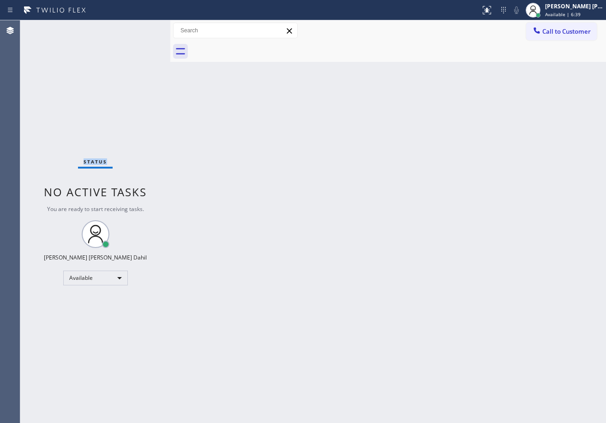
click at [140, 30] on div "Status No active tasks You are ready to start receiving tasks. [PERSON_NAME] [P…" at bounding box center [95, 221] width 150 height 402
drag, startPoint x: 345, startPoint y: 181, endPoint x: 475, endPoint y: 13, distance: 212.2
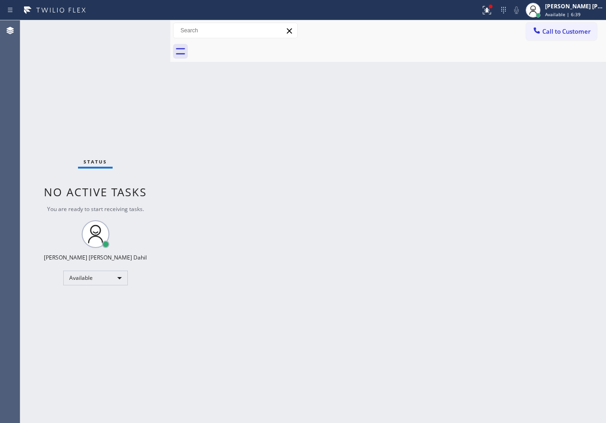
click at [369, 173] on div "Back to Dashboard Change Sender ID Customers Technicians Select a contact Outbo…" at bounding box center [388, 221] width 436 height 402
click at [490, 8] on icon at bounding box center [487, 8] width 6 height 3
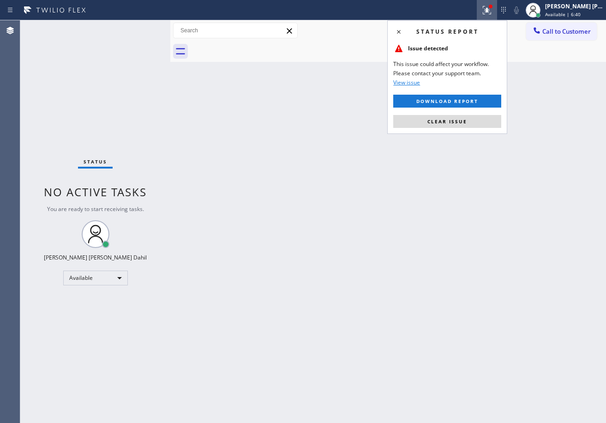
click at [454, 128] on div "Status report Issue detected This issue could affect your workflow. Please cont…" at bounding box center [447, 77] width 120 height 114
click at [453, 125] on button "Clear issue" at bounding box center [447, 121] width 108 height 13
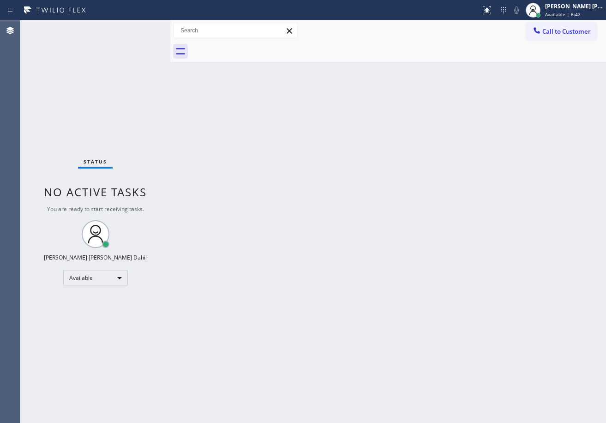
drag, startPoint x: 257, startPoint y: 163, endPoint x: 389, endPoint y: 358, distance: 235.2
click at [258, 163] on div "Back to Dashboard Change Sender ID Customers Technicians Select a contact Outbo…" at bounding box center [388, 221] width 436 height 402
click at [108, 79] on div "Status No active tasks You are ready to start receiving tasks. [PERSON_NAME] [P…" at bounding box center [95, 221] width 150 height 402
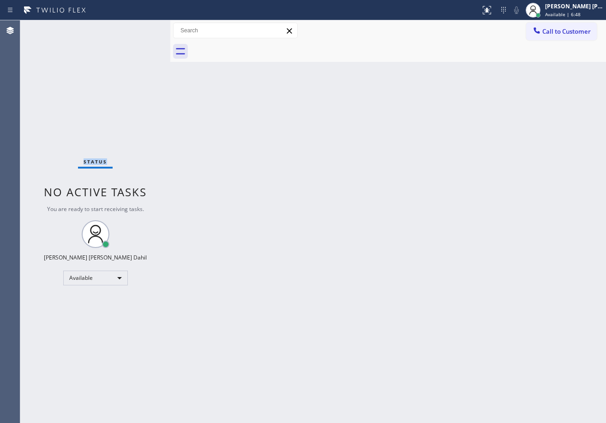
click at [108, 79] on div "Status No active tasks You are ready to start receiving tasks. [PERSON_NAME] [P…" at bounding box center [95, 221] width 150 height 402
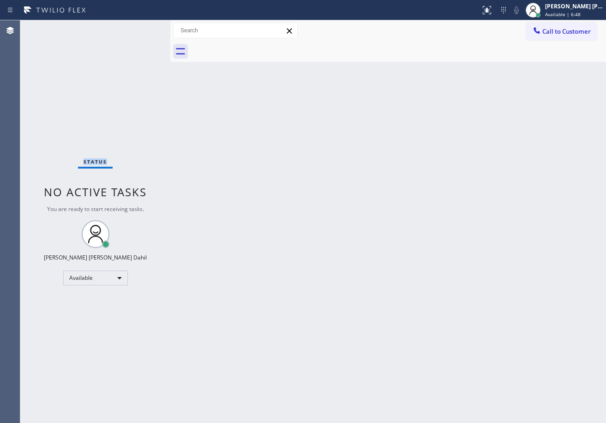
click at [108, 79] on div "Status No active tasks You are ready to start receiving tasks. [PERSON_NAME] [P…" at bounding box center [95, 221] width 150 height 402
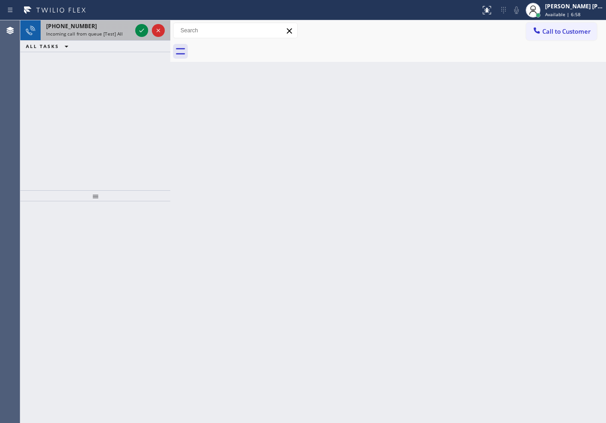
click at [130, 27] on div "[PHONE_NUMBER]" at bounding box center [88, 26] width 85 height 8
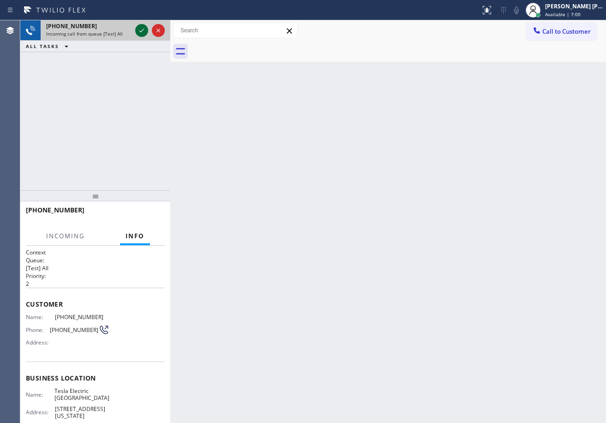
click at [140, 28] on icon at bounding box center [141, 30] width 11 height 11
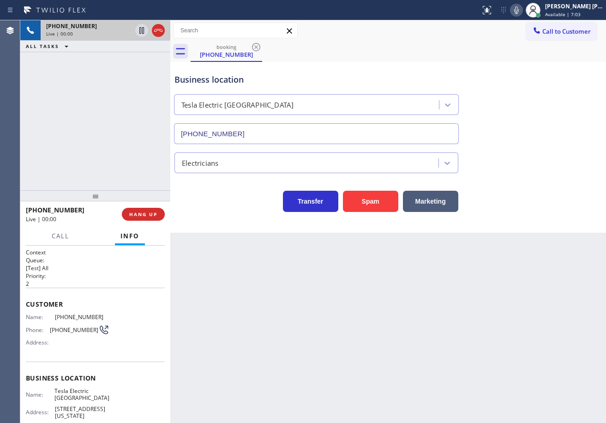
type input "[PHONE_NUMBER]"
click at [522, 13] on icon at bounding box center [516, 10] width 11 height 11
click at [527, 89] on div "Business location Tesla Electric [GEOGRAPHIC_DATA] [PHONE_NUMBER]" at bounding box center [388, 102] width 431 height 84
click at [522, 12] on icon at bounding box center [516, 10] width 11 height 11
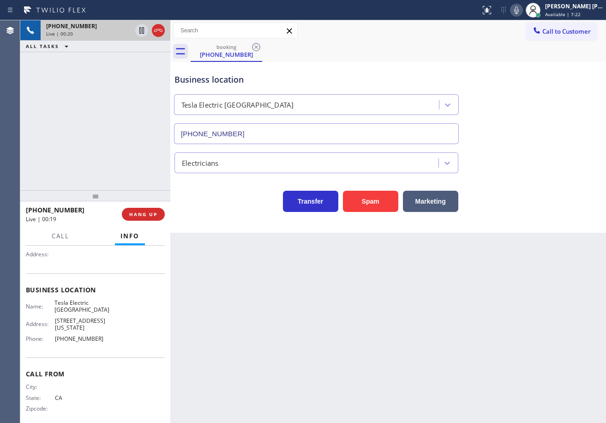
click at [356, 310] on div "Back to Dashboard Change Sender ID Customers Technicians Select a contact Outbo…" at bounding box center [388, 221] width 436 height 402
click at [356, 311] on div "Back to Dashboard Change Sender ID Customers Technicians Select a contact Outbo…" at bounding box center [388, 221] width 436 height 402
click at [354, 314] on div "Back to Dashboard Change Sender ID Customers Technicians Select a contact Outbo…" at bounding box center [388, 221] width 436 height 402
drag, startPoint x: 352, startPoint y: 316, endPoint x: 341, endPoint y: 319, distance: 11.0
click at [351, 317] on div "Back to Dashboard Change Sender ID Customers Technicians Select a contact Outbo…" at bounding box center [388, 221] width 436 height 402
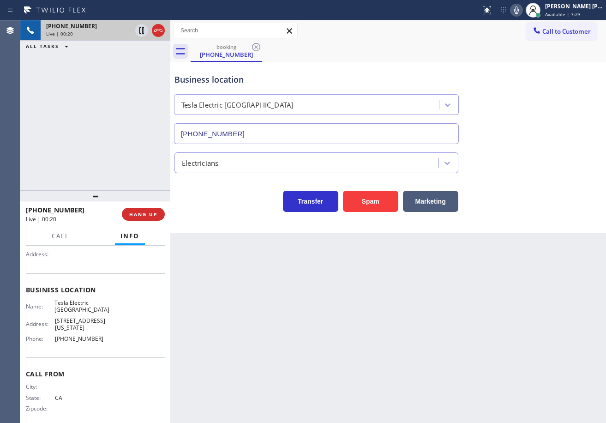
click at [341, 319] on div "Back to Dashboard Change Sender ID Customers Technicians Select a contact Outbo…" at bounding box center [388, 221] width 436 height 402
drag, startPoint x: 341, startPoint y: 319, endPoint x: 336, endPoint y: 322, distance: 5.0
click at [341, 320] on div "Back to Dashboard Change Sender ID Customers Technicians Select a contact Outbo…" at bounding box center [388, 221] width 436 height 402
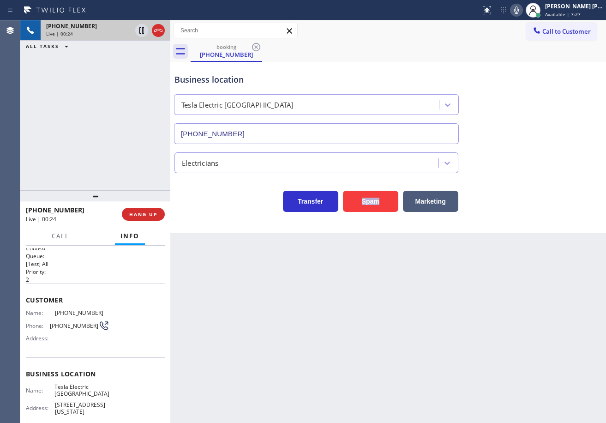
scroll to position [0, 0]
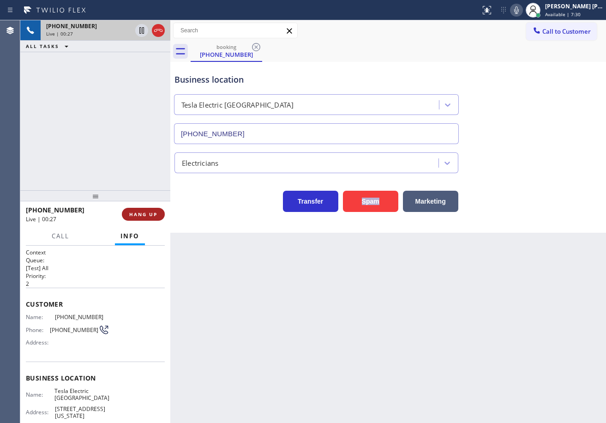
click at [150, 214] on span "HANG UP" at bounding box center [143, 214] width 28 height 6
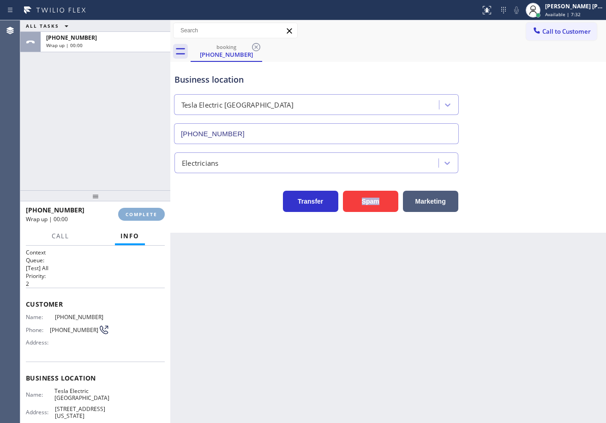
click at [148, 214] on span "COMPLETE" at bounding box center [142, 214] width 32 height 6
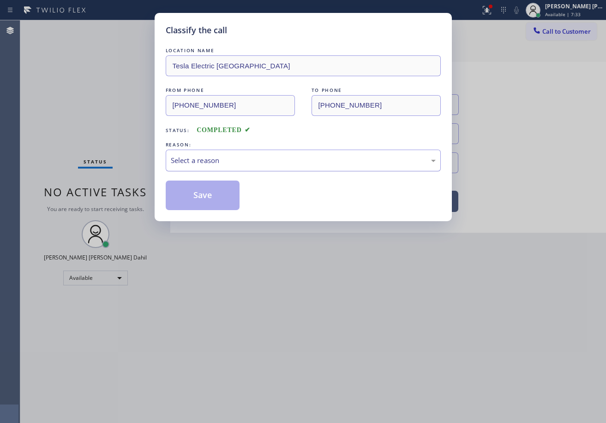
click at [211, 161] on div "Select a reason" at bounding box center [303, 160] width 265 height 11
click at [210, 192] on button "Save" at bounding box center [203, 195] width 74 height 30
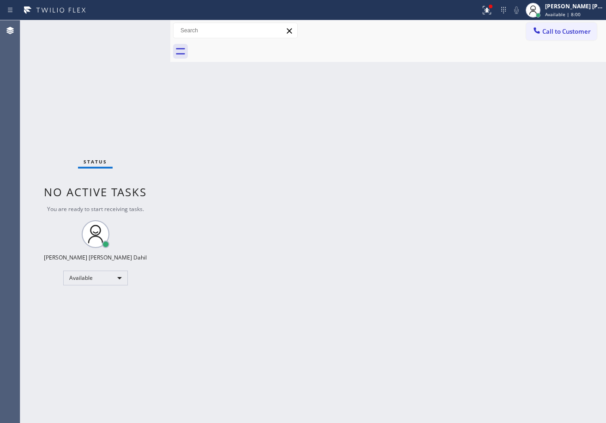
click at [353, 284] on div "Back to Dashboard Change Sender ID Customers Technicians Select a contact Outbo…" at bounding box center [388, 221] width 436 height 402
click at [468, 372] on div "Back to Dashboard Change Sender ID Customers Technicians Select a contact Outbo…" at bounding box center [388, 221] width 436 height 402
click at [492, 8] on icon at bounding box center [486, 10] width 11 height 11
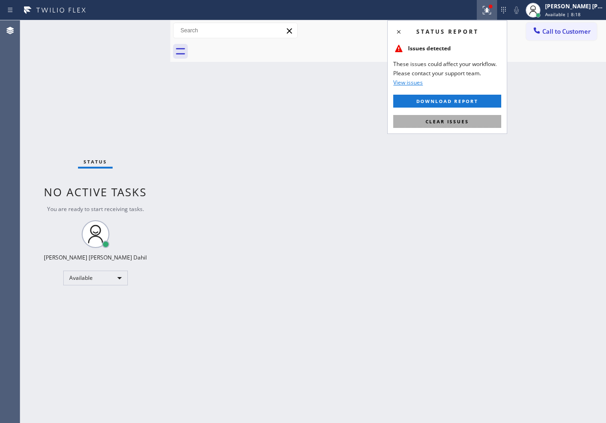
click at [476, 123] on button "Clear issues" at bounding box center [447, 121] width 108 height 13
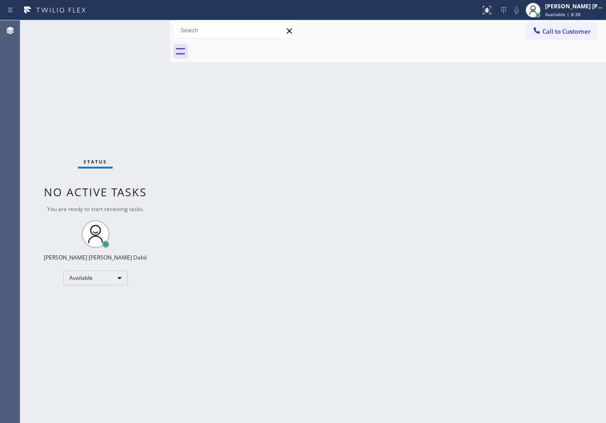
click at [147, 29] on div "Status No active tasks You are ready to start receiving tasks. [PERSON_NAME] [P…" at bounding box center [95, 221] width 150 height 402
click at [430, 253] on div "Back to Dashboard Change Sender ID Customers Technicians Select a contact Outbo…" at bounding box center [388, 221] width 436 height 402
drag, startPoint x: 556, startPoint y: 12, endPoint x: 541, endPoint y: 42, distance: 33.4
click at [556, 12] on span "Available | 9:42" at bounding box center [563, 14] width 36 height 6
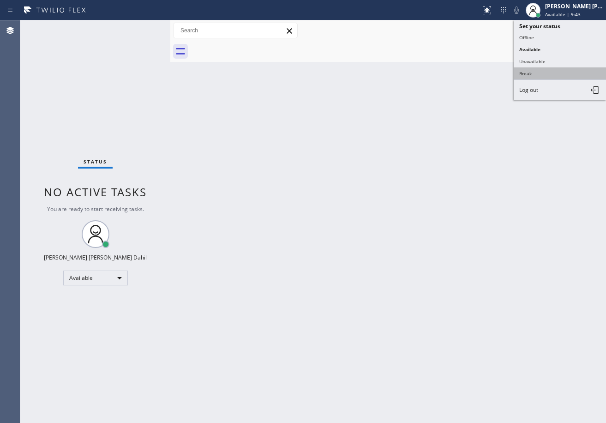
click at [527, 77] on button "Break" at bounding box center [560, 73] width 92 height 12
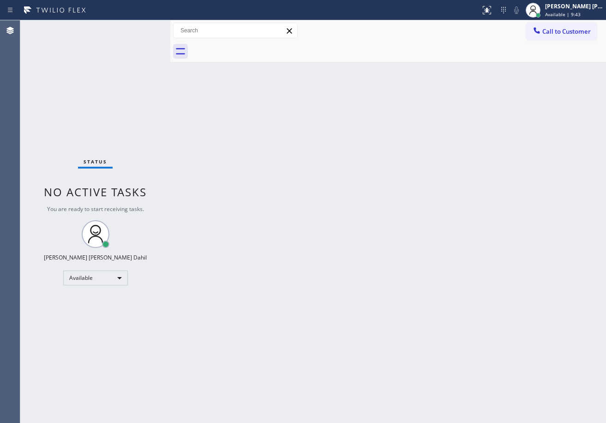
click at [523, 84] on div "Back to Dashboard Change Sender ID Customers Technicians Select a contact Outbo…" at bounding box center [388, 221] width 436 height 402
click at [573, 10] on div "[PERSON_NAME] [PERSON_NAME] Dahil Break | 52s" at bounding box center [574, 10] width 63 height 16
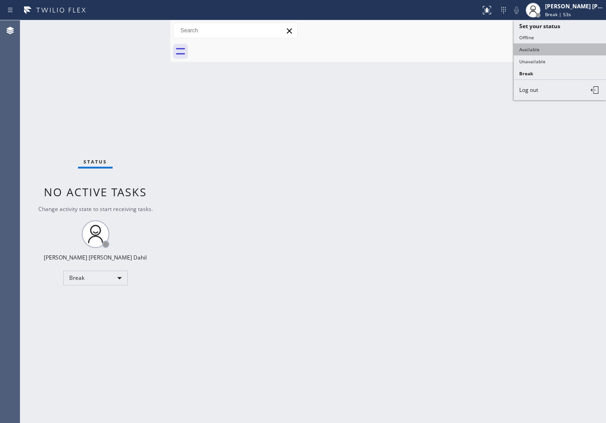
click at [552, 47] on button "Available" at bounding box center [560, 49] width 92 height 12
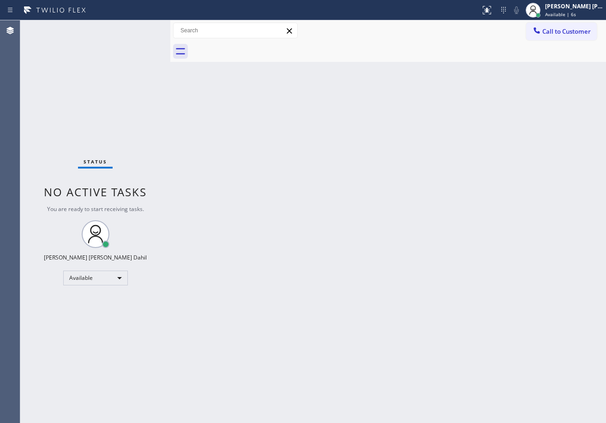
click at [455, 60] on div at bounding box center [398, 51] width 415 height 21
click at [519, 332] on div "Back to Dashboard Change Sender ID Customers Technicians Select a contact Outbo…" at bounding box center [388, 221] width 436 height 402
click at [141, 36] on div "Status No active tasks You are ready to start receiving tasks. [PERSON_NAME] [P…" at bounding box center [95, 221] width 150 height 402
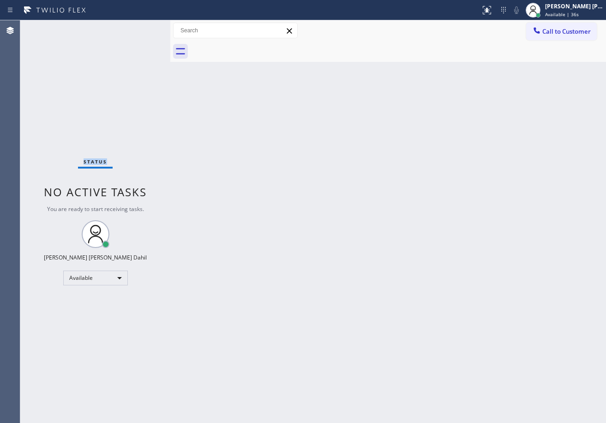
click at [141, 36] on div "Status No active tasks You are ready to start receiving tasks. [PERSON_NAME] [P…" at bounding box center [95, 221] width 150 height 402
click at [255, 227] on div "Back to Dashboard Change Sender ID Customers Technicians Select a contact Outbo…" at bounding box center [388, 221] width 436 height 402
click at [417, 299] on div "Back to Dashboard Change Sender ID Customers Technicians Select a contact Outbo…" at bounding box center [388, 221] width 436 height 402
drag, startPoint x: 377, startPoint y: 257, endPoint x: 382, endPoint y: 262, distance: 6.9
click at [378, 258] on div "Back to Dashboard Change Sender ID Customers Technicians Select a contact Outbo…" at bounding box center [388, 221] width 436 height 402
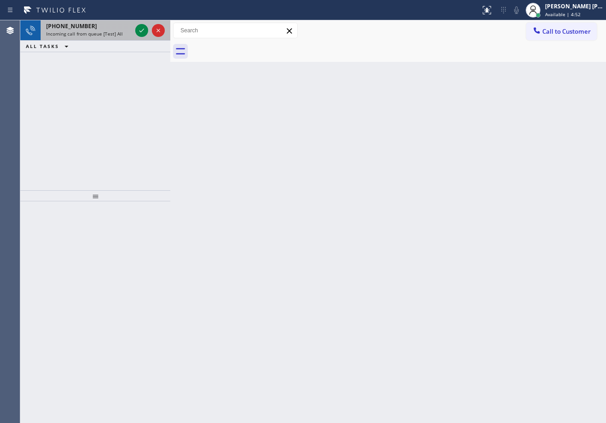
click at [106, 24] on div "[PHONE_NUMBER]" at bounding box center [88, 26] width 85 height 8
click at [107, 27] on div "[PHONE_NUMBER]" at bounding box center [88, 26] width 85 height 8
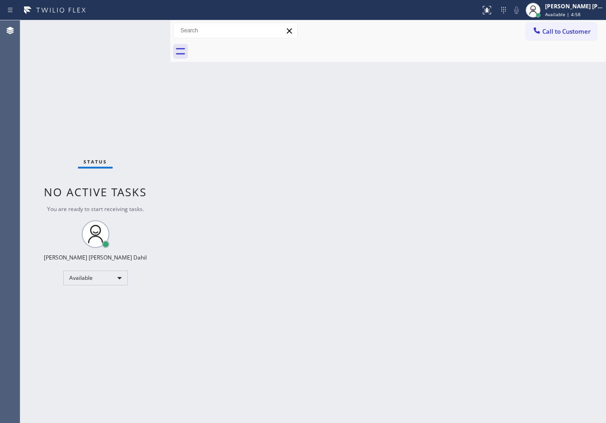
click at [520, 274] on div "Back to Dashboard Change Sender ID Customers Technicians Select a contact Outbo…" at bounding box center [388, 221] width 436 height 402
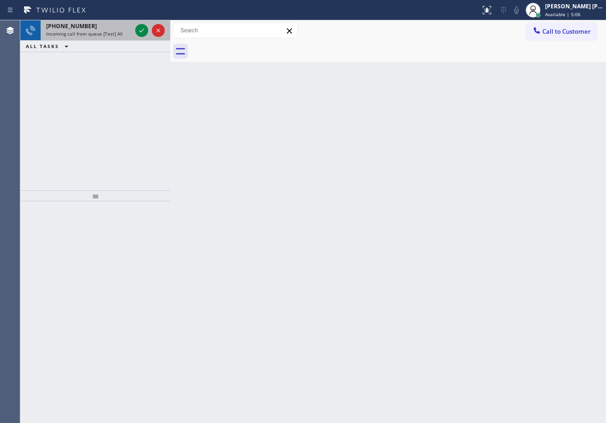
click at [123, 37] on div "[PHONE_NUMBER] Incoming call from queue [Test] All" at bounding box center [87, 30] width 93 height 20
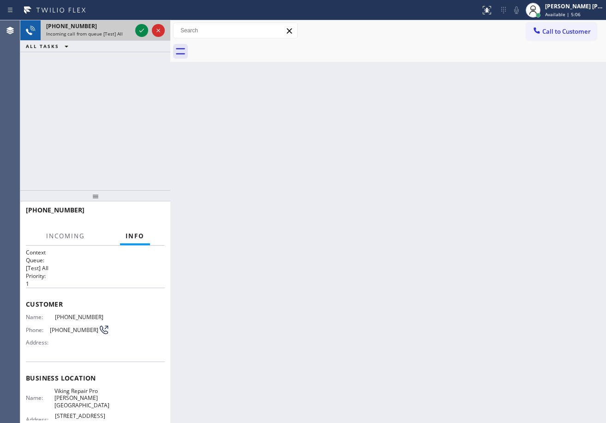
click at [123, 37] on div "[PHONE_NUMBER] Incoming call from queue [Test] All" at bounding box center [87, 30] width 93 height 20
click at [141, 33] on icon at bounding box center [141, 30] width 11 height 11
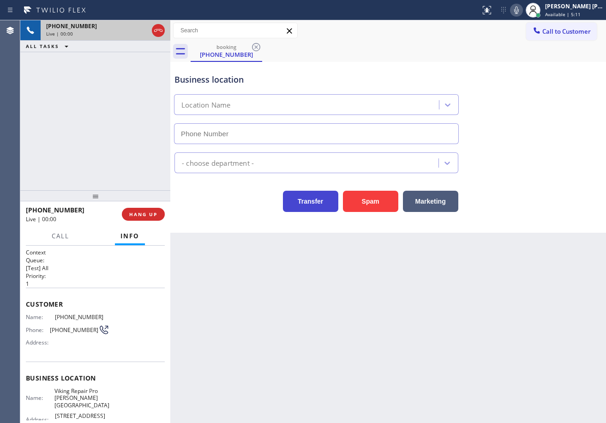
type input "[PHONE_NUMBER]"
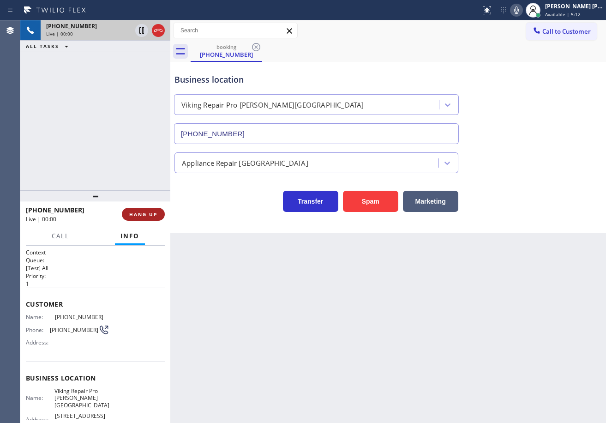
click at [152, 220] on button "HANG UP" at bounding box center [143, 214] width 43 height 13
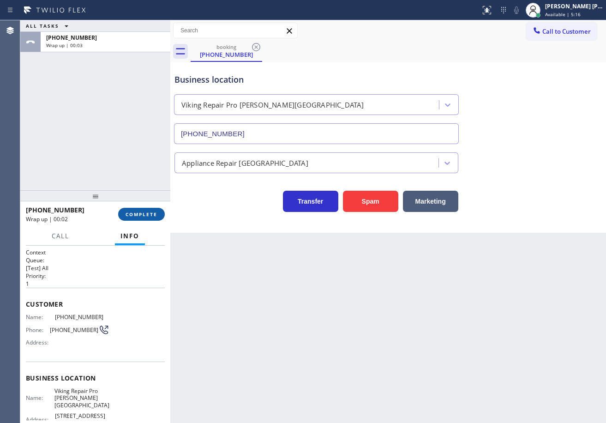
click at [153, 219] on button "COMPLETE" at bounding box center [141, 214] width 47 height 13
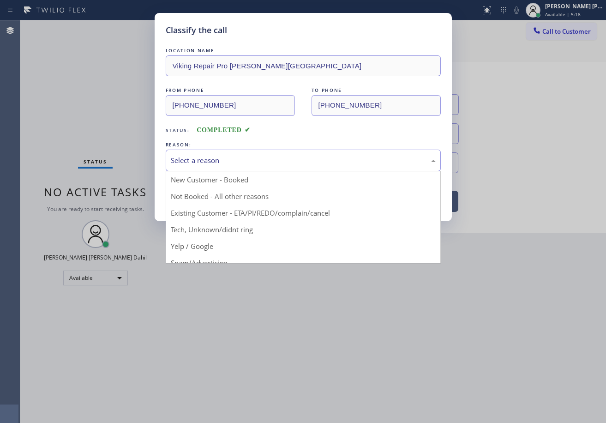
click at [198, 157] on div "Select a reason" at bounding box center [303, 160] width 265 height 11
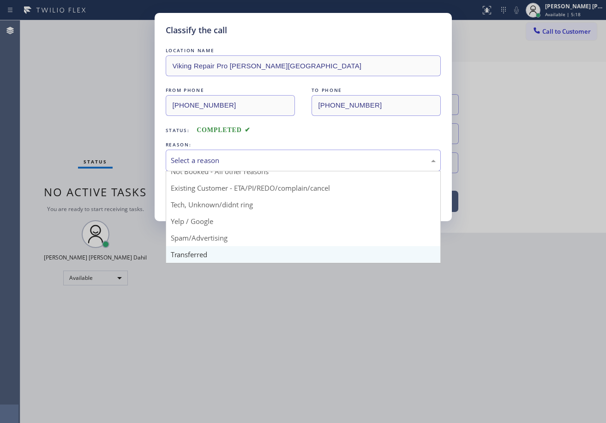
scroll to position [46, 0]
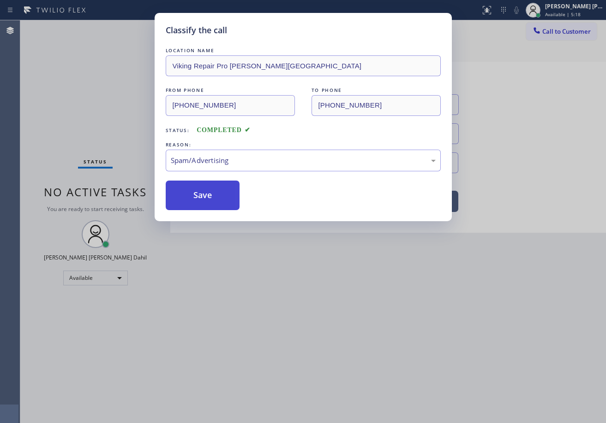
click at [201, 200] on button "Save" at bounding box center [203, 195] width 74 height 30
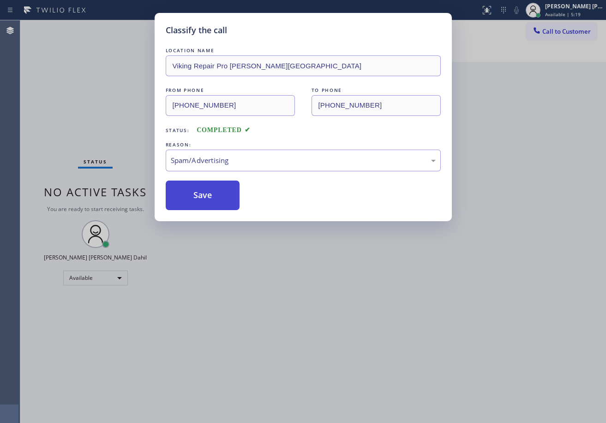
click at [201, 200] on button "Save" at bounding box center [203, 195] width 74 height 30
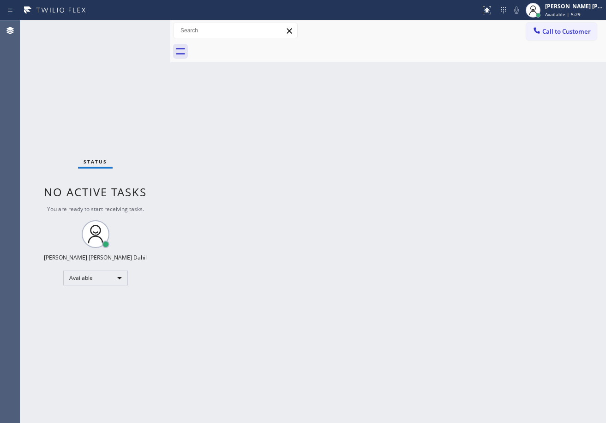
click at [443, 355] on div "Back to Dashboard Change Sender ID Customers Technicians Select a contact Outbo…" at bounding box center [388, 221] width 436 height 402
click at [150, 41] on div "Status No active tasks You are ready to start receiving tasks. [PERSON_NAME] [P…" at bounding box center [95, 221] width 150 height 402
click at [144, 30] on div "Status No active tasks You are ready to start receiving tasks. [PERSON_NAME] [P…" at bounding box center [95, 221] width 150 height 402
click at [140, 28] on div "Status No active tasks You are ready to start receiving tasks. [PERSON_NAME] [P…" at bounding box center [95, 221] width 150 height 402
click at [322, 213] on div "Back to Dashboard Change Sender ID Customers Technicians Select a contact Outbo…" at bounding box center [388, 221] width 436 height 402
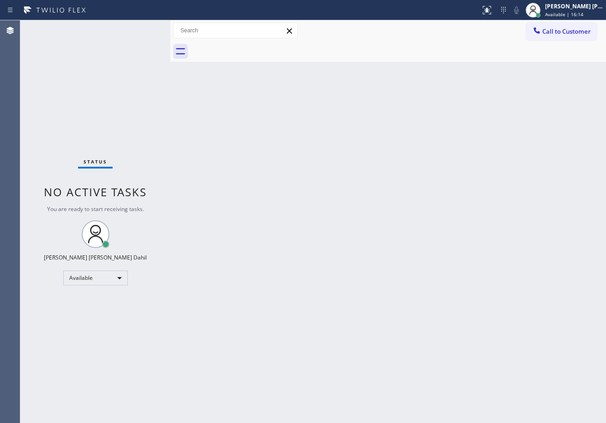
click at [320, 213] on div "Back to Dashboard Change Sender ID Customers Technicians Select a contact Outbo…" at bounding box center [388, 221] width 436 height 402
click at [322, 213] on div "Back to Dashboard Change Sender ID Customers Technicians Select a contact Outbo…" at bounding box center [388, 221] width 436 height 402
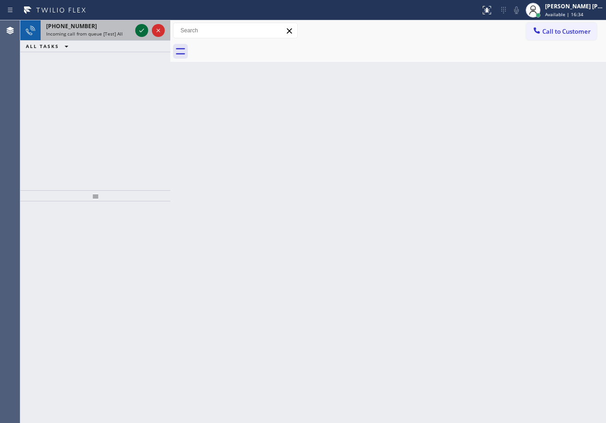
click at [139, 27] on icon at bounding box center [141, 30] width 11 height 11
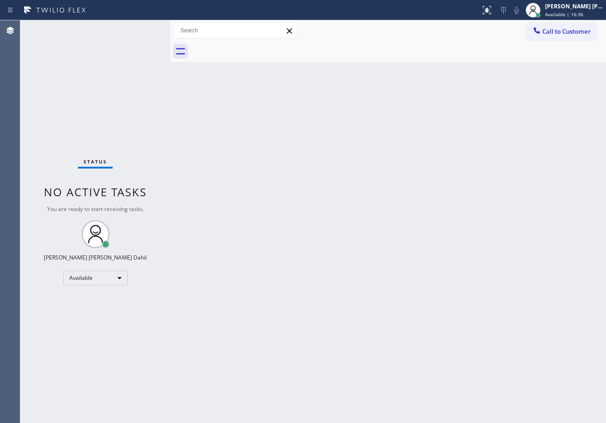
click at [139, 27] on div "Status No active tasks You are ready to start receiving tasks. [PERSON_NAME] [P…" at bounding box center [95, 221] width 150 height 402
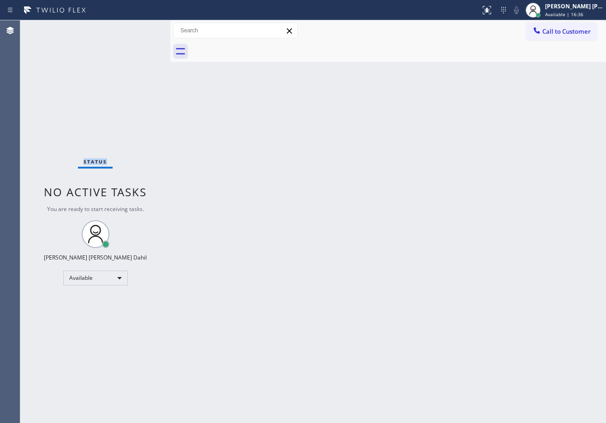
click at [139, 27] on div "Status No active tasks You are ready to start receiving tasks. [PERSON_NAME] [P…" at bounding box center [95, 221] width 150 height 402
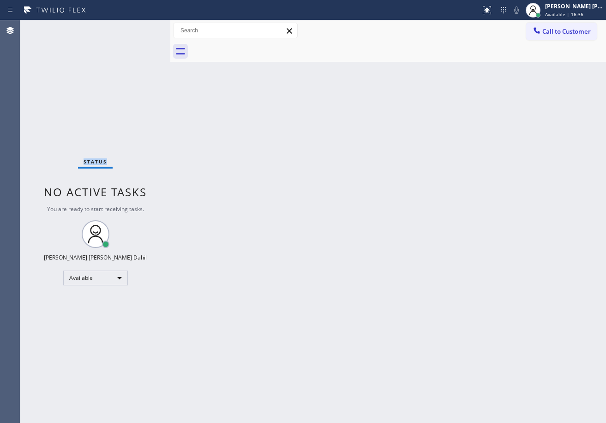
click at [139, 27] on div "Status No active tasks You are ready to start receiving tasks. [PERSON_NAME] [P…" at bounding box center [95, 221] width 150 height 402
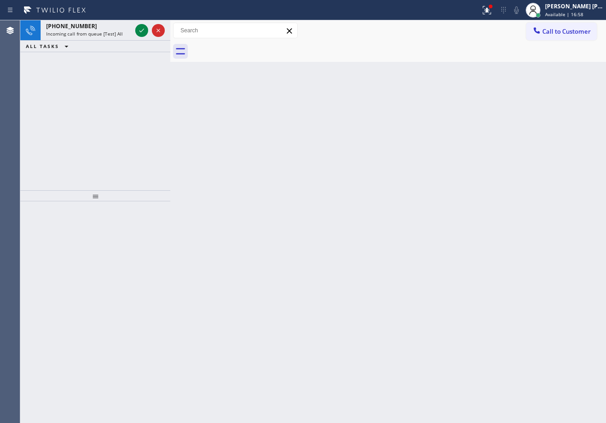
click at [139, 27] on icon at bounding box center [141, 30] width 11 height 11
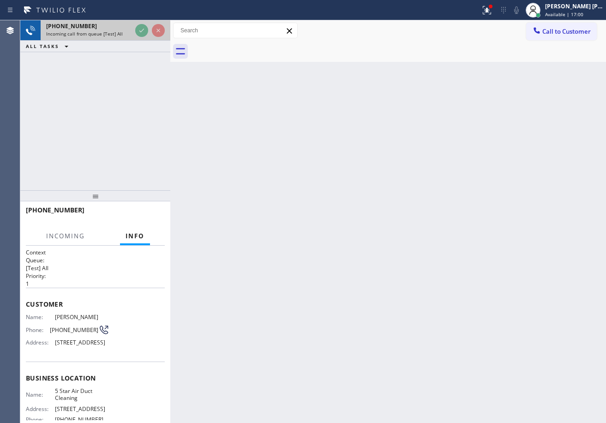
click at [139, 27] on icon at bounding box center [141, 30] width 11 height 11
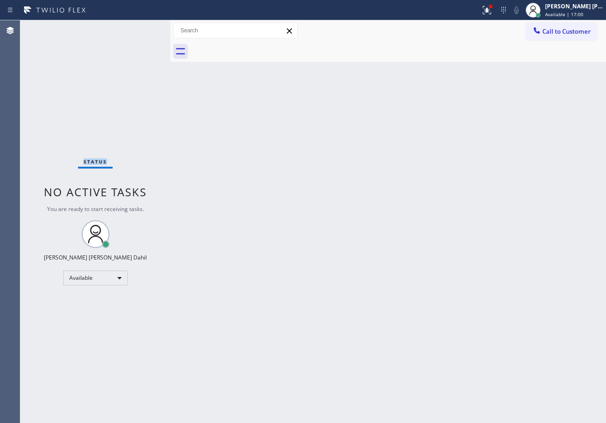
click at [139, 27] on div "Status No active tasks You are ready to start receiving tasks. [PERSON_NAME] [P…" at bounding box center [95, 221] width 150 height 402
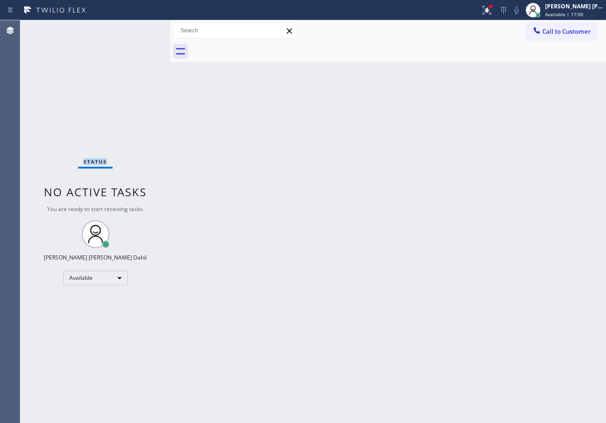
click at [139, 27] on div "Status No active tasks You are ready to start receiving tasks. [PERSON_NAME] [P…" at bounding box center [95, 221] width 150 height 402
click at [144, 27] on div "Status No active tasks You are ready to start receiving tasks. [PERSON_NAME] [P…" at bounding box center [95, 221] width 150 height 402
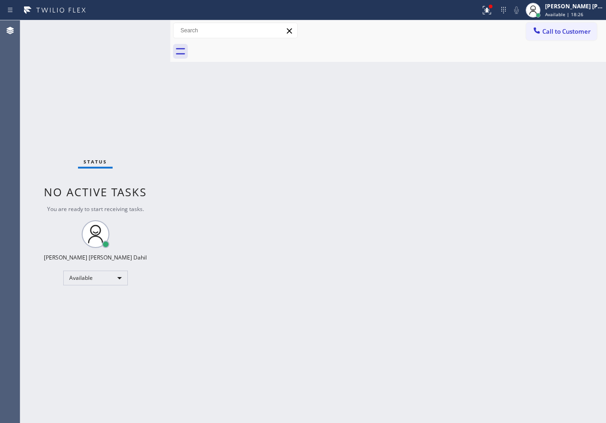
click at [139, 27] on div "Status No active tasks You are ready to start receiving tasks. [PERSON_NAME] [P…" at bounding box center [95, 221] width 150 height 402
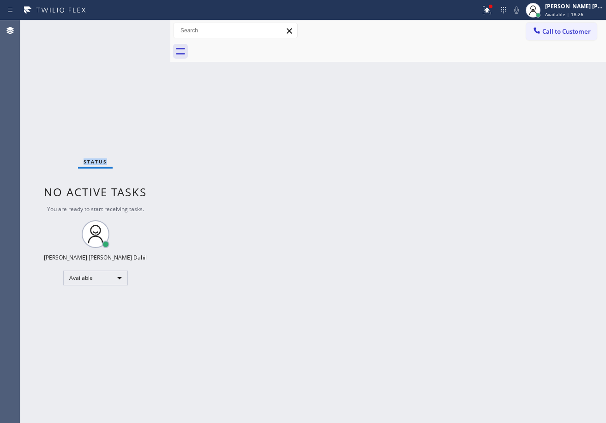
click at [139, 27] on div "Status No active tasks You are ready to start receiving tasks. [PERSON_NAME] [P…" at bounding box center [95, 221] width 150 height 402
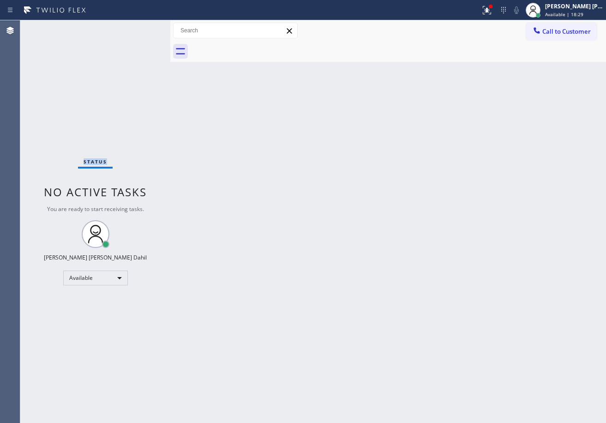
click at [139, 27] on div "Status No active tasks You are ready to start receiving tasks. [PERSON_NAME] [P…" at bounding box center [95, 221] width 150 height 402
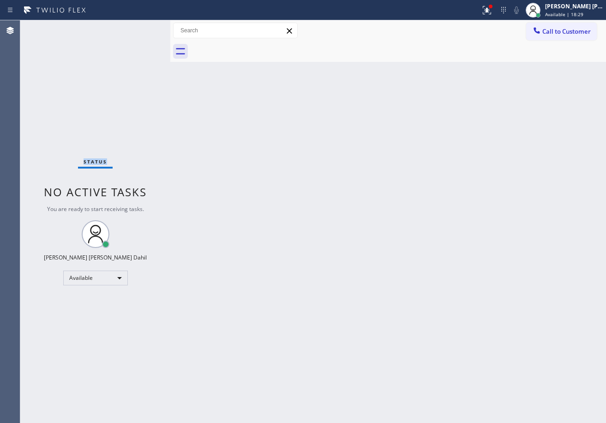
click at [139, 27] on div "Status No active tasks You are ready to start receiving tasks. [PERSON_NAME] [P…" at bounding box center [95, 221] width 150 height 402
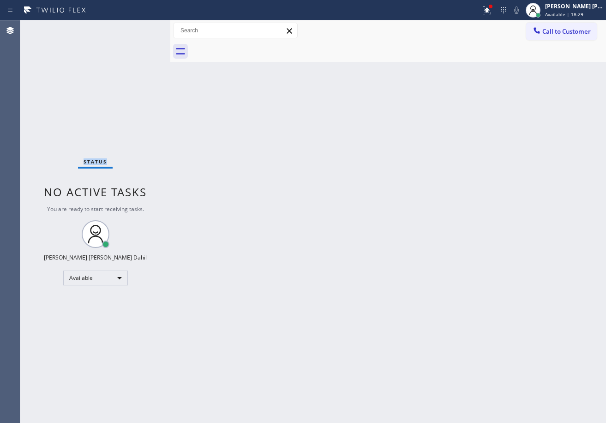
click at [139, 27] on div "Status No active tasks You are ready to start receiving tasks. [PERSON_NAME] [P…" at bounding box center [95, 221] width 150 height 402
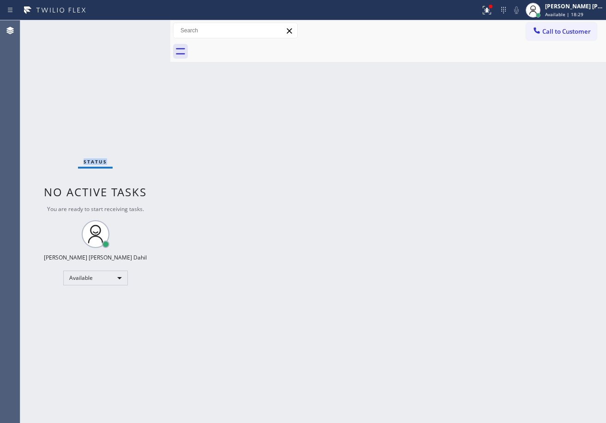
click at [139, 27] on div "Status No active tasks You are ready to start receiving tasks. [PERSON_NAME] [P…" at bounding box center [95, 221] width 150 height 402
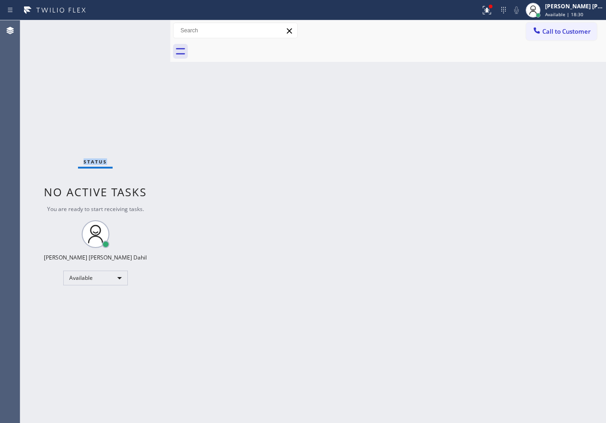
click at [139, 27] on div "Status No active tasks You are ready to start receiving tasks. [PERSON_NAME] [P…" at bounding box center [95, 221] width 150 height 402
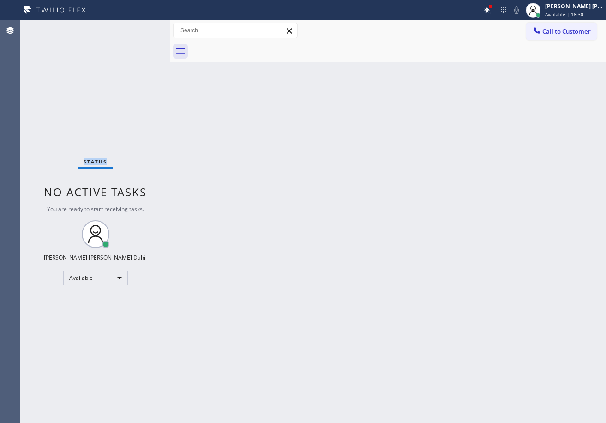
click at [139, 27] on div "Status No active tasks You are ready to start receiving tasks. [PERSON_NAME] [P…" at bounding box center [95, 221] width 150 height 402
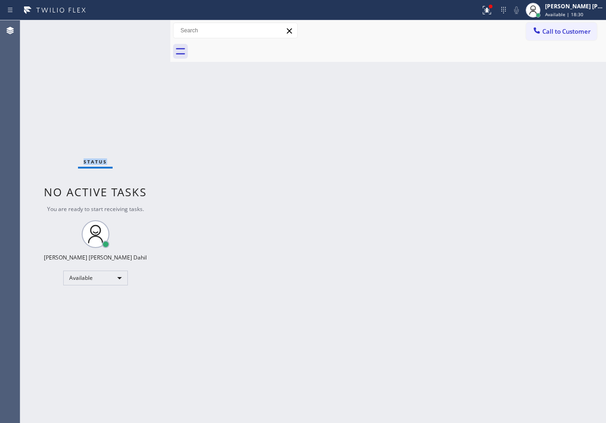
click at [139, 27] on div "Status No active tasks You are ready to start receiving tasks. [PERSON_NAME] [P…" at bounding box center [95, 221] width 150 height 402
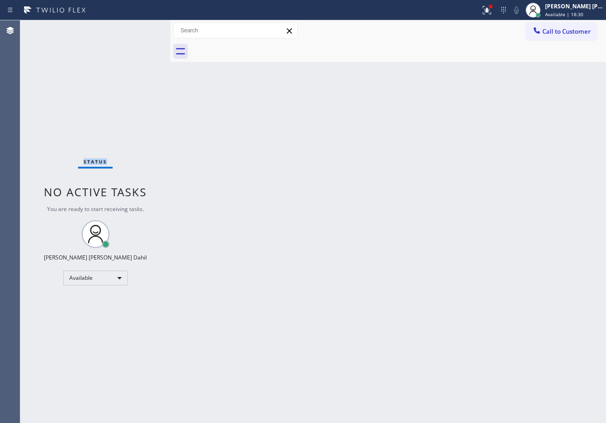
click at [139, 27] on div "Status No active tasks You are ready to start receiving tasks. [PERSON_NAME] [P…" at bounding box center [95, 221] width 150 height 402
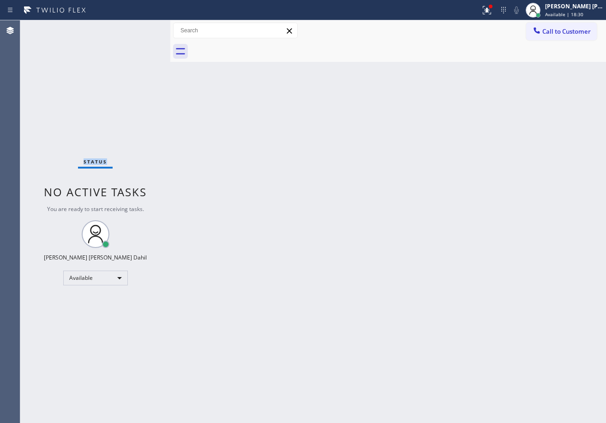
click at [139, 27] on div "Status No active tasks You are ready to start receiving tasks. [PERSON_NAME] [P…" at bounding box center [95, 221] width 150 height 402
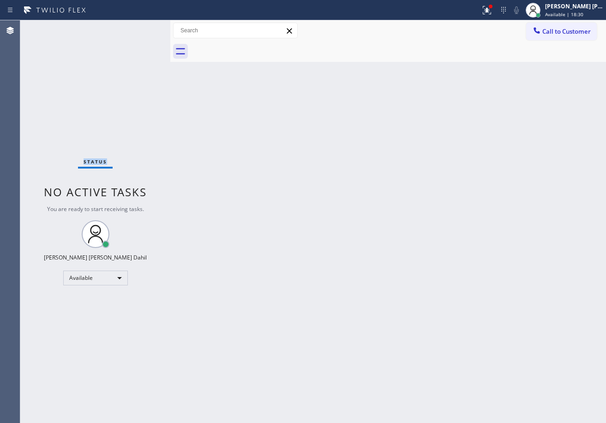
click at [139, 27] on div "Status No active tasks You are ready to start receiving tasks. [PERSON_NAME] [P…" at bounding box center [95, 221] width 150 height 402
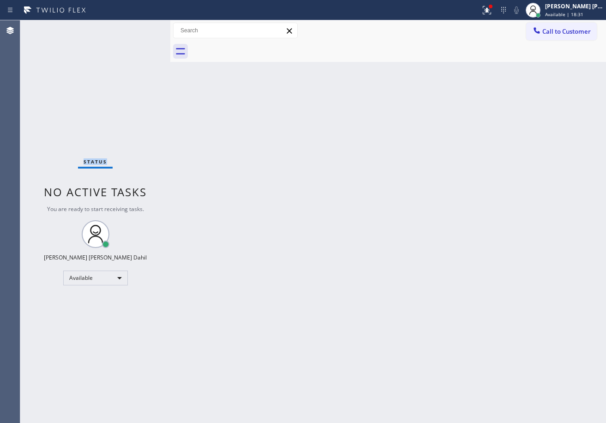
click at [139, 27] on div "Status No active tasks You are ready to start receiving tasks. [PERSON_NAME] [P…" at bounding box center [95, 221] width 150 height 402
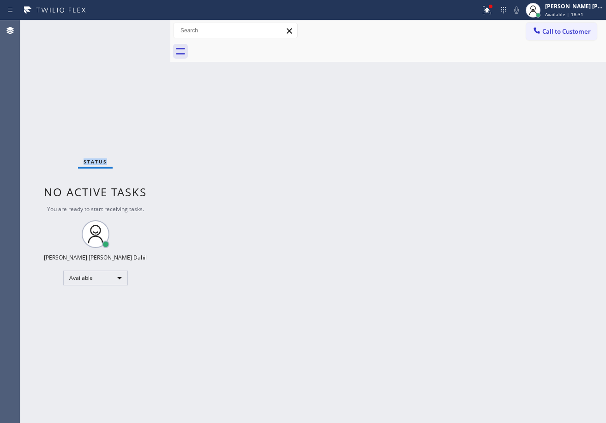
click at [139, 27] on div "Status No active tasks You are ready to start receiving tasks. [PERSON_NAME] [P…" at bounding box center [95, 221] width 150 height 402
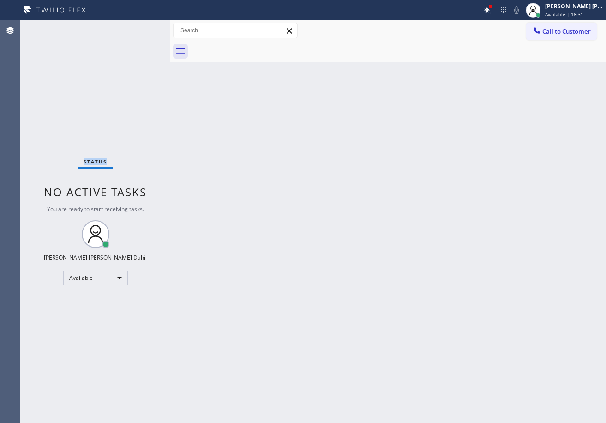
click at [144, 34] on div "Status No active tasks You are ready to start receiving tasks. [PERSON_NAME] [P…" at bounding box center [95, 221] width 150 height 402
click at [139, 28] on div "Status No active tasks You are ready to start receiving tasks. [PERSON_NAME] [P…" at bounding box center [95, 221] width 150 height 402
click at [139, 27] on div "Status No active tasks You are ready to start receiving tasks. [PERSON_NAME] [P…" at bounding box center [95, 221] width 150 height 402
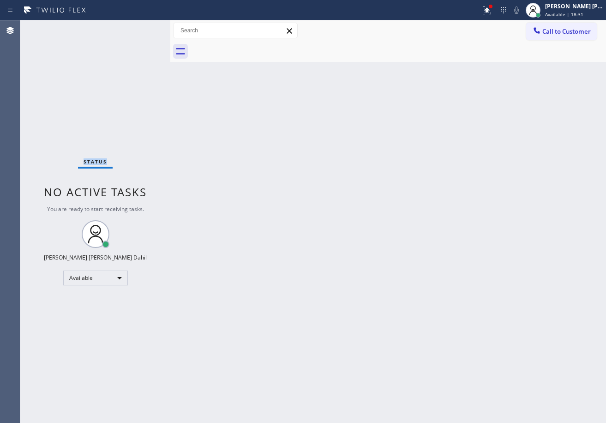
click at [139, 27] on div "Status No active tasks You are ready to start receiving tasks. [PERSON_NAME] [P…" at bounding box center [95, 221] width 150 height 402
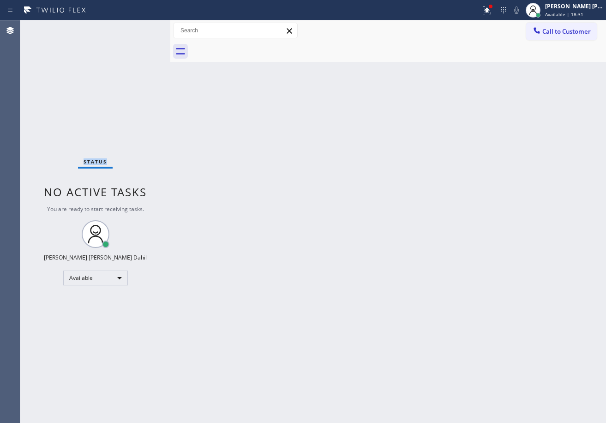
click at [139, 27] on div "Status No active tasks You are ready to start receiving tasks. [PERSON_NAME] [P…" at bounding box center [95, 221] width 150 height 402
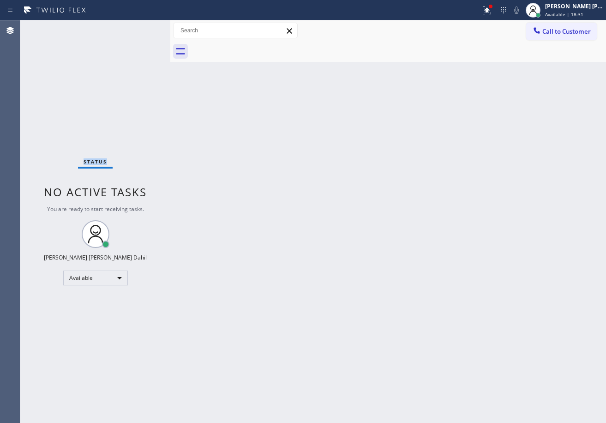
click at [139, 27] on div "Status No active tasks You are ready to start receiving tasks. [PERSON_NAME] [P…" at bounding box center [95, 221] width 150 height 402
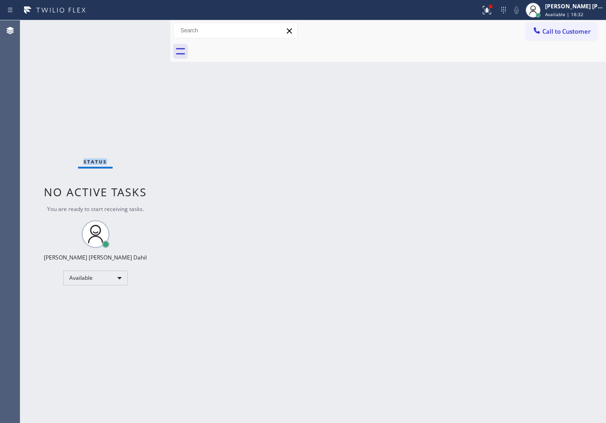
click at [139, 27] on div "Status No active tasks You are ready to start receiving tasks. [PERSON_NAME] [P…" at bounding box center [95, 221] width 150 height 402
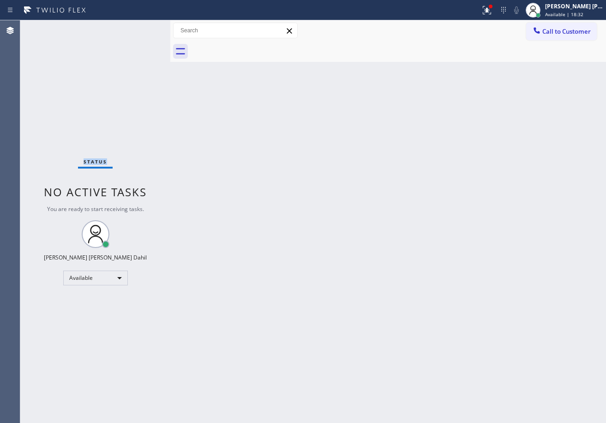
click at [139, 27] on div "Status No active tasks You are ready to start receiving tasks. [PERSON_NAME] [P…" at bounding box center [95, 221] width 150 height 402
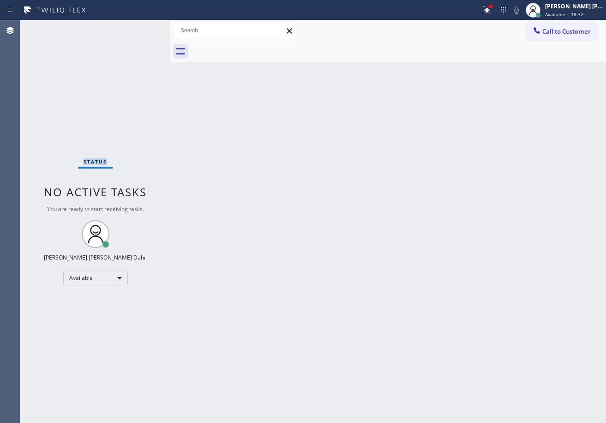
click at [139, 27] on div "Status No active tasks You are ready to start receiving tasks. [PERSON_NAME] [P…" at bounding box center [95, 221] width 150 height 402
click at [202, 123] on div "Back to Dashboard Change Sender ID Customers Technicians Select a contact Outbo…" at bounding box center [388, 221] width 436 height 402
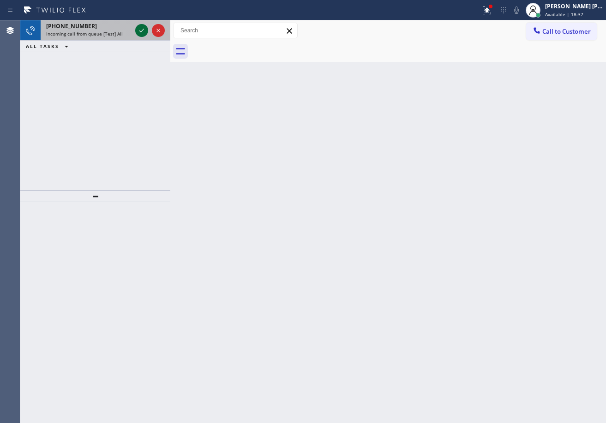
click at [139, 27] on icon at bounding box center [141, 30] width 11 height 11
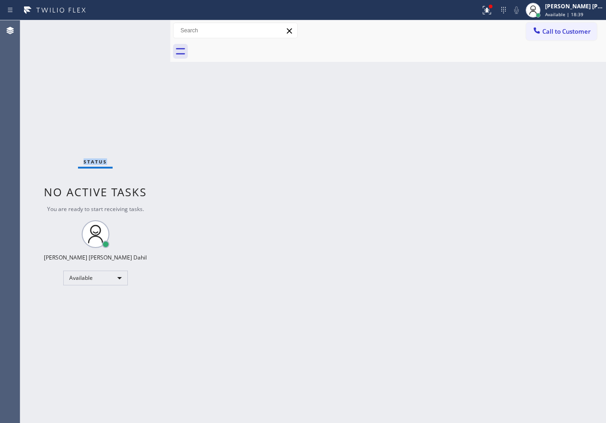
click at [139, 27] on div "Status No active tasks You are ready to start receiving tasks. [PERSON_NAME] [P…" at bounding box center [95, 221] width 150 height 402
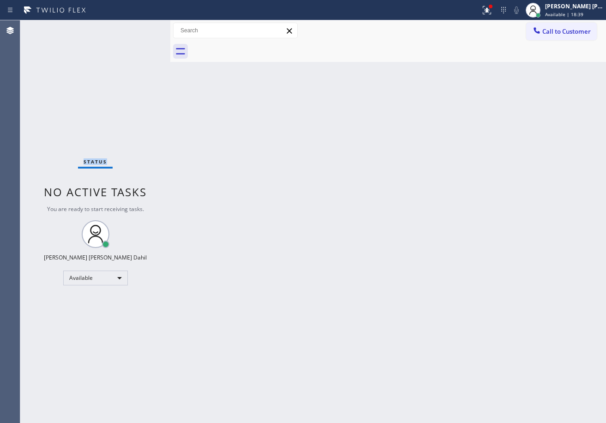
click at [139, 27] on div "Status No active tasks You are ready to start receiving tasks. [PERSON_NAME] [P…" at bounding box center [95, 221] width 150 height 402
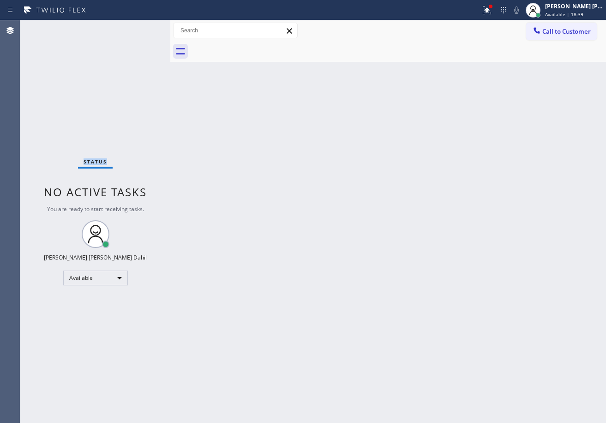
click at [139, 27] on div "Status No active tasks You are ready to start receiving tasks. [PERSON_NAME] [P…" at bounding box center [95, 221] width 150 height 402
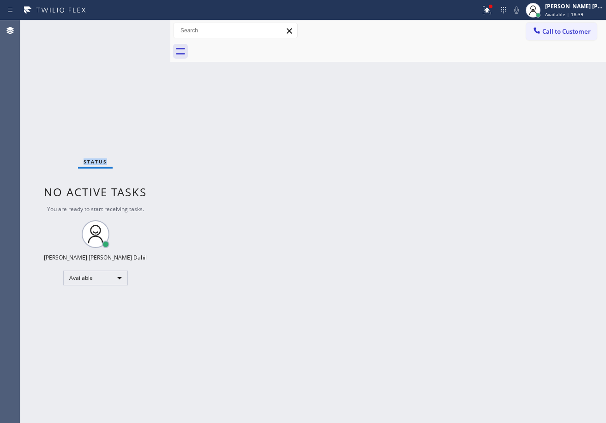
click at [139, 27] on div "Status No active tasks You are ready to start receiving tasks. [PERSON_NAME] [P…" at bounding box center [95, 221] width 150 height 402
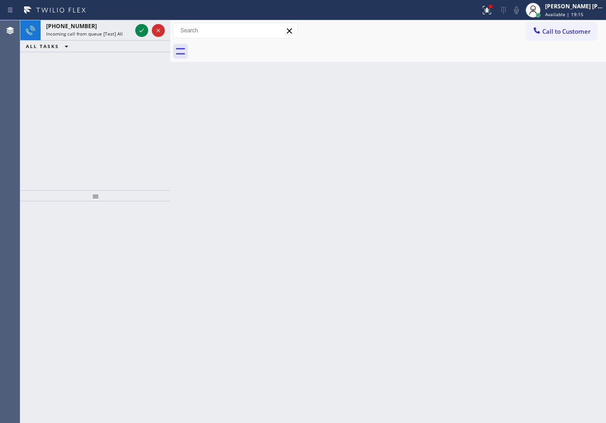
click at [139, 27] on icon at bounding box center [141, 30] width 11 height 11
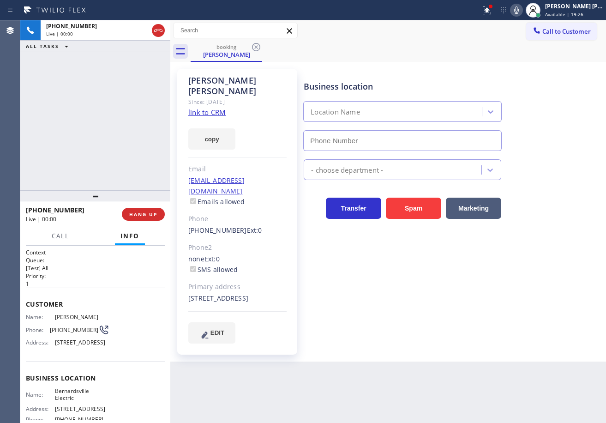
scroll to position [131, 0]
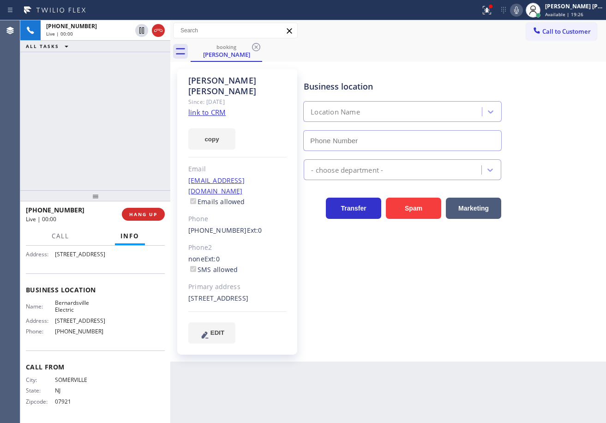
type input "[PHONE_NUMBER]"
click at [218, 108] on link "link to CRM" at bounding box center [206, 112] width 37 height 9
click at [138, 54] on div "[PHONE_NUMBER] Live | 01:16 ALL TASKS ALL TASKS ACTIVE TASKS TASKS IN WRAP UP" at bounding box center [95, 105] width 150 height 170
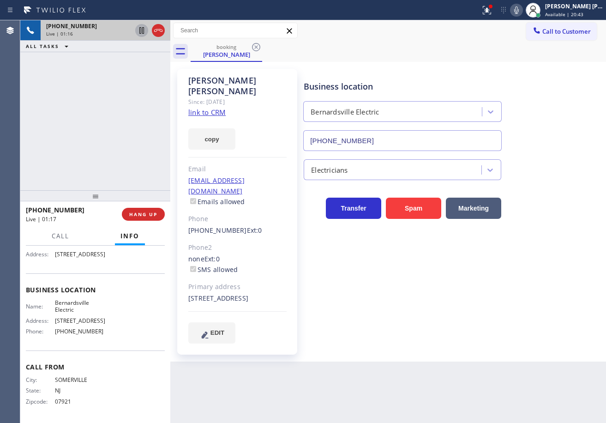
drag, startPoint x: 139, startPoint y: 35, endPoint x: 195, endPoint y: 35, distance: 55.4
click at [139, 35] on icon at bounding box center [141, 30] width 11 height 11
drag, startPoint x: 529, startPoint y: 12, endPoint x: 497, endPoint y: 154, distance: 145.3
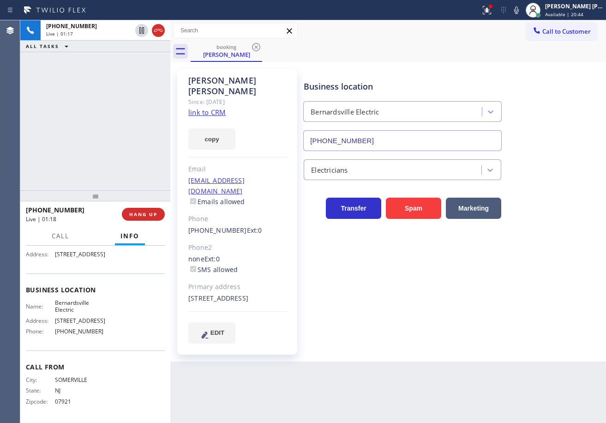
click at [522, 12] on icon at bounding box center [516, 10] width 11 height 11
click at [492, 11] on icon at bounding box center [486, 10] width 11 height 11
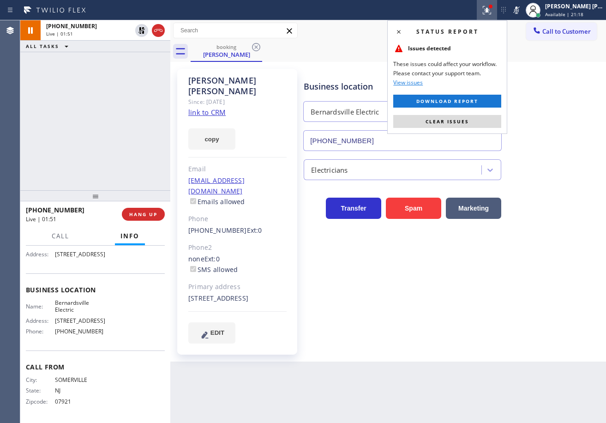
click at [452, 121] on span "Clear issues" at bounding box center [446, 121] width 43 height 6
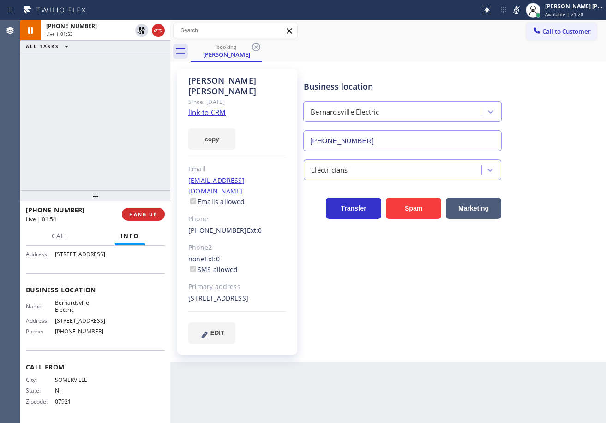
drag, startPoint x: 473, startPoint y: 402, endPoint x: 473, endPoint y: 407, distance: 5.1
click at [473, 402] on div "Back to Dashboard Change Sender ID Customers Technicians Select a contact Outbo…" at bounding box center [388, 221] width 436 height 402
click at [141, 31] on icon at bounding box center [141, 30] width 11 height 11
click at [520, 13] on g at bounding box center [516, 9] width 6 height 7
click at [440, 74] on div "Business location [GEOGRAPHIC_DATA] Electric [PHONE_NUMBER]" at bounding box center [402, 111] width 201 height 80
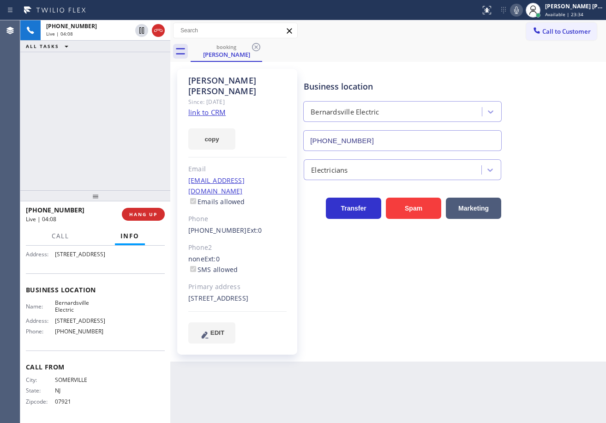
click at [440, 74] on div "Business location [GEOGRAPHIC_DATA] Electric [PHONE_NUMBER]" at bounding box center [402, 111] width 201 height 80
drag, startPoint x: 527, startPoint y: 12, endPoint x: 425, endPoint y: 42, distance: 106.9
click at [522, 12] on icon at bounding box center [516, 10] width 11 height 11
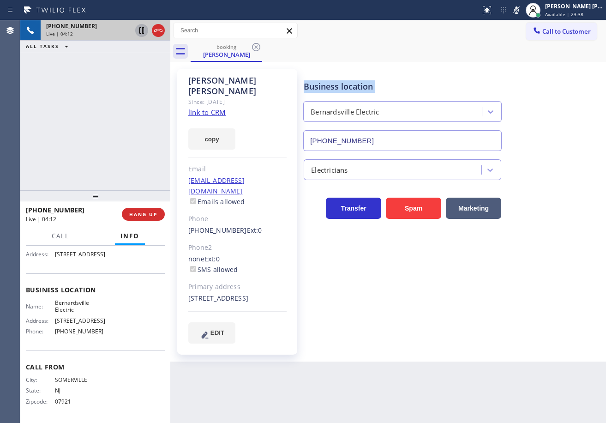
click at [144, 33] on icon at bounding box center [141, 30] width 5 height 6
click at [144, 30] on icon at bounding box center [141, 30] width 6 height 6
click at [519, 8] on icon at bounding box center [516, 9] width 5 height 7
click at [115, 135] on div "[PHONE_NUMBER] Live | 05:06 ALL TASKS ALL TASKS ACTIVE TASKS TASKS IN WRAP UP" at bounding box center [95, 105] width 150 height 170
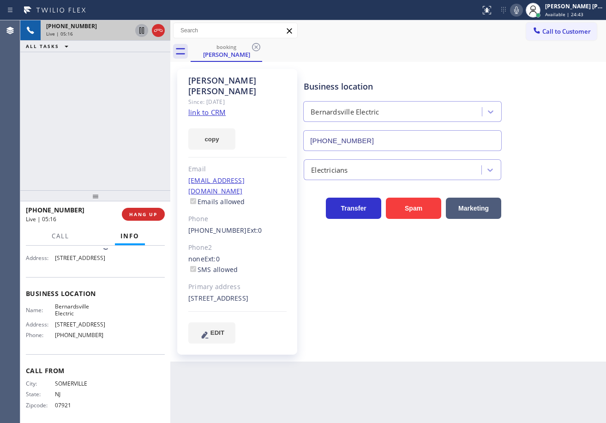
scroll to position [0, 0]
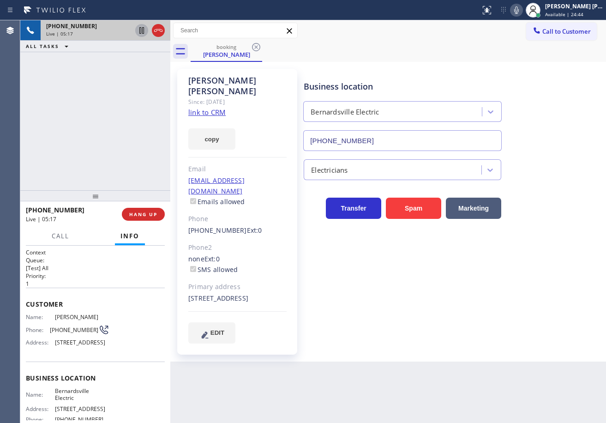
click at [126, 102] on div "[PHONE_NUMBER] Live | 05:17 ALL TASKS ALL TASKS ACTIVE TASKS TASKS IN WRAP UP" at bounding box center [95, 105] width 150 height 170
drag, startPoint x: 473, startPoint y: 360, endPoint x: 468, endPoint y: 420, distance: 60.6
click at [476, 367] on div "Back to Dashboard Change Sender ID Customers Technicians Select a contact Outbo…" at bounding box center [388, 221] width 436 height 402
click at [76, 122] on div "[PHONE_NUMBER] Live | 05:41 ALL TASKS ALL TASKS ACTIVE TASKS TASKS IN WRAP UP" at bounding box center [95, 105] width 150 height 170
click at [522, 11] on icon at bounding box center [516, 10] width 11 height 11
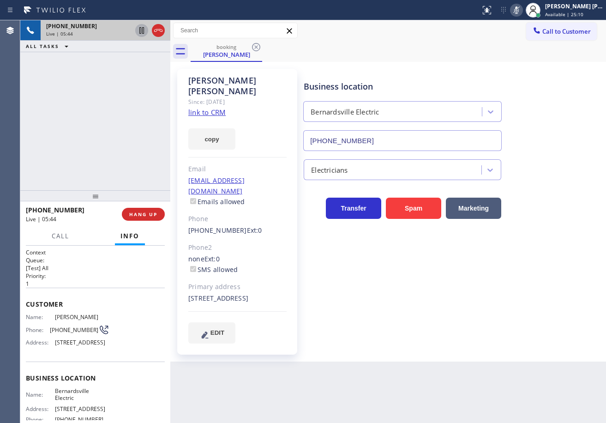
click at [494, 48] on div "booking [PERSON_NAME]" at bounding box center [398, 51] width 415 height 21
click at [520, 10] on rect at bounding box center [516, 9] width 6 height 6
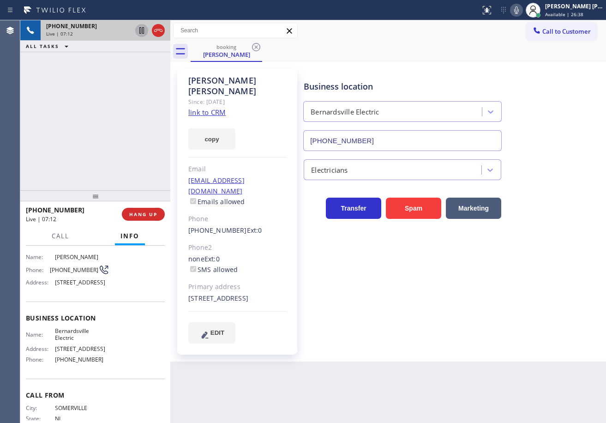
scroll to position [131, 0]
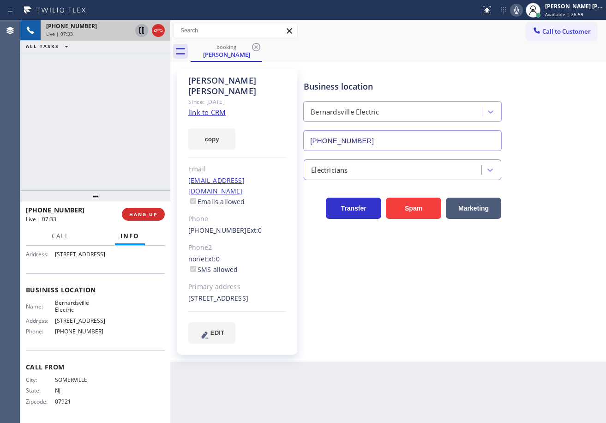
click at [522, 11] on icon at bounding box center [516, 10] width 11 height 11
click at [97, 80] on div "[PHONE_NUMBER] Live | 07:39 ALL TASKS ALL TASKS ACTIVE TASKS TASKS IN WRAP UP" at bounding box center [95, 105] width 150 height 170
click at [97, 80] on div "[PHONE_NUMBER] Live | 07:40 ALL TASKS ALL TASKS ACTIVE TASKS TASKS IN WRAP UP" at bounding box center [95, 105] width 150 height 170
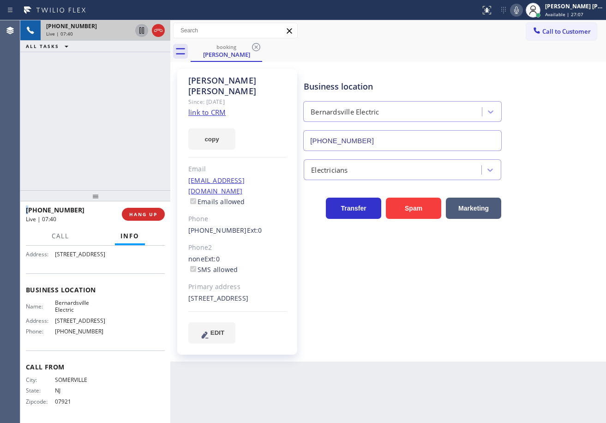
click at [97, 80] on div "[PHONE_NUMBER] Live | 07:40 ALL TASKS ALL TASKS ACTIVE TASKS TASKS IN WRAP UP" at bounding box center [95, 105] width 150 height 170
click at [97, 80] on div "[PHONE_NUMBER] Live | 07:41 ALL TASKS ALL TASKS ACTIVE TASKS TASKS IN WRAP UP" at bounding box center [95, 105] width 150 height 170
click at [97, 80] on div "[PHONE_NUMBER] Live | 07:42 ALL TASKS ALL TASKS ACTIVE TASKS TASKS IN WRAP UP" at bounding box center [95, 105] width 150 height 170
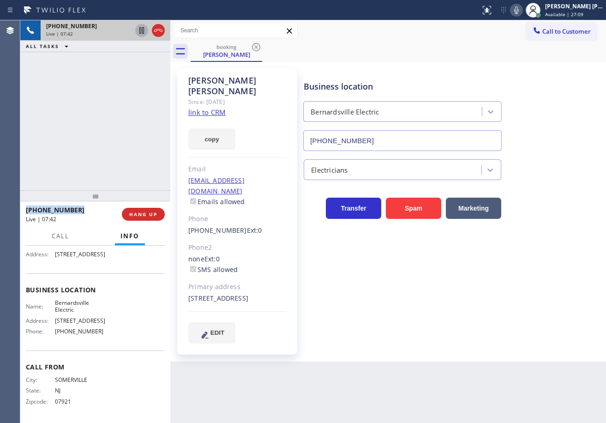
click at [97, 80] on div "[PHONE_NUMBER] Live | 07:42 ALL TASKS ALL TASKS ACTIVE TASKS TASKS IN WRAP UP" at bounding box center [95, 105] width 150 height 170
click at [86, 129] on div "[PHONE_NUMBER] Live | 07:44 ALL TASKS ALL TASKS ACTIVE TASKS TASKS IN WRAP UP" at bounding box center [95, 105] width 150 height 170
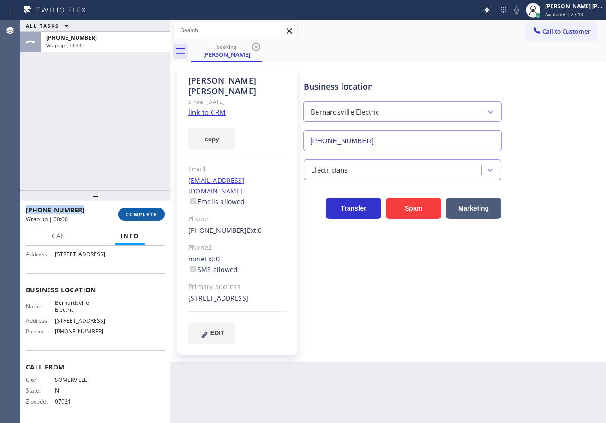
click at [150, 213] on button "COMPLETE" at bounding box center [141, 214] width 47 height 13
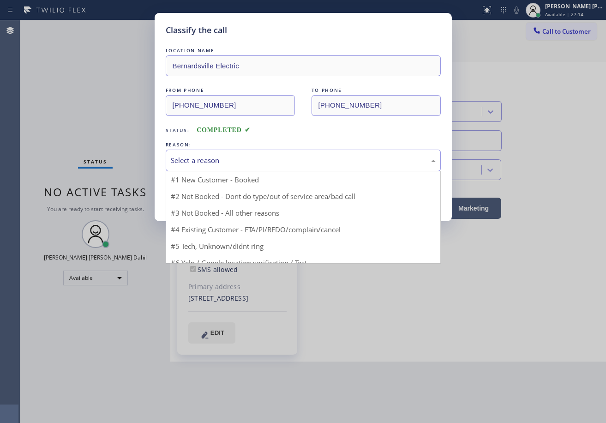
click at [233, 163] on div "Select a reason" at bounding box center [303, 160] width 265 height 11
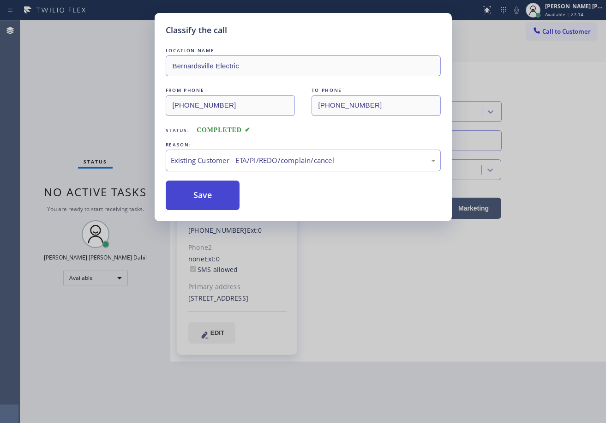
click at [199, 191] on button "Save" at bounding box center [203, 195] width 74 height 30
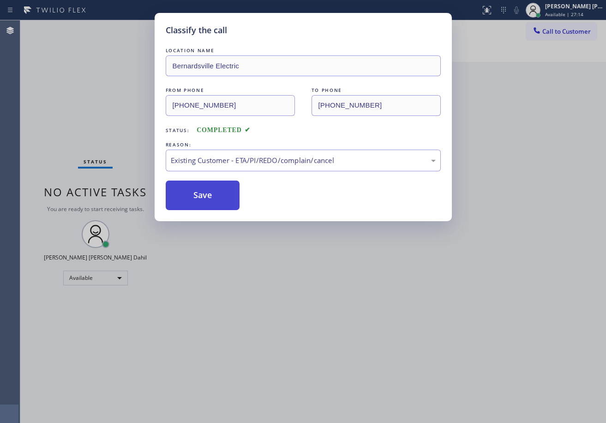
click at [199, 191] on button "Save" at bounding box center [203, 195] width 74 height 30
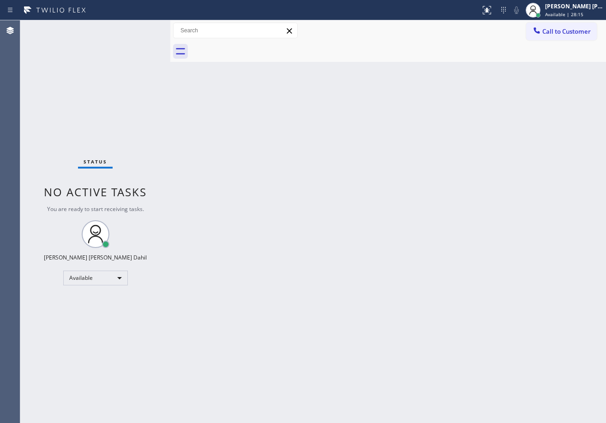
drag, startPoint x: 144, startPoint y: 54, endPoint x: 144, endPoint y: 49, distance: 4.6
click at [144, 52] on div "Status No active tasks You are ready to start receiving tasks. [PERSON_NAME] [P…" at bounding box center [95, 221] width 150 height 402
click at [136, 27] on div "Status No active tasks You are ready to start receiving tasks. [PERSON_NAME] [P…" at bounding box center [95, 221] width 150 height 402
click at [138, 27] on div "Status No active tasks You are ready to start receiving tasks. [PERSON_NAME] [P…" at bounding box center [95, 221] width 150 height 402
click at [140, 28] on div "Status No active tasks You are ready to start receiving tasks. [PERSON_NAME] [P…" at bounding box center [95, 221] width 150 height 402
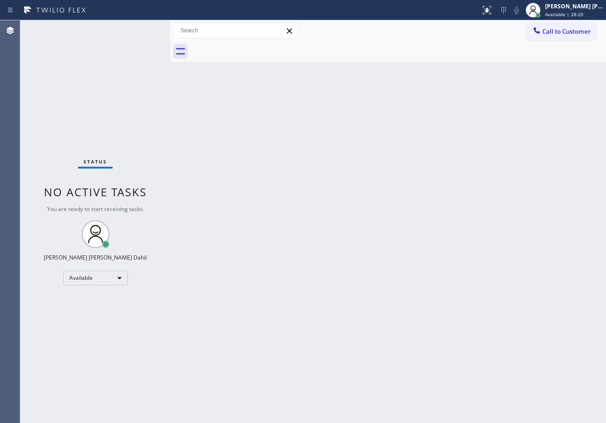
click at [495, 352] on div "Back to Dashboard Change Sender ID Customers Technicians Select a contact Outbo…" at bounding box center [388, 221] width 436 height 402
click at [404, 355] on div "Back to Dashboard Change Sender ID Customers Technicians Select a contact Outbo…" at bounding box center [388, 221] width 436 height 402
click at [396, 346] on div "Back to Dashboard Change Sender ID Customers Technicians Select a contact Outbo…" at bounding box center [388, 221] width 436 height 402
drag, startPoint x: 382, startPoint y: 332, endPoint x: 353, endPoint y: 298, distance: 44.5
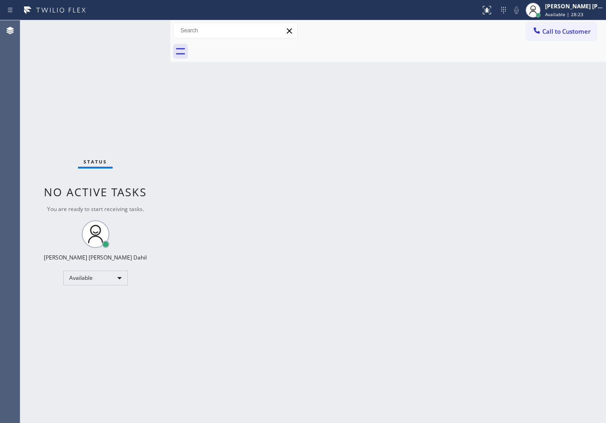
click at [383, 331] on div "Back to Dashboard Change Sender ID Customers Technicians Select a contact Outbo…" at bounding box center [388, 221] width 436 height 402
click at [130, 33] on div "Status No active tasks You are ready to start receiving tasks. [PERSON_NAME] [P…" at bounding box center [95, 221] width 150 height 402
click at [137, 30] on div "Status No active tasks You are ready to start receiving tasks. [PERSON_NAME] [P…" at bounding box center [95, 221] width 150 height 402
click at [142, 28] on div "Status No active tasks You are ready to start receiving tasks. [PERSON_NAME] [P…" at bounding box center [95, 221] width 150 height 402
click at [141, 28] on div "Status No active tasks You are ready to start receiving tasks. [PERSON_NAME] [P…" at bounding box center [95, 221] width 150 height 402
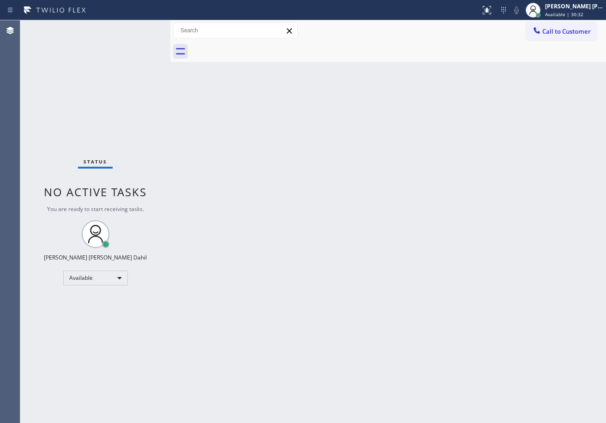
drag, startPoint x: 495, startPoint y: 327, endPoint x: 533, endPoint y: 368, distance: 56.2
click at [497, 327] on div "Back to Dashboard Change Sender ID Customers Technicians Select a contact Outbo…" at bounding box center [388, 221] width 436 height 402
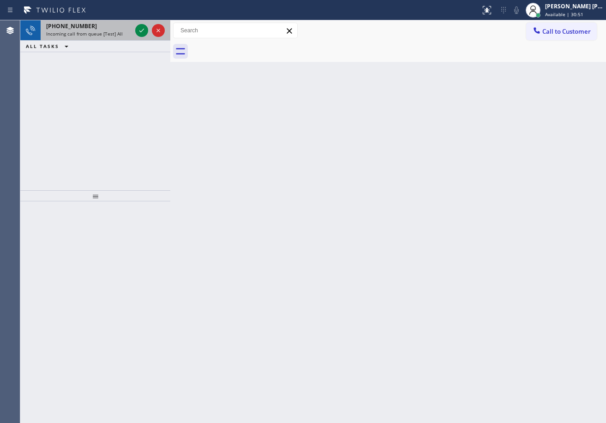
click at [106, 31] on span "Incoming call from queue [Test] All" at bounding box center [84, 33] width 77 height 6
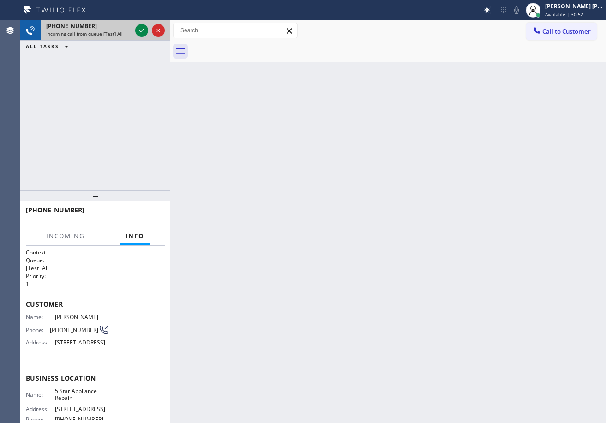
click at [106, 31] on span "Incoming call from queue [Test] All" at bounding box center [84, 33] width 77 height 6
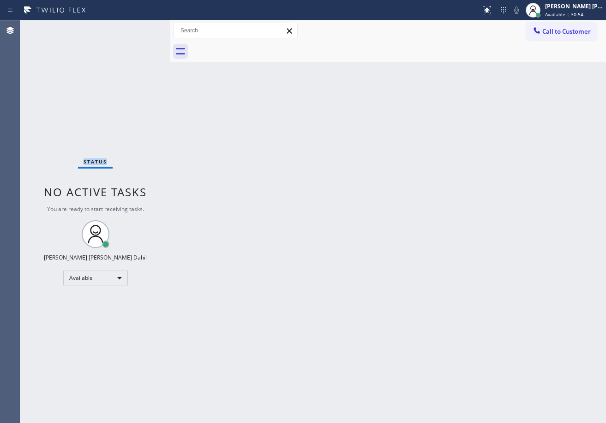
click at [106, 31] on div "Status No active tasks You are ready to start receiving tasks. [PERSON_NAME] [P…" at bounding box center [95, 221] width 150 height 402
click at [114, 36] on div "Status No active tasks You are ready to start receiving tasks. [PERSON_NAME] [P…" at bounding box center [95, 221] width 150 height 402
click at [302, 155] on div "Back to Dashboard Change Sender ID Customers Technicians Select a contact Outbo…" at bounding box center [388, 221] width 436 height 402
click at [302, 156] on div "Back to Dashboard Change Sender ID Customers Technicians Select a contact Outbo…" at bounding box center [388, 221] width 436 height 402
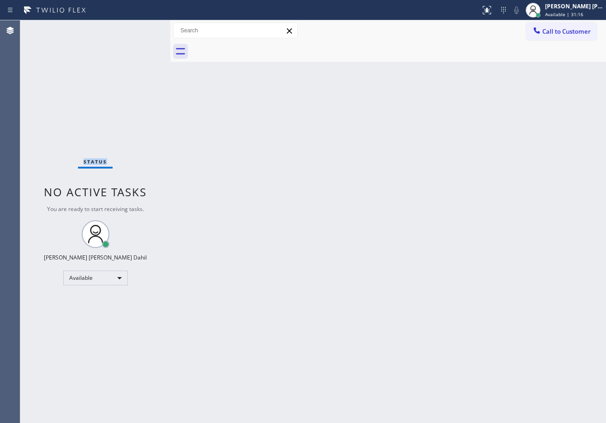
click at [89, 38] on div "Status No active tasks You are ready to start receiving tasks. [PERSON_NAME] [P…" at bounding box center [95, 221] width 150 height 402
click at [180, 103] on div "Back to Dashboard Change Sender ID Customers Technicians Select a contact Outbo…" at bounding box center [388, 221] width 436 height 402
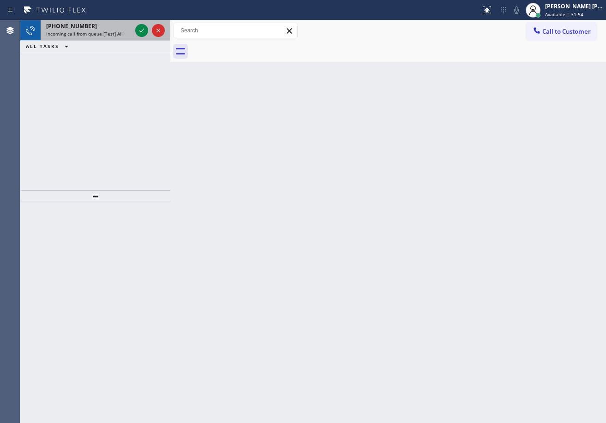
click at [120, 29] on div "[PHONE_NUMBER]" at bounding box center [88, 26] width 85 height 8
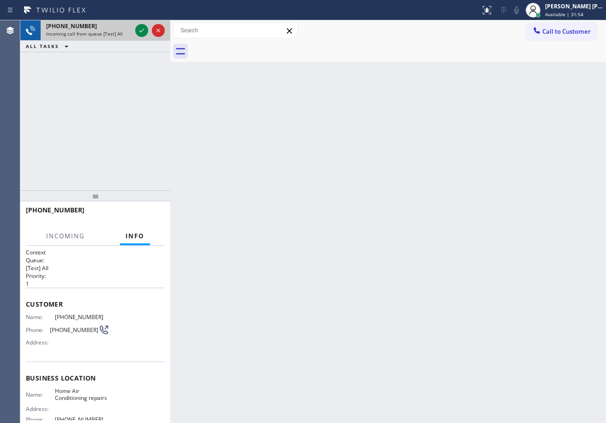
click at [120, 29] on div "[PHONE_NUMBER]" at bounding box center [88, 26] width 85 height 8
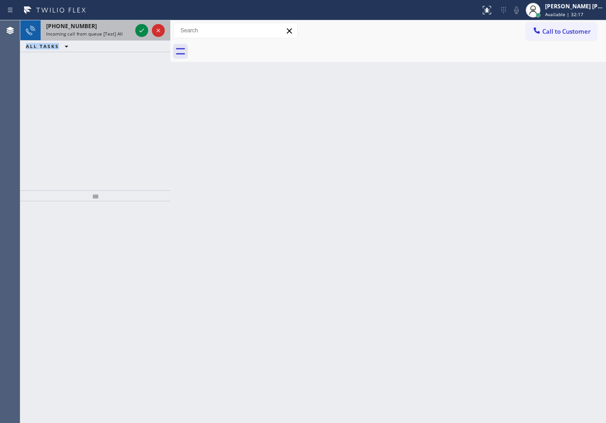
click at [108, 31] on span "Incoming call from queue [Test] All" at bounding box center [84, 33] width 77 height 6
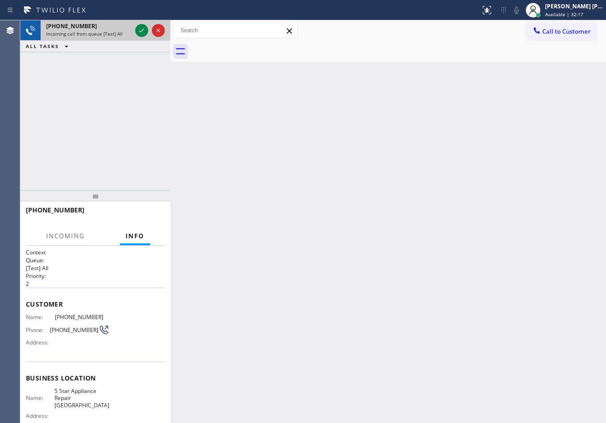
click at [108, 31] on span "Incoming call from queue [Test] All" at bounding box center [84, 33] width 77 height 6
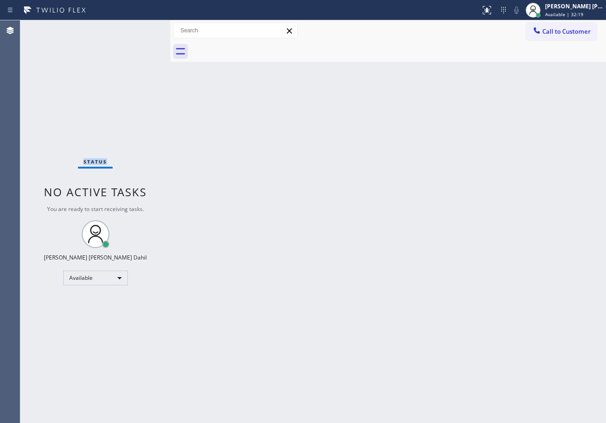
click at [108, 31] on div "Status No active tasks You are ready to start receiving tasks. [PERSON_NAME] [P…" at bounding box center [95, 221] width 150 height 402
click at [124, 33] on div "Status No active tasks You are ready to start receiving tasks. [PERSON_NAME] [P…" at bounding box center [95, 221] width 150 height 402
click at [123, 34] on div "Status No active tasks You are ready to start receiving tasks. [PERSON_NAME] [P…" at bounding box center [95, 221] width 150 height 402
click at [425, 327] on div "Back to Dashboard Change Sender ID Customers Technicians Select a contact Outbo…" at bounding box center [388, 221] width 436 height 402
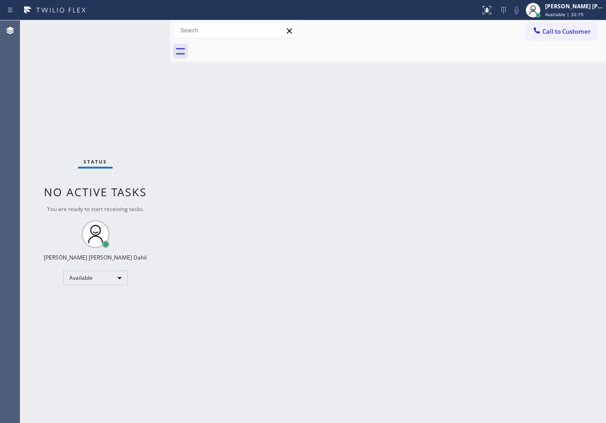
click at [425, 327] on div "Back to Dashboard Change Sender ID Customers Technicians Select a contact Outbo…" at bounding box center [388, 221] width 436 height 402
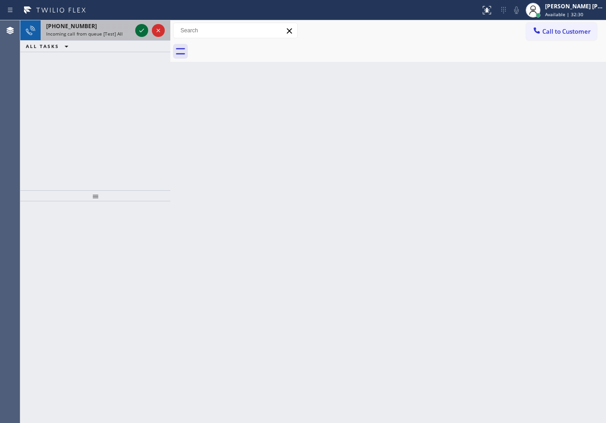
click at [139, 27] on icon at bounding box center [141, 30] width 11 height 11
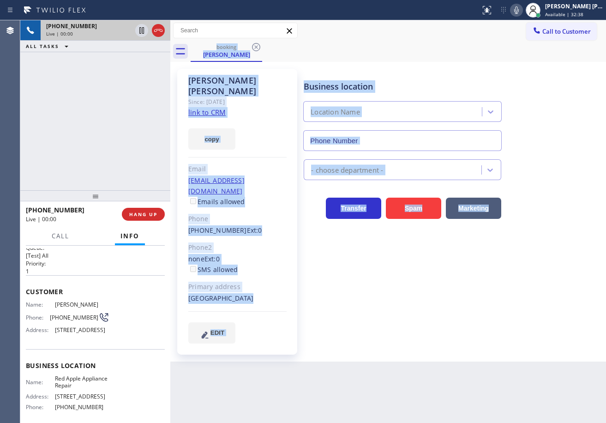
type input "[PHONE_NUMBER]"
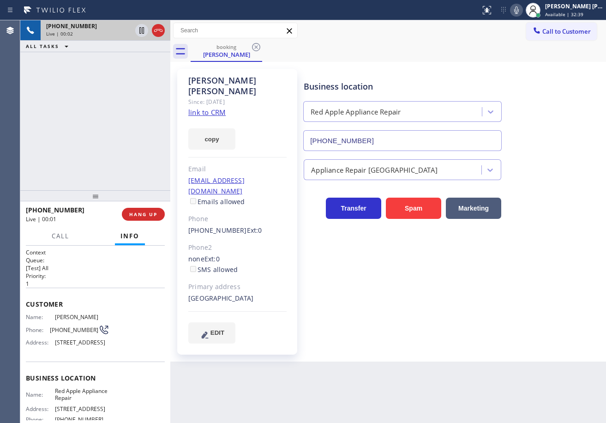
click at [75, 110] on div "[PHONE_NUMBER] Live | 00:02 ALL TASKS ALL TASKS ACTIVE TASKS TASKS IN WRAP UP" at bounding box center [95, 105] width 150 height 170
click at [213, 108] on link "link to CRM" at bounding box center [206, 112] width 37 height 9
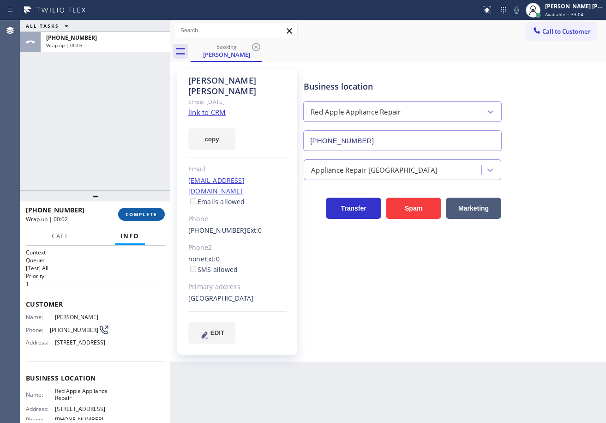
click at [149, 221] on button "COMPLETE" at bounding box center [141, 214] width 47 height 13
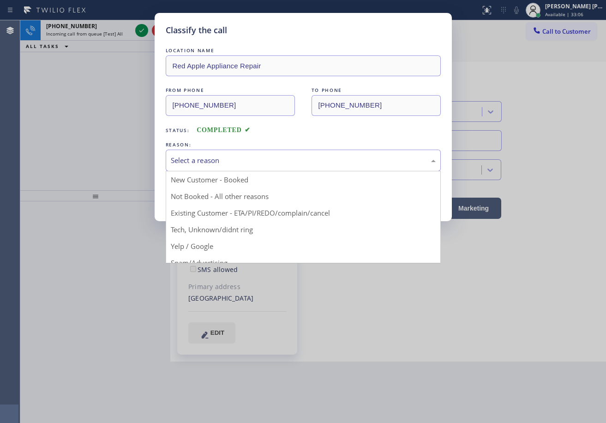
click at [226, 164] on div "Select a reason" at bounding box center [303, 160] width 265 height 11
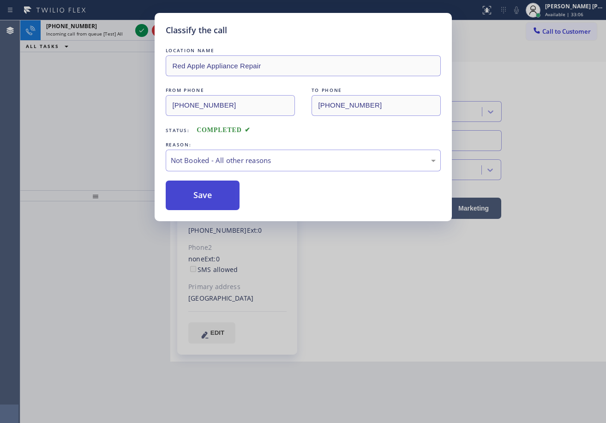
click at [200, 188] on button "Save" at bounding box center [203, 195] width 74 height 30
click at [199, 188] on button "Save" at bounding box center [203, 195] width 74 height 30
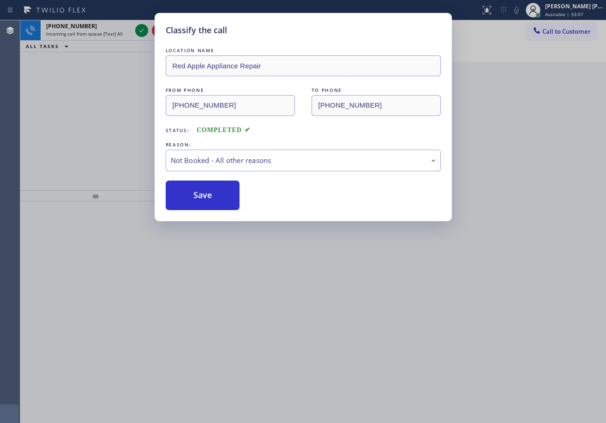
click at [100, 23] on div "Classify the call LOCATION NAME Red Apple Appliance Repair FROM PHONE [PHONE_NU…" at bounding box center [303, 211] width 606 height 423
click at [100, 24] on div "Classify the call LOCATION NAME Red Apple Appliance Repair FROM PHONE [PHONE_NU…" at bounding box center [303, 211] width 606 height 423
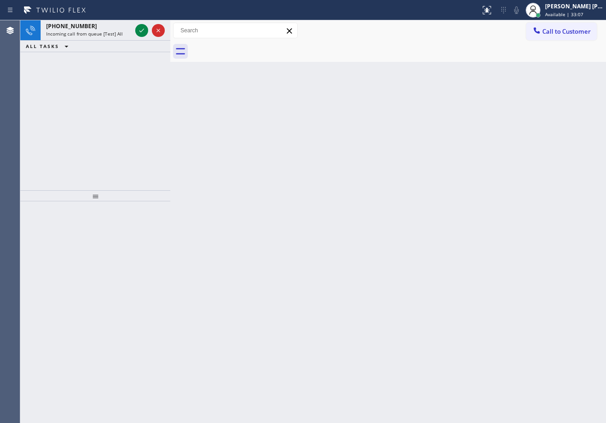
click at [100, 24] on div "[PHONE_NUMBER]" at bounding box center [88, 26] width 85 height 8
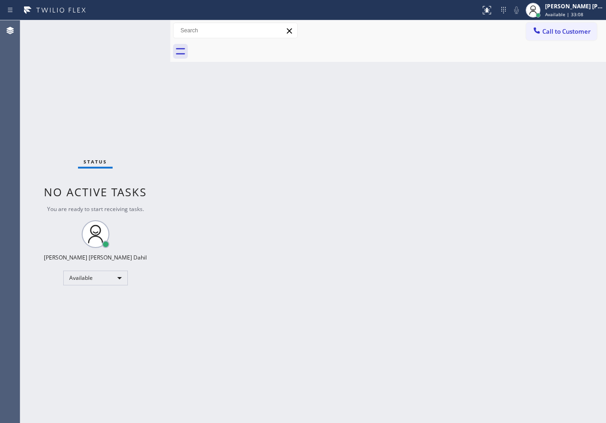
click at [102, 28] on div "Status No active tasks You are ready to start receiving tasks. [PERSON_NAME] [P…" at bounding box center [95, 221] width 150 height 402
click at [329, 197] on div "Back to Dashboard Change Sender ID Customers Technicians Select a contact Outbo…" at bounding box center [388, 221] width 436 height 402
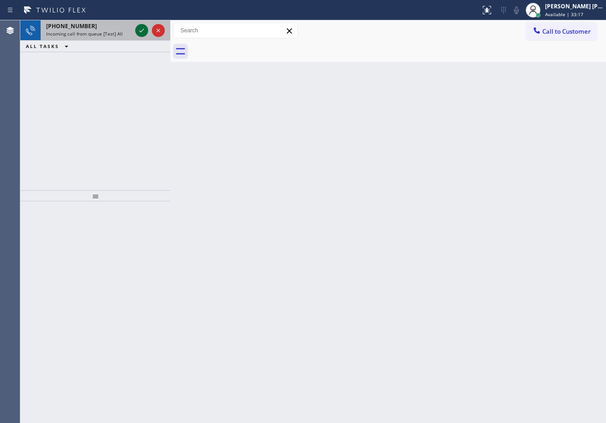
click at [139, 27] on icon at bounding box center [141, 30] width 11 height 11
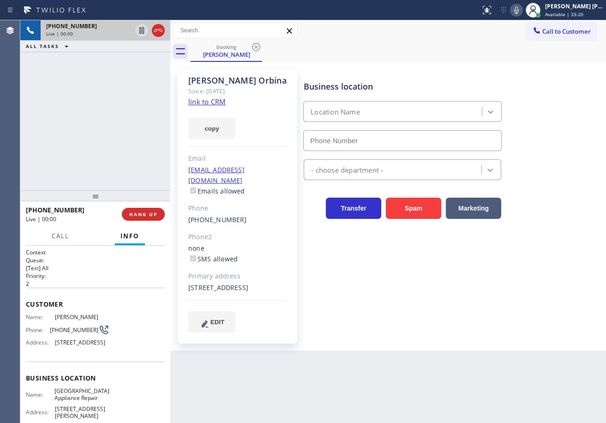
type input "[PHONE_NUMBER]"
click at [423, 325] on div "Business location [GEOGRAPHIC_DATA] Appliance Repair [PHONE_NUMBER] Appliance R…" at bounding box center [453, 200] width 302 height 258
click at [522, 13] on icon at bounding box center [516, 10] width 11 height 11
click at [522, 10] on icon at bounding box center [516, 10] width 11 height 11
click at [217, 102] on link "link to CRM" at bounding box center [206, 101] width 37 height 9
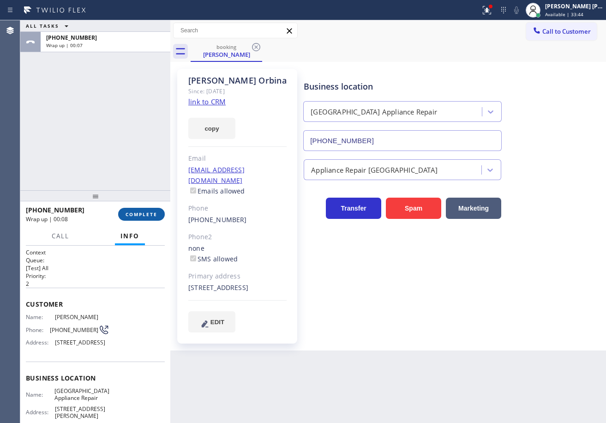
click at [139, 214] on span "COMPLETE" at bounding box center [142, 214] width 32 height 6
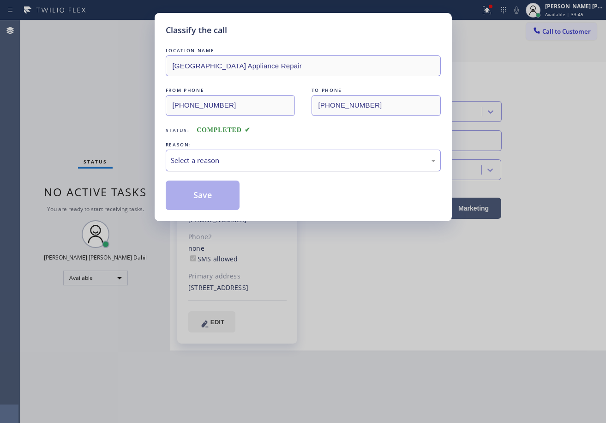
click at [233, 155] on div "Select a reason" at bounding box center [303, 160] width 265 height 11
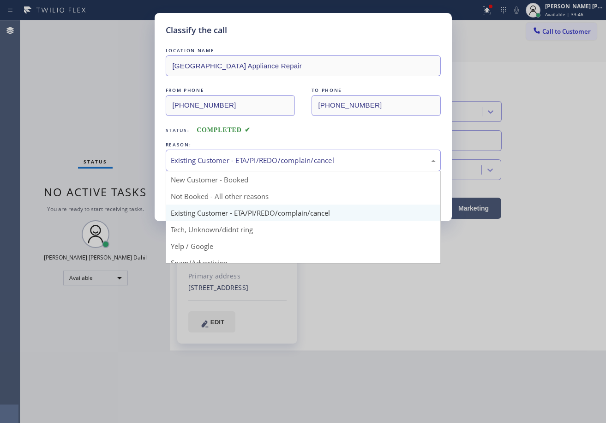
click at [224, 164] on div "Existing Customer - ETA/PI/REDO/complain/cancel" at bounding box center [303, 160] width 265 height 11
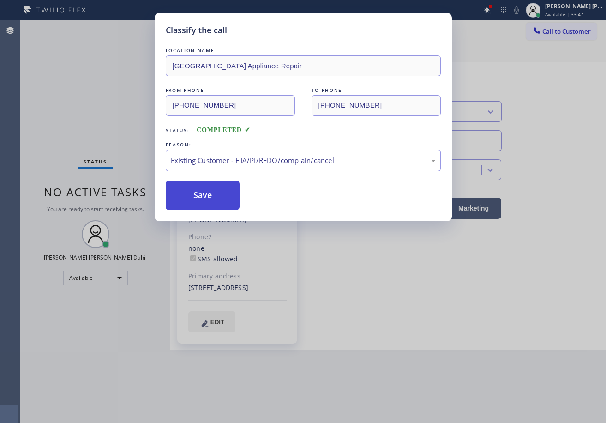
click at [204, 181] on button "Save" at bounding box center [203, 195] width 74 height 30
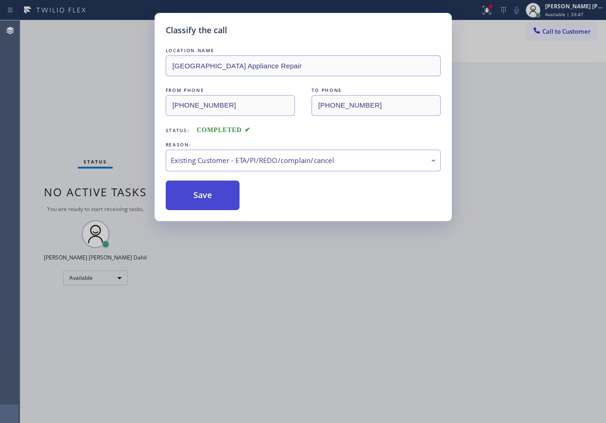
click at [204, 181] on button "Save" at bounding box center [203, 195] width 74 height 30
click at [206, 191] on button "Save" at bounding box center [203, 195] width 74 height 30
click at [391, 343] on div "Classify the call LOCATION NAME [GEOGRAPHIC_DATA] Appliance Repair FROM PHONE […" at bounding box center [303, 211] width 606 height 423
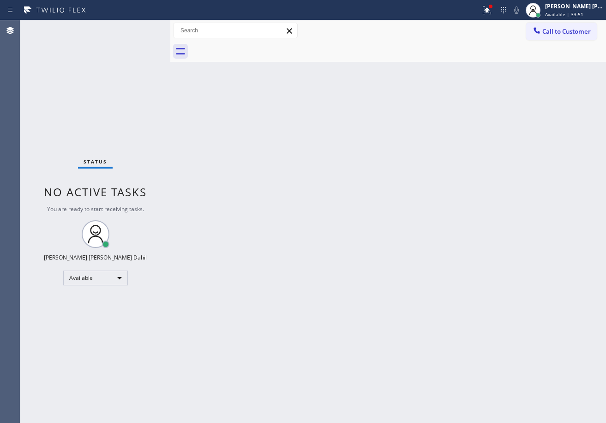
click at [368, 280] on div "Back to Dashboard Change Sender ID Customers Technicians Select a contact Outbo…" at bounding box center [388, 221] width 436 height 402
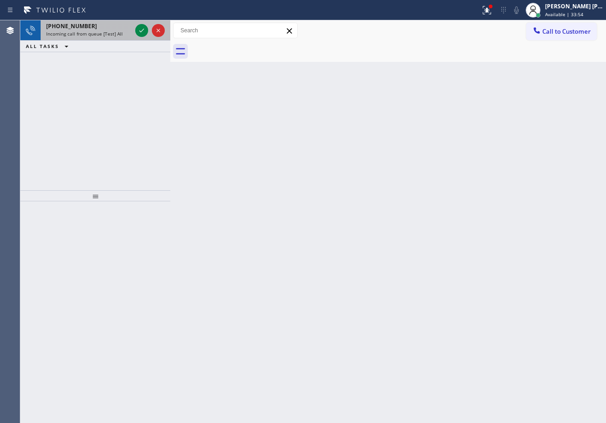
click at [120, 33] on span "Incoming call from queue [Test] All" at bounding box center [84, 33] width 77 height 6
click at [119, 33] on span "Incoming call from queue [Test] All" at bounding box center [84, 33] width 77 height 6
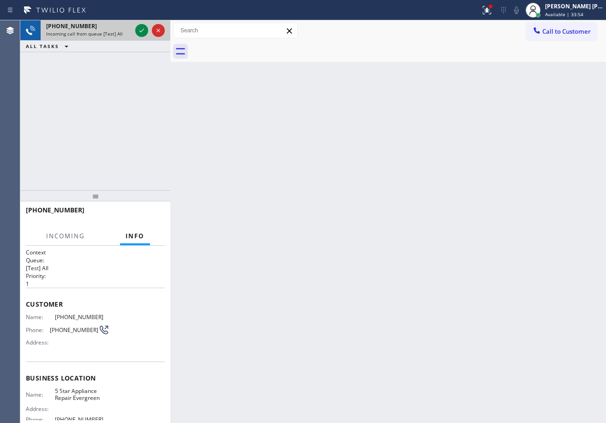
click at [119, 33] on span "Incoming call from queue [Test] All" at bounding box center [84, 33] width 77 height 6
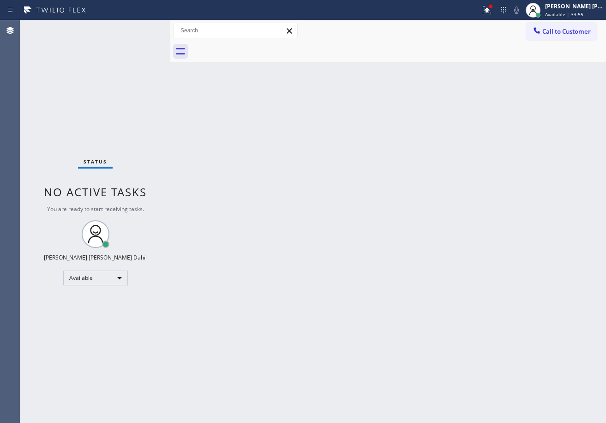
click at [139, 27] on div "Status No active tasks You are ready to start receiving tasks. [PERSON_NAME] [P…" at bounding box center [95, 221] width 150 height 402
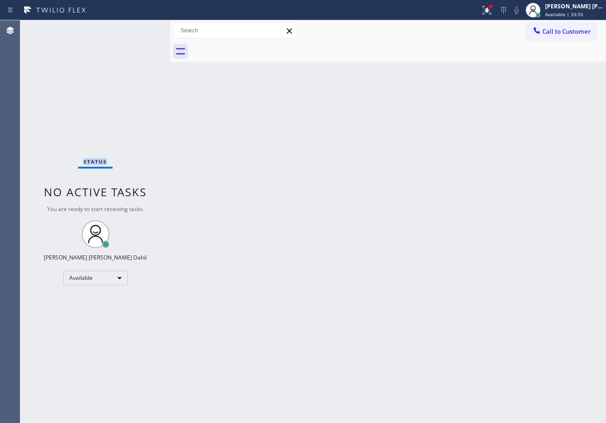
click at [139, 27] on div "Status No active tasks You are ready to start receiving tasks. [PERSON_NAME] [P…" at bounding box center [95, 221] width 150 height 402
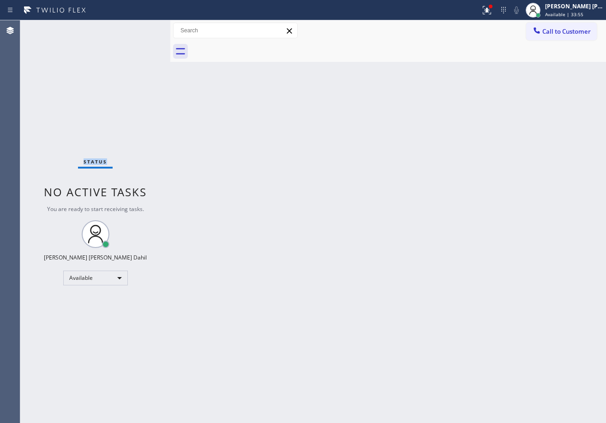
click at [139, 27] on div "Status No active tasks You are ready to start receiving tasks. [PERSON_NAME] [P…" at bounding box center [95, 221] width 150 height 402
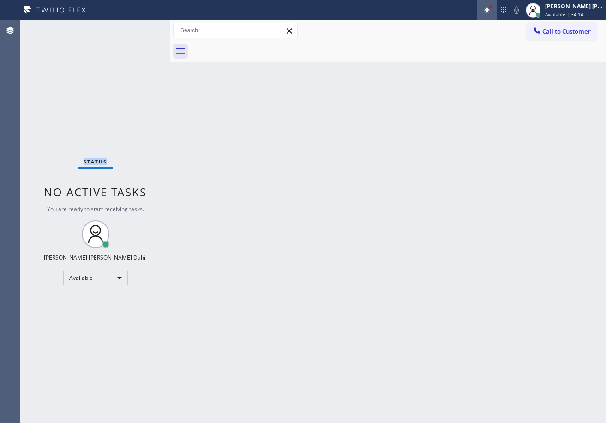
click at [491, 9] on icon at bounding box center [487, 10] width 8 height 8
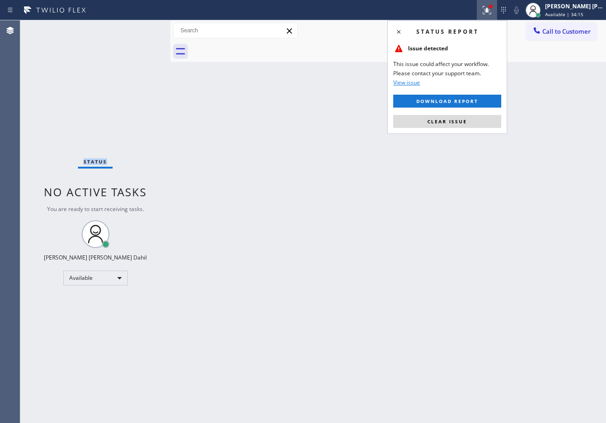
click at [454, 120] on span "Clear issue" at bounding box center [447, 121] width 40 height 6
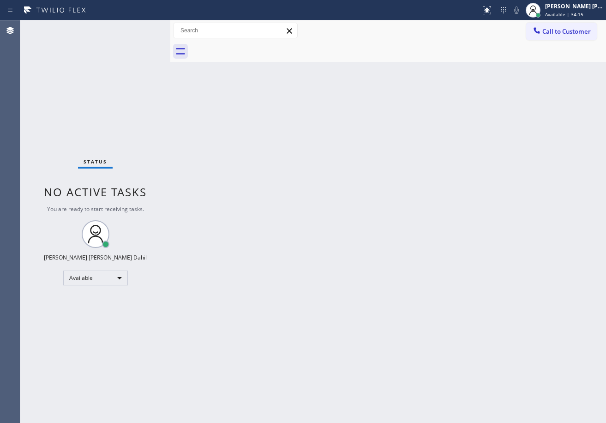
drag, startPoint x: 449, startPoint y: 122, endPoint x: 449, endPoint y: 266, distance: 144.0
click at [447, 126] on div "Back to Dashboard Change Sender ID Customers Technicians Select a contact Outbo…" at bounding box center [388, 221] width 436 height 402
drag, startPoint x: 455, startPoint y: 339, endPoint x: 455, endPoint y: 394, distance: 54.5
click at [455, 340] on div "Back to Dashboard Change Sender ID Customers Technicians Select a contact Outbo…" at bounding box center [388, 221] width 436 height 402
click at [149, 33] on div "Status No active tasks You are ready to start receiving tasks. [PERSON_NAME] [P…" at bounding box center [95, 221] width 150 height 402
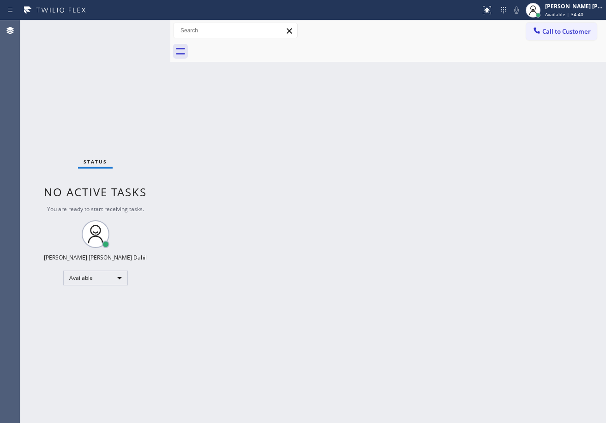
click at [117, 28] on div "Status No active tasks You are ready to start receiving tasks. [PERSON_NAME] [P…" at bounding box center [95, 221] width 150 height 402
drag, startPoint x: 443, startPoint y: 323, endPoint x: 461, endPoint y: 335, distance: 21.6
click at [442, 323] on div "Back to Dashboard Change Sender ID Customers Technicians Select a contact Outbo…" at bounding box center [388, 221] width 436 height 402
click at [265, 56] on div at bounding box center [398, 51] width 415 height 21
drag, startPoint x: 400, startPoint y: 313, endPoint x: 410, endPoint y: 350, distance: 38.0
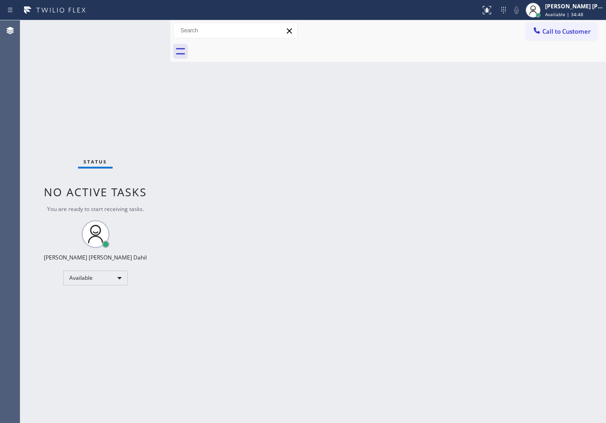
click at [408, 344] on div "Back to Dashboard Change Sender ID Customers Technicians Select a contact Outbo…" at bounding box center [388, 221] width 436 height 402
click at [412, 318] on div "Back to Dashboard Change Sender ID Customers Technicians Select a contact Outbo…" at bounding box center [388, 221] width 436 height 402
click at [412, 315] on div "Back to Dashboard Change Sender ID Customers Technicians Select a contact Outbo…" at bounding box center [388, 221] width 436 height 402
click at [139, 27] on div "Status No active tasks You are ready to start receiving tasks. [PERSON_NAME] [P…" at bounding box center [95, 221] width 150 height 402
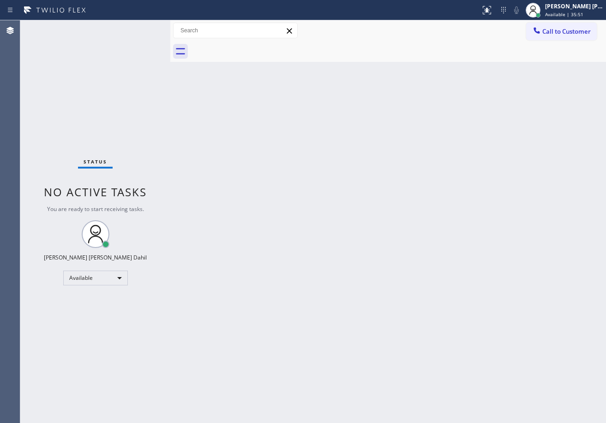
click at [139, 27] on div "Status No active tasks You are ready to start receiving tasks. [PERSON_NAME] [P…" at bounding box center [95, 221] width 150 height 402
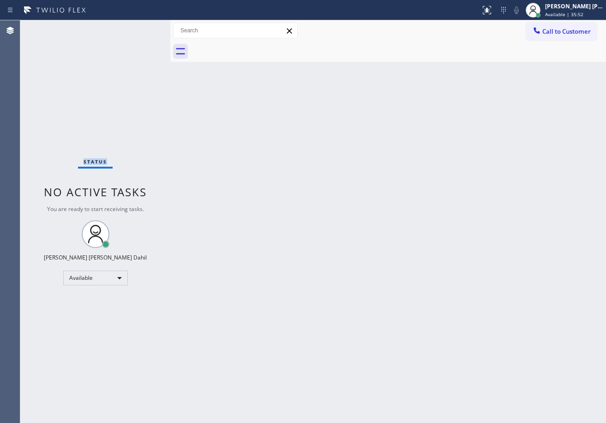
click at [139, 27] on div "Status No active tasks You are ready to start receiving tasks. [PERSON_NAME] [P…" at bounding box center [95, 221] width 150 height 402
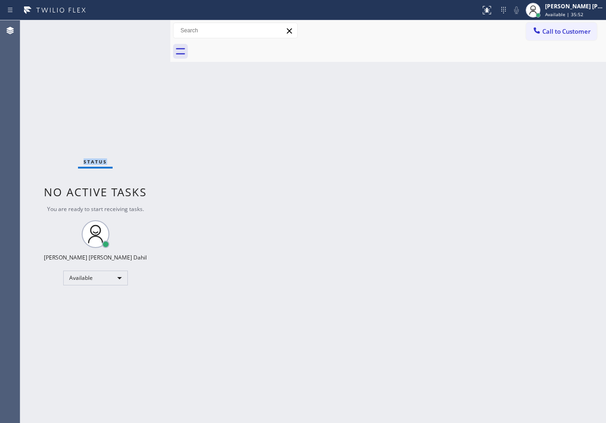
click at [139, 27] on div "Status No active tasks You are ready to start receiving tasks. [PERSON_NAME] [P…" at bounding box center [95, 221] width 150 height 402
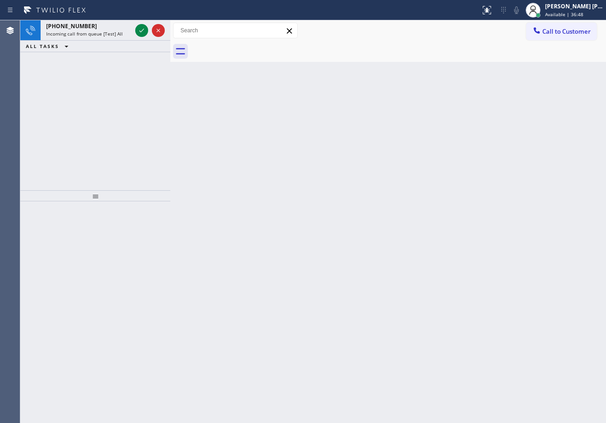
click at [139, 27] on icon at bounding box center [141, 30] width 11 height 11
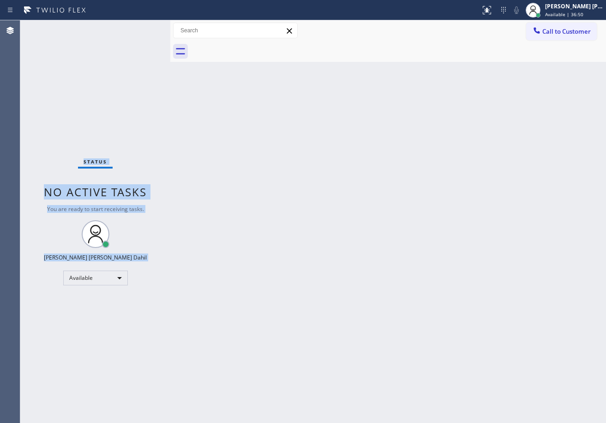
click at [139, 27] on div "Status No active tasks You are ready to start receiving tasks. [PERSON_NAME] [P…" at bounding box center [95, 221] width 150 height 402
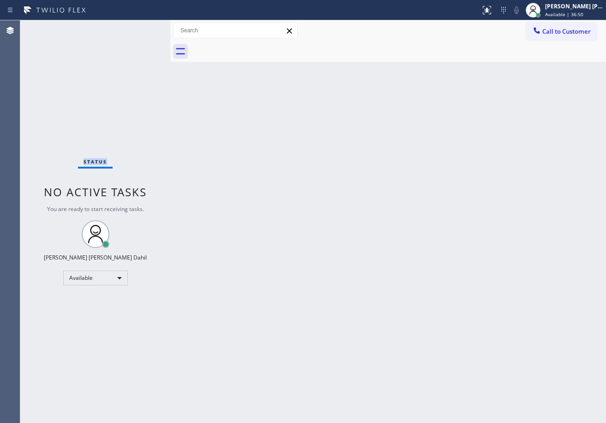
click at [139, 27] on div "Status No active tasks You are ready to start receiving tasks. [PERSON_NAME] [P…" at bounding box center [95, 221] width 150 height 402
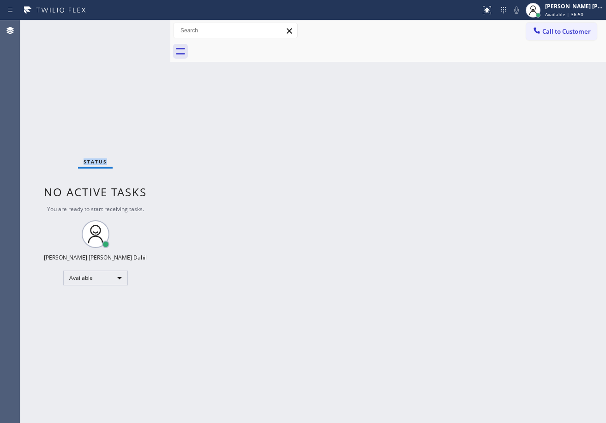
click at [139, 27] on div "Status No active tasks You are ready to start receiving tasks. [PERSON_NAME] [P…" at bounding box center [95, 221] width 150 height 402
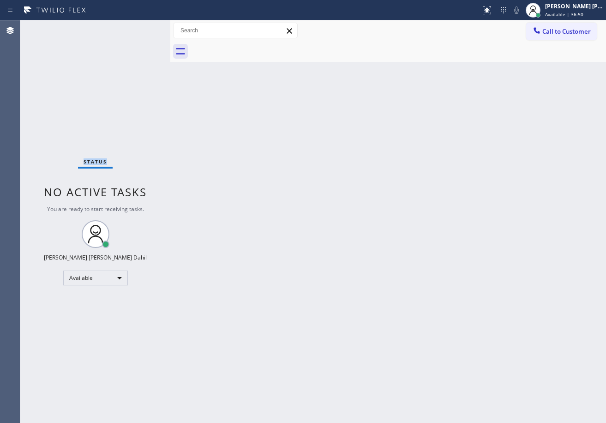
click at [139, 27] on div "Status No active tasks You are ready to start receiving tasks. [PERSON_NAME] [P…" at bounding box center [95, 221] width 150 height 402
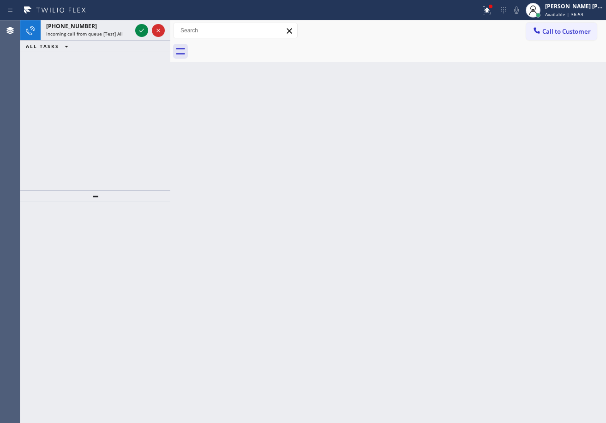
click at [139, 27] on icon at bounding box center [141, 30] width 11 height 11
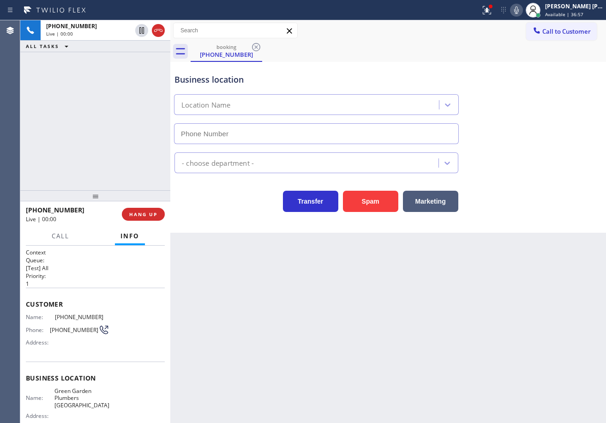
type input "[PHONE_NUMBER]"
click at [392, 315] on div "Back to Dashboard Change Sender ID Customers Technicians Select a contact Outbo…" at bounding box center [388, 221] width 436 height 402
click at [318, 323] on div "Back to Dashboard Change Sender ID Customers Technicians Select a contact Outbo…" at bounding box center [388, 221] width 436 height 402
click at [280, 304] on div "Back to Dashboard Change Sender ID Customers Technicians Select a contact Outbo…" at bounding box center [388, 221] width 436 height 402
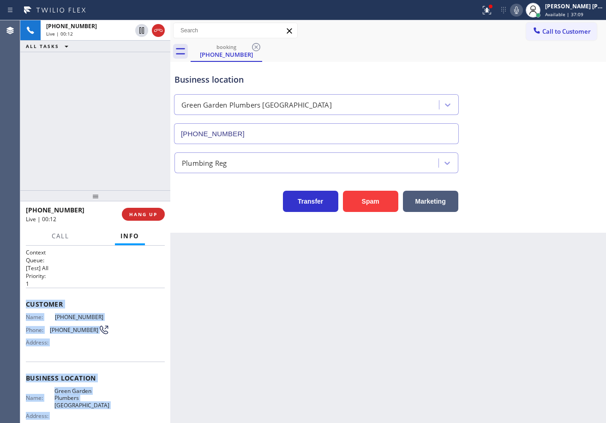
scroll to position [96, 0]
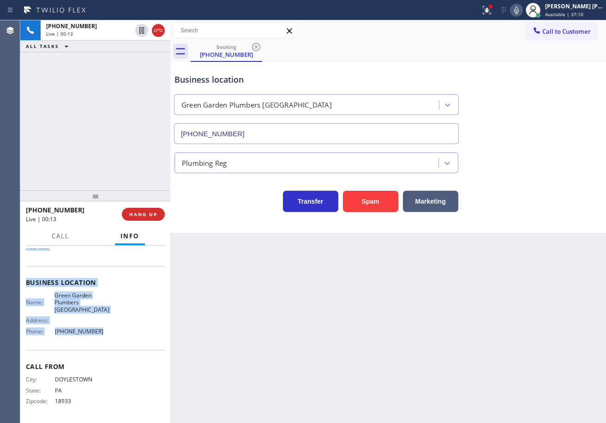
drag, startPoint x: 25, startPoint y: 303, endPoint x: 233, endPoint y: 305, distance: 207.7
click at [106, 338] on div "Context Queue: [Test] All Priority: 1 Customer Name: [PHONE_NUMBER] Phone: [PHO…" at bounding box center [95, 333] width 150 height 177
copy div "Customer Name: [PHONE_NUMBER] Phone: [PHONE_NUMBER] Address: Business location …"
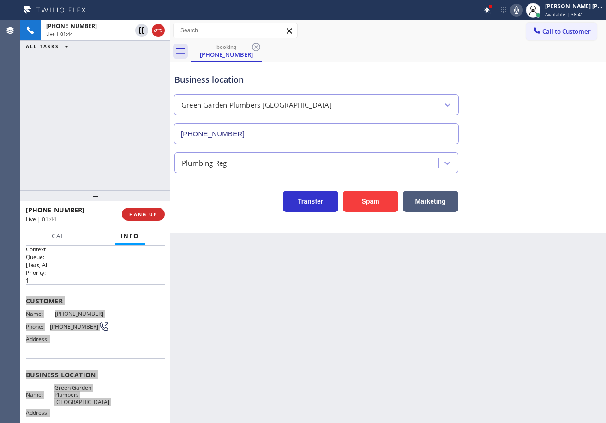
scroll to position [0, 0]
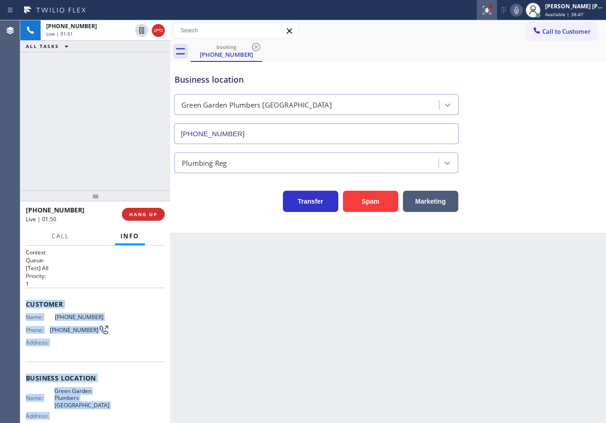
click at [490, 10] on div at bounding box center [487, 10] width 20 height 11
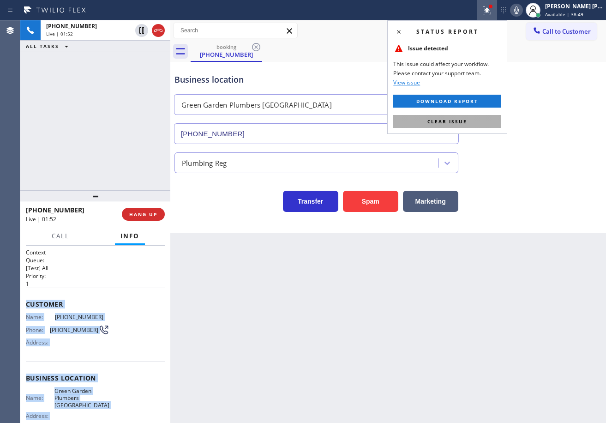
click at [479, 117] on button "Clear issue" at bounding box center [447, 121] width 108 height 13
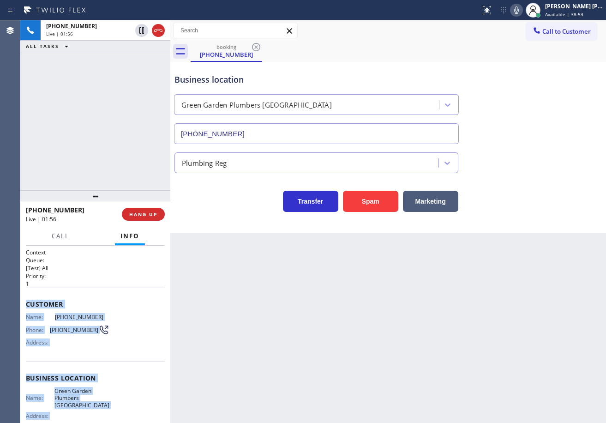
click at [522, 9] on icon at bounding box center [516, 10] width 11 height 11
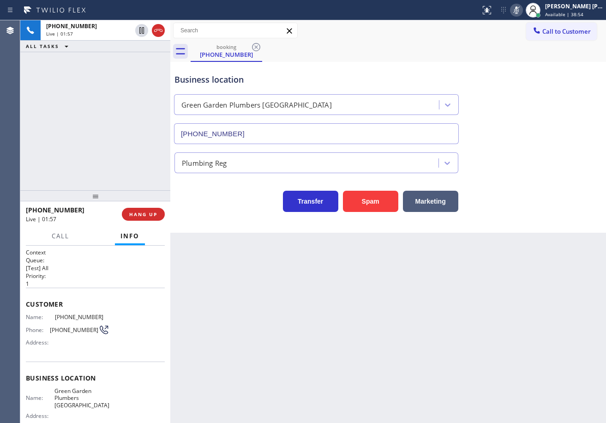
click at [519, 257] on div "Back to Dashboard Change Sender ID Customers Technicians Select a contact Outbo…" at bounding box center [388, 221] width 436 height 402
click at [522, 11] on icon at bounding box center [516, 10] width 11 height 11
click at [512, 141] on div "Business location [GEOGRAPHIC_DATA] [GEOGRAPHIC_DATA] [GEOGRAPHIC_DATA] [PHONE_…" at bounding box center [388, 102] width 431 height 84
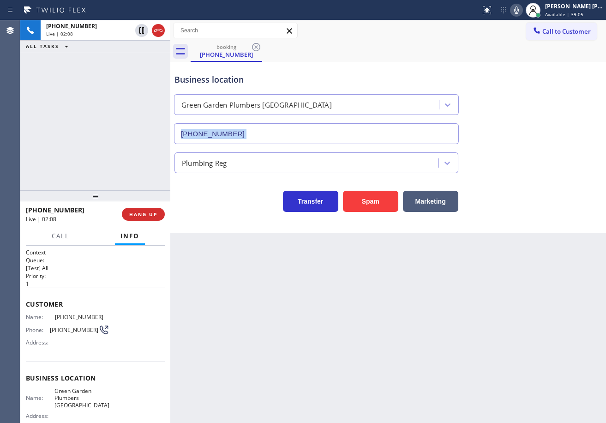
click at [512, 141] on div "Business location [GEOGRAPHIC_DATA] [GEOGRAPHIC_DATA] [GEOGRAPHIC_DATA] [PHONE_…" at bounding box center [388, 102] width 431 height 84
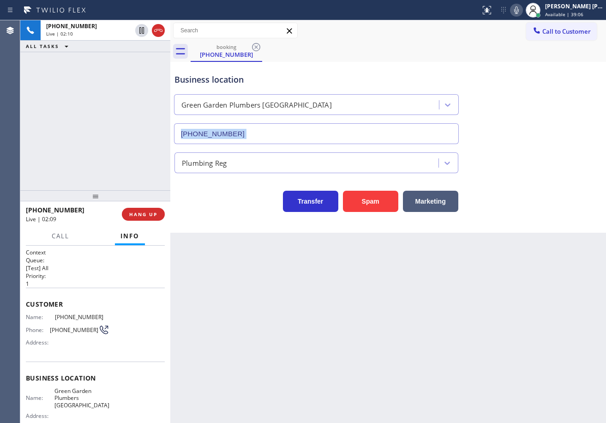
click at [522, 14] on icon at bounding box center [516, 10] width 11 height 11
drag, startPoint x: 566, startPoint y: 94, endPoint x: 569, endPoint y: 99, distance: 5.6
click at [567, 96] on div "Business location [GEOGRAPHIC_DATA] [GEOGRAPHIC_DATA] [GEOGRAPHIC_DATA] [PHONE_…" at bounding box center [388, 102] width 431 height 84
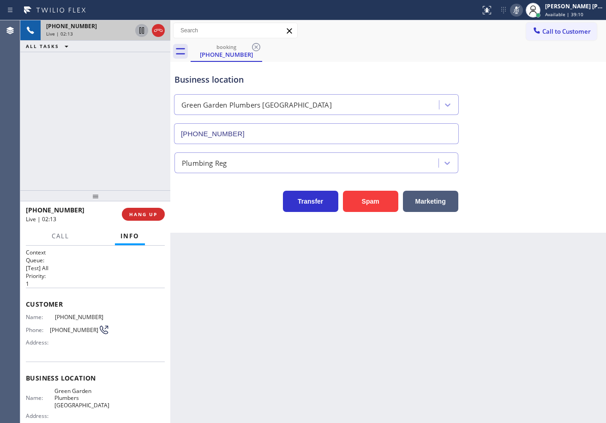
click at [142, 32] on icon at bounding box center [141, 30] width 5 height 6
drag, startPoint x: 133, startPoint y: 72, endPoint x: 145, endPoint y: 81, distance: 15.4
click at [135, 73] on div "[PHONE_NUMBER] Live | 02:13 ALL TASKS ALL TASKS ACTIVE TASKS TASKS IN WRAP UP" at bounding box center [95, 105] width 150 height 170
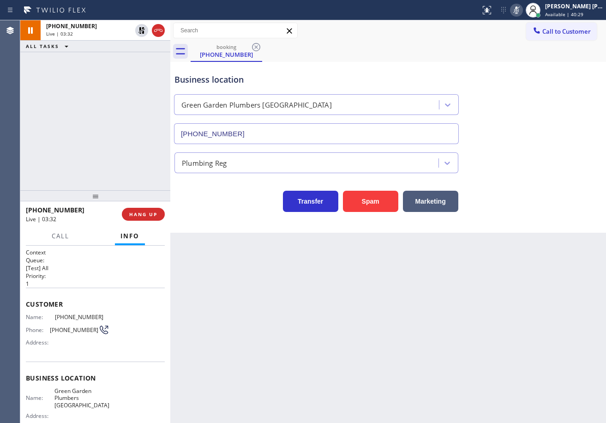
click at [112, 77] on div "[PHONE_NUMBER] Live | 03:32 ALL TASKS ALL TASKS ACTIVE TASKS TASKS IN WRAP UP" at bounding box center [95, 105] width 150 height 170
click at [139, 30] on icon at bounding box center [141, 30] width 6 height 6
click at [519, 9] on icon at bounding box center [516, 9] width 5 height 7
click at [78, 144] on div "[PHONE_NUMBER] Live | 03:51 ALL TASKS ALL TASKS ACTIVE TASKS TASKS IN WRAP UP" at bounding box center [95, 105] width 150 height 170
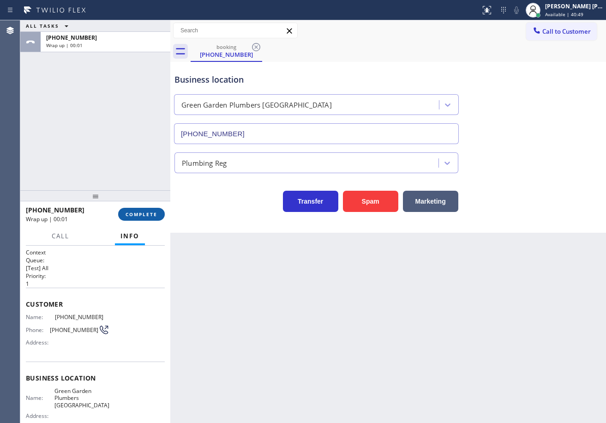
click at [149, 213] on span "COMPLETE" at bounding box center [142, 214] width 32 height 6
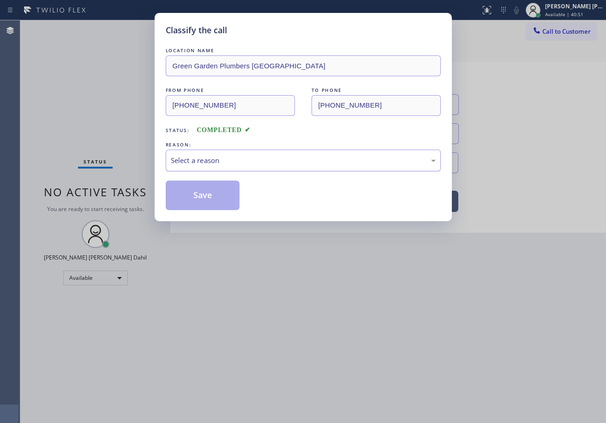
click at [216, 166] on div "Select a reason" at bounding box center [303, 161] width 275 height 22
click at [219, 193] on button "Save" at bounding box center [203, 195] width 74 height 30
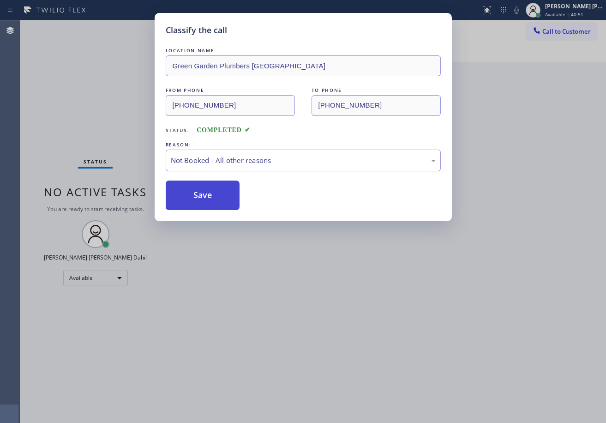
drag, startPoint x: 218, startPoint y: 193, endPoint x: 216, endPoint y: 198, distance: 5.8
click at [217, 194] on button "Save" at bounding box center [203, 195] width 74 height 30
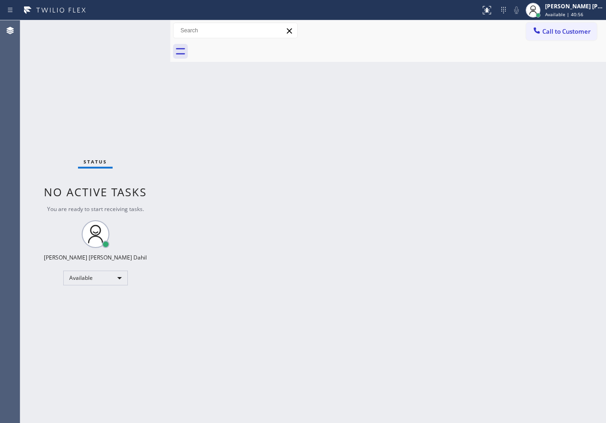
click at [246, 105] on div "Back to Dashboard Change Sender ID Customers Technicians Select a contact Outbo…" at bounding box center [388, 221] width 436 height 402
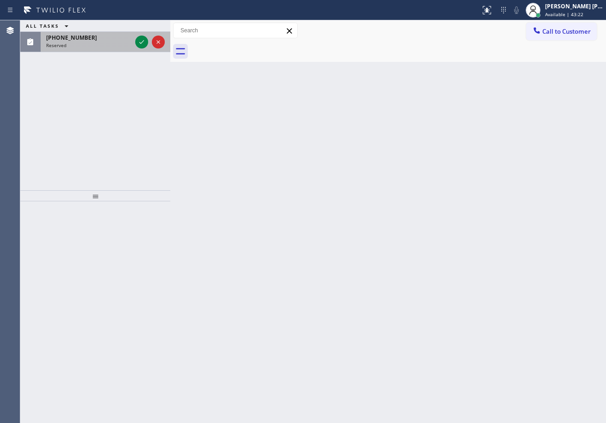
click at [101, 45] on div "Reserved" at bounding box center [88, 45] width 85 height 6
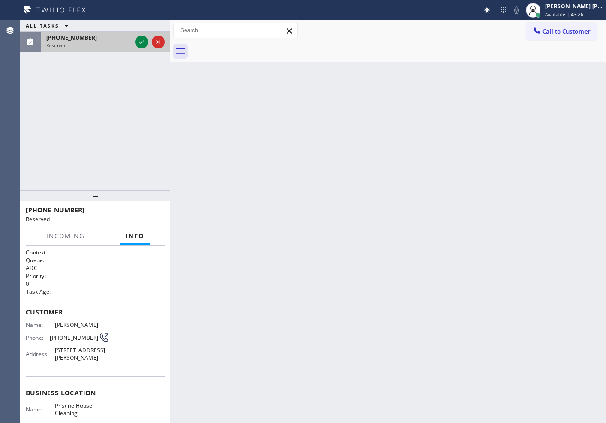
click at [123, 48] on div "Reserved" at bounding box center [88, 45] width 85 height 6
click at [143, 38] on icon at bounding box center [141, 41] width 11 height 11
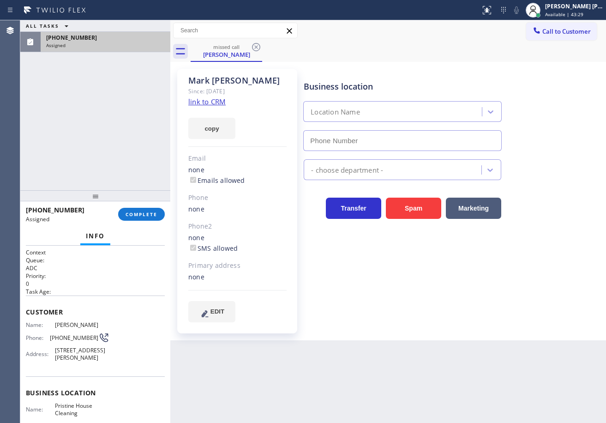
type input "[PHONE_NUMBER]"
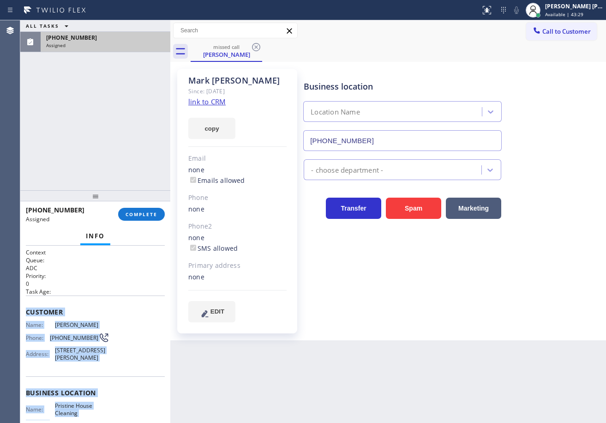
scroll to position [110, 0]
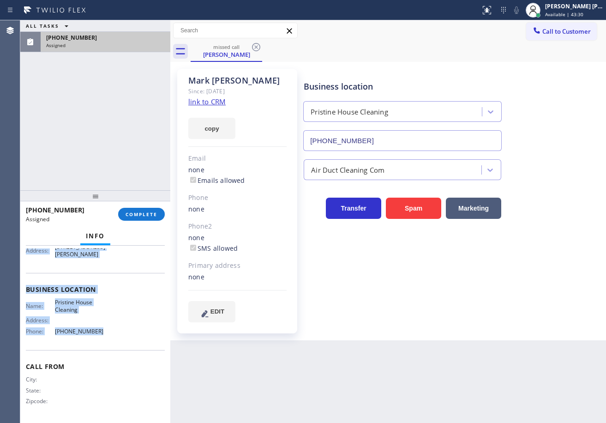
drag, startPoint x: 24, startPoint y: 308, endPoint x: 130, endPoint y: 335, distance: 109.9
click at [130, 335] on div "Context Queue: ADC Priority: 0 Task Age: Customer Name: [PERSON_NAME] Phone: [P…" at bounding box center [95, 333] width 150 height 177
copy div "Customer Name: [PERSON_NAME] Phone: [PHONE_NUMBER] Address: [STREET_ADDRESS][PE…"
click at [136, 212] on span "COMPLETE" at bounding box center [142, 214] width 32 height 6
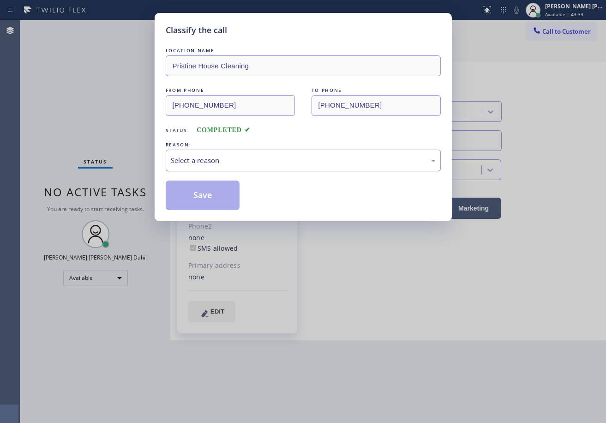
click at [189, 164] on div "Select a reason" at bounding box center [303, 160] width 265 height 11
click at [200, 198] on button "Save" at bounding box center [203, 195] width 74 height 30
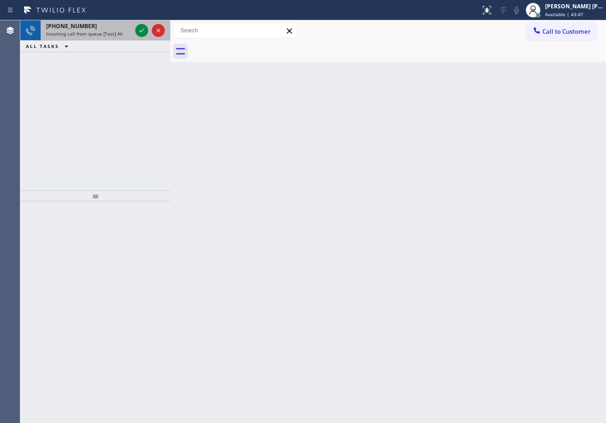
click at [100, 36] on span "Incoming call from queue [Test] All" at bounding box center [84, 33] width 77 height 6
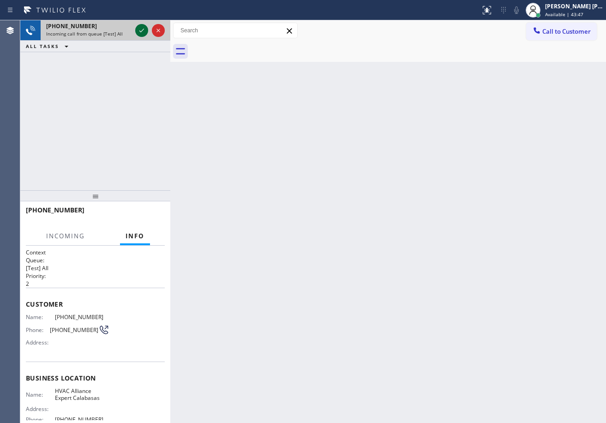
click at [139, 27] on icon at bounding box center [141, 30] width 11 height 11
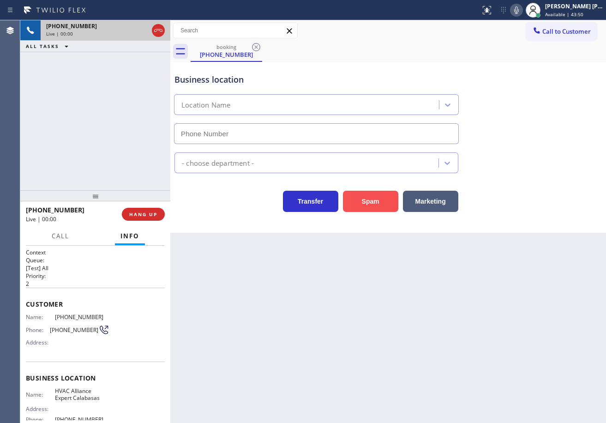
type input "[PHONE_NUMBER]"
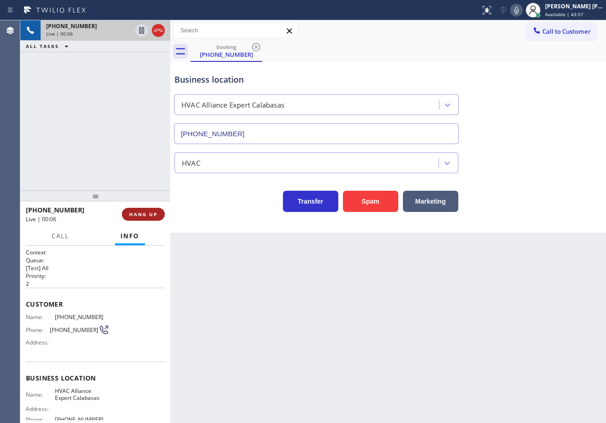
click at [150, 214] on span "HANG UP" at bounding box center [143, 214] width 28 height 6
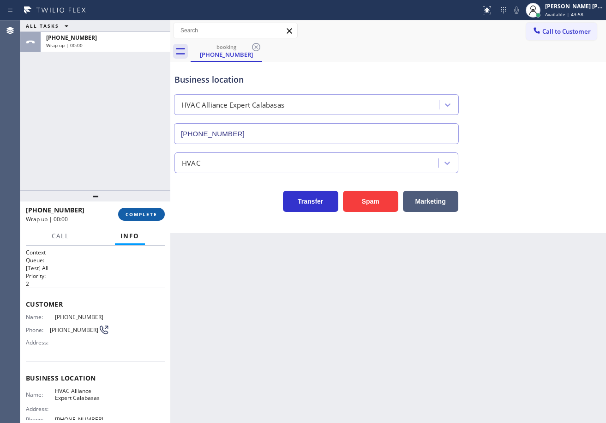
click at [148, 210] on button "COMPLETE" at bounding box center [141, 214] width 47 height 13
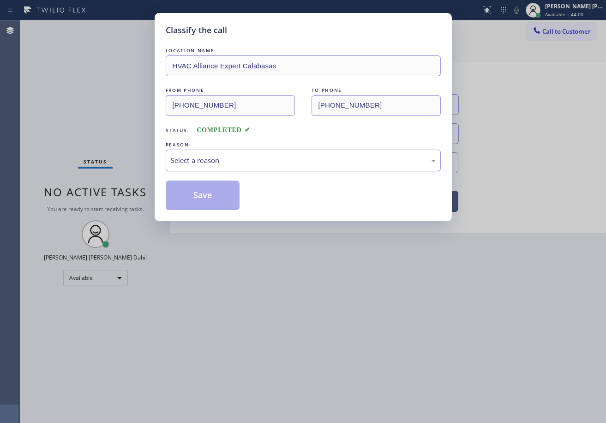
drag, startPoint x: 204, startPoint y: 161, endPoint x: 213, endPoint y: 167, distance: 10.5
click at [205, 161] on div "Select a reason" at bounding box center [303, 160] width 265 height 11
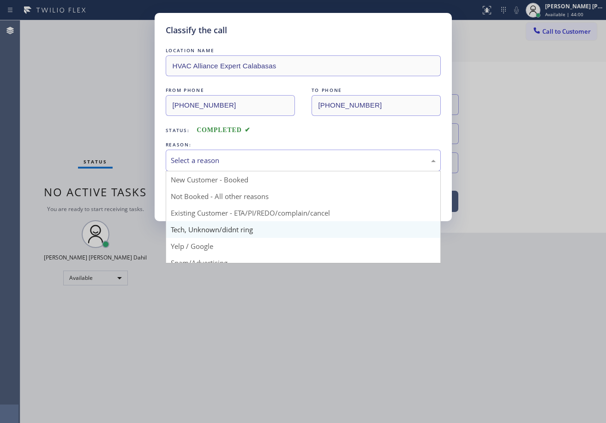
scroll to position [58, 0]
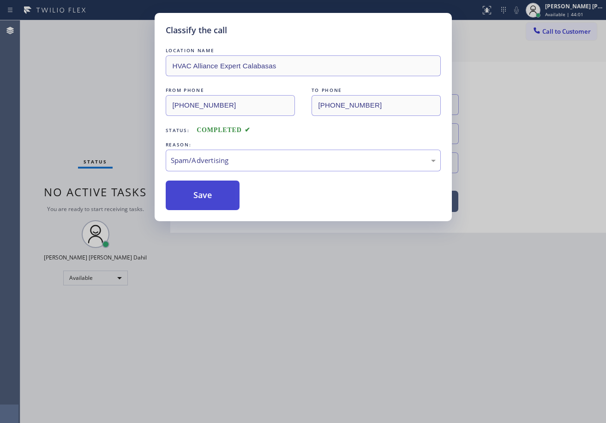
click at [201, 190] on button "Save" at bounding box center [203, 195] width 74 height 30
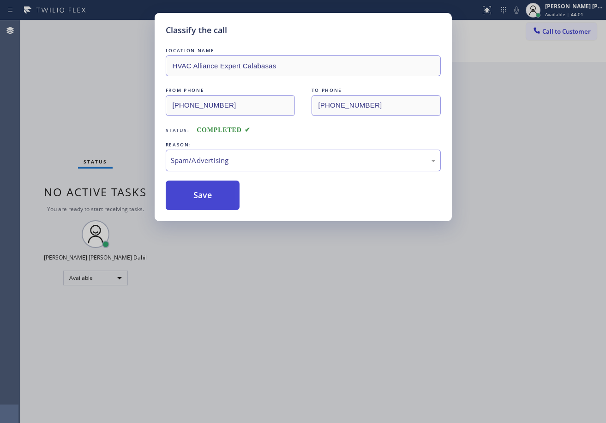
click at [201, 190] on button "Save" at bounding box center [203, 195] width 74 height 30
drag, startPoint x: 336, startPoint y: 315, endPoint x: 437, endPoint y: 336, distance: 102.4
click at [359, 315] on div "Classify the call LOCATION NAME HVAC Alliance Expert Calabasas FROM PHONE [PHON…" at bounding box center [303, 211] width 606 height 423
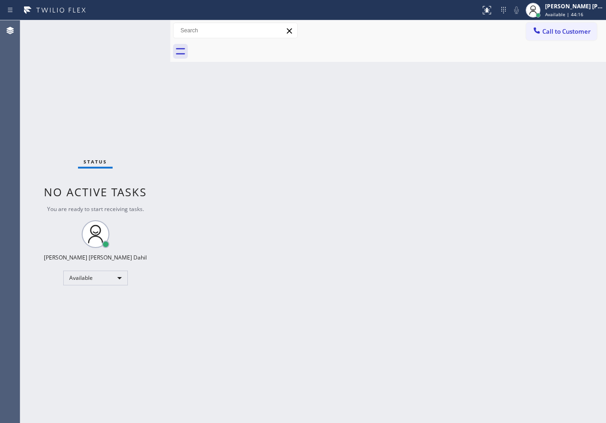
drag, startPoint x: 434, startPoint y: 221, endPoint x: 242, endPoint y: 36, distance: 267.0
click at [431, 221] on div "Back to Dashboard Change Sender ID Customers Technicians Select a contact Outbo…" at bounding box center [388, 221] width 436 height 402
drag, startPoint x: 293, startPoint y: 233, endPoint x: 324, endPoint y: 223, distance: 33.3
click at [300, 230] on div "Back to Dashboard Change Sender ID Customers Technicians Select a contact Outbo…" at bounding box center [388, 221] width 436 height 402
click at [416, 297] on div "Back to Dashboard Change Sender ID Customers Technicians Select a contact Outbo…" at bounding box center [388, 221] width 436 height 402
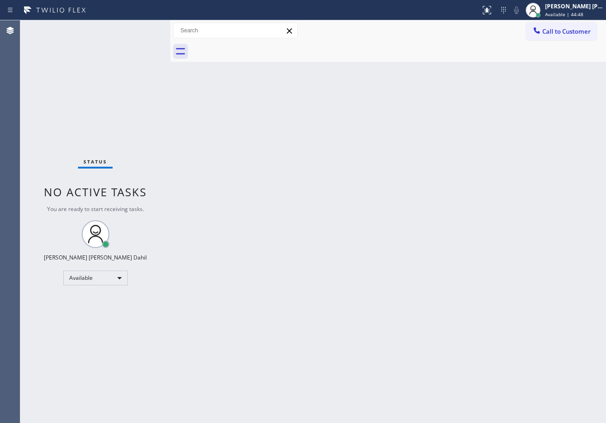
click at [385, 264] on div "Back to Dashboard Change Sender ID Customers Technicians Select a contact Outbo…" at bounding box center [388, 221] width 436 height 402
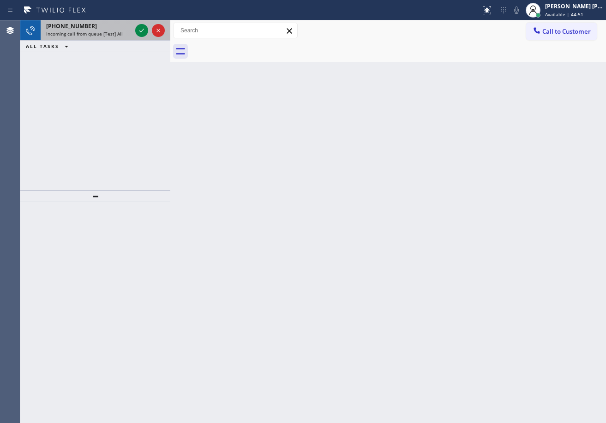
click at [115, 28] on div "[PHONE_NUMBER]" at bounding box center [88, 26] width 85 height 8
drag, startPoint x: 104, startPoint y: 28, endPoint x: 122, endPoint y: 27, distance: 18.0
click at [104, 28] on div "[PHONE_NUMBER]" at bounding box center [88, 26] width 85 height 8
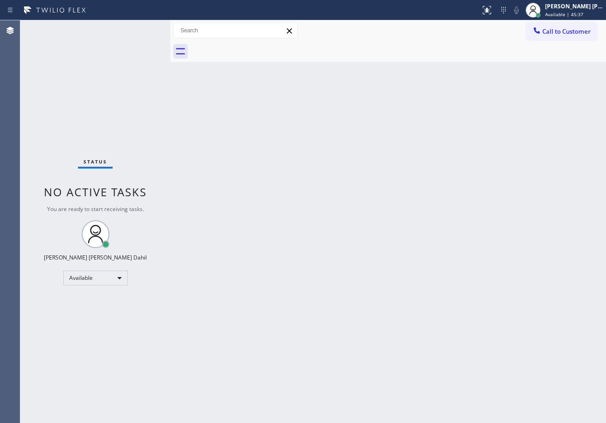
click at [140, 30] on div "Status No active tasks You are ready to start receiving tasks. [PERSON_NAME] [P…" at bounding box center [95, 221] width 150 height 402
drag, startPoint x: 134, startPoint y: 28, endPoint x: 242, endPoint y: 161, distance: 170.6
click at [141, 31] on div "Status No active tasks You are ready to start receiving tasks. [PERSON_NAME] [P…" at bounding box center [95, 221] width 150 height 402
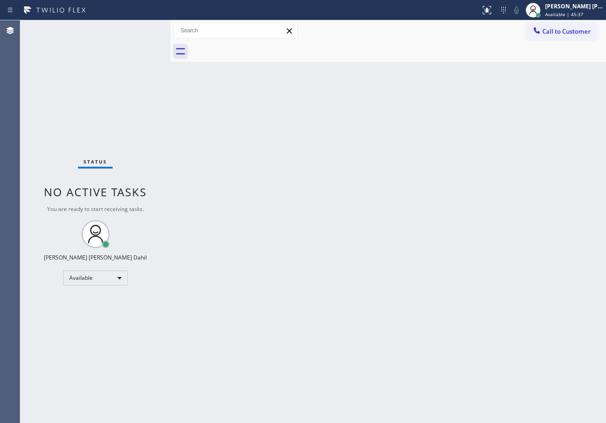
drag, startPoint x: 299, startPoint y: 213, endPoint x: 309, endPoint y: 217, distance: 11.0
click at [303, 215] on div "Back to Dashboard Change Sender ID Customers Technicians Select a contact Outbo…" at bounding box center [388, 221] width 436 height 402
drag, startPoint x: 309, startPoint y: 217, endPoint x: 329, endPoint y: 212, distance: 19.9
click at [329, 212] on div "Back to Dashboard Change Sender ID Customers Technicians Select a contact Outbo…" at bounding box center [388, 221] width 436 height 402
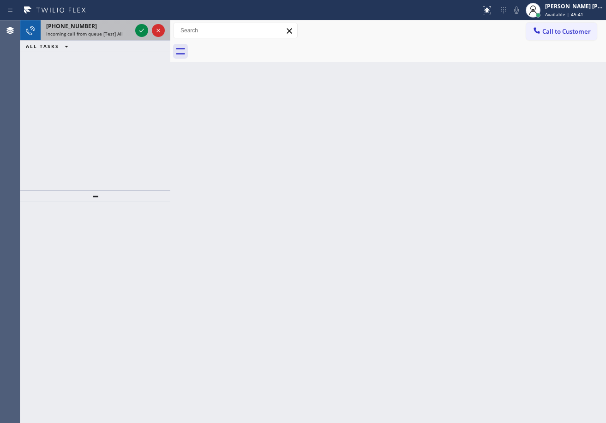
click at [122, 25] on div "[PHONE_NUMBER]" at bounding box center [88, 26] width 85 height 8
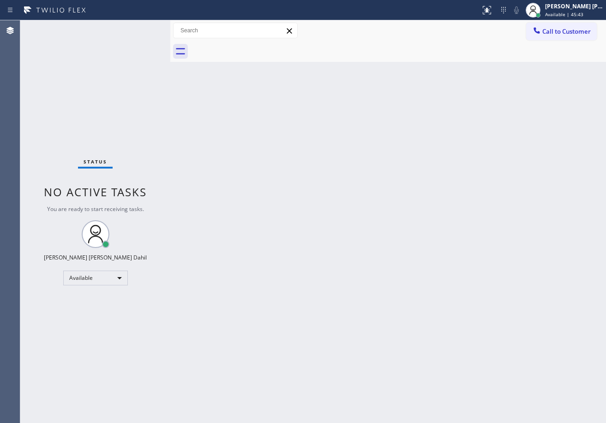
click at [139, 27] on div "Status No active tasks You are ready to start receiving tasks. [PERSON_NAME] [P…" at bounding box center [95, 221] width 150 height 402
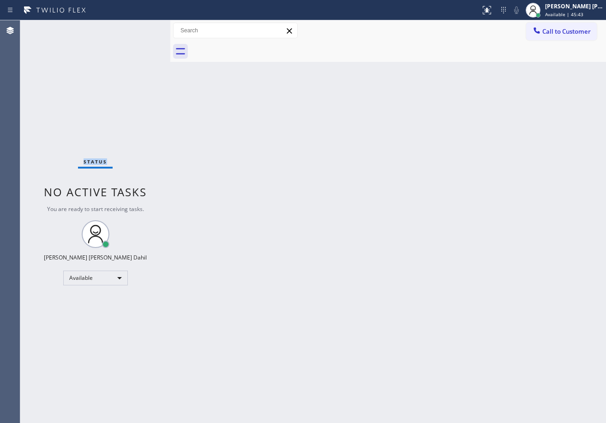
click at [139, 27] on div "Status No active tasks You are ready to start receiving tasks. [PERSON_NAME] [P…" at bounding box center [95, 221] width 150 height 402
click at [354, 252] on div "Back to Dashboard Change Sender ID Customers Technicians Select a contact Outbo…" at bounding box center [388, 221] width 436 height 402
click at [356, 252] on div "Back to Dashboard Change Sender ID Customers Technicians Select a contact Outbo…" at bounding box center [388, 221] width 436 height 402
click at [485, 210] on div "Back to Dashboard Change Sender ID Customers Technicians Select a contact Outbo…" at bounding box center [388, 221] width 436 height 402
click at [125, 147] on div "Status No active tasks You are ready to start receiving tasks. [PERSON_NAME] [P…" at bounding box center [95, 221] width 150 height 402
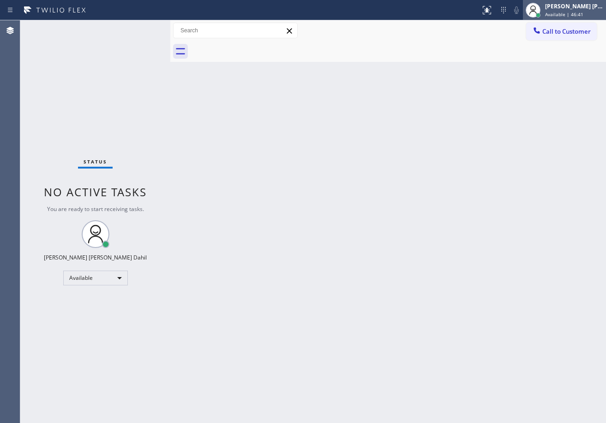
click at [560, 10] on div "[PERSON_NAME] [PERSON_NAME] Dahil" at bounding box center [574, 6] width 58 height 8
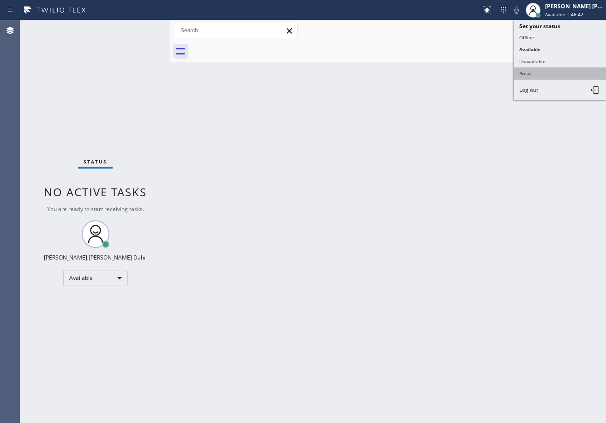
click at [545, 74] on button "Break" at bounding box center [560, 73] width 92 height 12
